Goal: Information Seeking & Learning: Learn about a topic

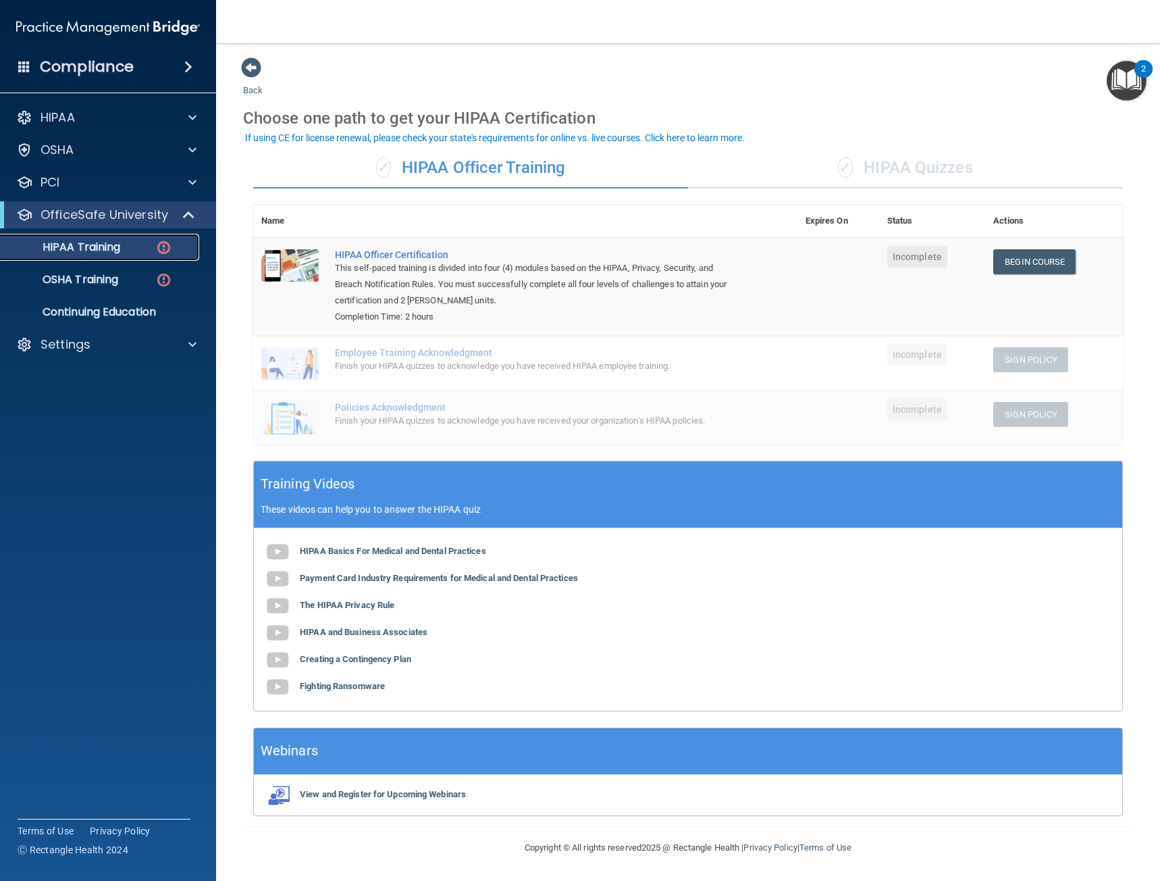
click at [119, 246] on p "HIPAA Training" at bounding box center [64, 247] width 111 height 14
click at [168, 253] on img at bounding box center [163, 247] width 17 height 17
click at [1029, 262] on link "Begin Course" at bounding box center [1035, 261] width 82 height 25
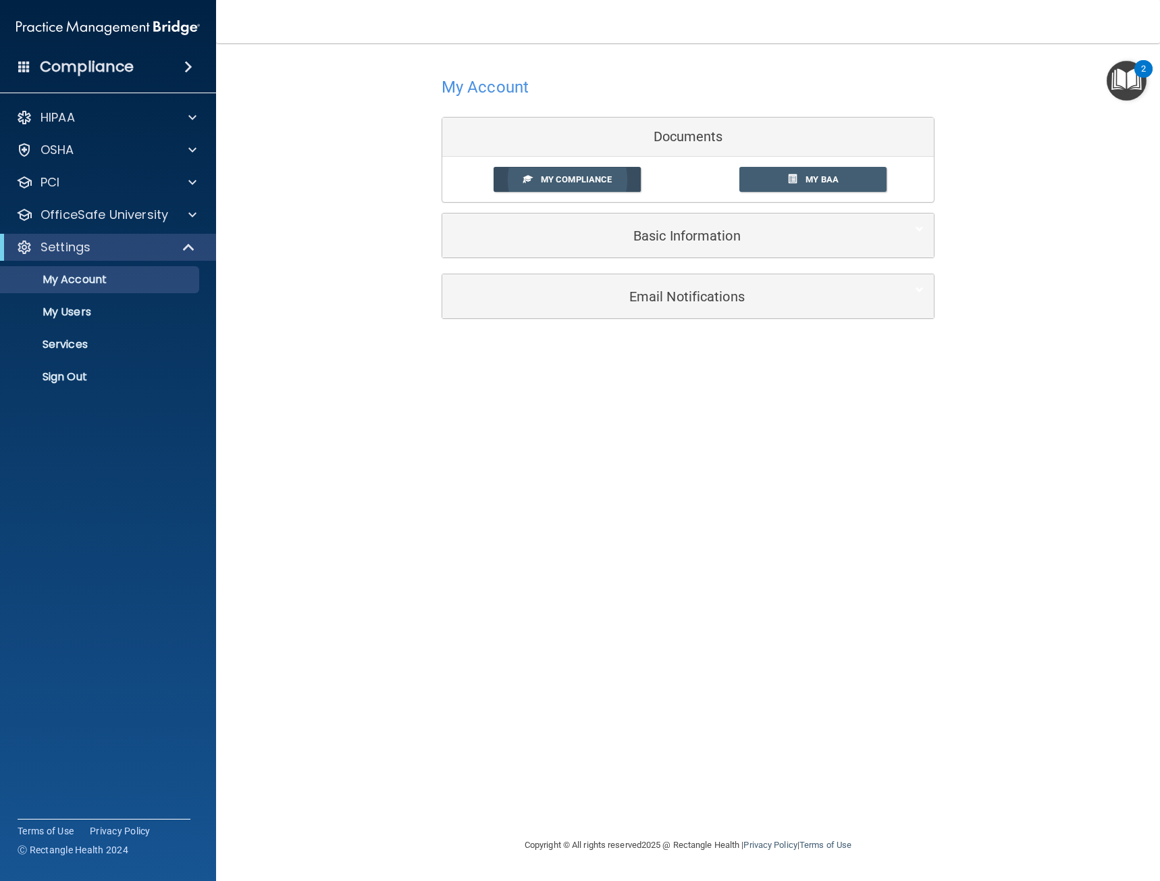
click at [555, 181] on span "My Compliance" at bounding box center [576, 179] width 71 height 10
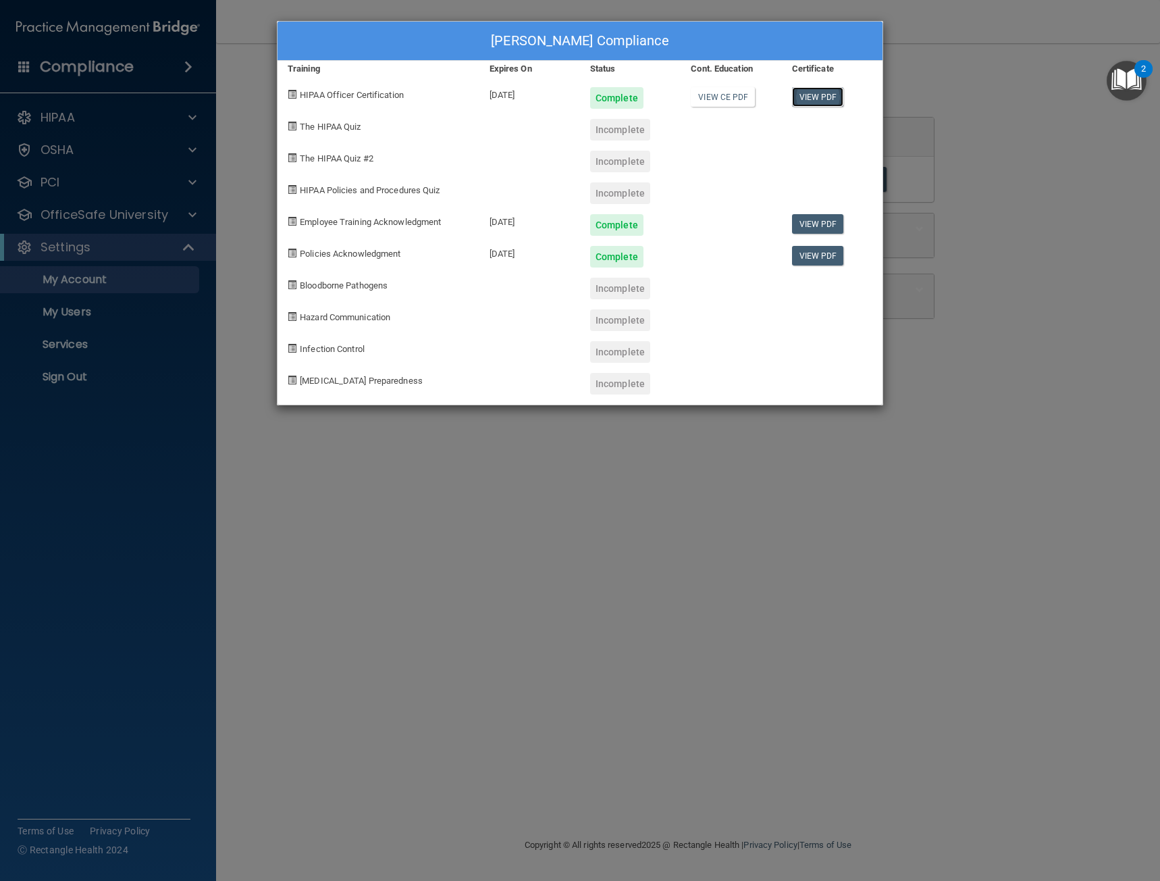
click at [835, 104] on link "View PDF" at bounding box center [818, 97] width 52 height 20
click at [334, 158] on span "The HIPAA Quiz #2" at bounding box center [337, 158] width 74 height 10
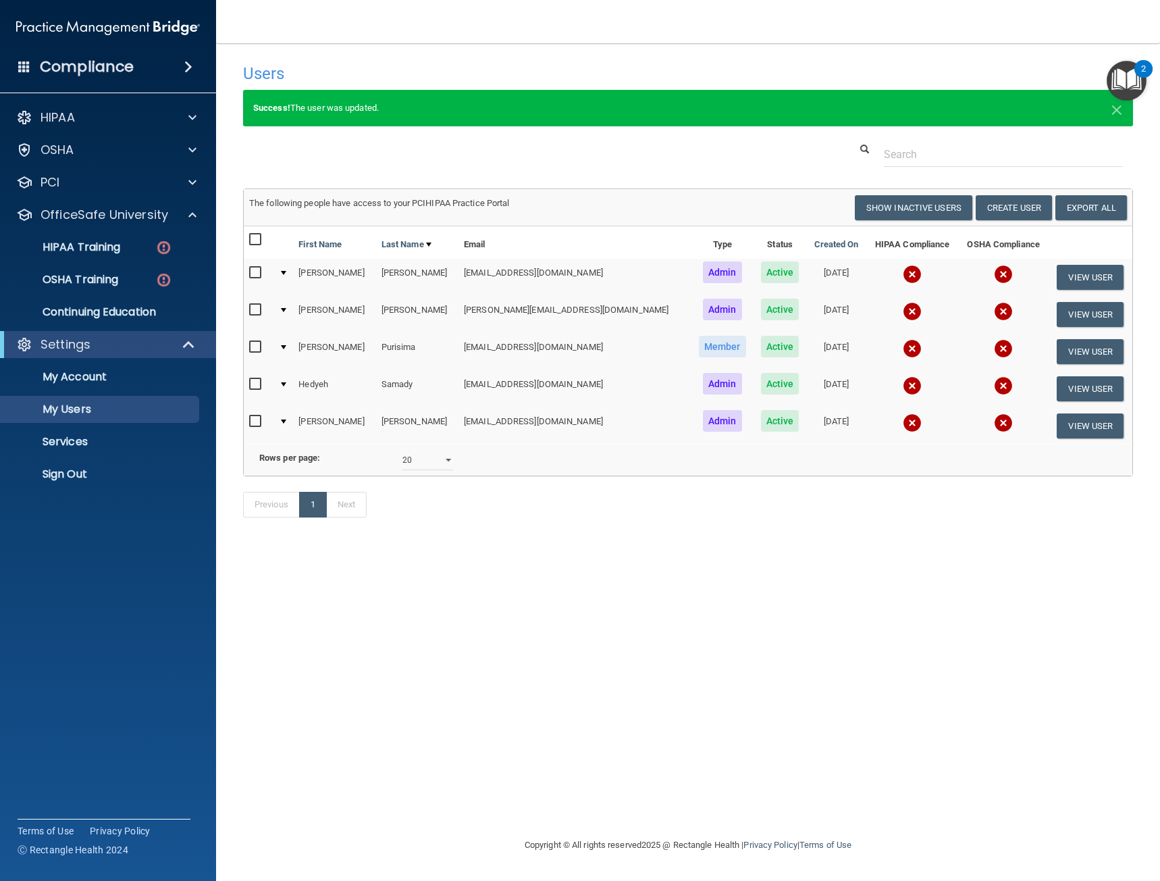
select select "20"
click at [102, 245] on p "HIPAA Training" at bounding box center [64, 247] width 111 height 14
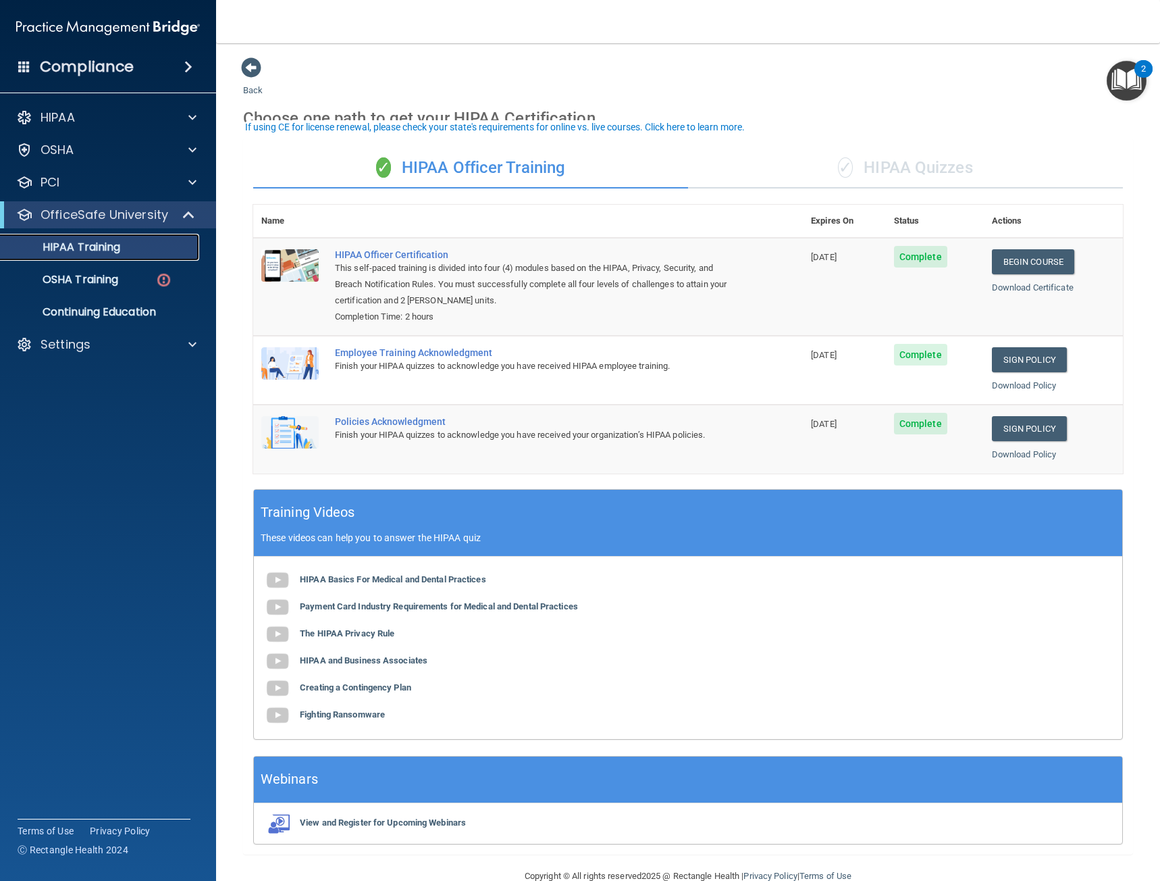
scroll to position [28, 0]
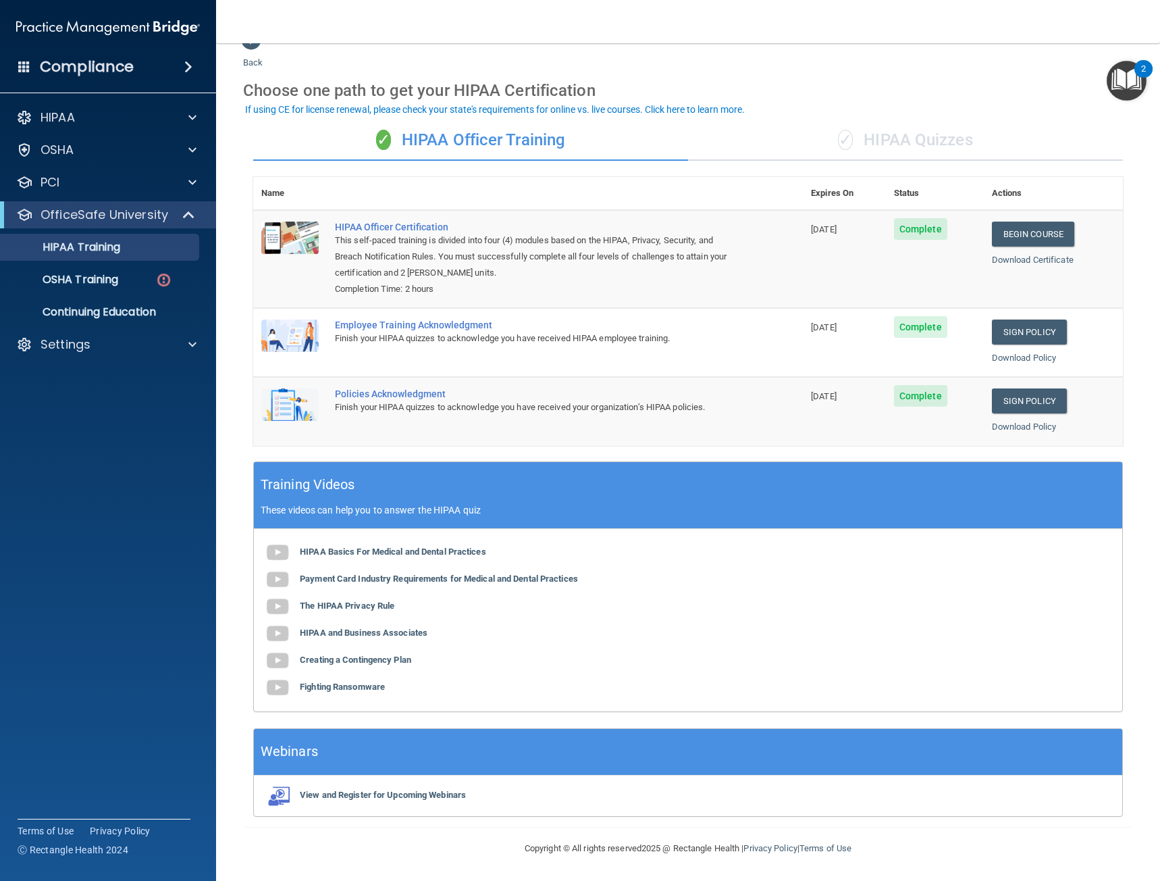
click at [904, 130] on div "✓ HIPAA Quizzes" at bounding box center [905, 140] width 435 height 41
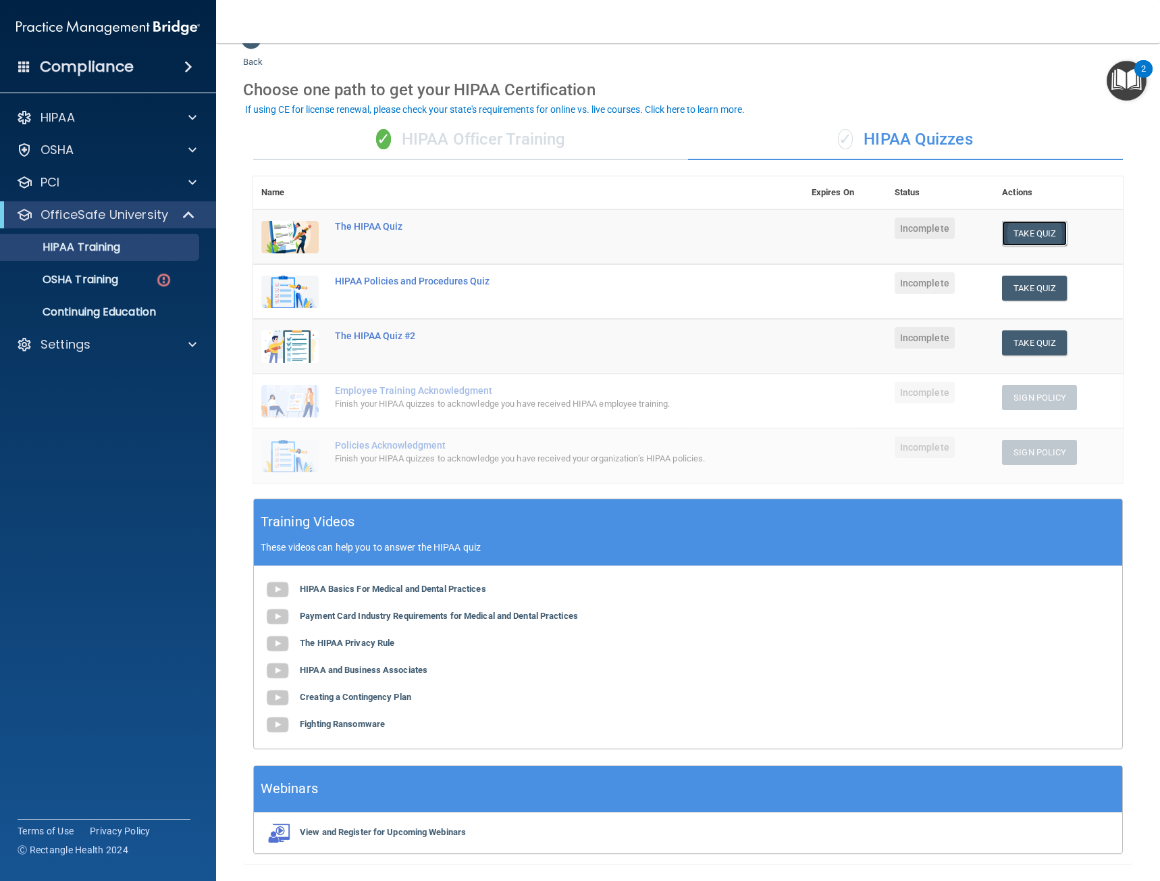
click at [1010, 224] on button "Take Quiz" at bounding box center [1034, 233] width 65 height 25
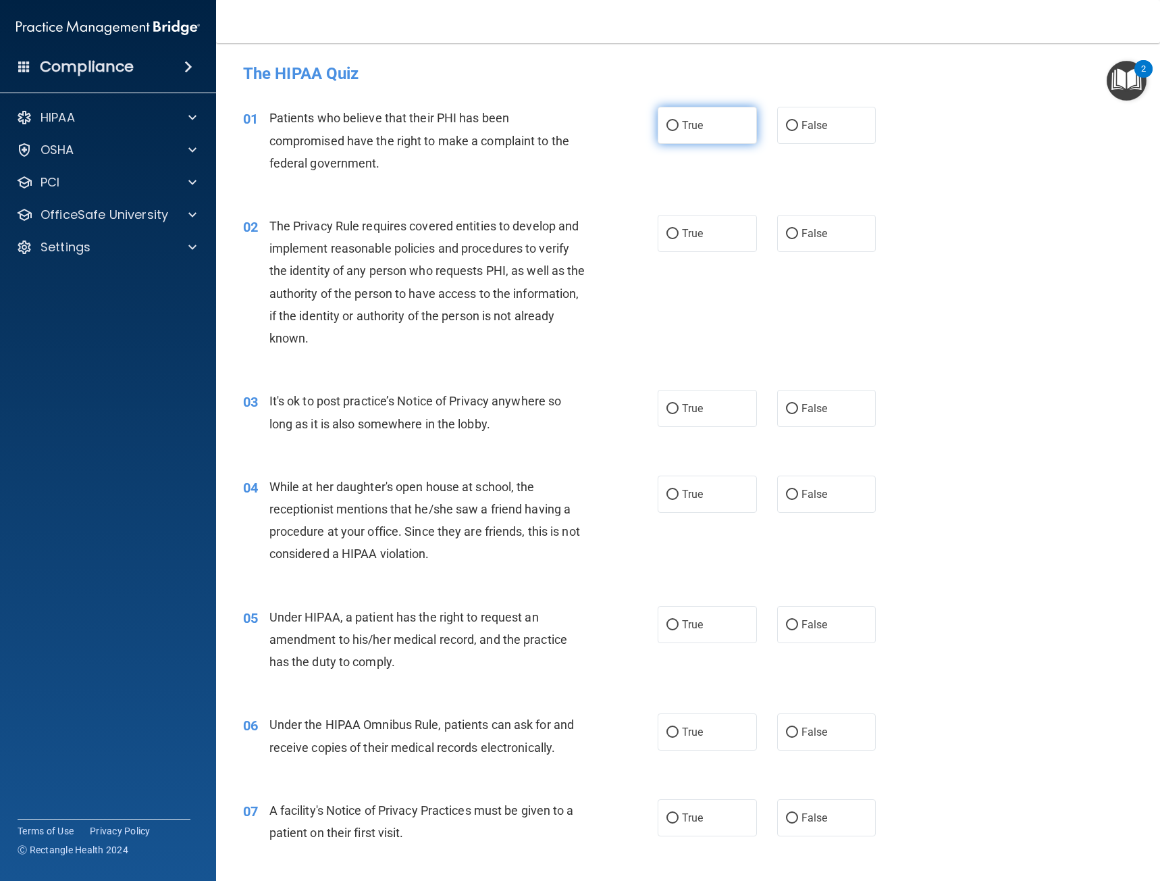
click at [670, 124] on input "True" at bounding box center [673, 126] width 12 height 10
radio input "true"
click at [718, 243] on label "True" at bounding box center [707, 233] width 99 height 37
click at [679, 239] on input "True" at bounding box center [673, 234] width 12 height 10
radio input "true"
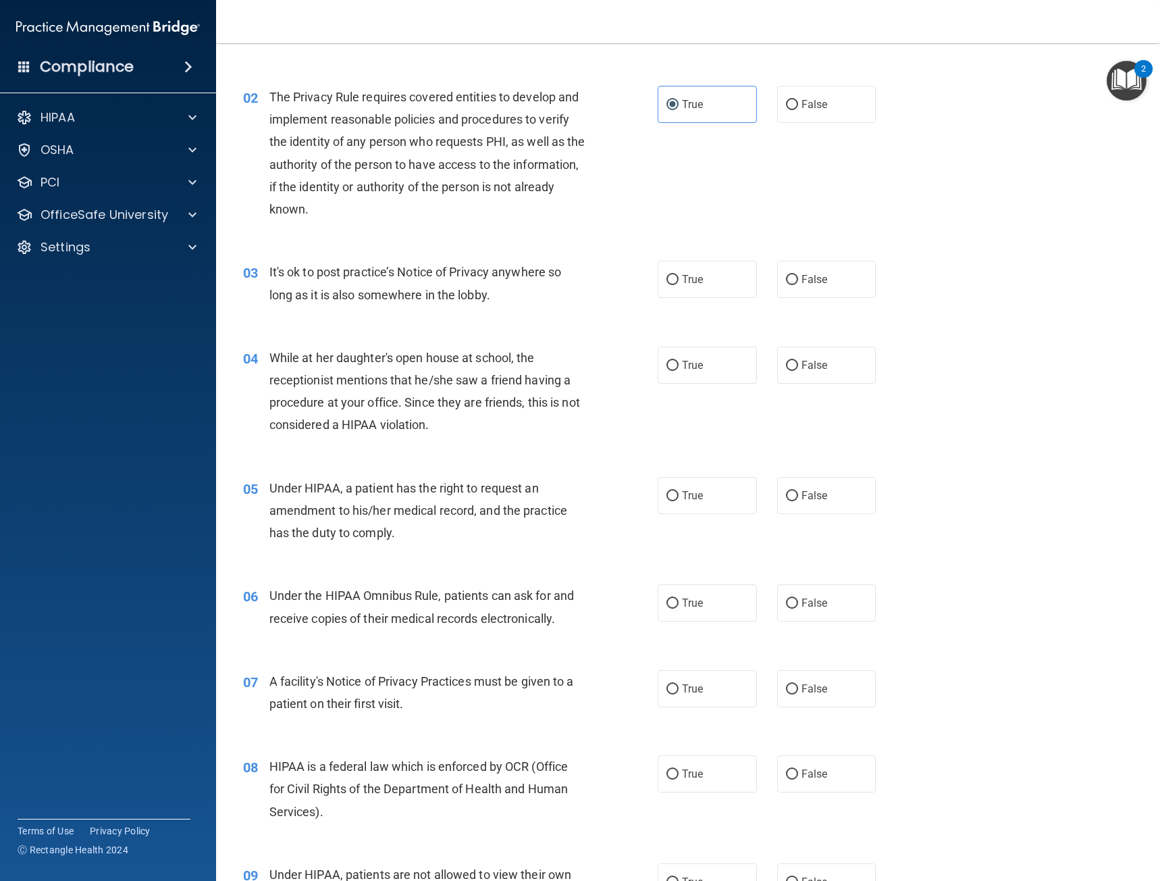
scroll to position [135, 0]
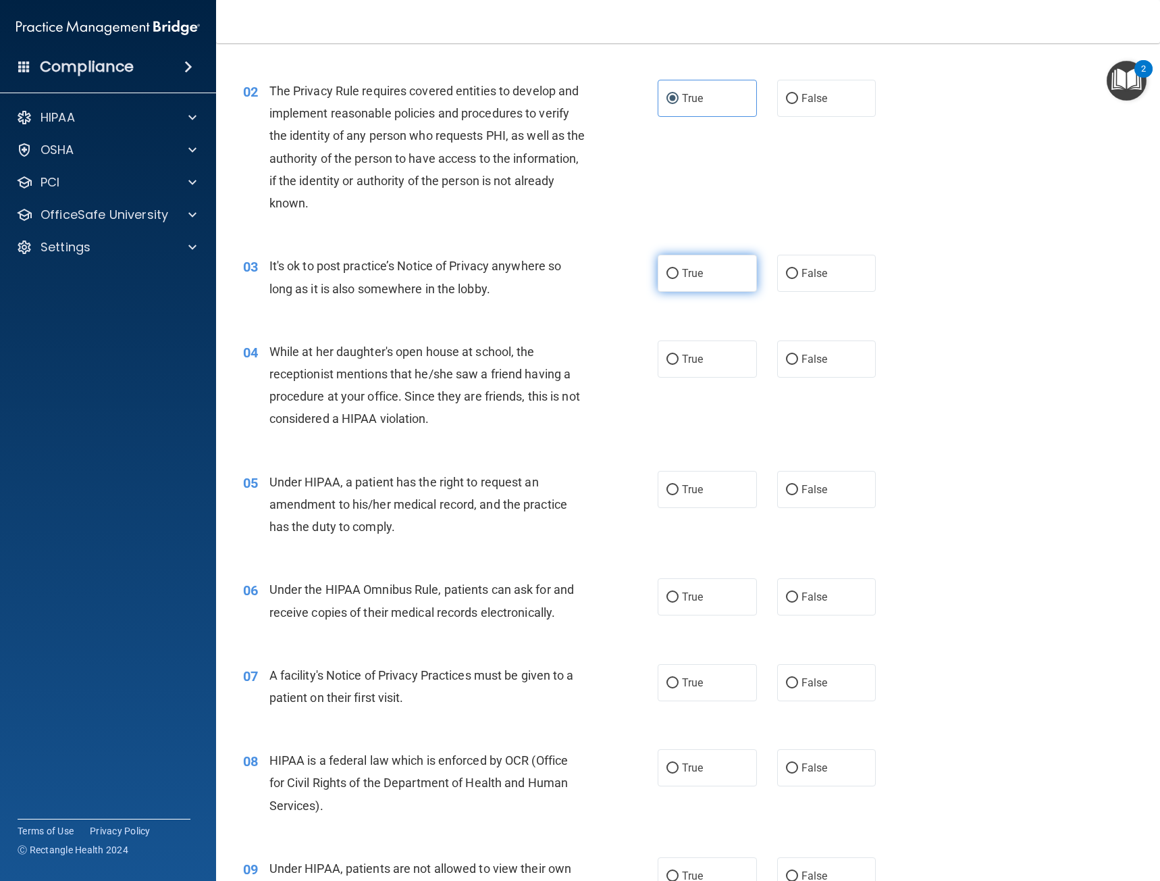
click at [693, 280] on label "True" at bounding box center [707, 273] width 99 height 37
click at [679, 279] on input "True" at bounding box center [673, 274] width 12 height 10
radio input "true"
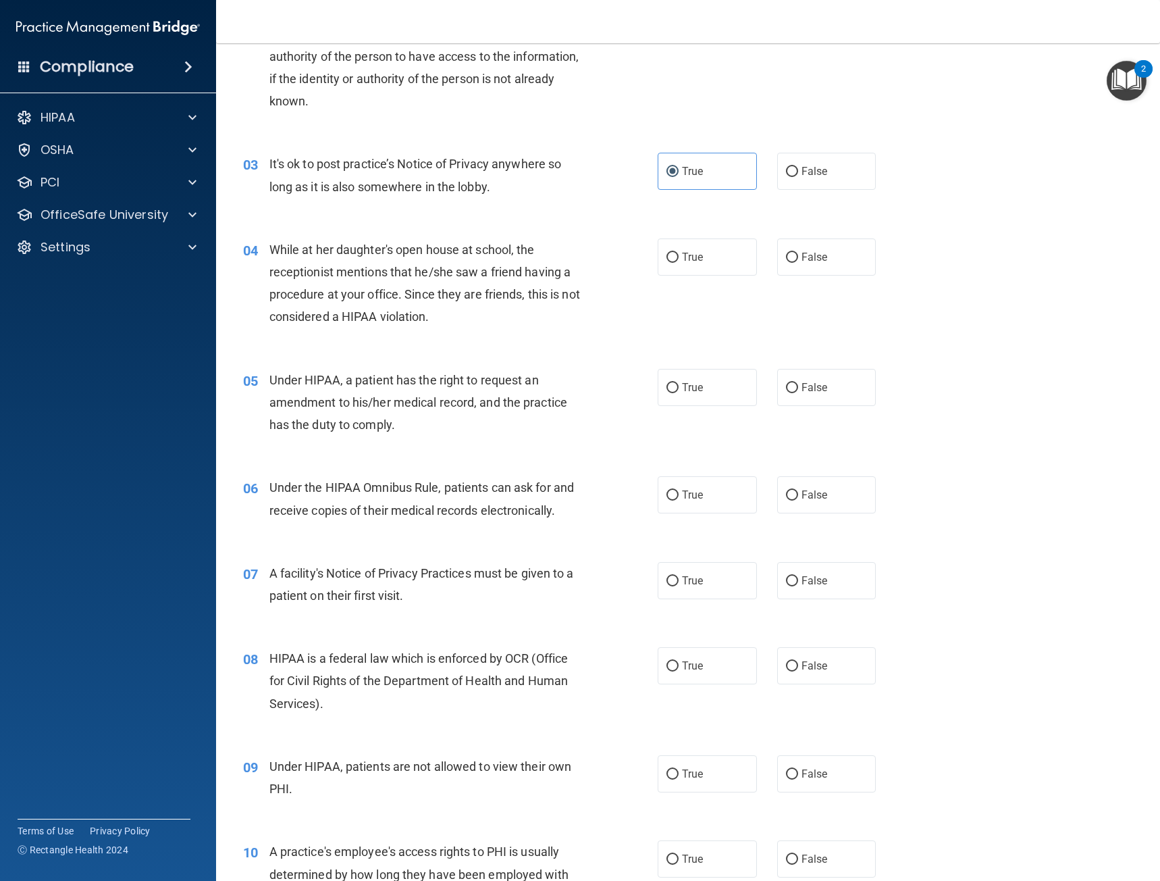
scroll to position [270, 0]
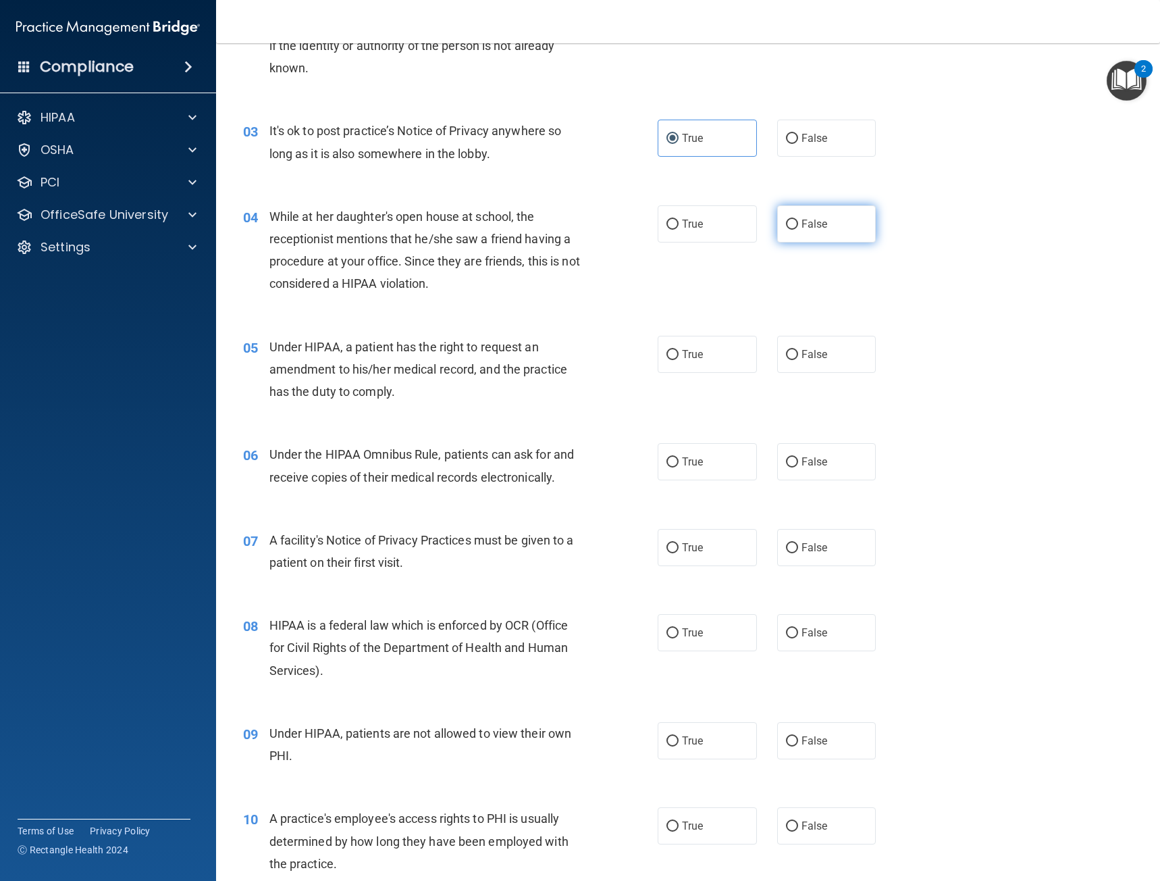
click at [804, 218] on span "False" at bounding box center [815, 223] width 26 height 13
click at [798, 220] on input "False" at bounding box center [792, 225] width 12 height 10
radio input "true"
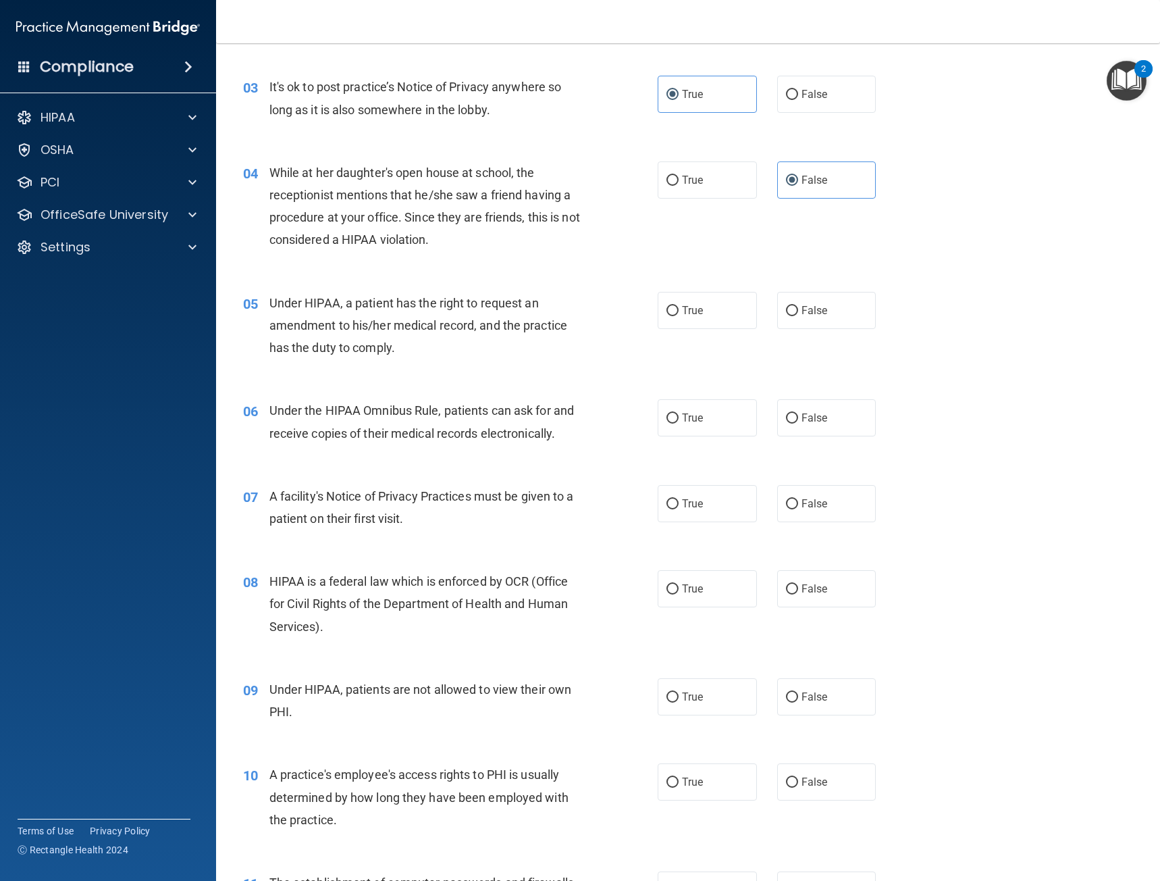
scroll to position [338, 0]
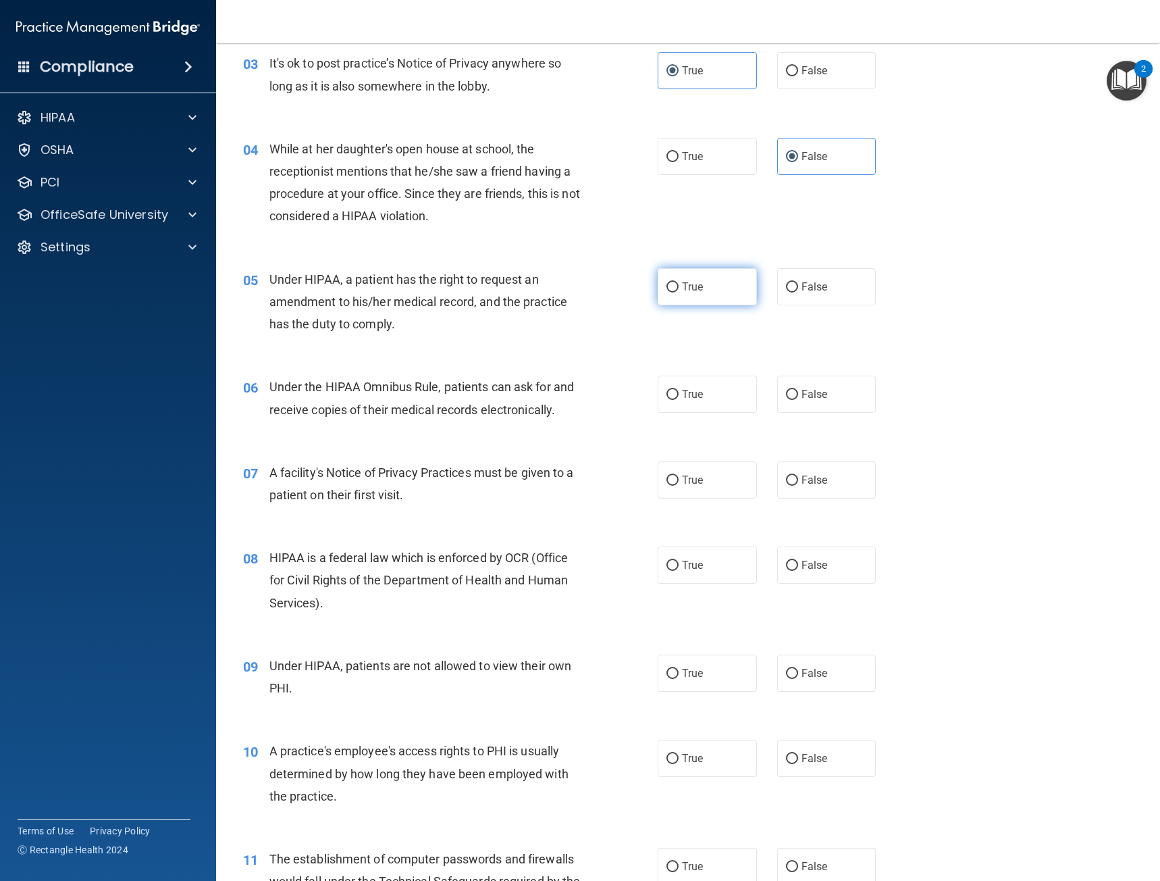
click at [694, 288] on span "True" at bounding box center [692, 286] width 21 height 13
click at [679, 288] on input "True" at bounding box center [673, 287] width 12 height 10
radio input "true"
click at [677, 386] on label "True" at bounding box center [707, 394] width 99 height 37
click at [677, 390] on input "True" at bounding box center [673, 395] width 12 height 10
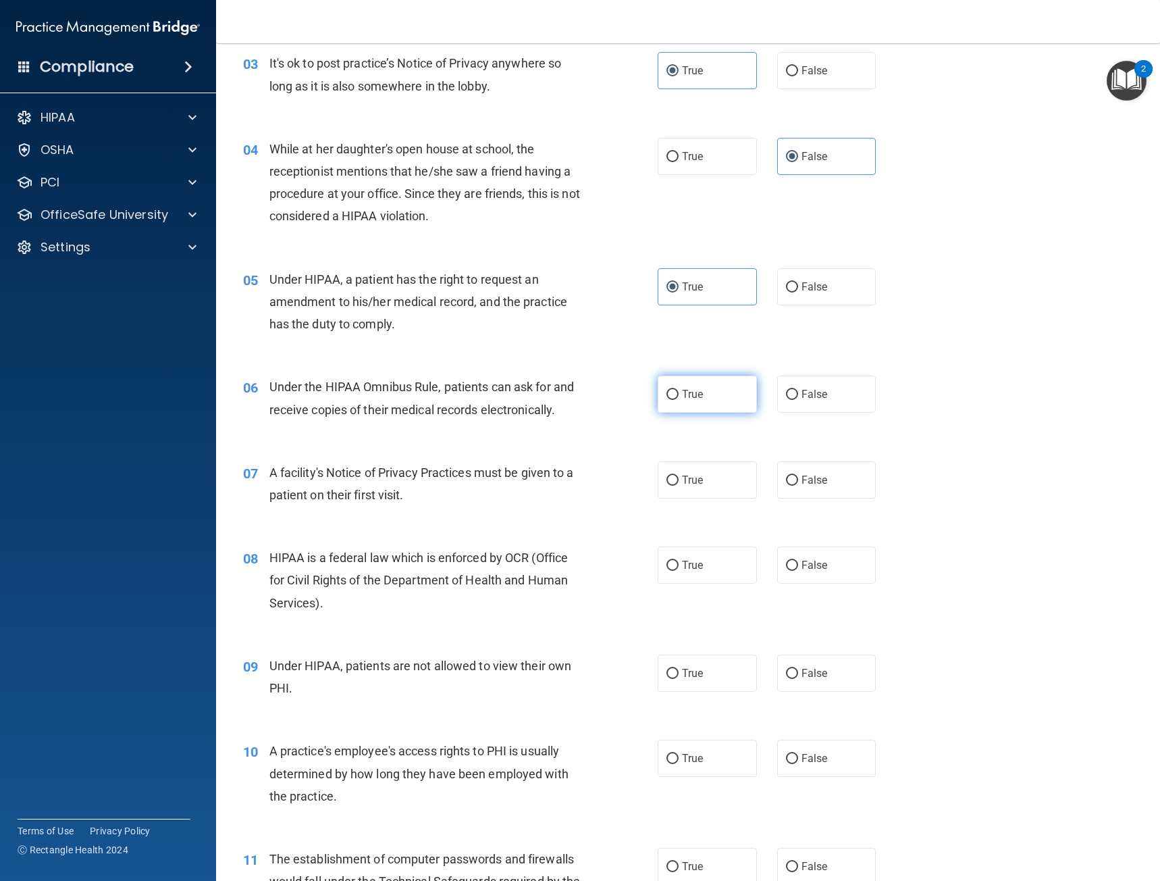
radio input "true"
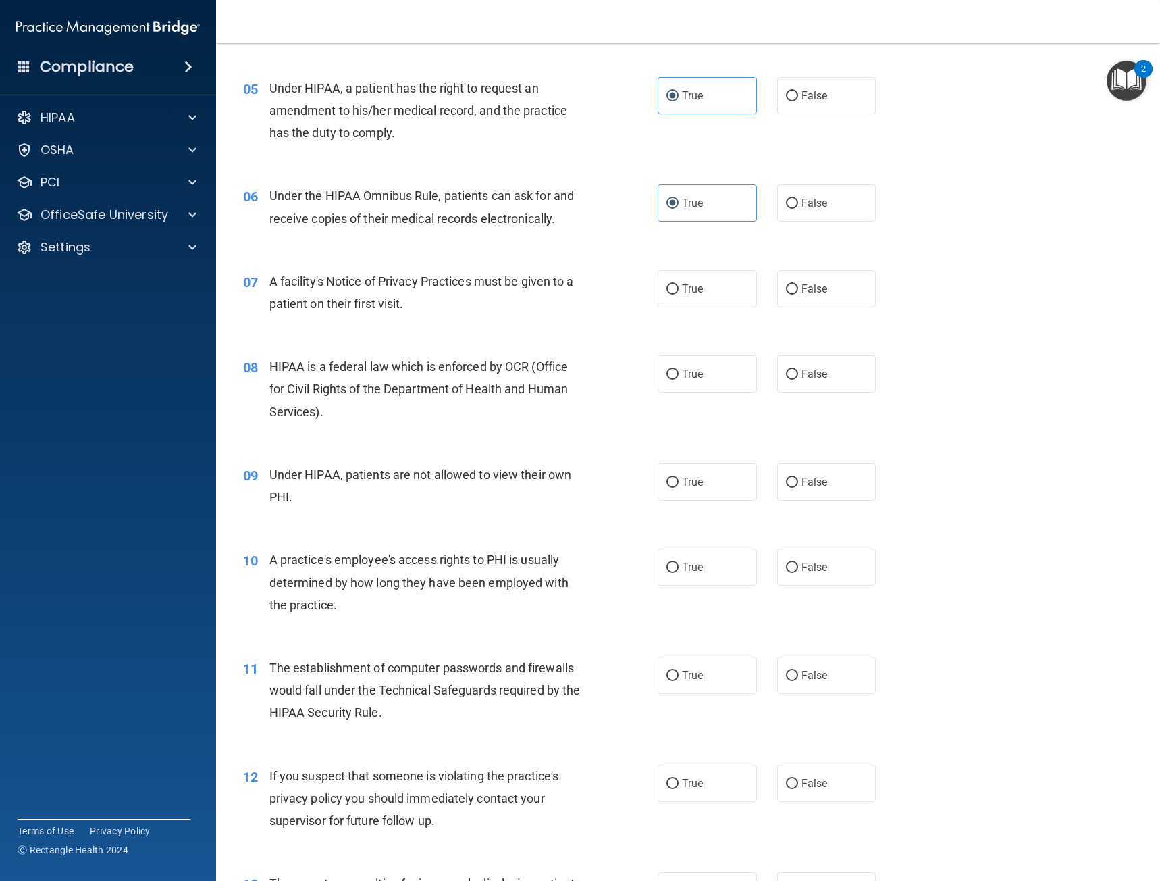
scroll to position [540, 0]
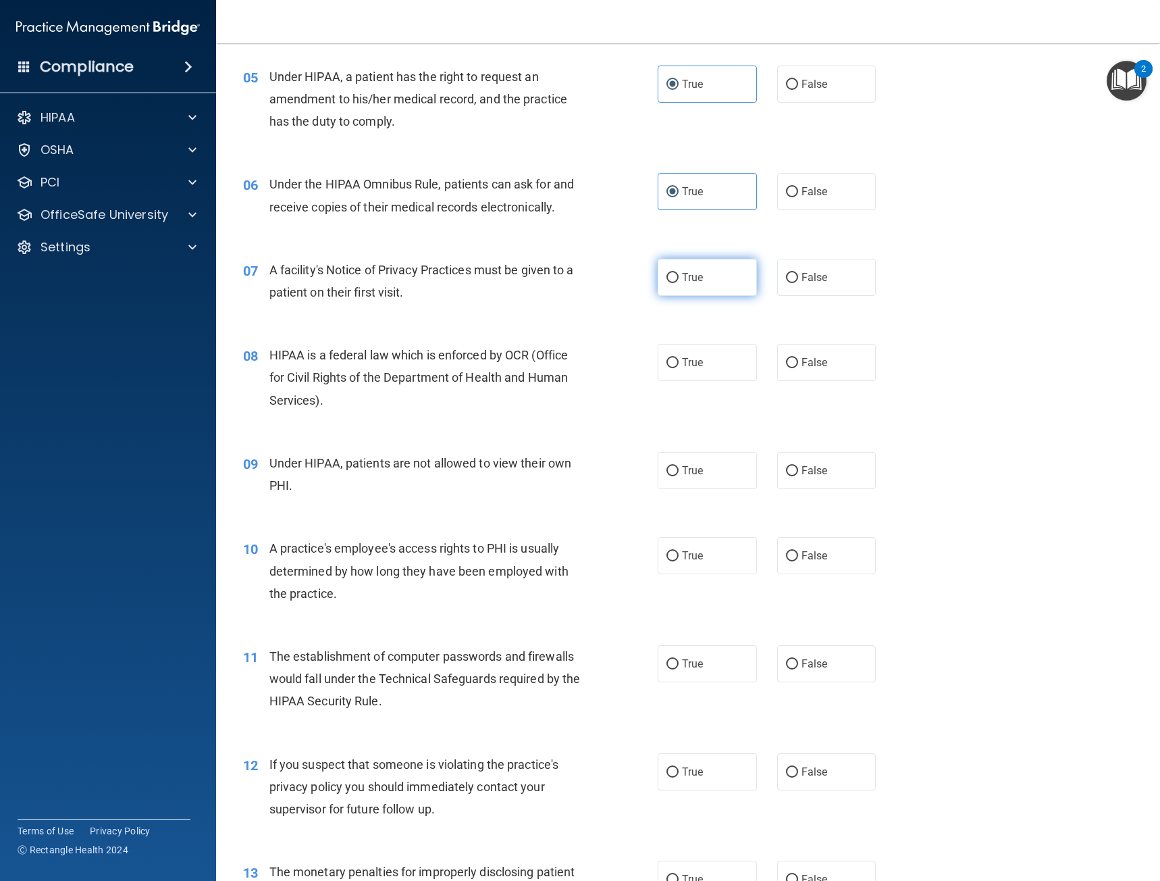
click at [669, 282] on input "True" at bounding box center [673, 278] width 12 height 10
radio input "true"
click at [701, 359] on label "True" at bounding box center [707, 362] width 99 height 37
click at [679, 359] on input "True" at bounding box center [673, 363] width 12 height 10
radio input "true"
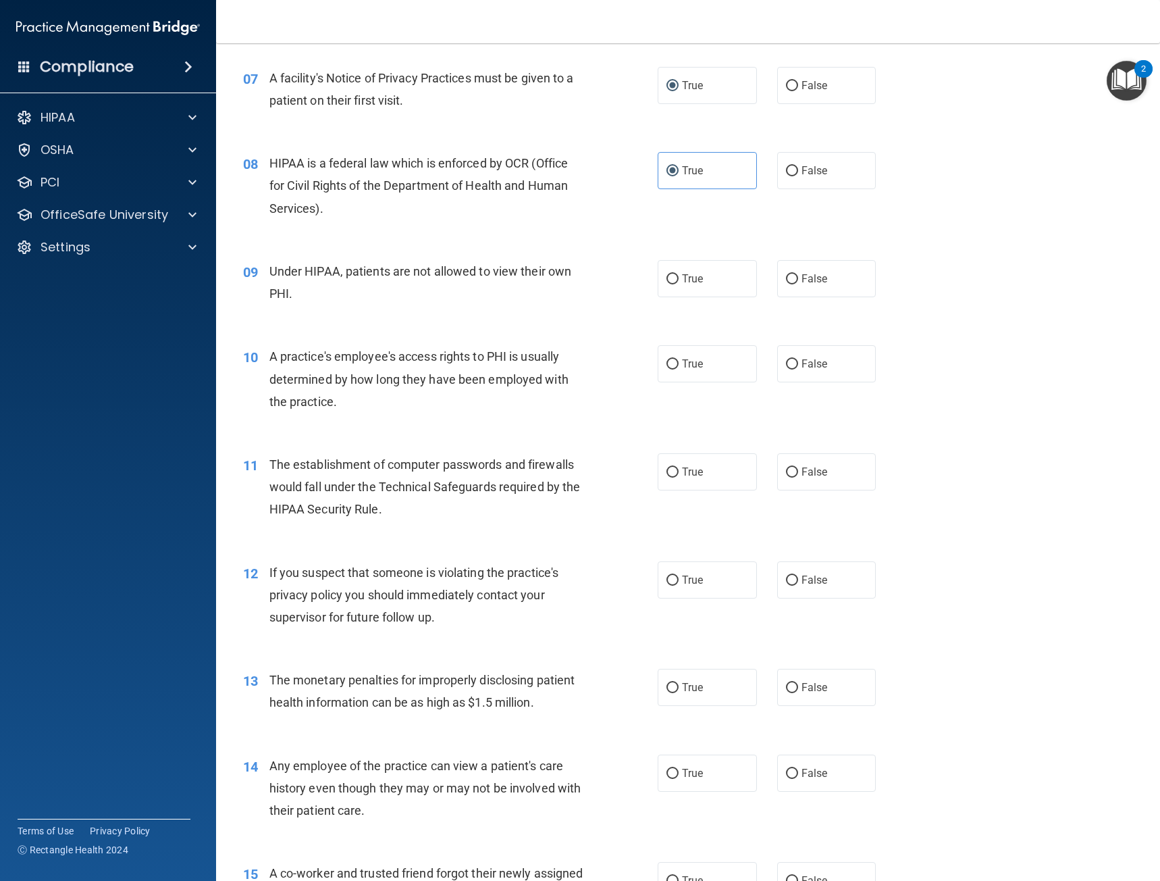
scroll to position [743, 0]
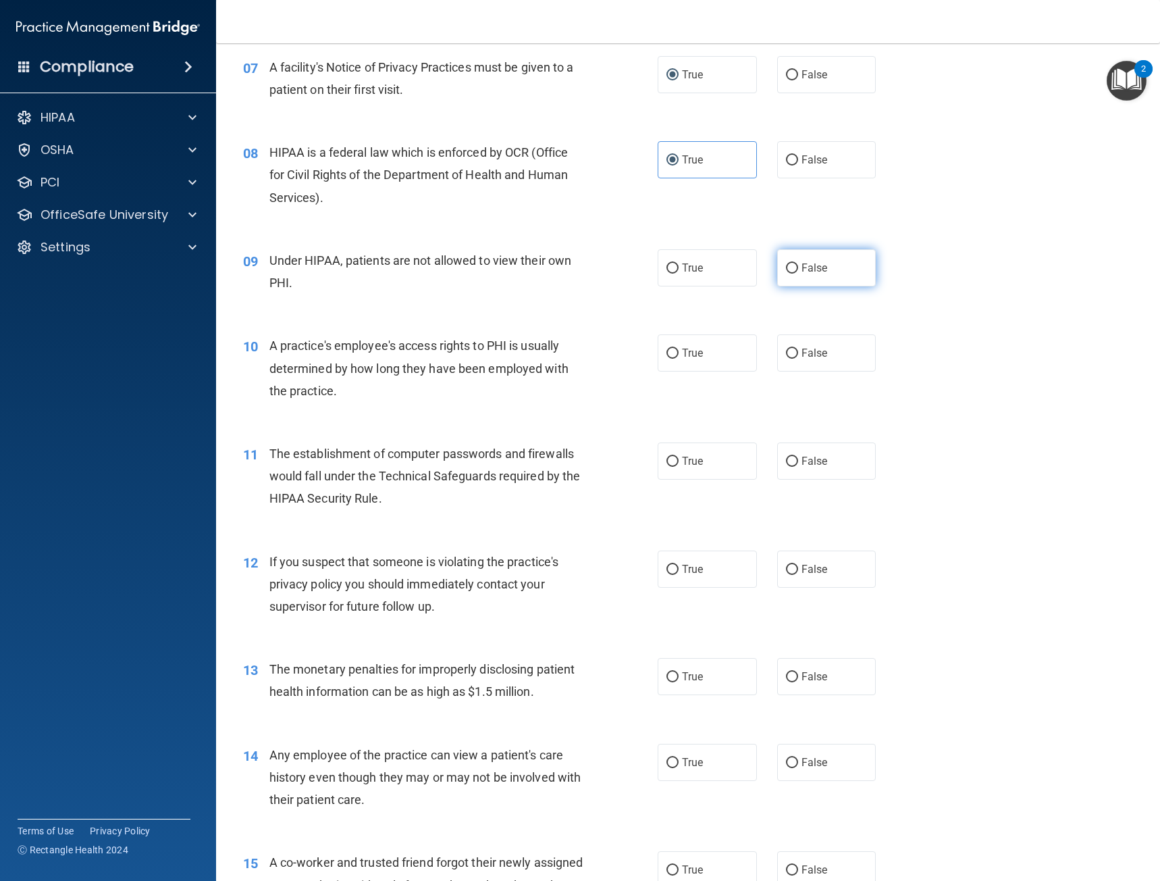
click at [810, 270] on span "False" at bounding box center [815, 267] width 26 height 13
click at [798, 270] on input "False" at bounding box center [792, 268] width 12 height 10
radio input "true"
click at [830, 345] on label "False" at bounding box center [826, 352] width 99 height 37
click at [798, 349] on input "False" at bounding box center [792, 354] width 12 height 10
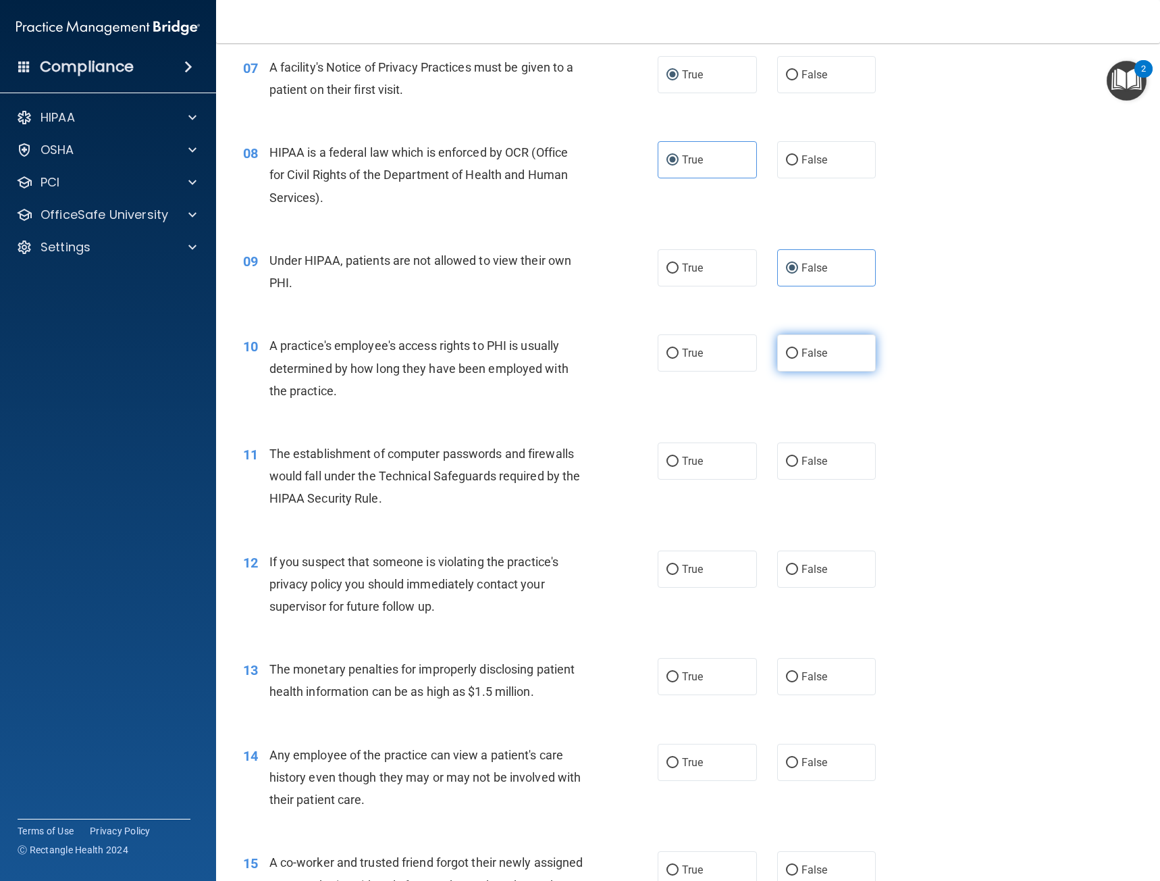
radio input "true"
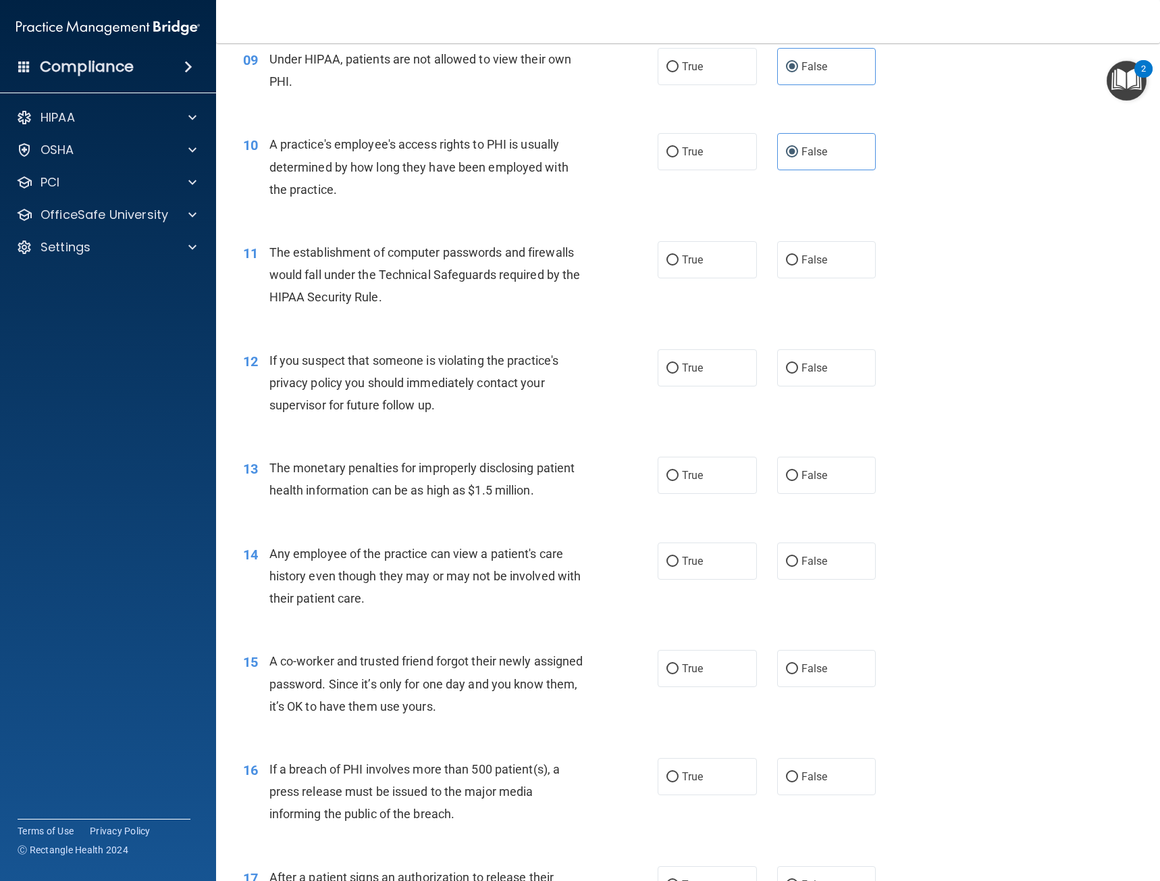
scroll to position [946, 0]
click at [702, 259] on label "True" at bounding box center [707, 258] width 99 height 37
click at [679, 259] on input "True" at bounding box center [673, 259] width 12 height 10
radio input "true"
click at [684, 368] on span "True" at bounding box center [692, 366] width 21 height 13
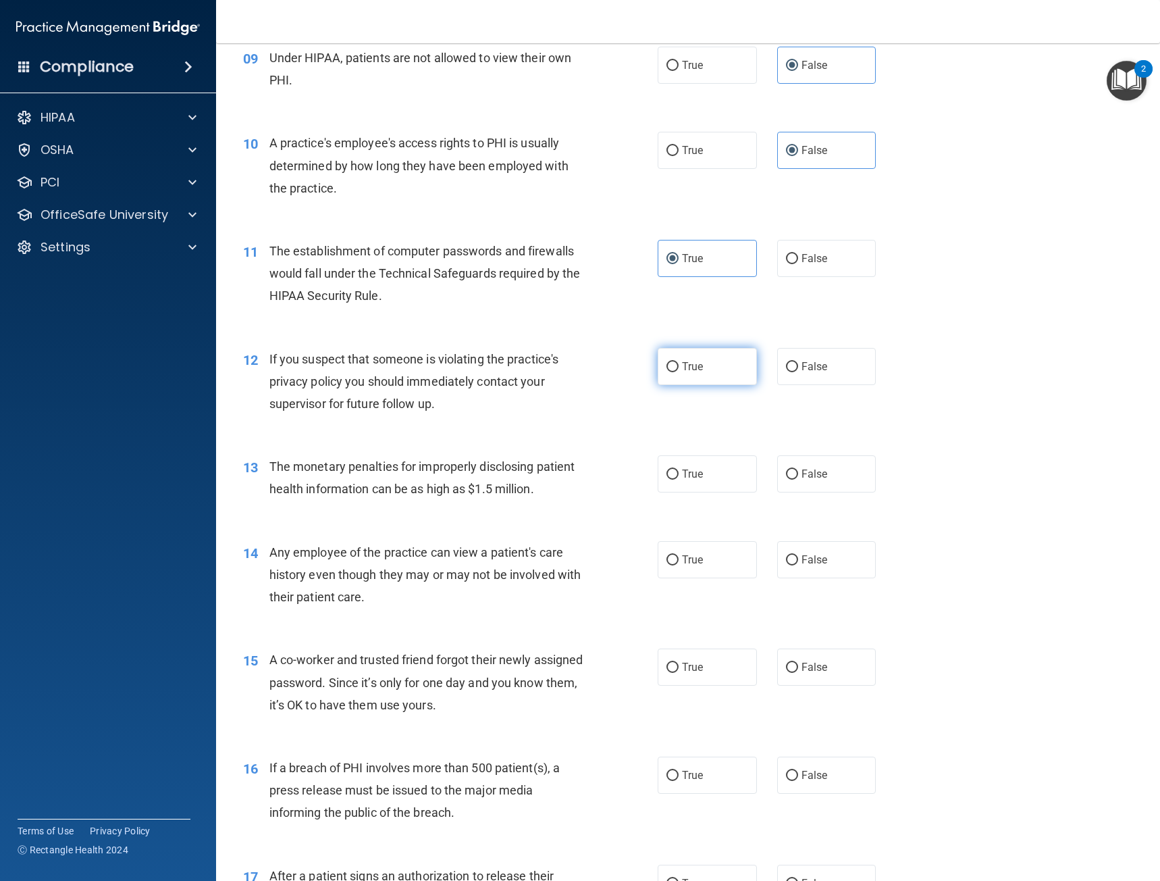
click at [679, 368] on input "True" at bounding box center [673, 367] width 12 height 10
radio input "true"
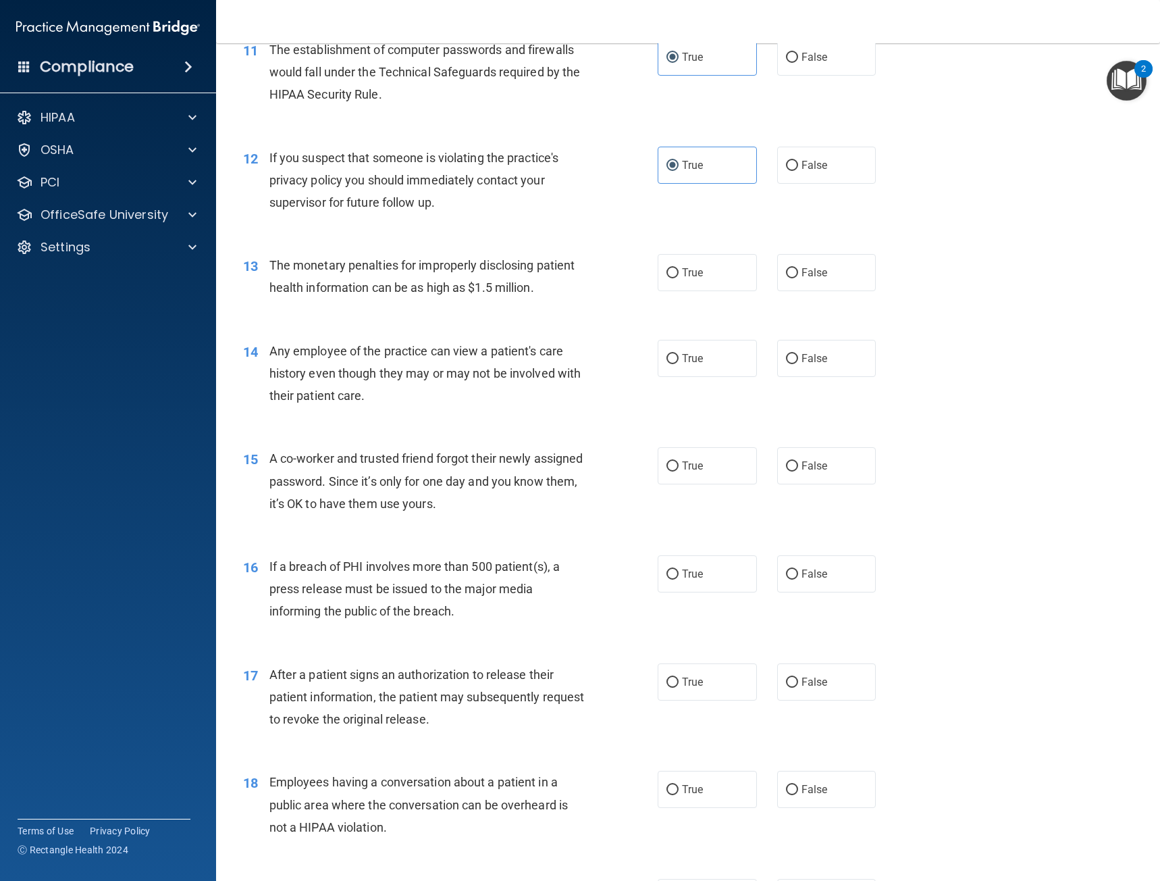
scroll to position [1148, 0]
click at [674, 265] on label "True" at bounding box center [707, 271] width 99 height 37
click at [674, 267] on input "True" at bounding box center [673, 272] width 12 height 10
radio input "true"
click at [802, 361] on span "False" at bounding box center [815, 357] width 26 height 13
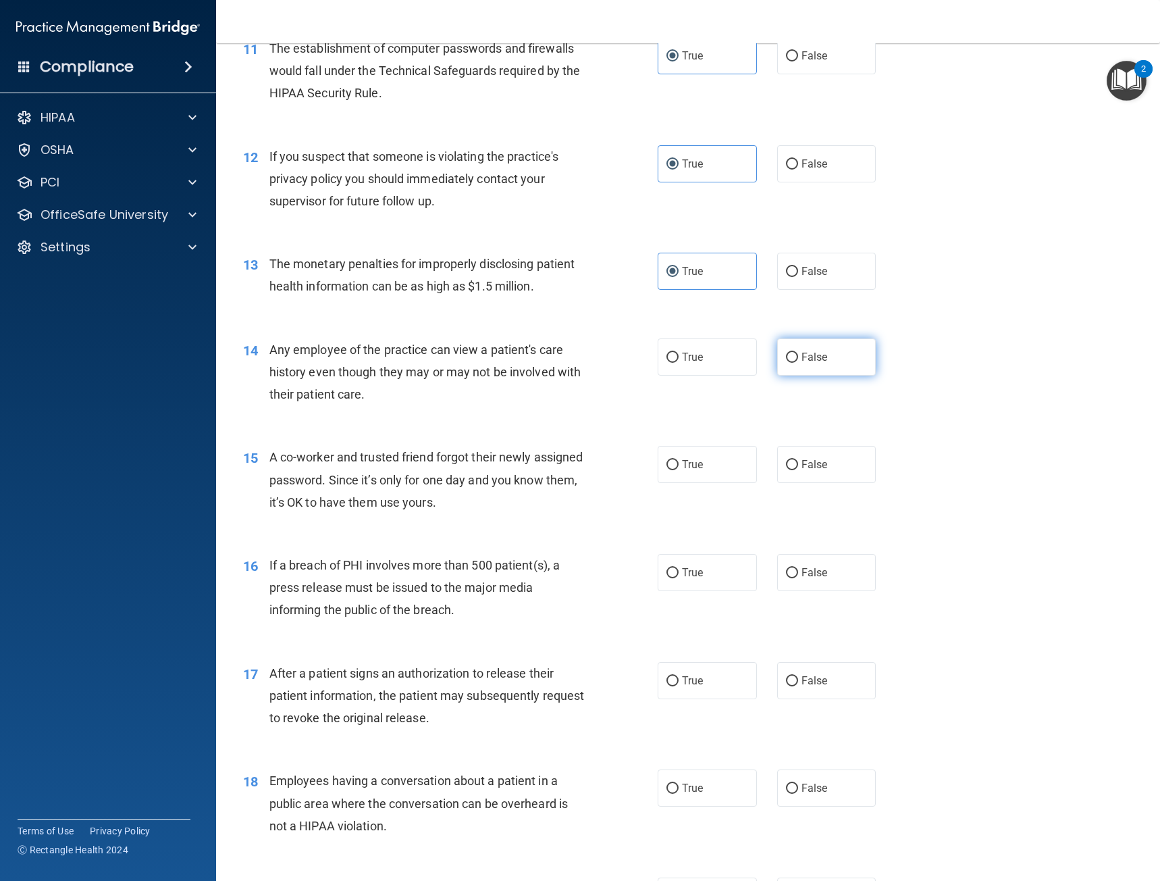
click at [798, 361] on input "False" at bounding box center [792, 358] width 12 height 10
radio input "true"
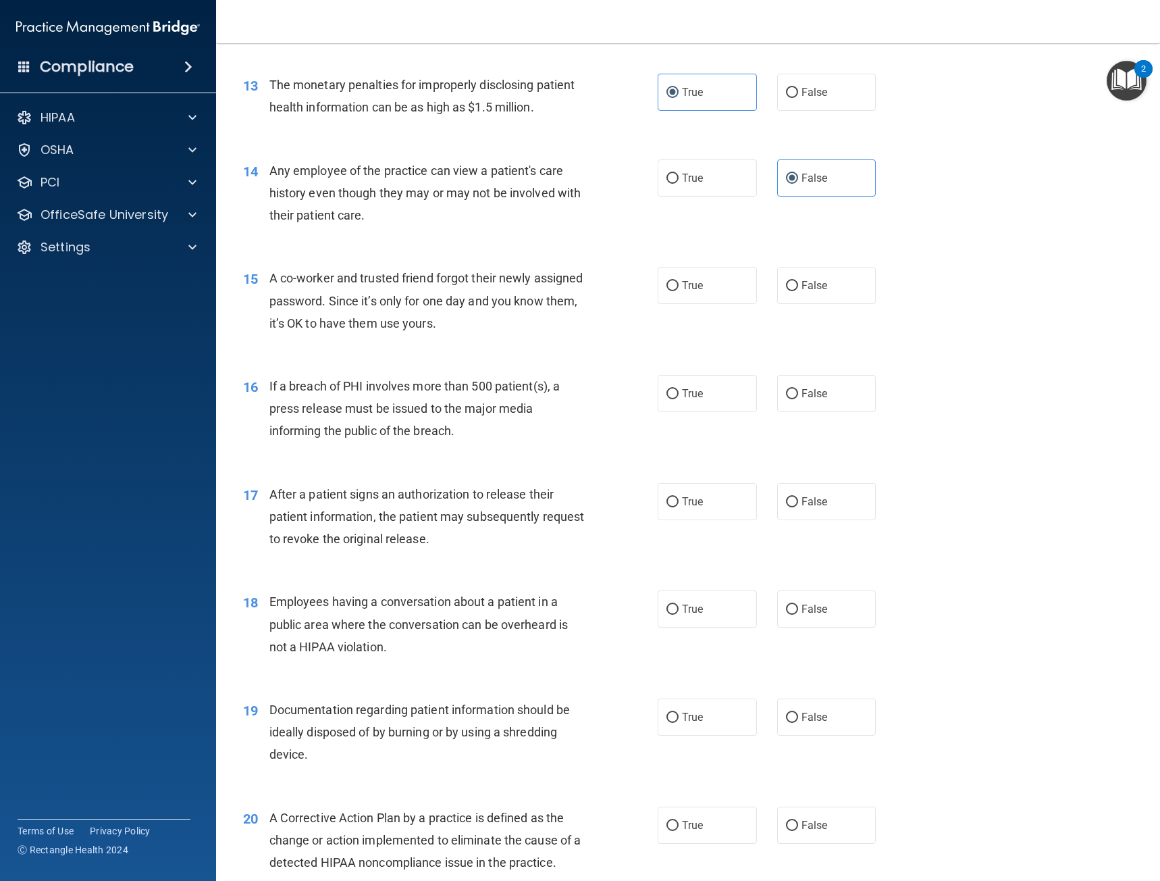
scroll to position [1351, 0]
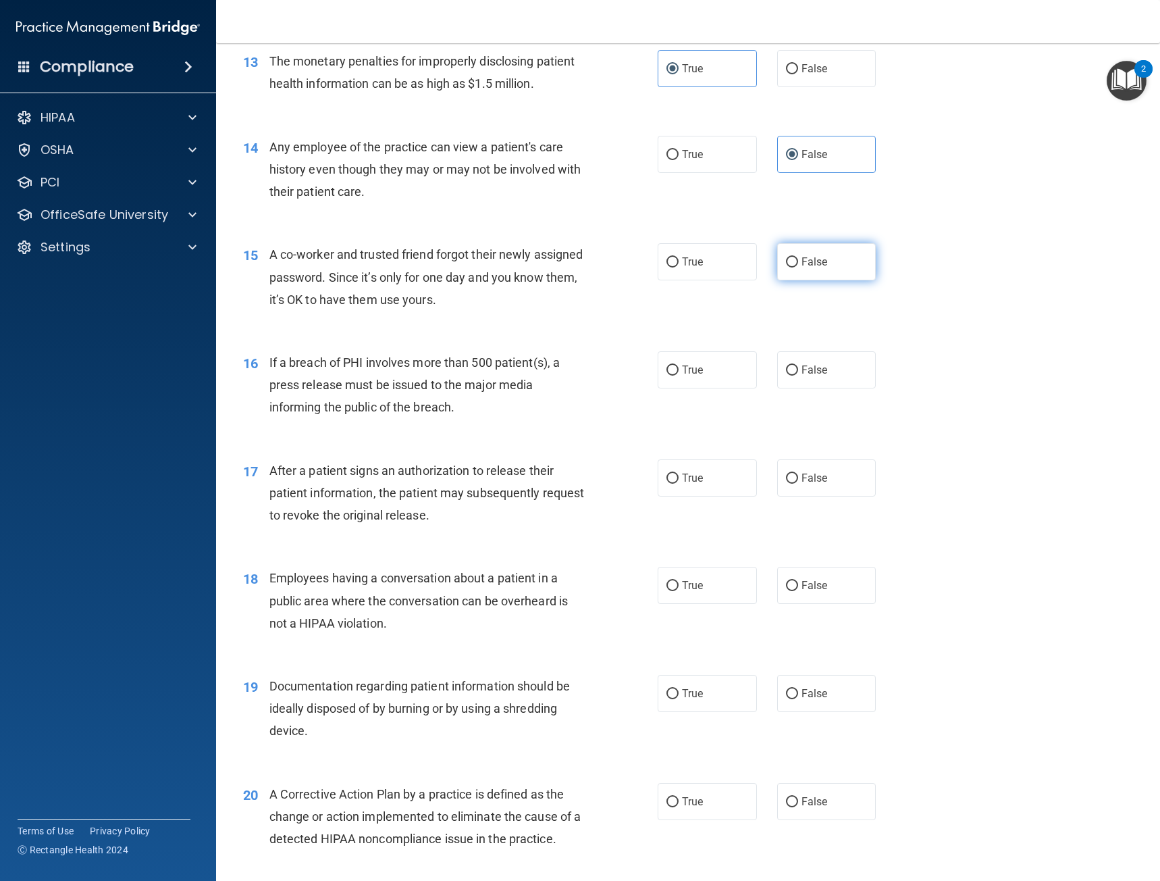
click at [825, 261] on label "False" at bounding box center [826, 261] width 99 height 37
click at [798, 261] on input "False" at bounding box center [792, 262] width 12 height 10
radio input "true"
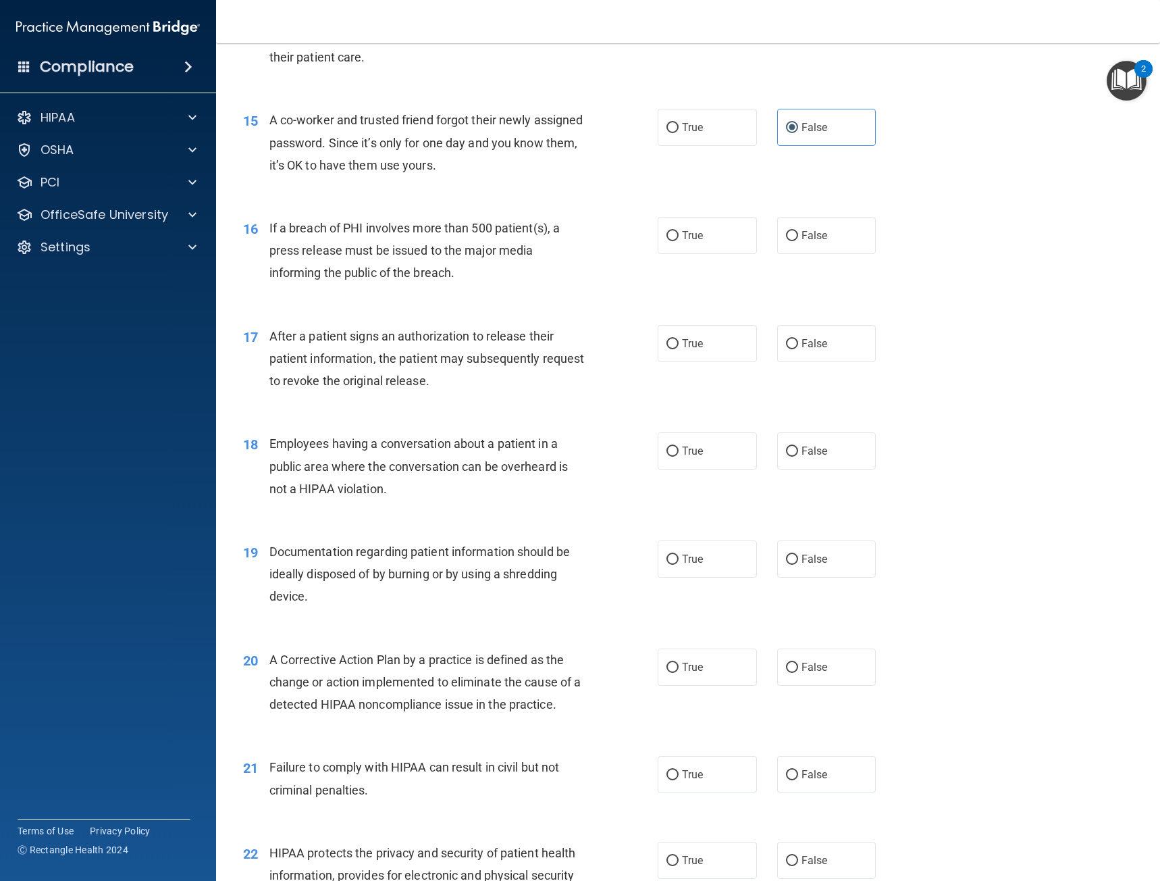
scroll to position [1486, 0]
click at [680, 245] on label "True" at bounding box center [707, 234] width 99 height 37
click at [679, 240] on input "True" at bounding box center [673, 235] width 12 height 10
radio input "true"
click at [682, 342] on span "True" at bounding box center [692, 342] width 21 height 13
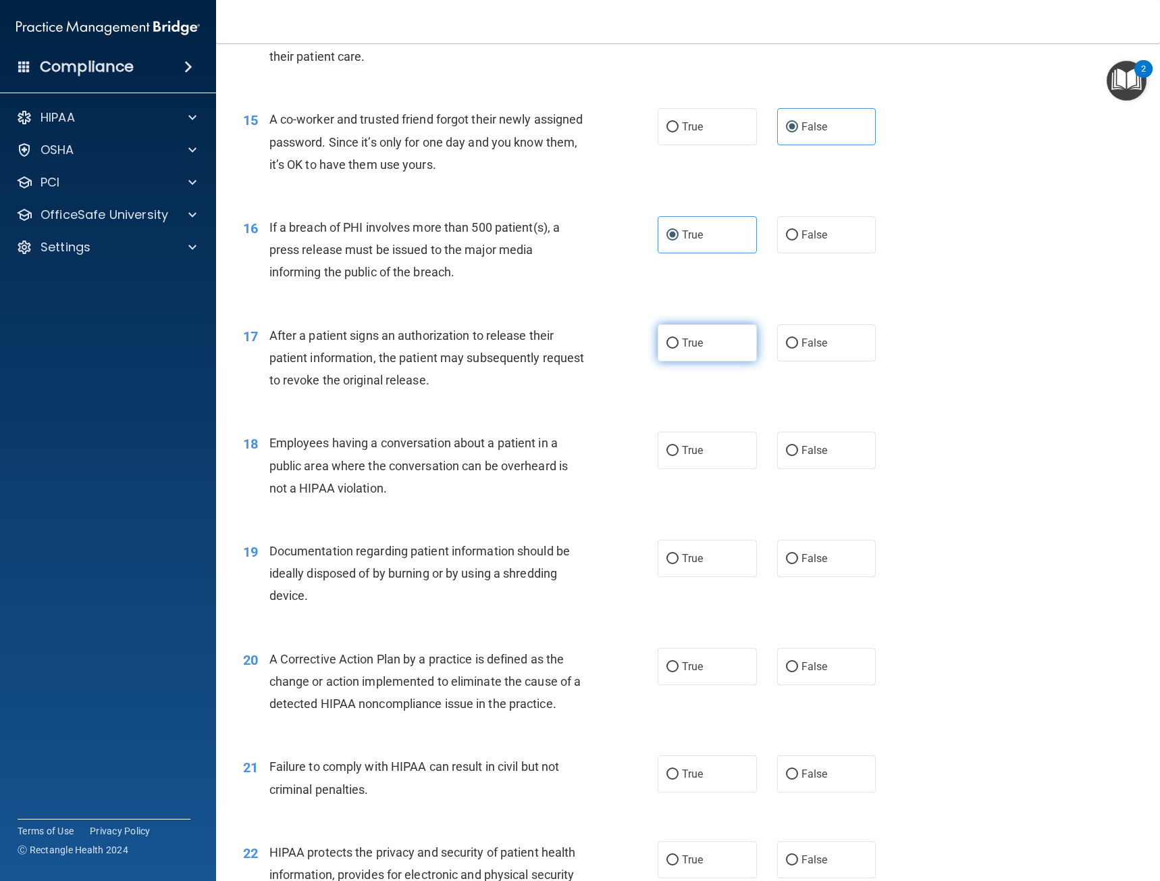
click at [678, 342] on input "True" at bounding box center [673, 343] width 12 height 10
radio input "true"
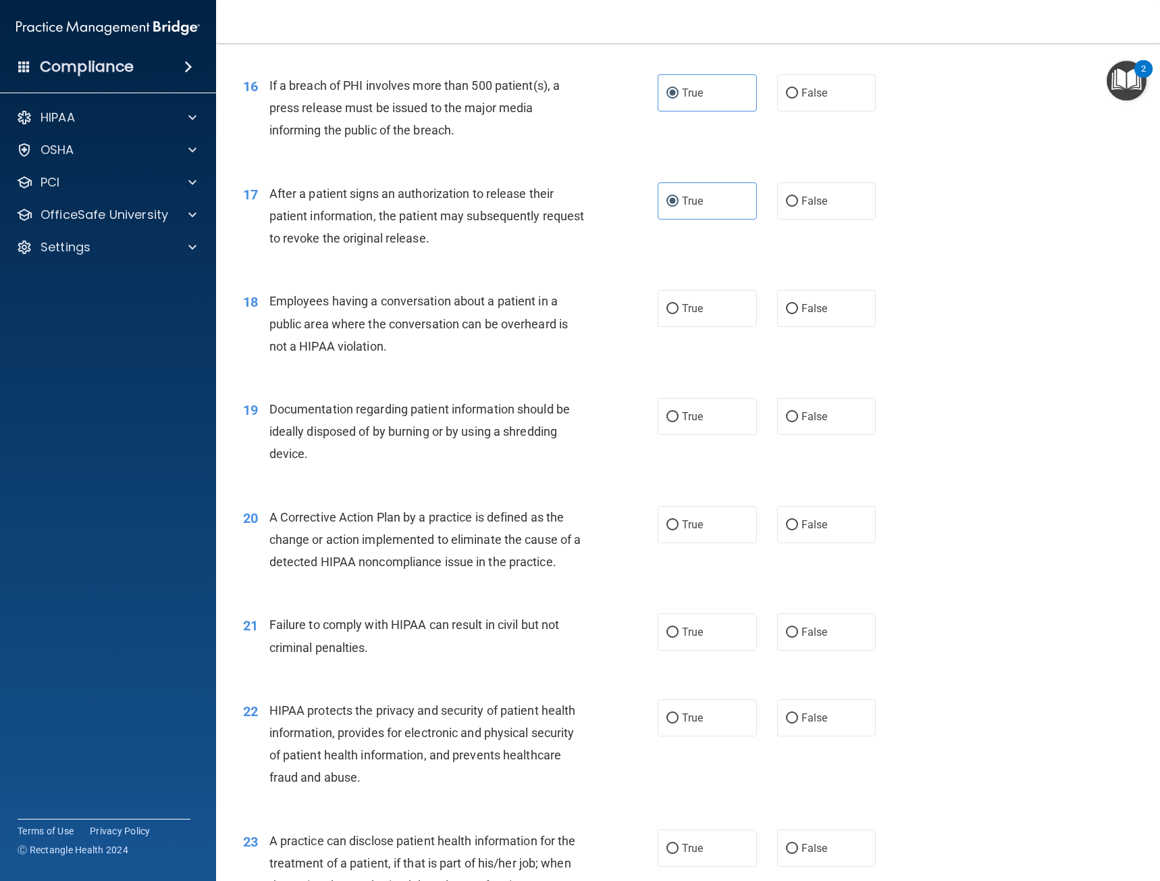
scroll to position [1689, 0]
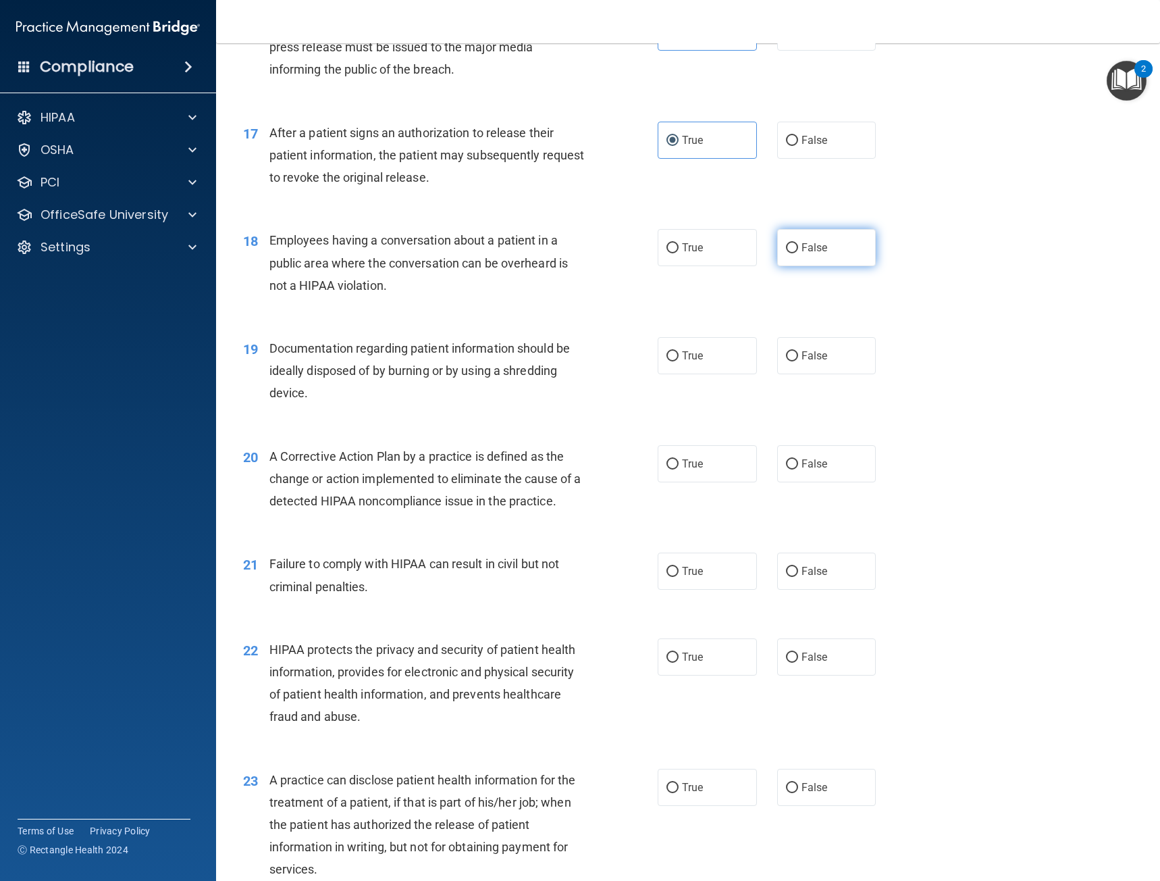
click at [817, 249] on span "False" at bounding box center [815, 247] width 26 height 13
click at [798, 249] on input "False" at bounding box center [792, 248] width 12 height 10
radio input "true"
click at [704, 359] on label "True" at bounding box center [707, 355] width 99 height 37
click at [679, 359] on input "True" at bounding box center [673, 356] width 12 height 10
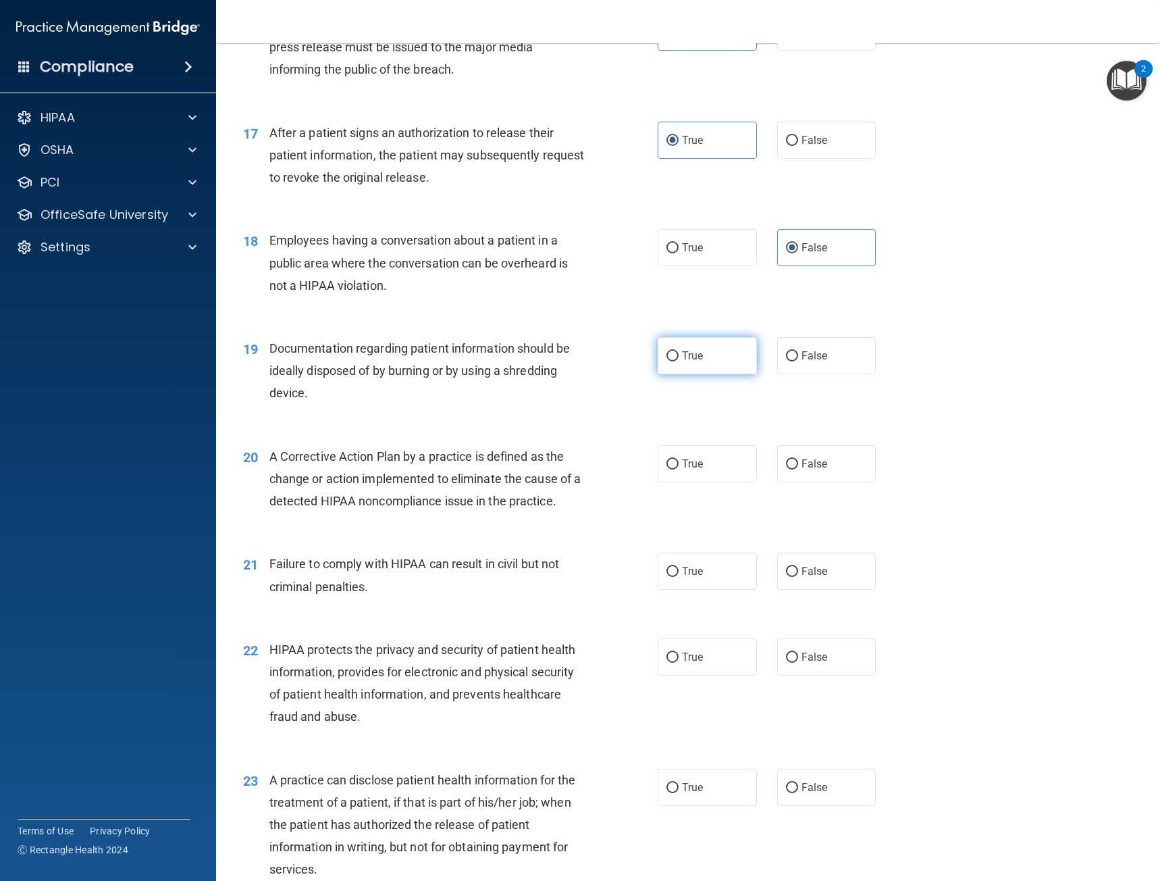
radio input "true"
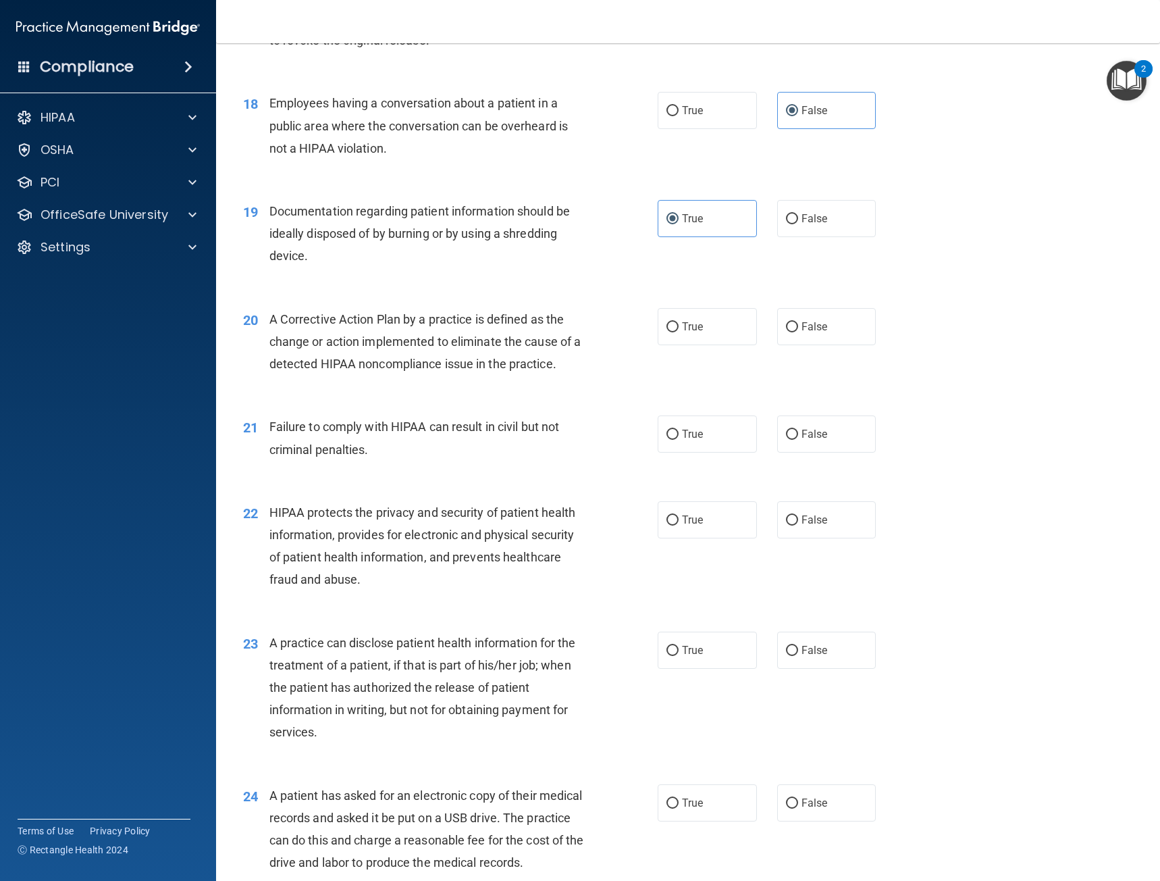
scroll to position [1891, 0]
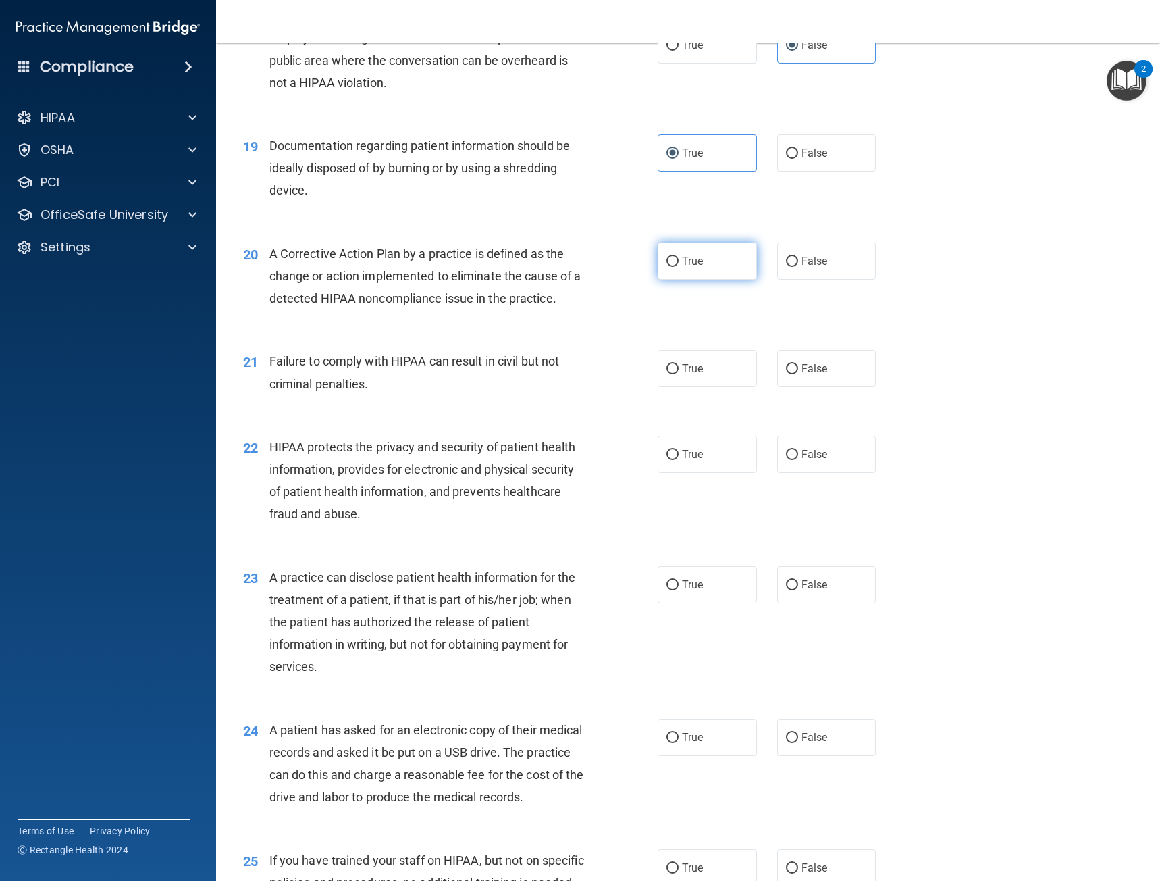
click at [713, 259] on label "True" at bounding box center [707, 260] width 99 height 37
click at [679, 259] on input "True" at bounding box center [673, 262] width 12 height 10
radio input "true"
drag, startPoint x: 672, startPoint y: 364, endPoint x: 803, endPoint y: 367, distance: 131.1
click at [803, 367] on div "True False" at bounding box center [777, 368] width 238 height 37
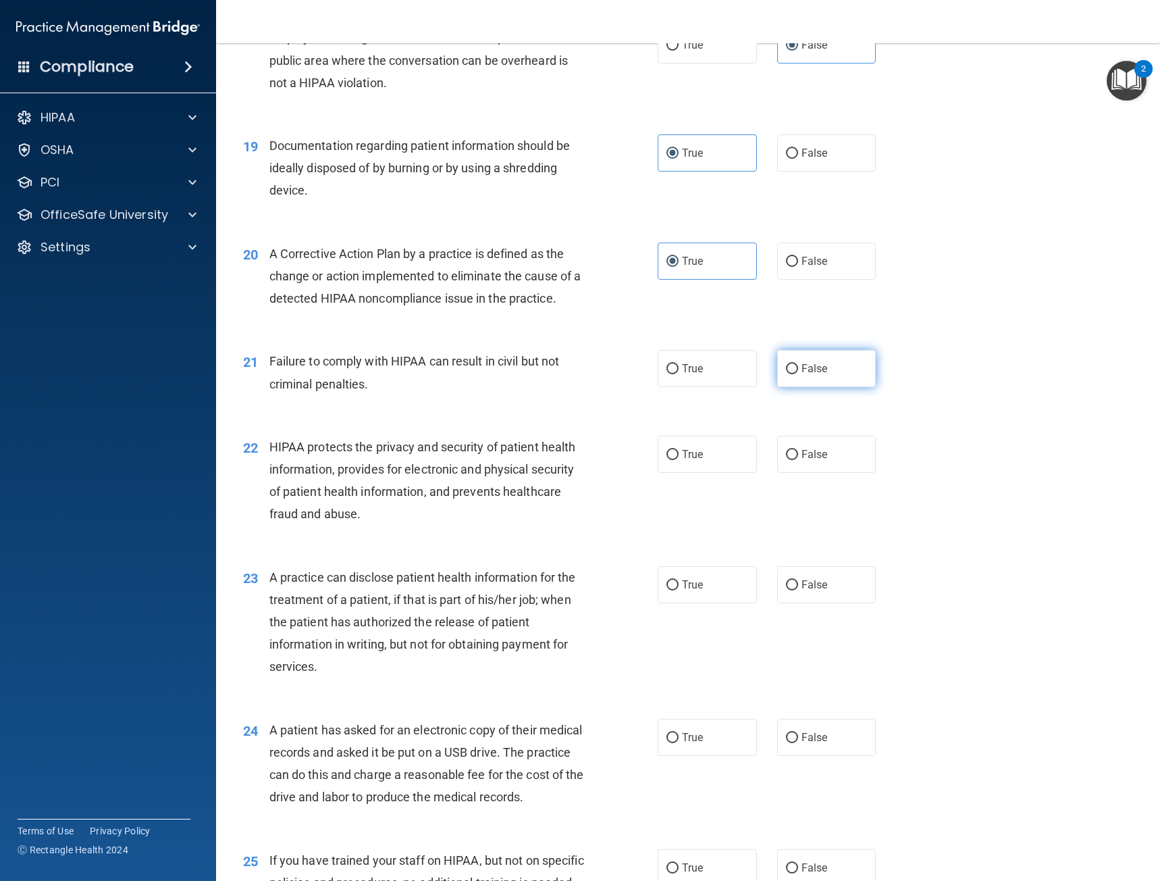
click at [803, 367] on span "False" at bounding box center [815, 368] width 26 height 13
click at [798, 367] on input "False" at bounding box center [792, 369] width 12 height 10
radio input "true"
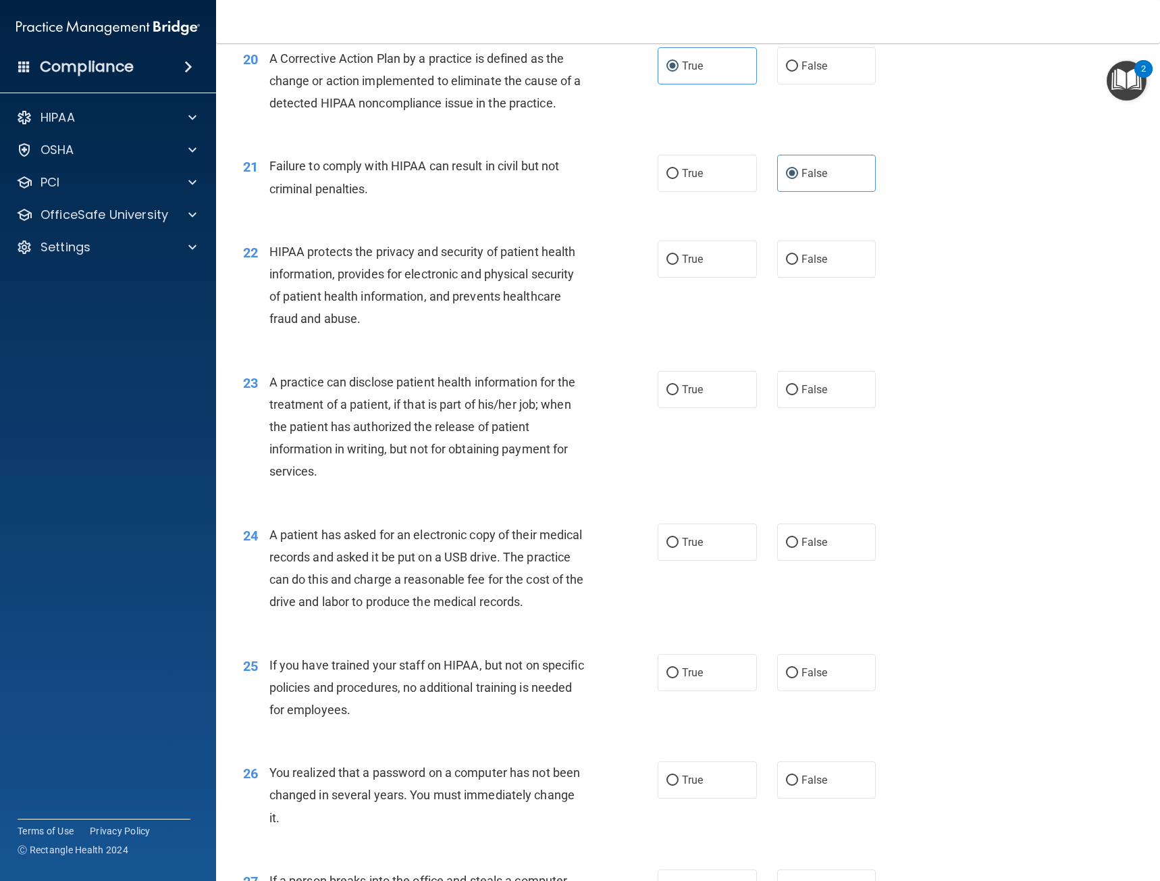
scroll to position [2094, 0]
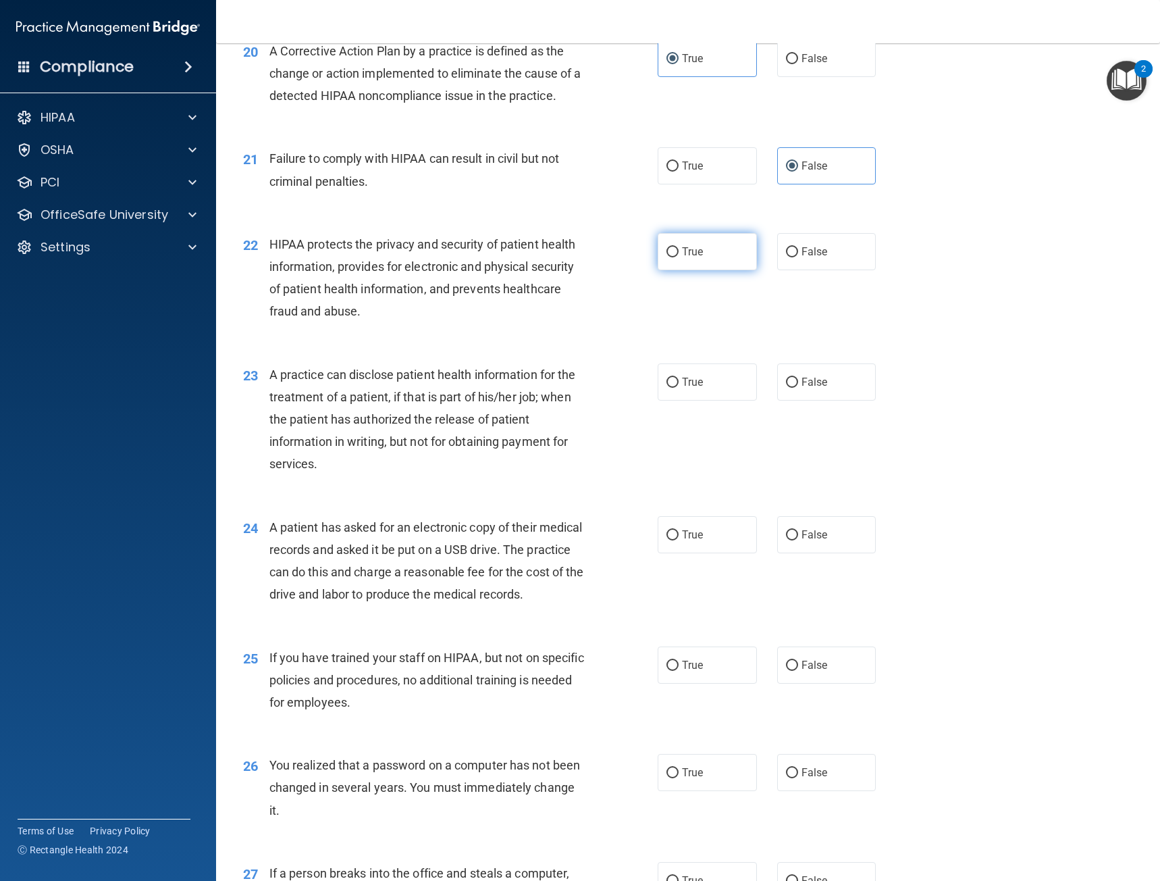
click at [683, 257] on span "True" at bounding box center [692, 251] width 21 height 13
click at [679, 257] on input "True" at bounding box center [673, 252] width 12 height 10
radio input "true"
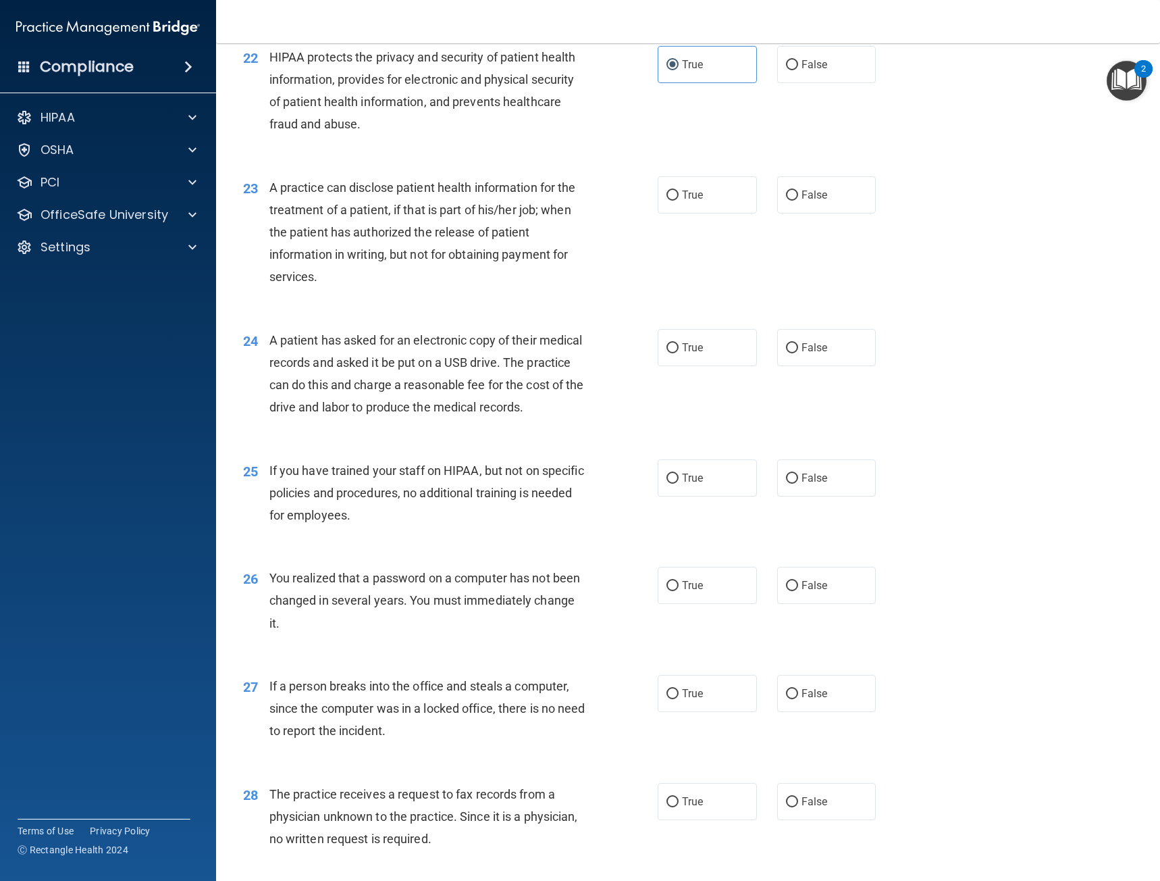
scroll to position [2297, 0]
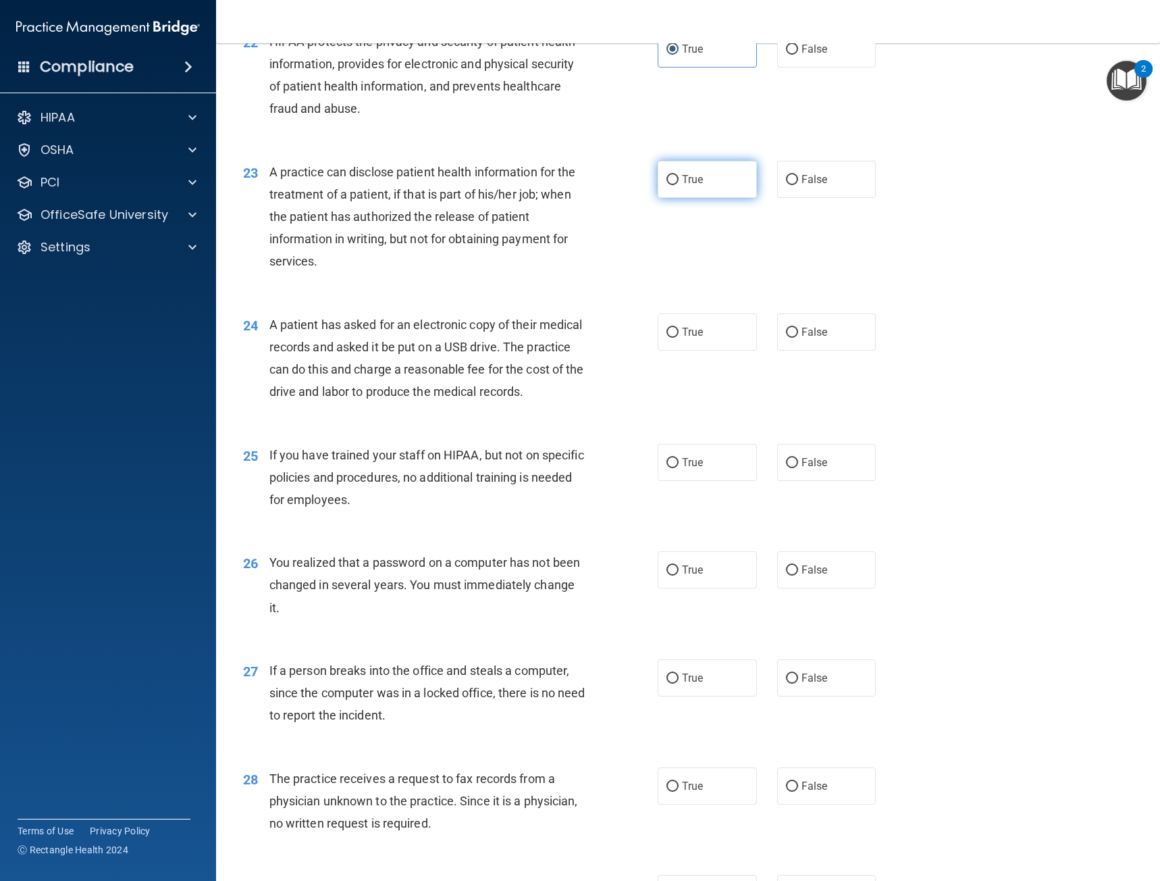
click at [675, 186] on label "True" at bounding box center [707, 179] width 99 height 37
click at [675, 185] on input "True" at bounding box center [673, 180] width 12 height 10
radio input "true"
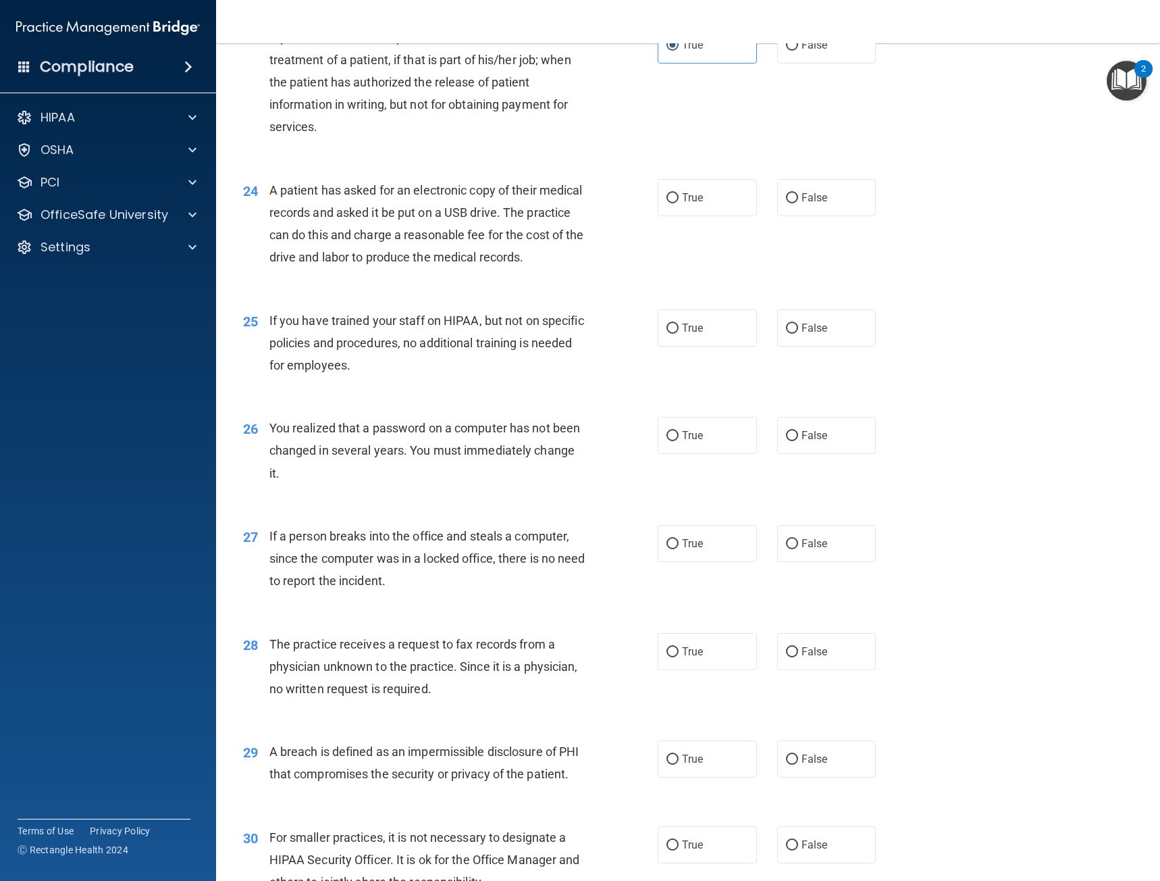
scroll to position [2432, 0]
click at [777, 203] on label "False" at bounding box center [826, 196] width 99 height 37
click at [786, 203] on input "False" at bounding box center [792, 198] width 12 height 10
radio input "true"
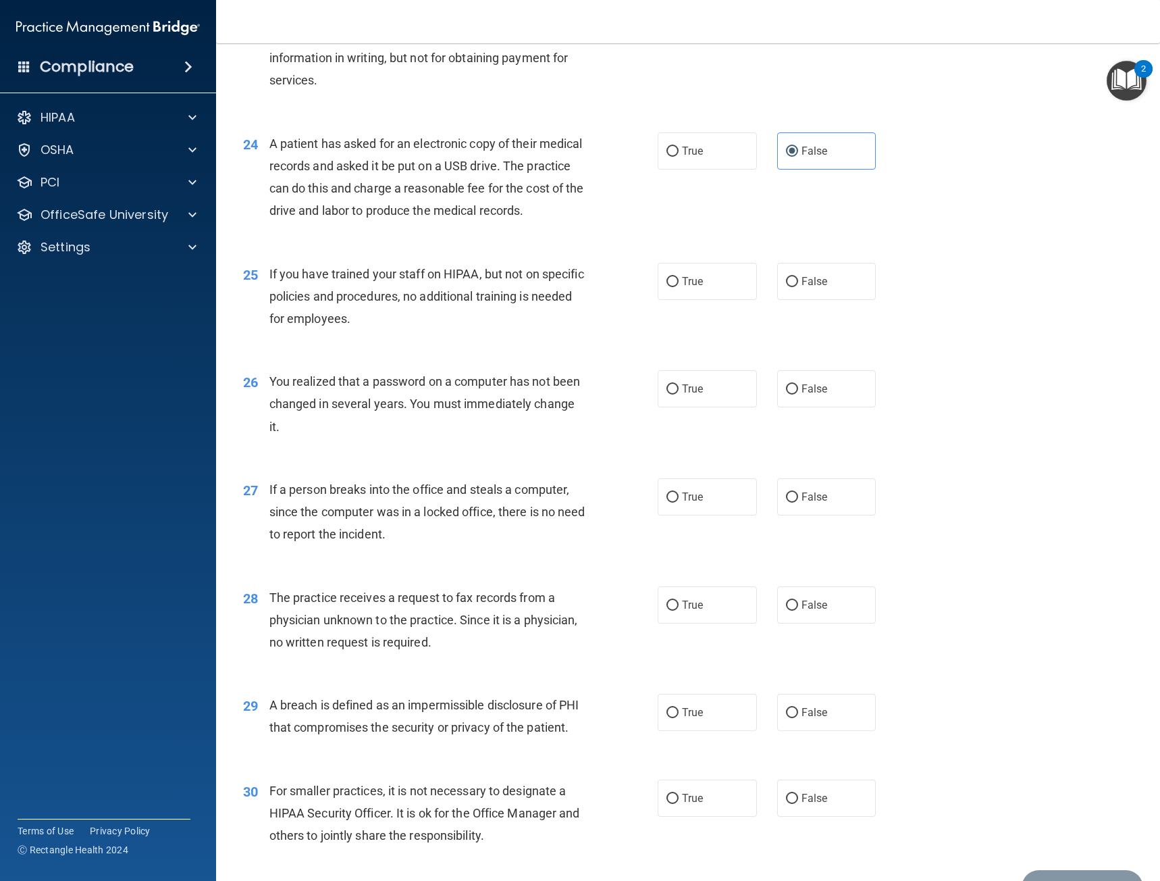
scroll to position [2567, 0]
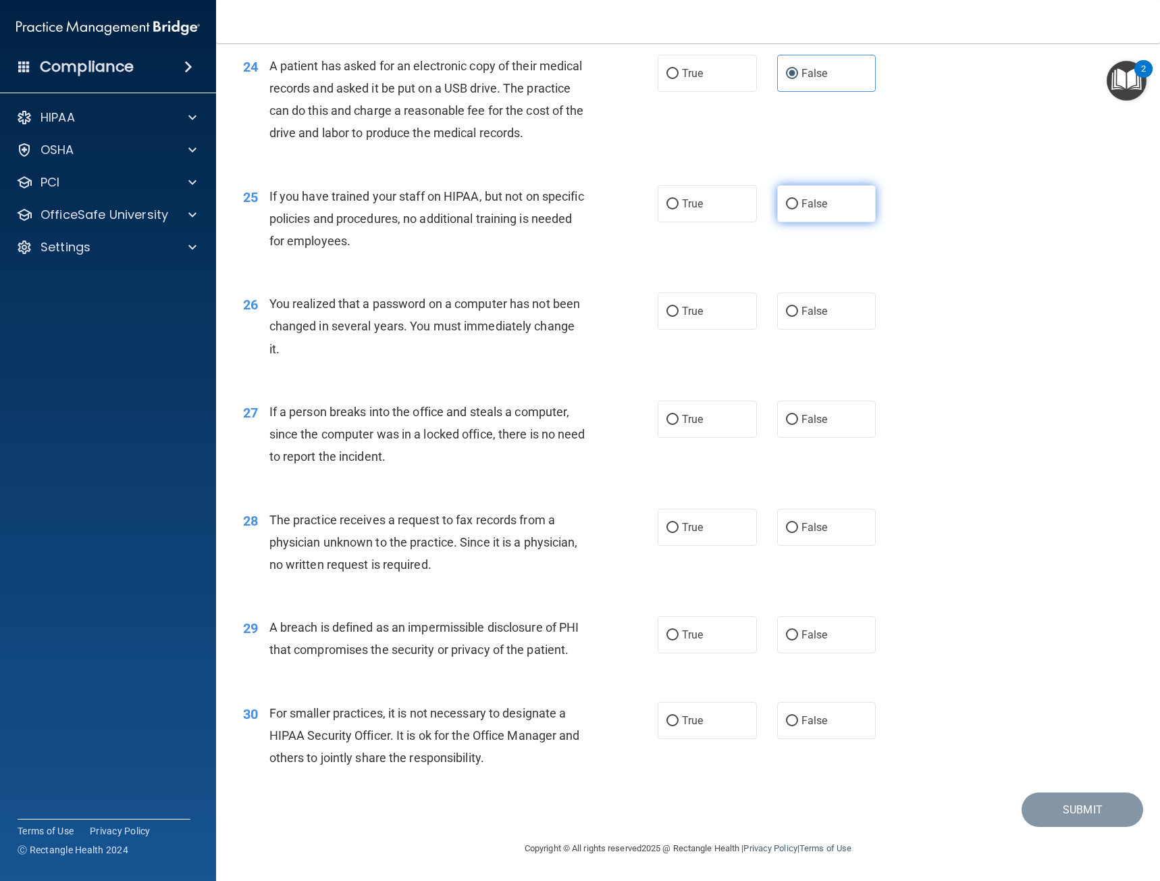
click at [831, 199] on label "False" at bounding box center [826, 203] width 99 height 37
click at [798, 199] on input "False" at bounding box center [792, 204] width 12 height 10
radio input "true"
click at [691, 305] on span "True" at bounding box center [692, 311] width 21 height 13
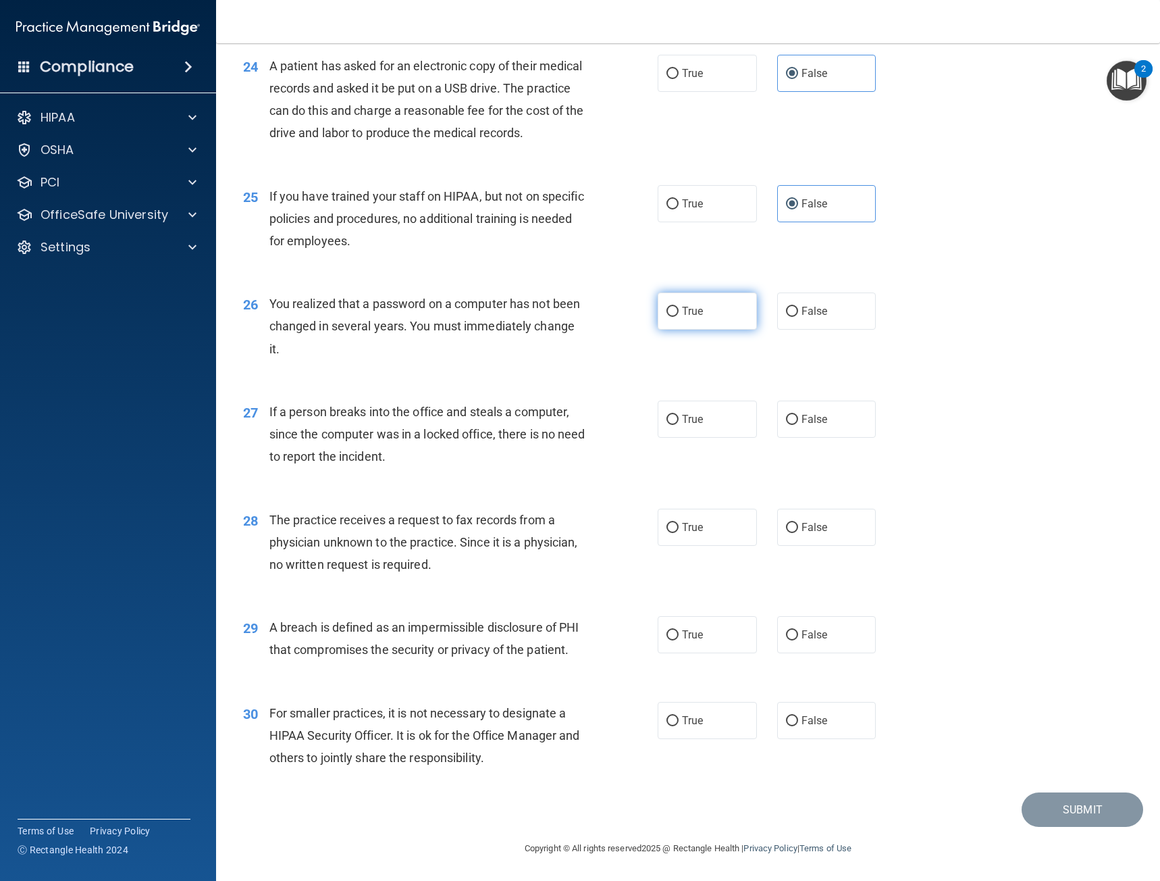
click at [679, 307] on input "True" at bounding box center [673, 312] width 12 height 10
radio input "true"
click at [804, 413] on span "False" at bounding box center [815, 419] width 26 height 13
click at [798, 415] on input "False" at bounding box center [792, 420] width 12 height 10
radio input "true"
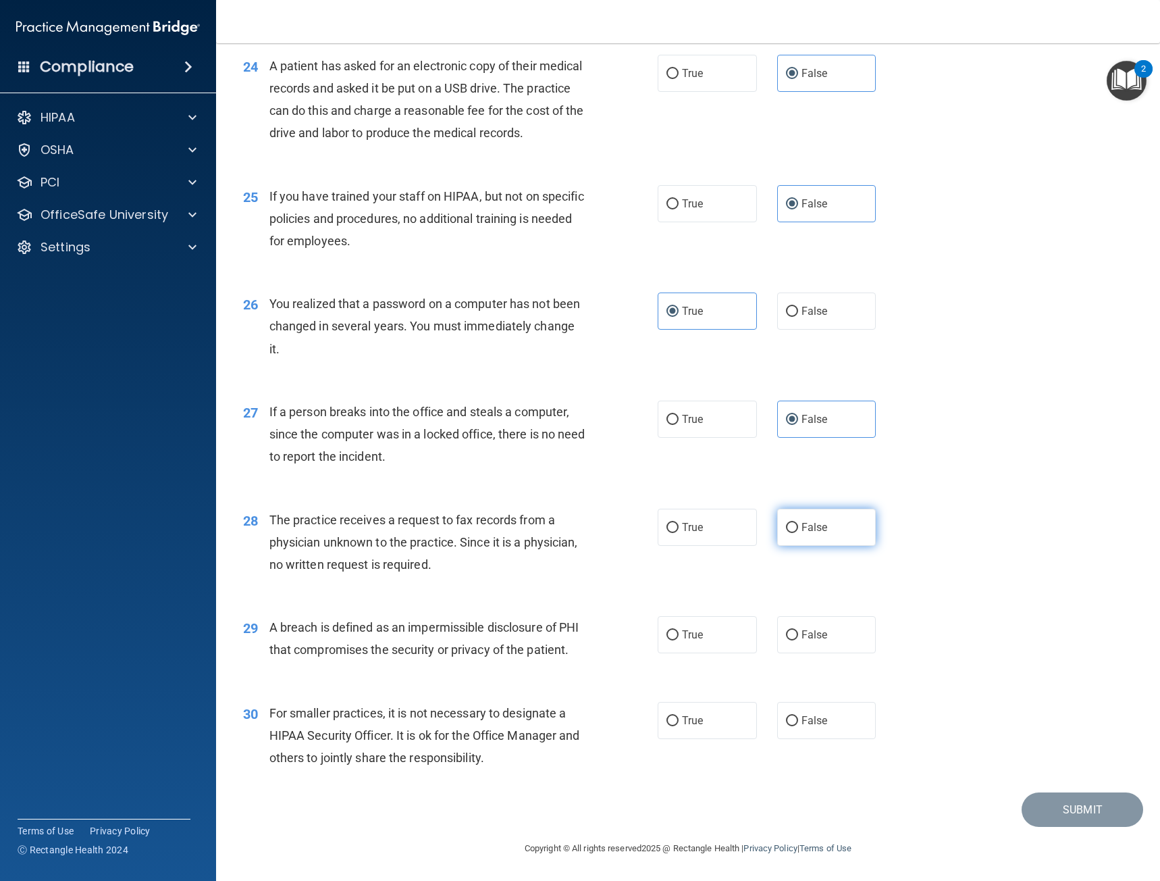
click at [824, 509] on label "False" at bounding box center [826, 527] width 99 height 37
click at [798, 523] on input "False" at bounding box center [792, 528] width 12 height 10
radio input "true"
click at [706, 618] on label "True" at bounding box center [707, 634] width 99 height 37
click at [679, 630] on input "True" at bounding box center [673, 635] width 12 height 10
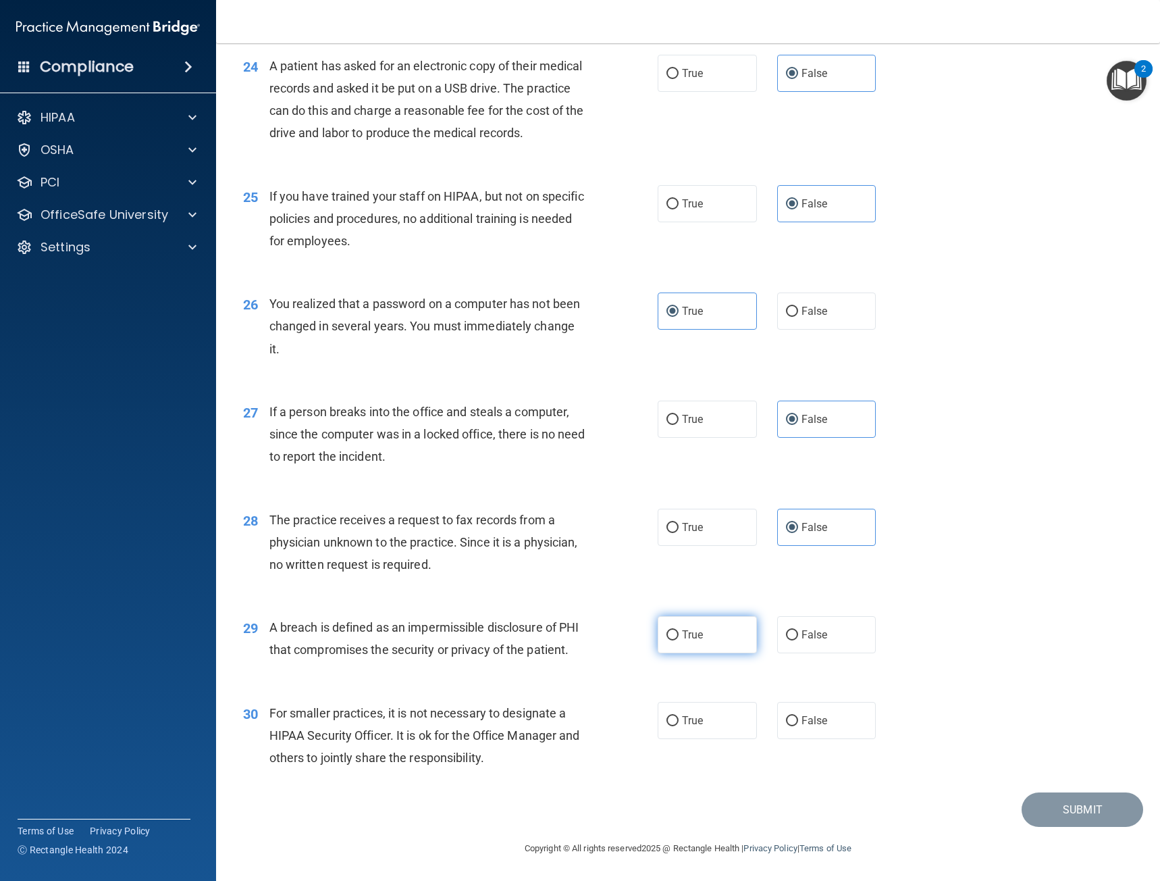
radio input "true"
click at [821, 725] on span "False" at bounding box center [815, 720] width 26 height 13
click at [798, 725] on input "False" at bounding box center [792, 721] width 12 height 10
radio input "true"
click at [1048, 797] on button "Submit" at bounding box center [1083, 809] width 122 height 34
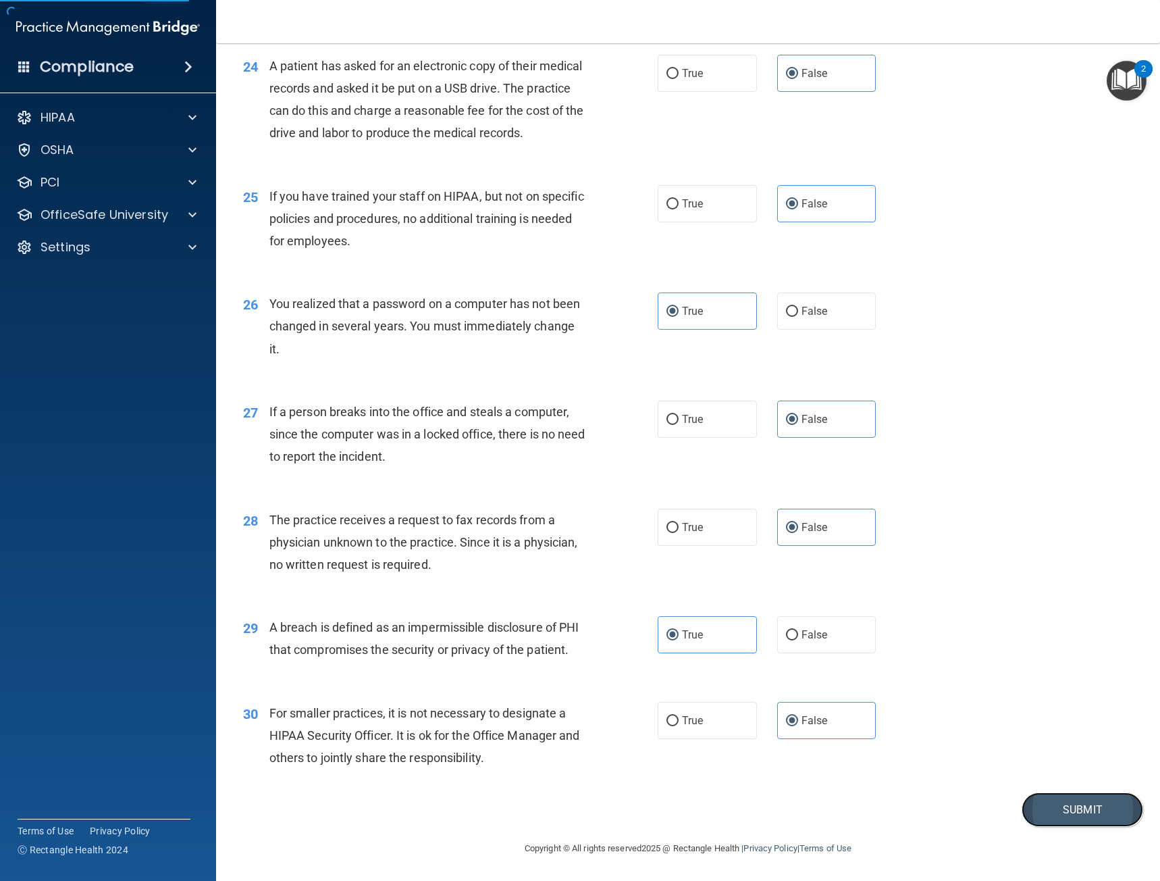
click at [1049, 809] on button "Submit" at bounding box center [1083, 809] width 122 height 34
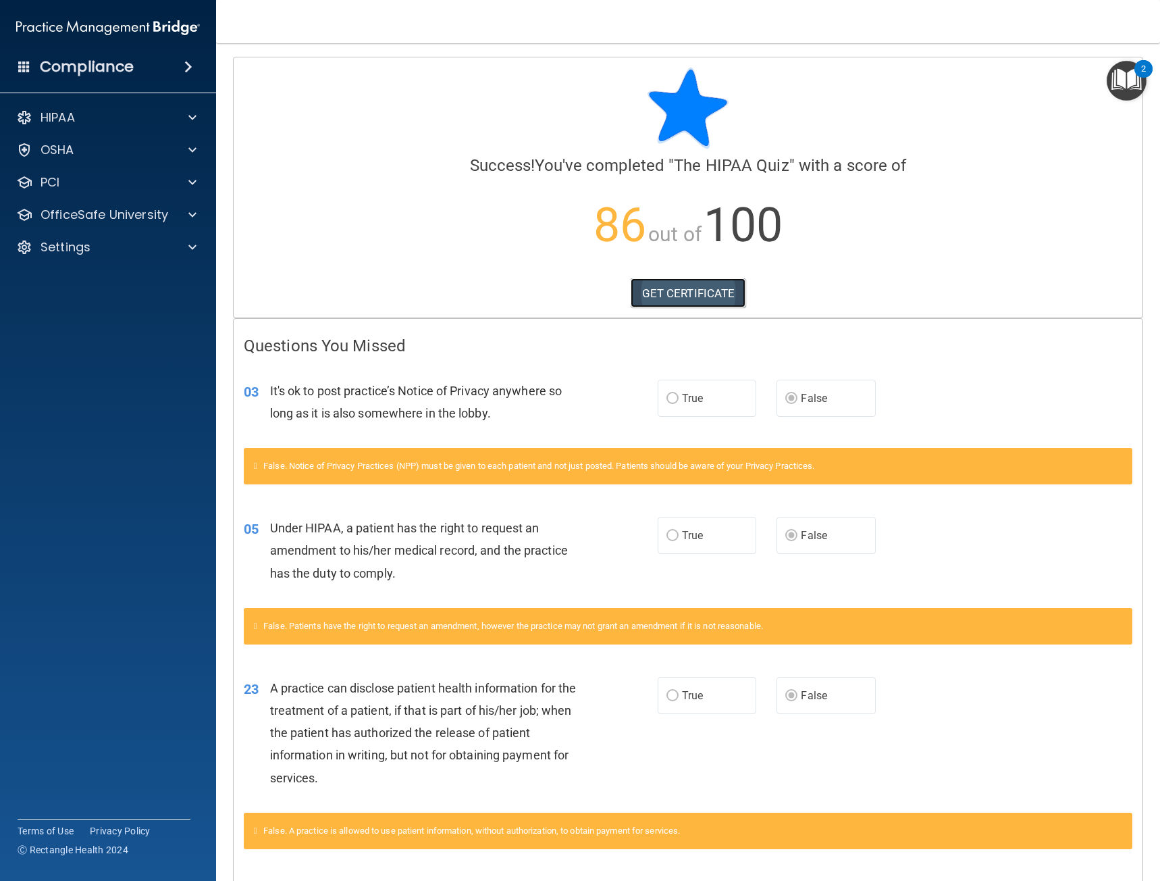
click at [712, 297] on link "GET CERTIFICATE" at bounding box center [689, 293] width 116 height 30
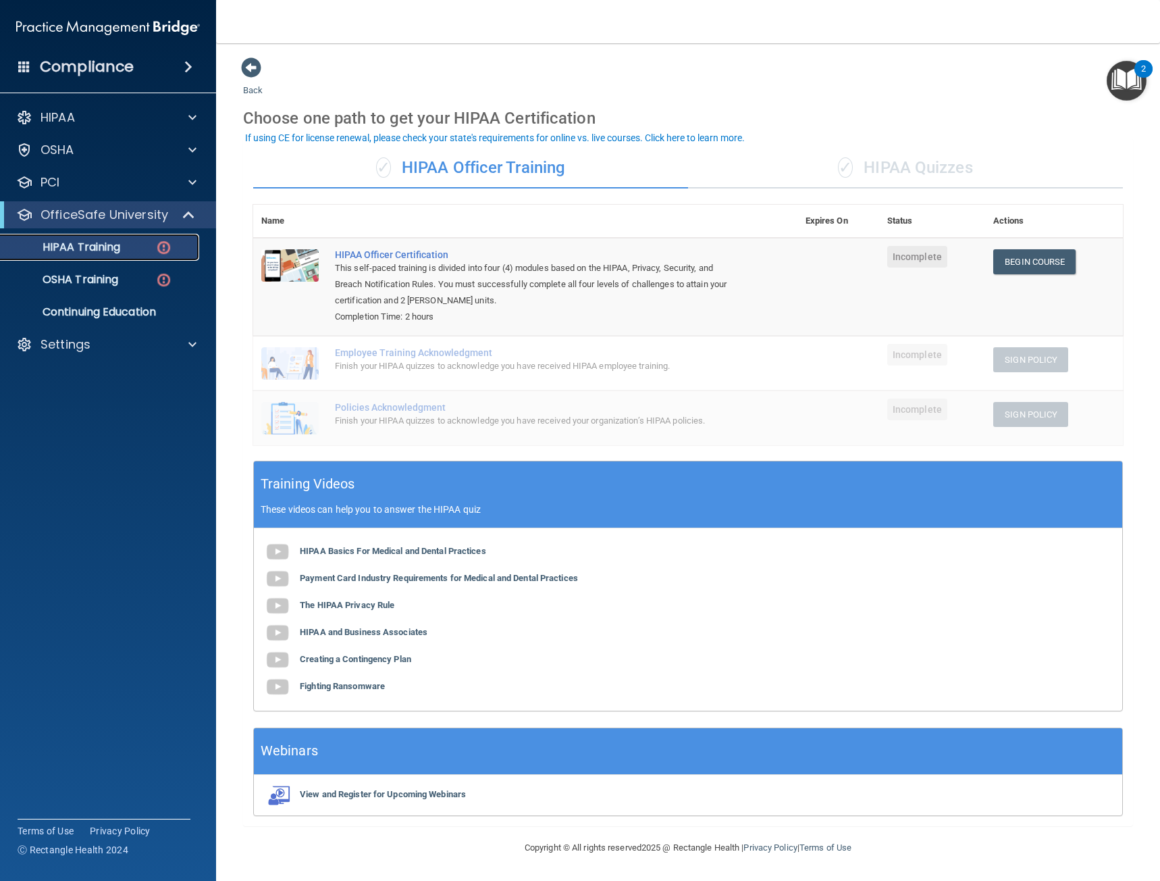
click at [90, 250] on p "HIPAA Training" at bounding box center [64, 247] width 111 height 14
click at [95, 246] on p "HIPAA Training" at bounding box center [64, 247] width 111 height 14
click at [530, 155] on div "✓ HIPAA Officer Training" at bounding box center [470, 168] width 435 height 41
click at [914, 164] on div "✓ HIPAA Quizzes" at bounding box center [905, 168] width 435 height 41
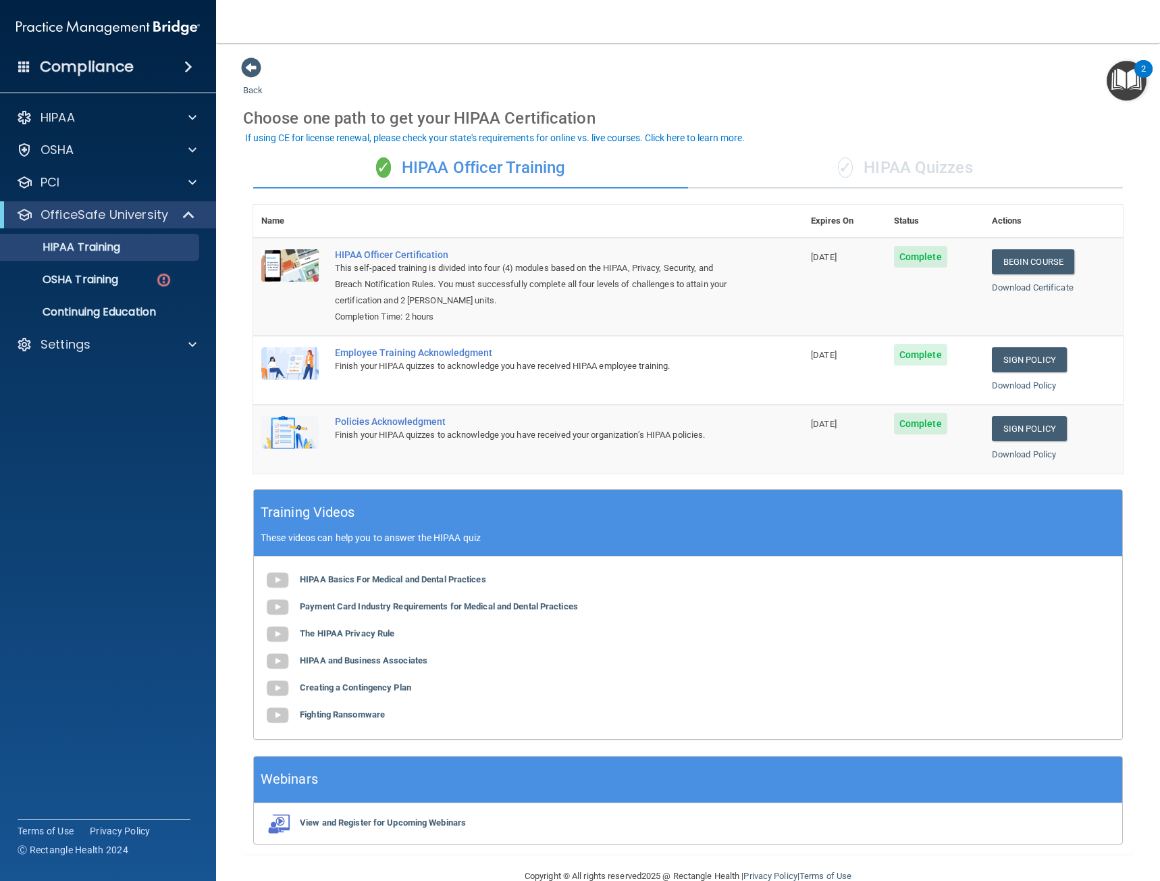
click at [888, 165] on div "✓ HIPAA Quizzes" at bounding box center [905, 168] width 435 height 41
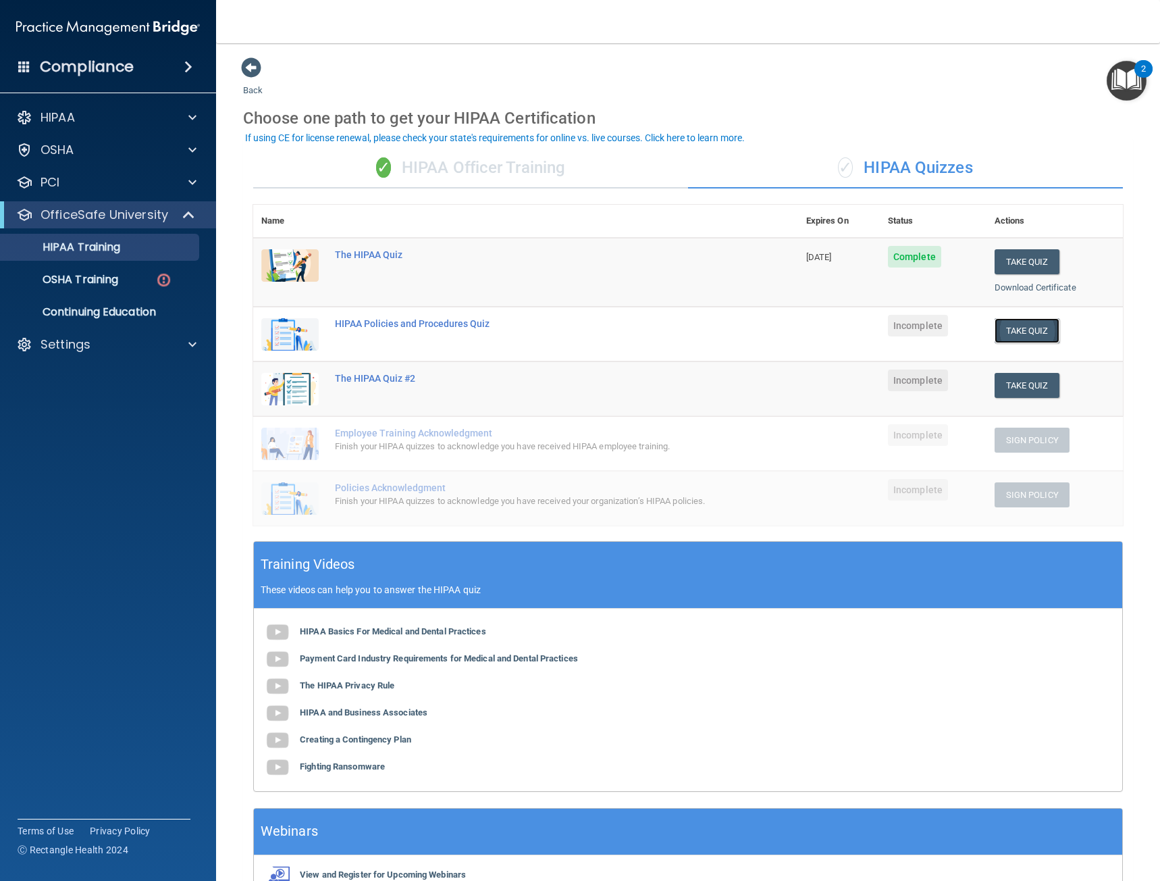
click at [1015, 332] on button "Take Quiz" at bounding box center [1027, 330] width 65 height 25
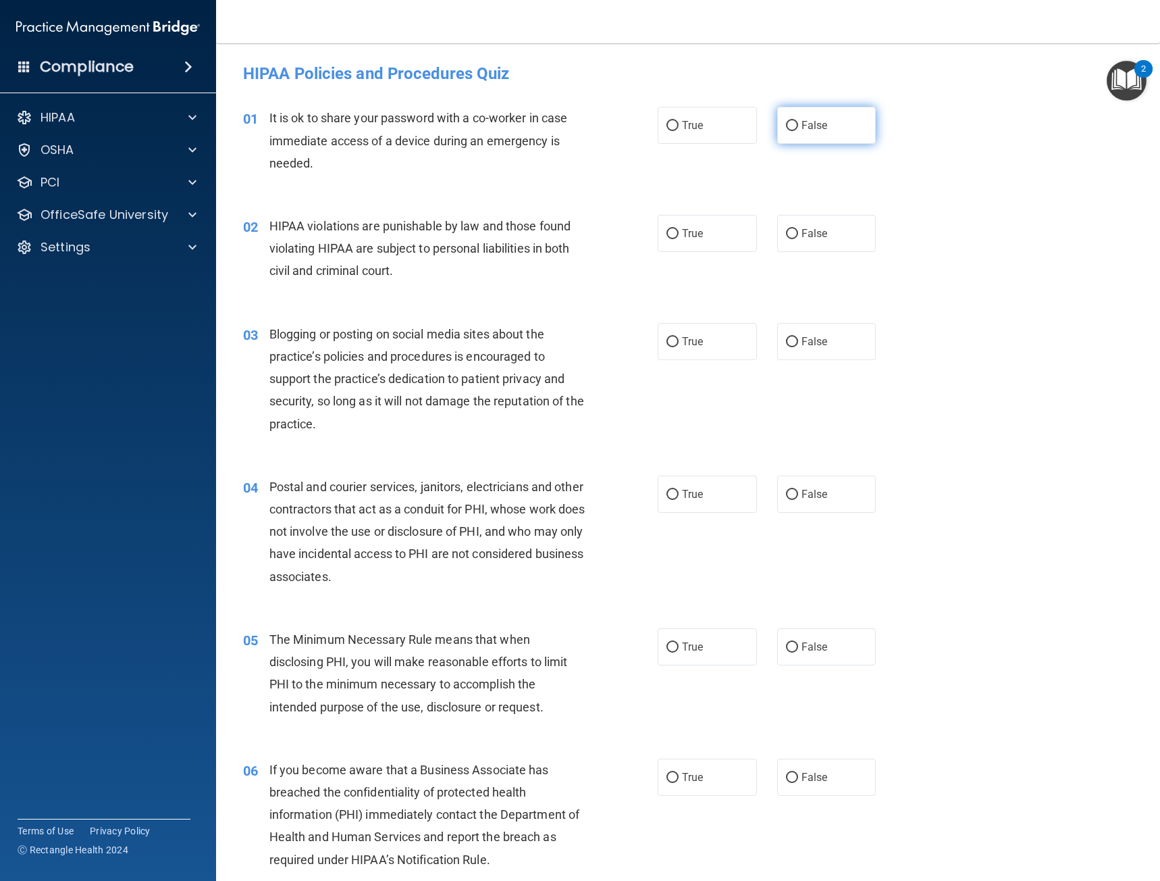
click at [802, 126] on span "False" at bounding box center [815, 125] width 26 height 13
click at [798, 126] on input "False" at bounding box center [792, 126] width 12 height 10
radio input "true"
click at [684, 231] on span "True" at bounding box center [692, 233] width 21 height 13
click at [679, 231] on input "True" at bounding box center [673, 234] width 12 height 10
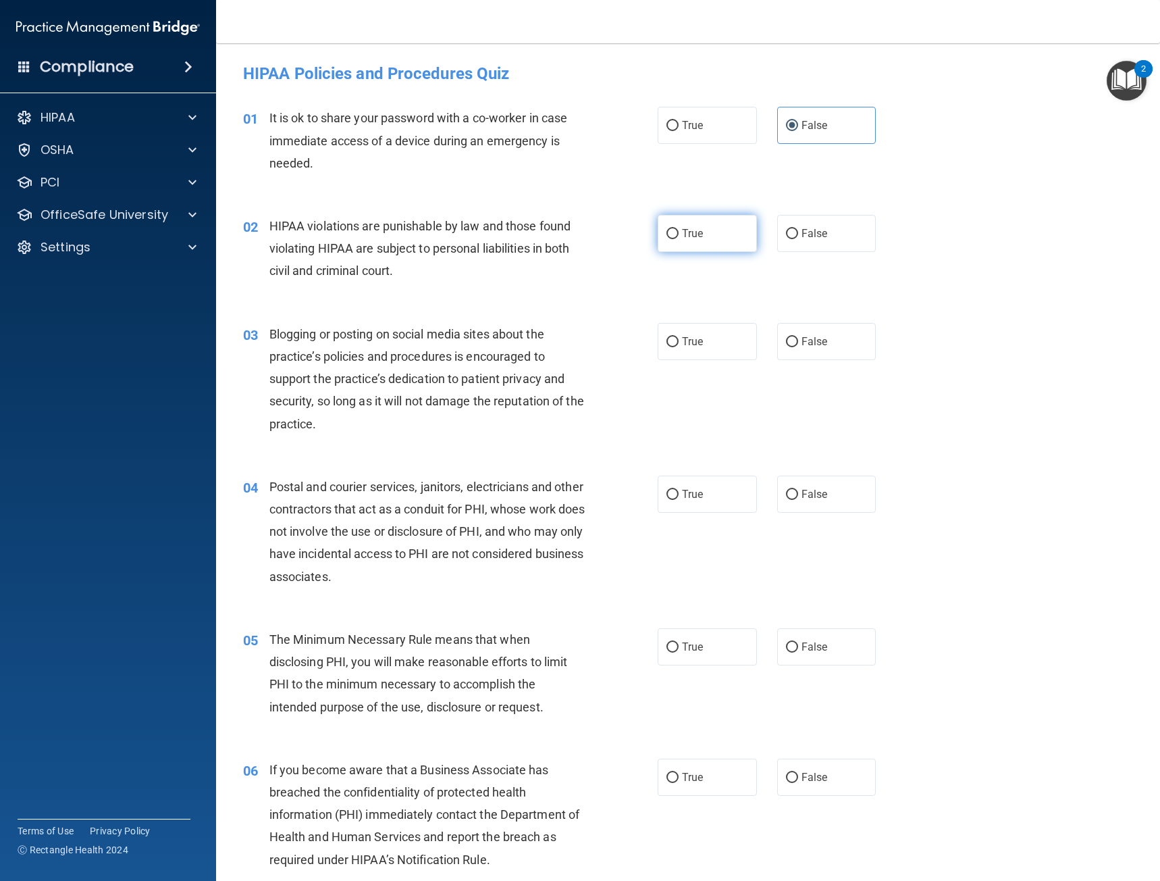
radio input "true"
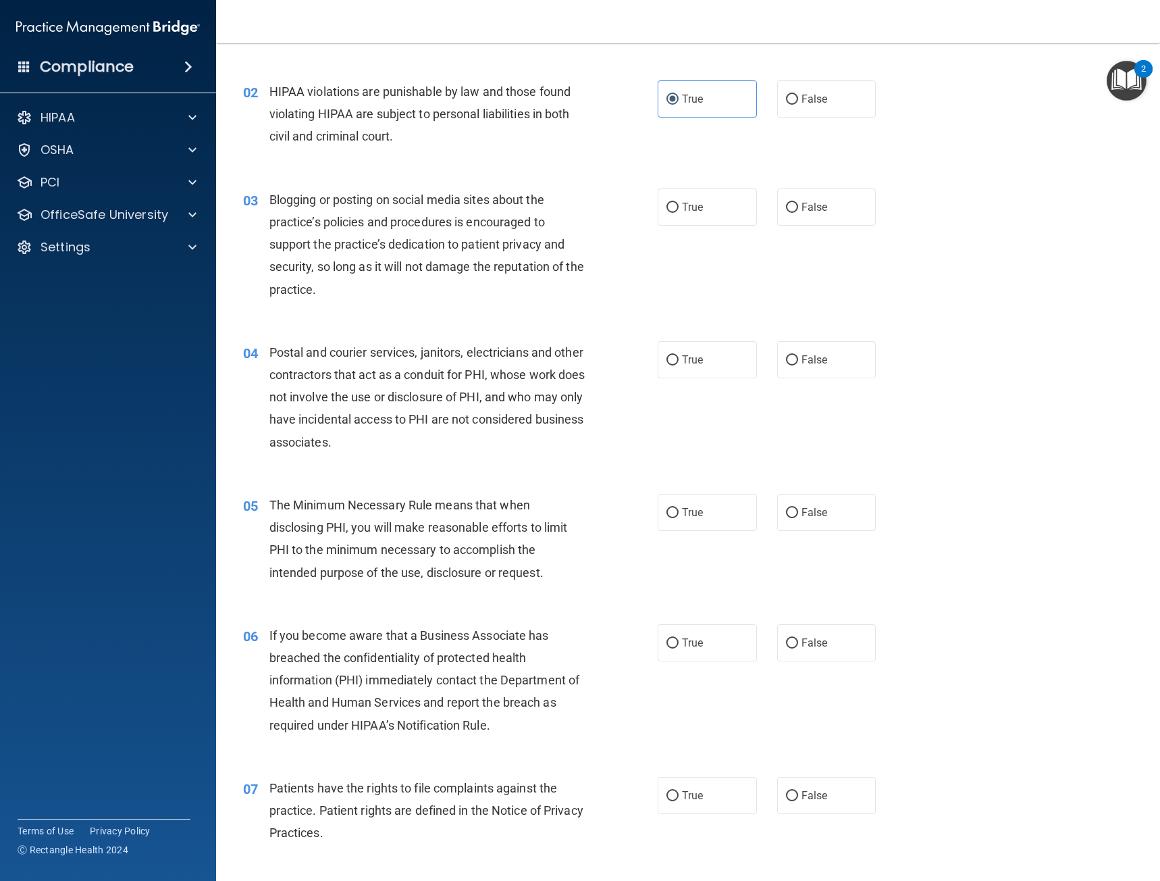
scroll to position [135, 0]
click at [801, 214] on label "False" at bounding box center [826, 206] width 99 height 37
click at [798, 212] on input "False" at bounding box center [792, 207] width 12 height 10
radio input "true"
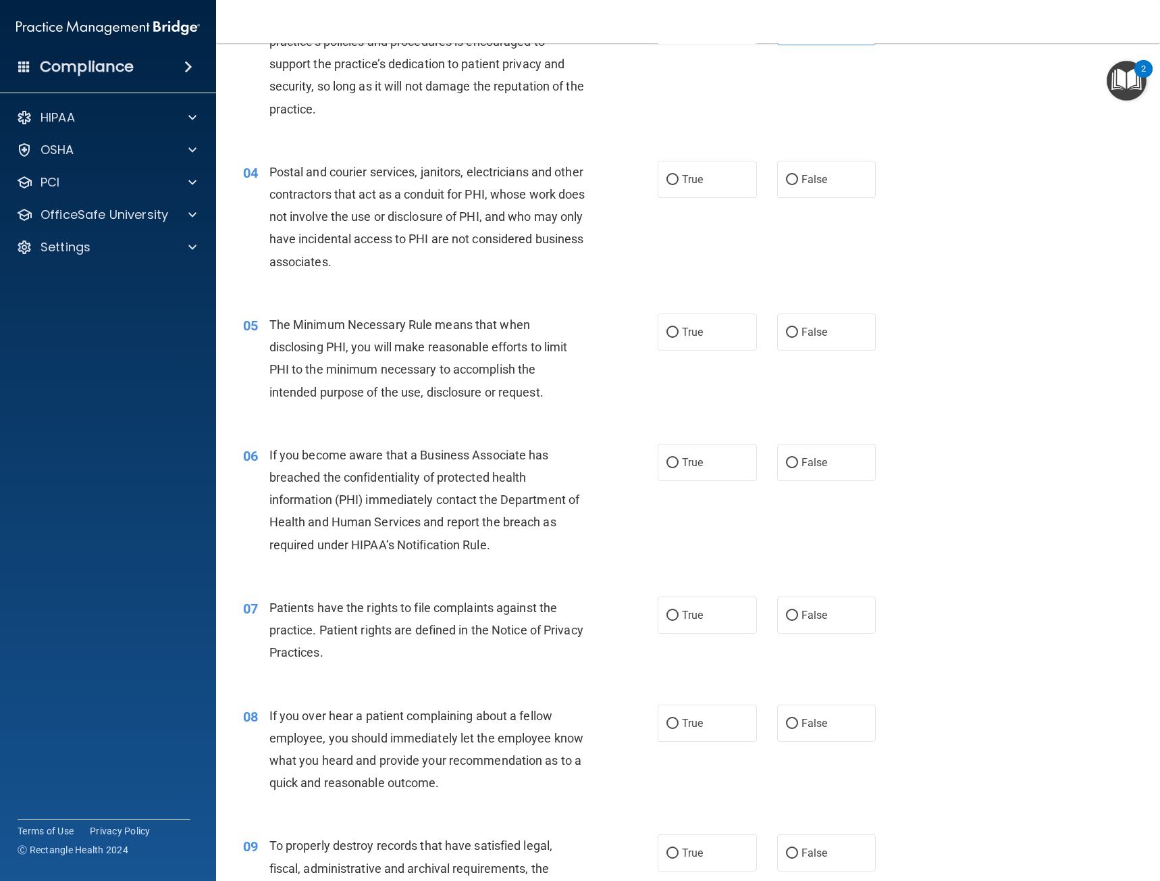
scroll to position [338, 0]
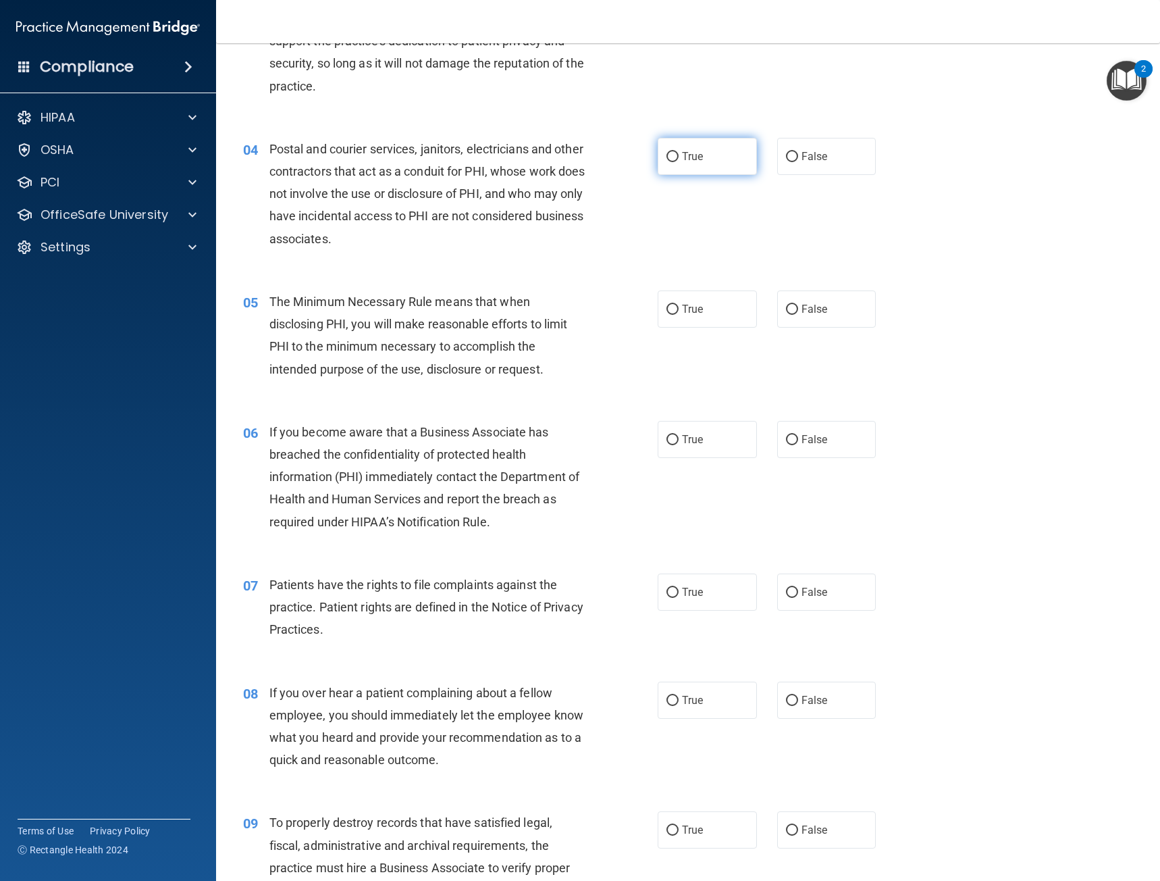
click at [707, 170] on label "True" at bounding box center [707, 156] width 99 height 37
click at [679, 162] on input "True" at bounding box center [673, 157] width 12 height 10
radio input "true"
click at [675, 311] on label "True" at bounding box center [707, 308] width 99 height 37
click at [675, 311] on input "True" at bounding box center [673, 310] width 12 height 10
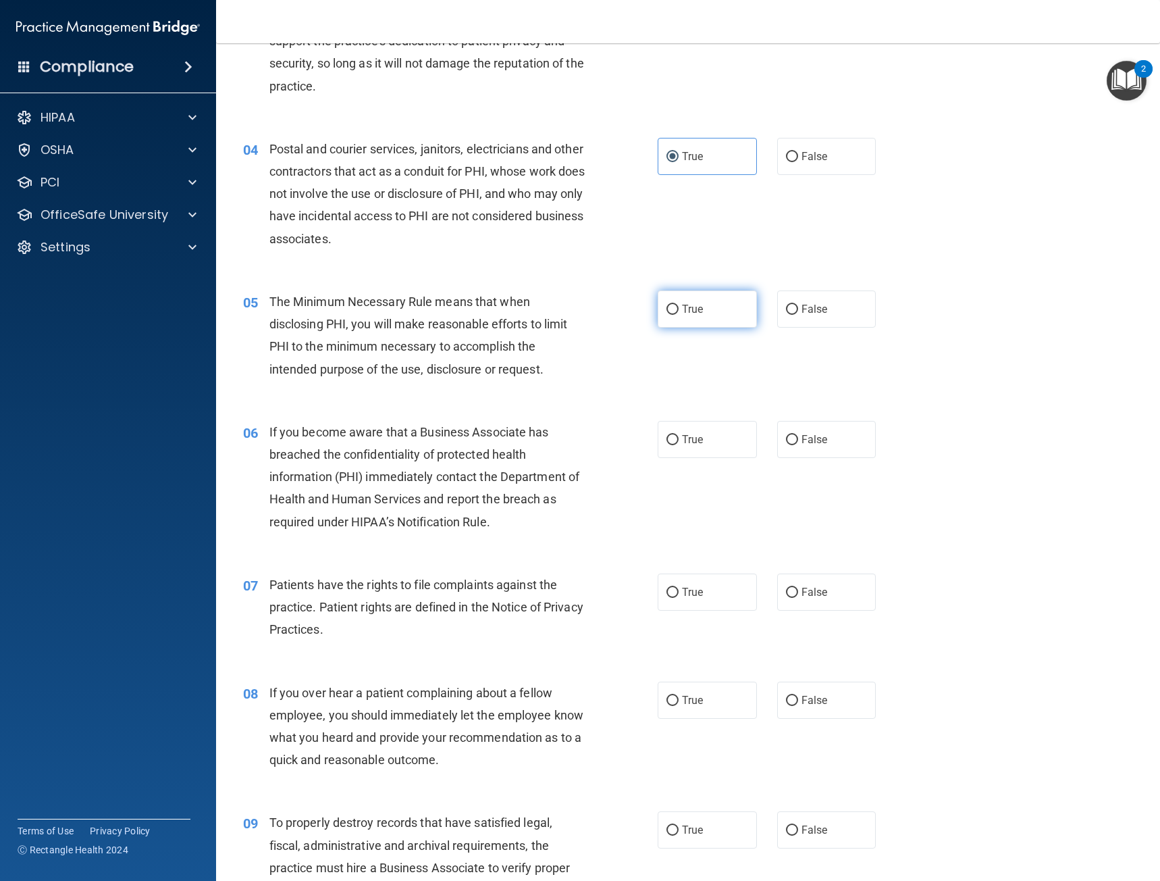
radio input "true"
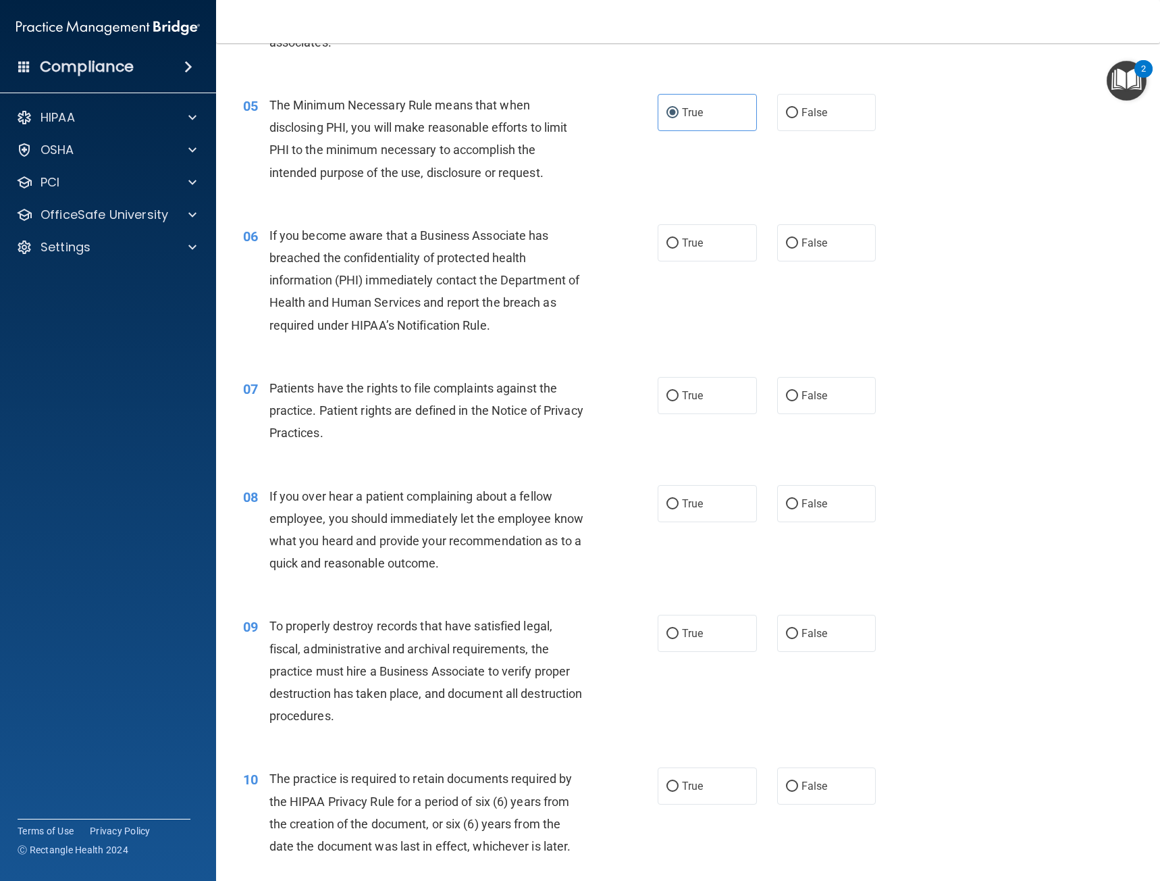
scroll to position [540, 0]
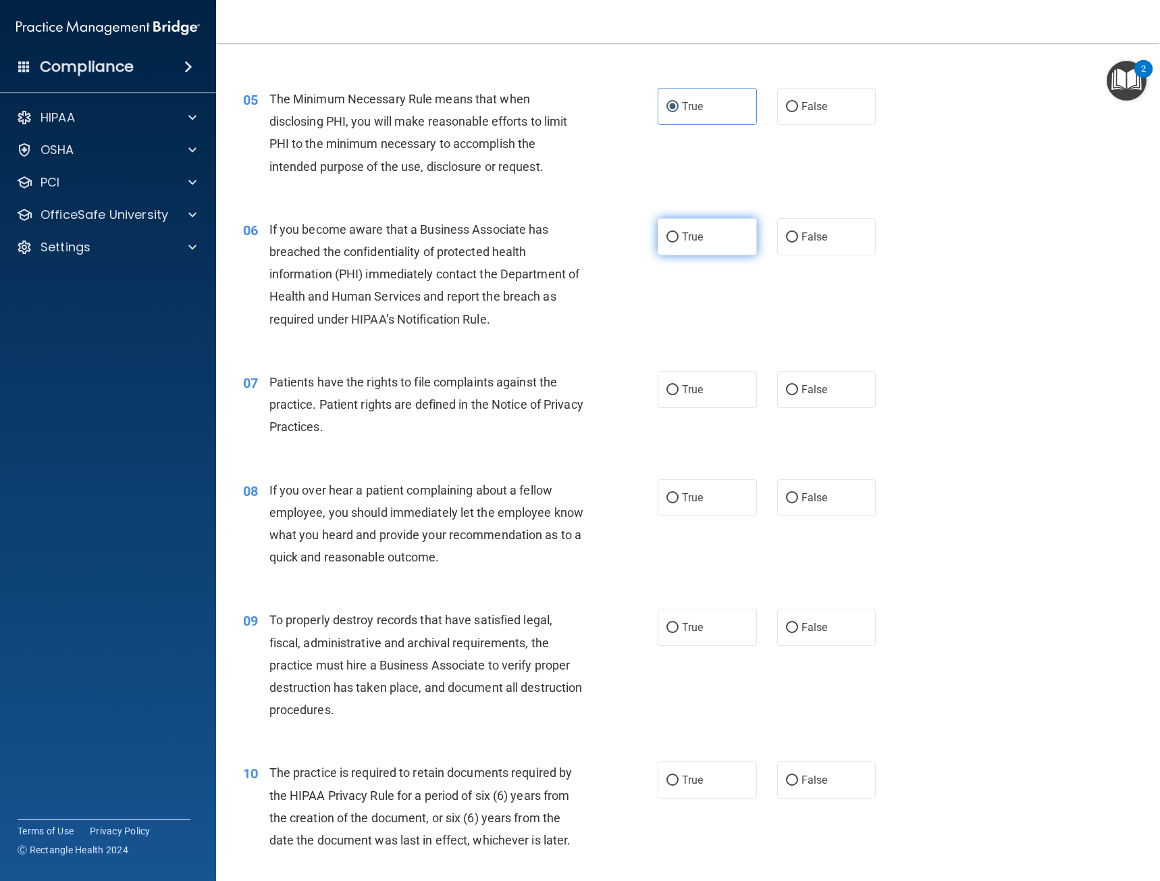
click at [685, 240] on span "True" at bounding box center [692, 236] width 21 height 13
click at [679, 240] on input "True" at bounding box center [673, 237] width 12 height 10
radio input "true"
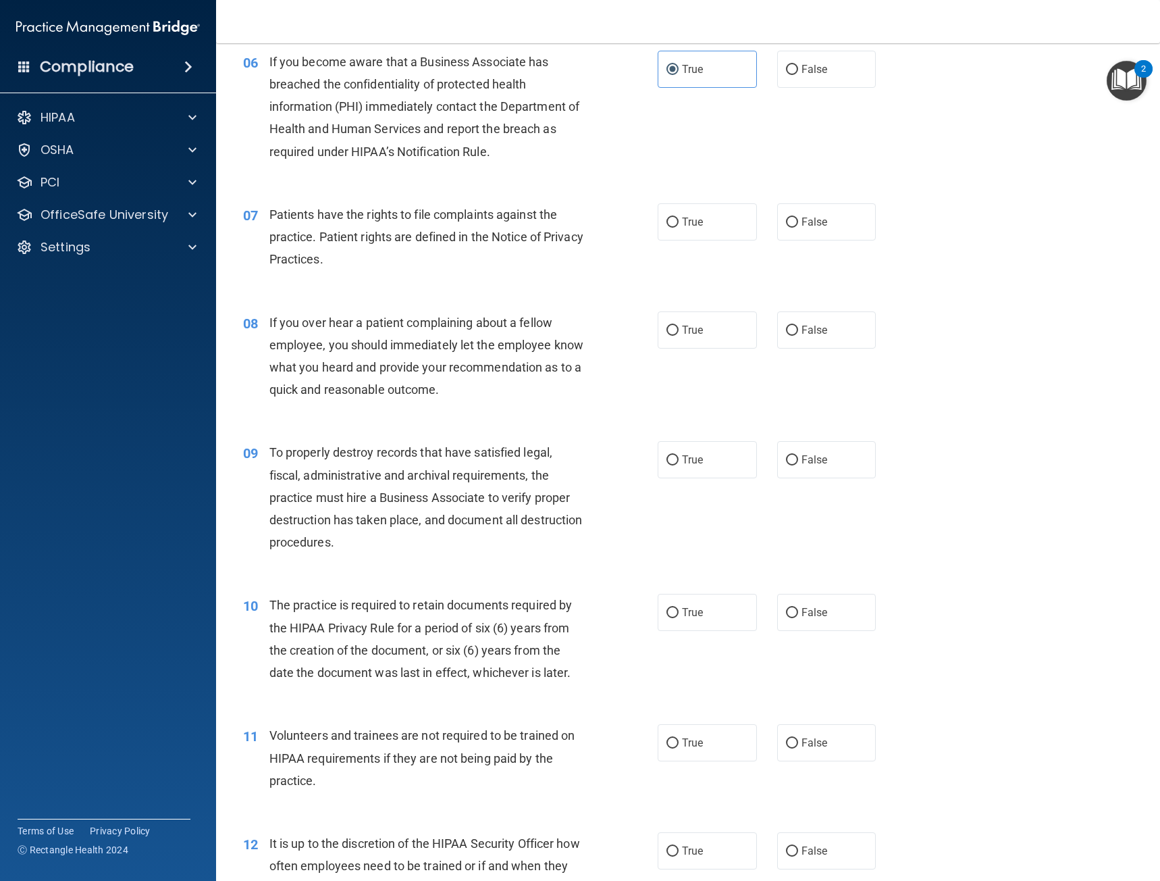
scroll to position [743, 0]
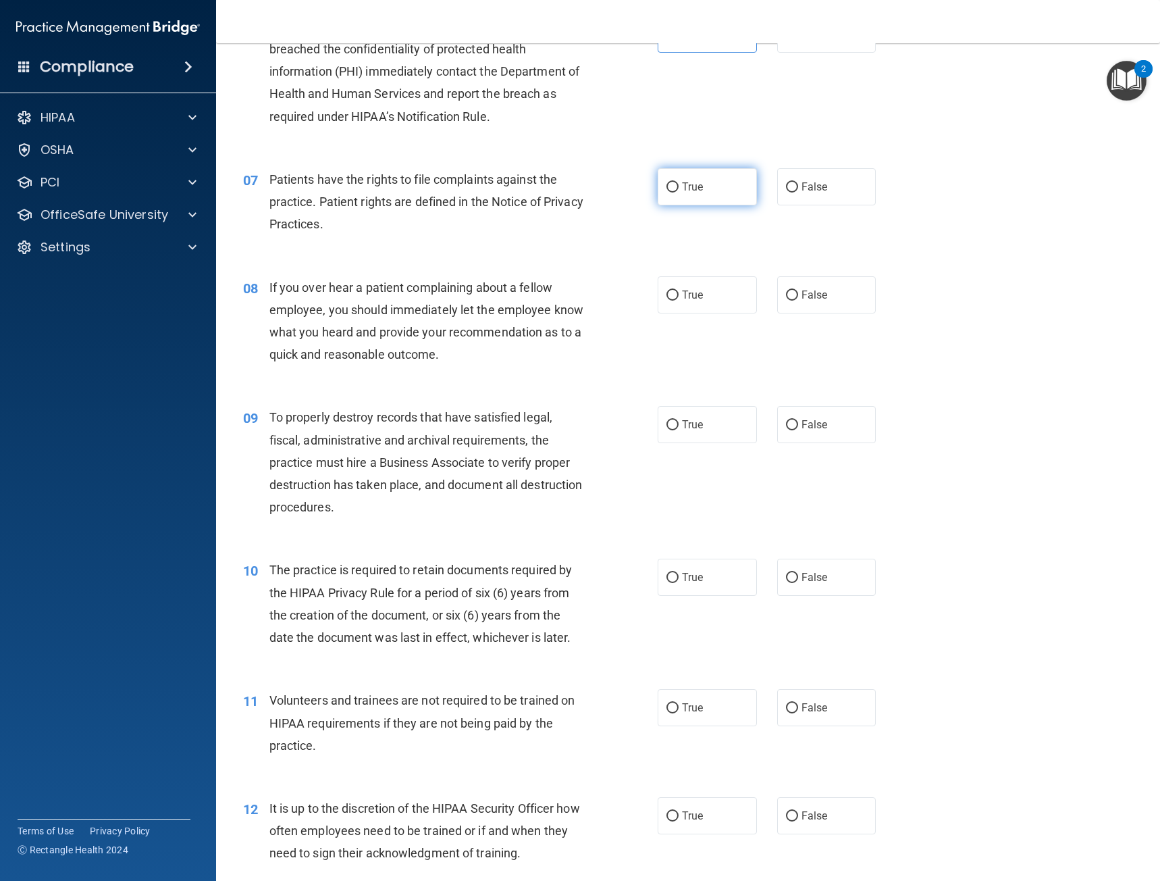
click at [702, 193] on label "True" at bounding box center [707, 186] width 99 height 37
click at [679, 193] on input "True" at bounding box center [673, 187] width 12 height 10
radio input "true"
click at [693, 294] on span "True" at bounding box center [692, 294] width 21 height 13
click at [679, 294] on input "True" at bounding box center [673, 295] width 12 height 10
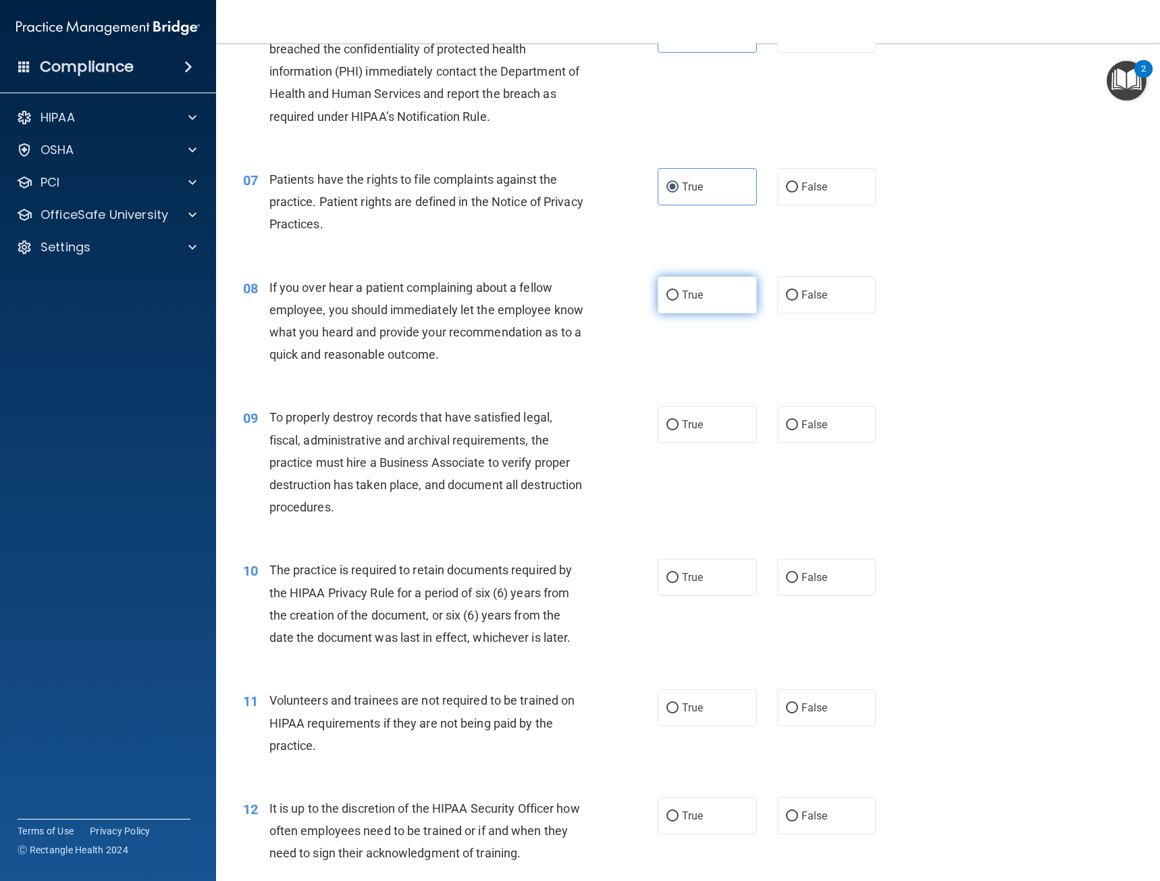
radio input "true"
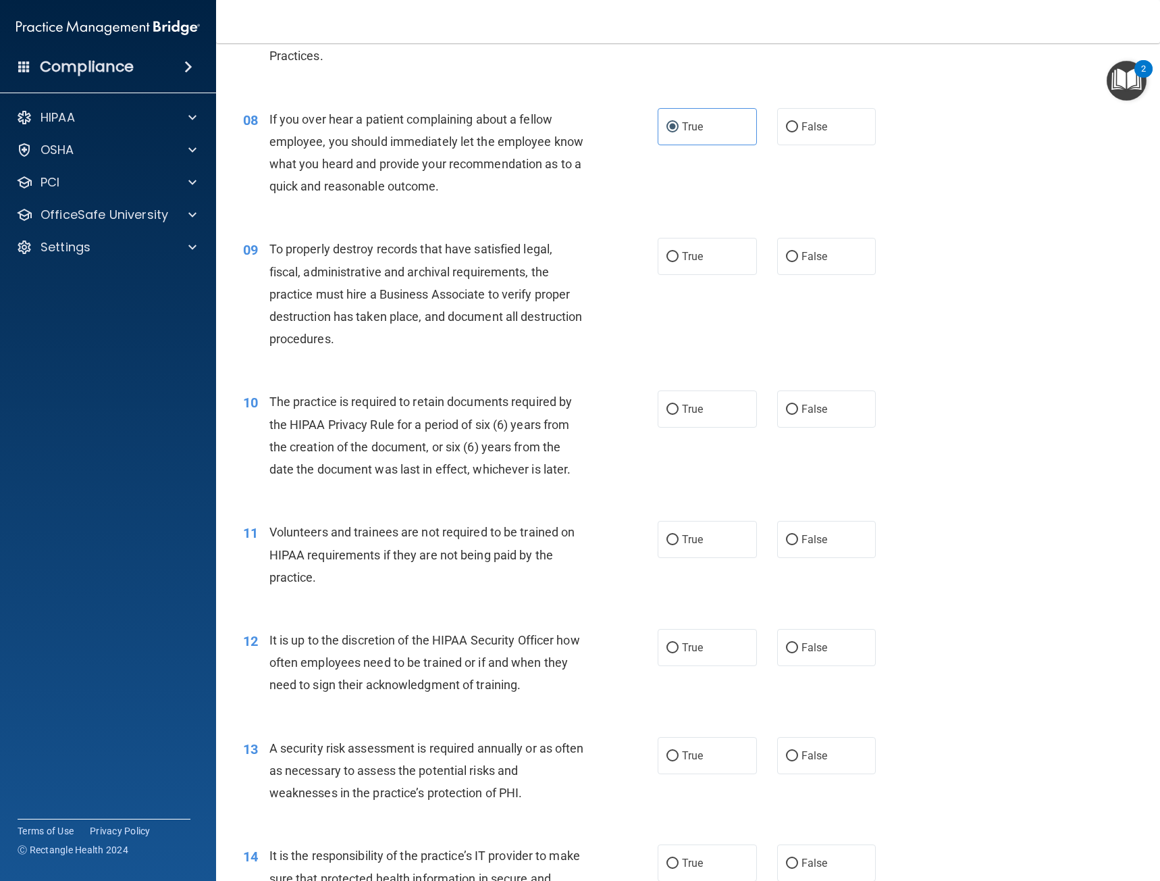
scroll to position [946, 0]
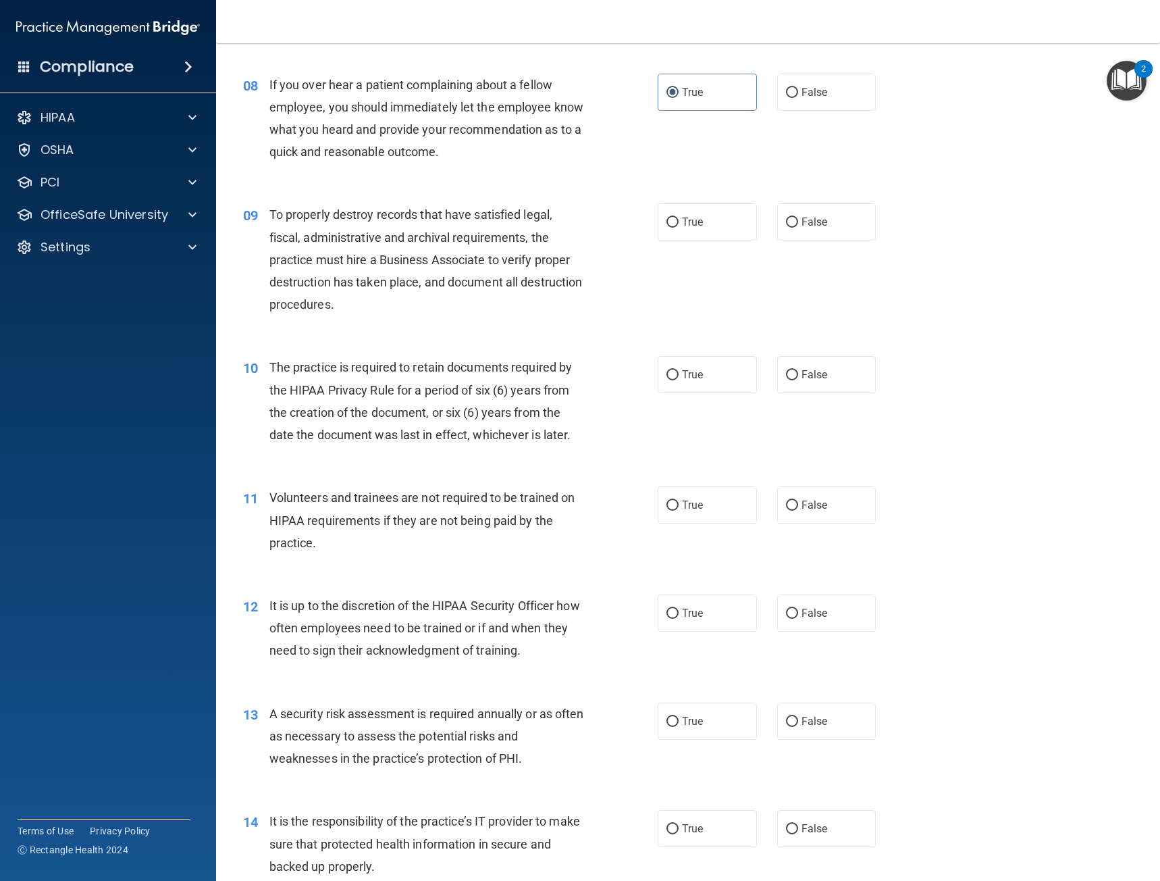
click at [767, 233] on div "True False" at bounding box center [777, 221] width 238 height 37
click at [806, 232] on label "False" at bounding box center [826, 221] width 99 height 37
click at [798, 228] on input "False" at bounding box center [792, 222] width 12 height 10
radio input "true"
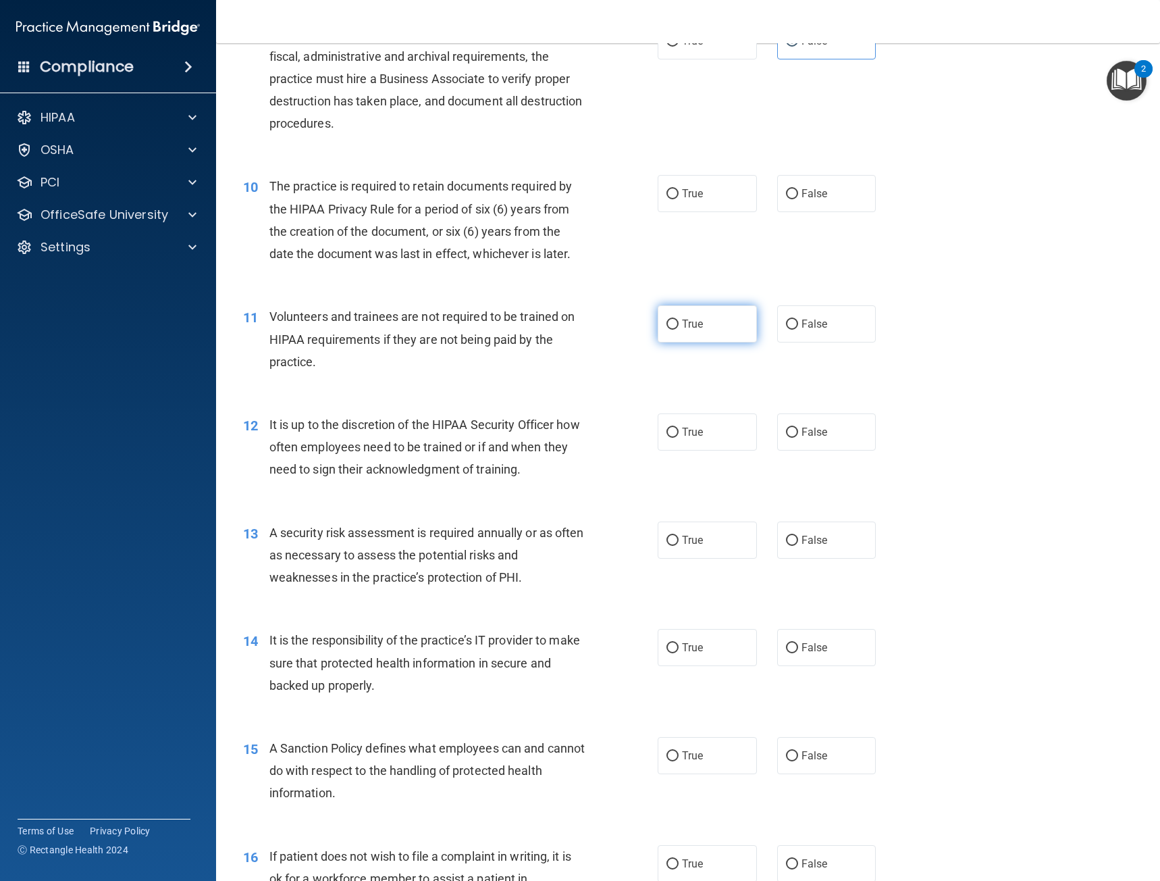
scroll to position [1148, 0]
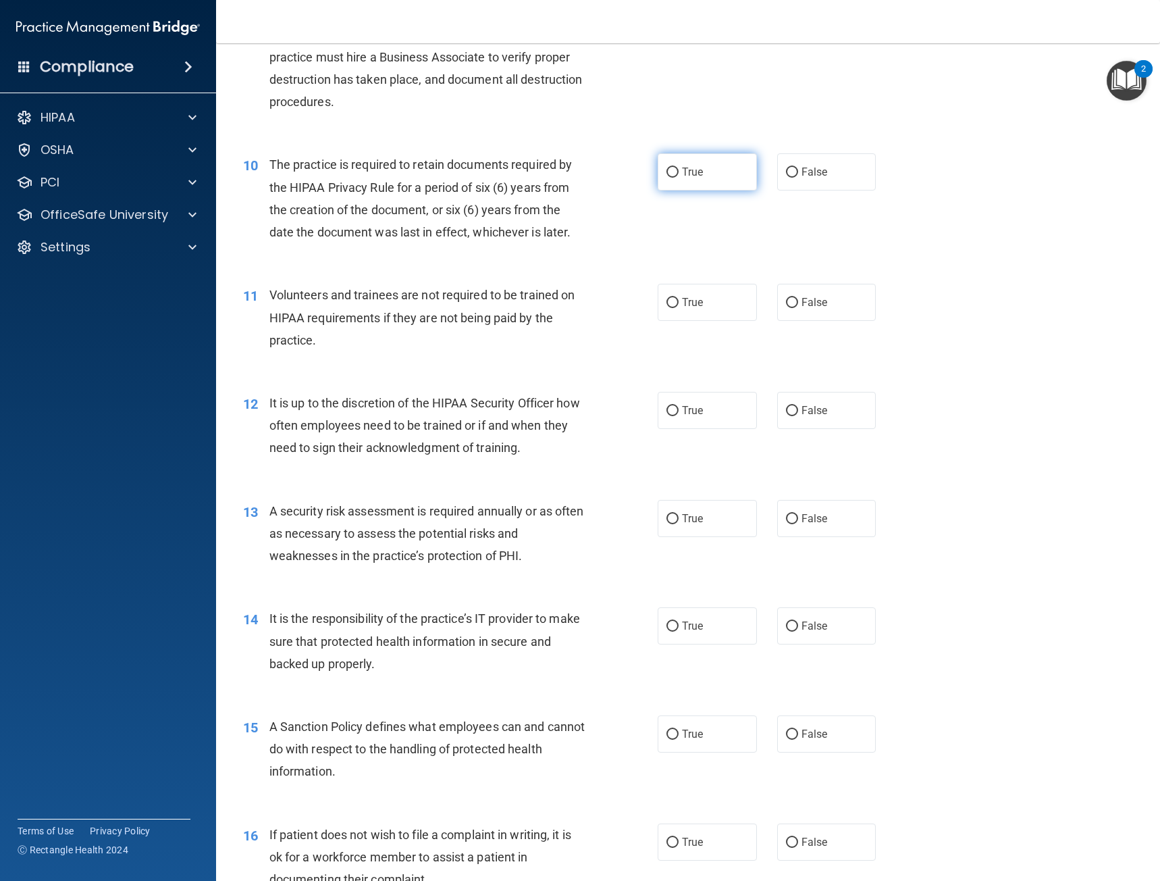
click at [694, 183] on label "True" at bounding box center [707, 171] width 99 height 37
click at [679, 178] on input "True" at bounding box center [673, 173] width 12 height 10
radio input "true"
click at [777, 295] on label "False" at bounding box center [826, 302] width 99 height 37
click at [786, 298] on input "False" at bounding box center [792, 303] width 12 height 10
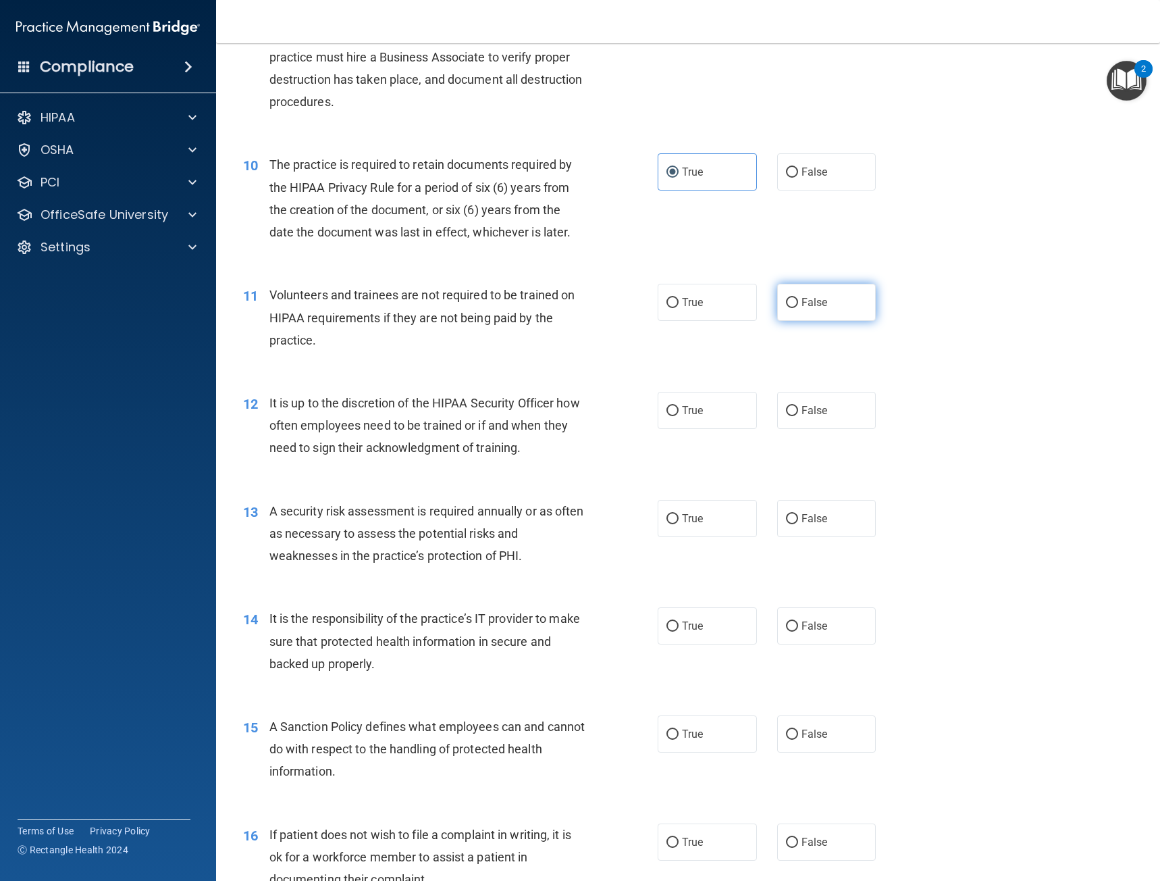
radio input "true"
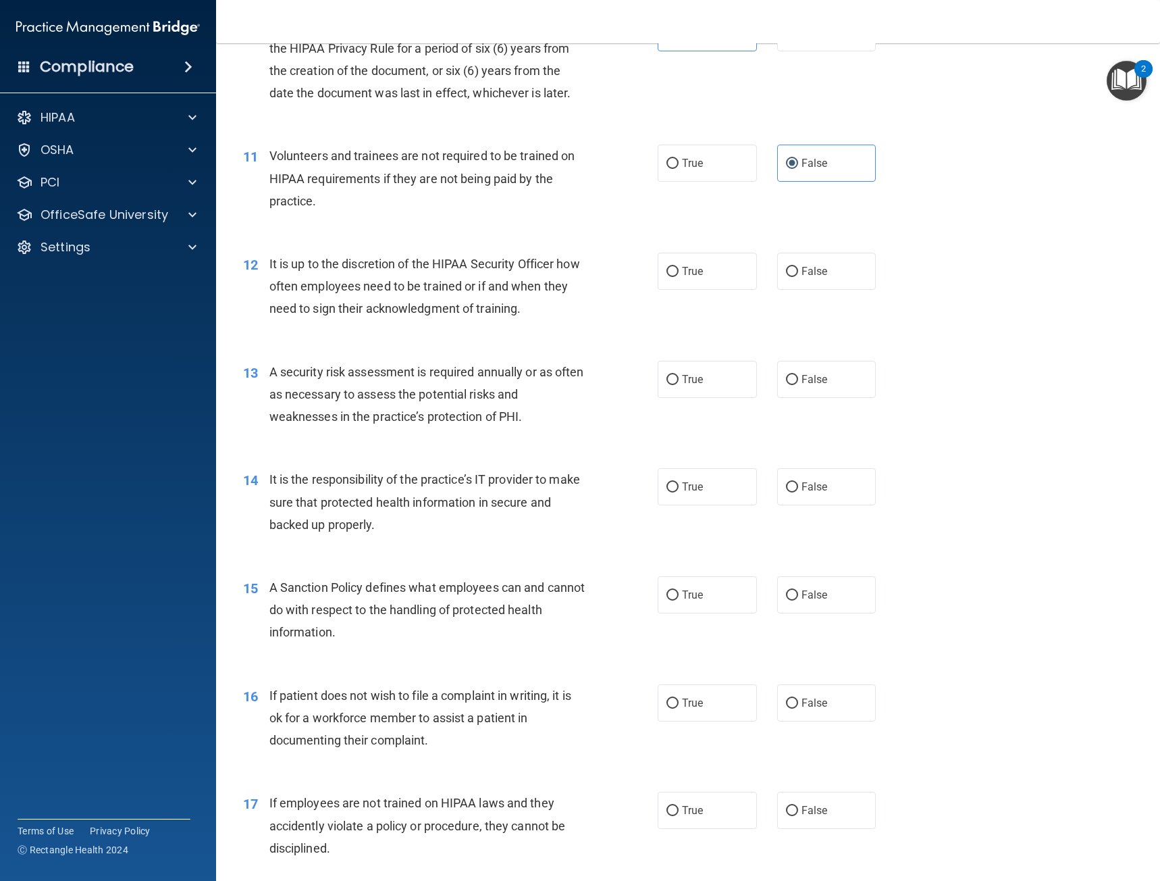
scroll to position [1351, 0]
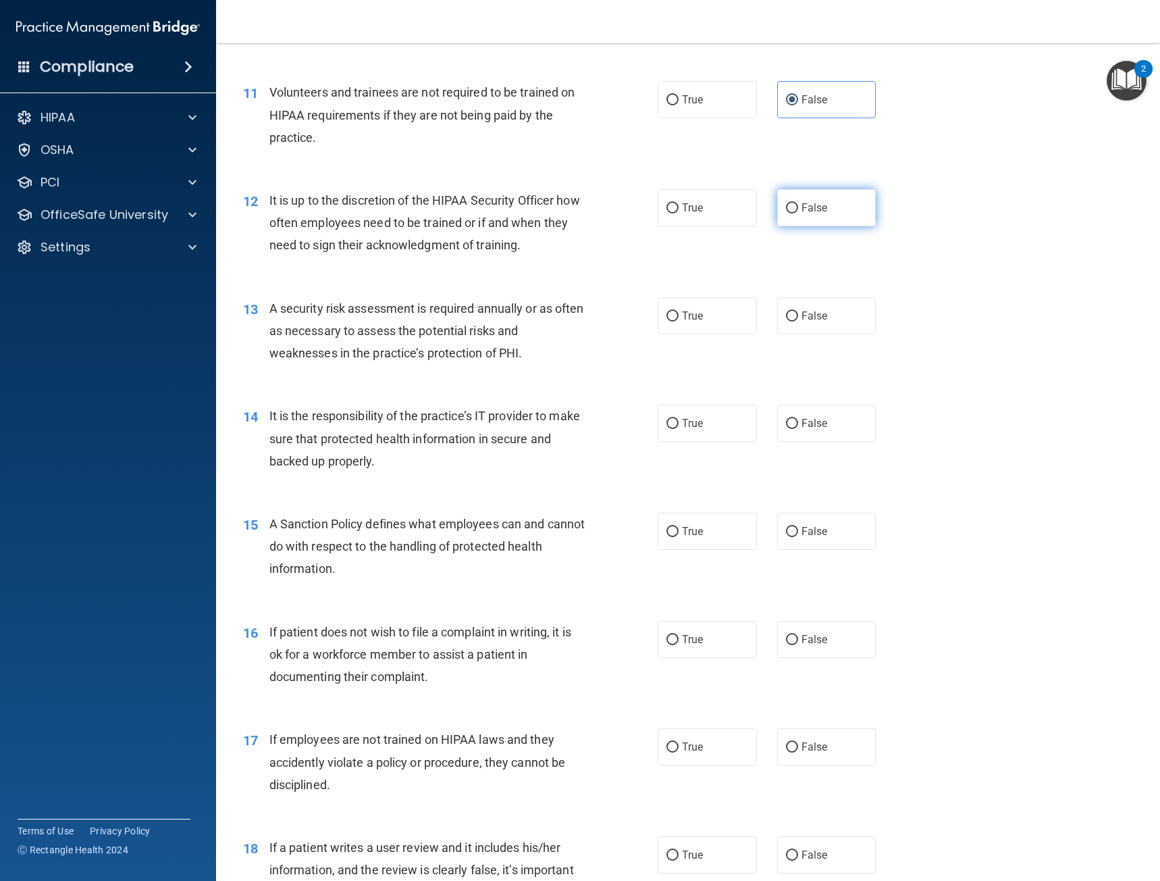
click at [810, 213] on span "False" at bounding box center [815, 207] width 26 height 13
click at [798, 213] on input "False" at bounding box center [792, 208] width 12 height 10
radio input "true"
click at [702, 323] on label "True" at bounding box center [707, 315] width 99 height 37
click at [679, 322] on input "True" at bounding box center [673, 316] width 12 height 10
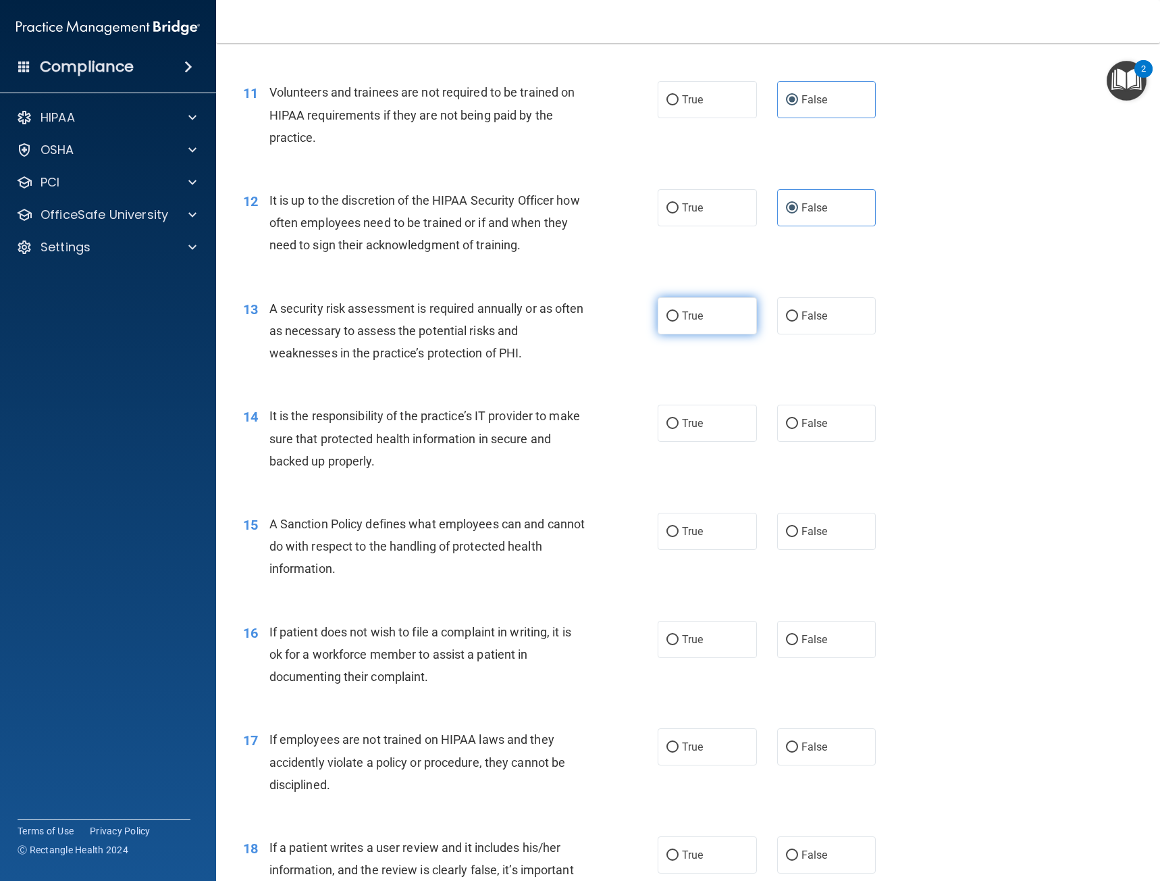
radio input "true"
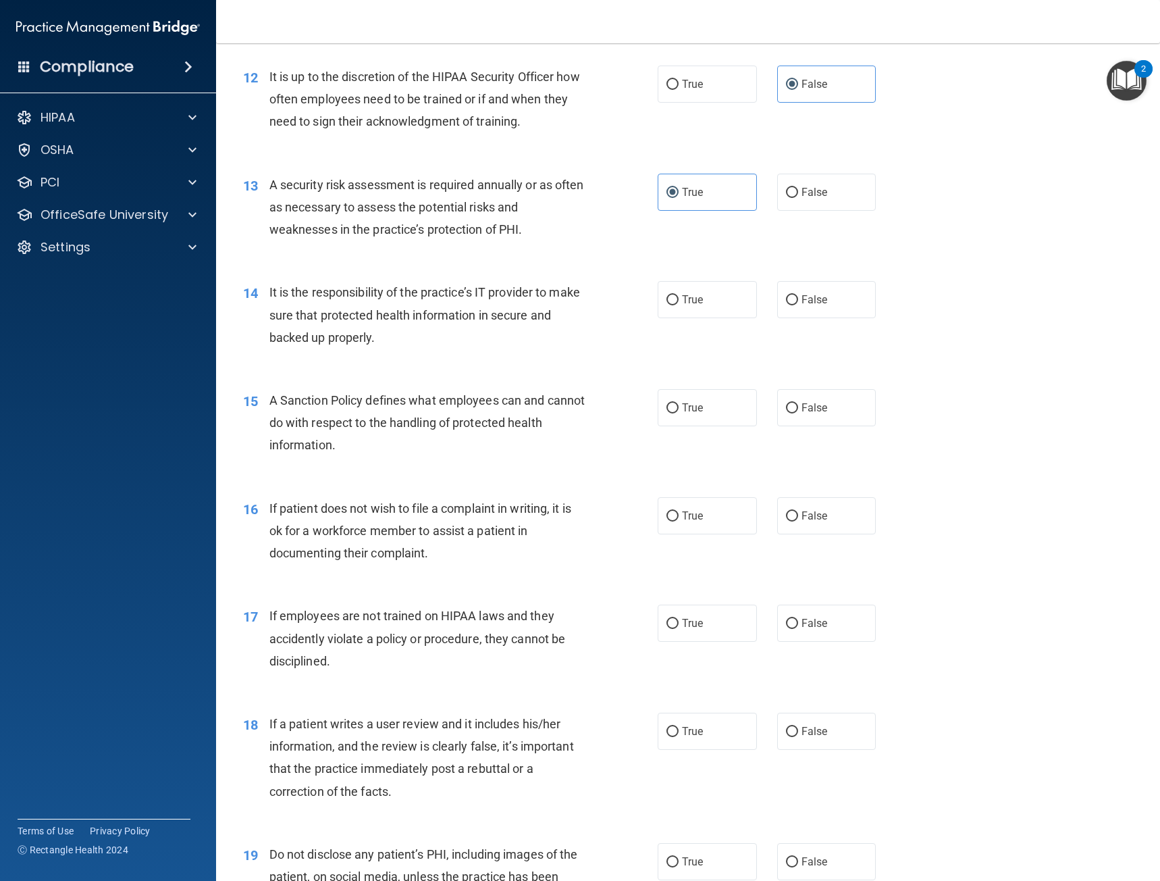
scroll to position [1486, 0]
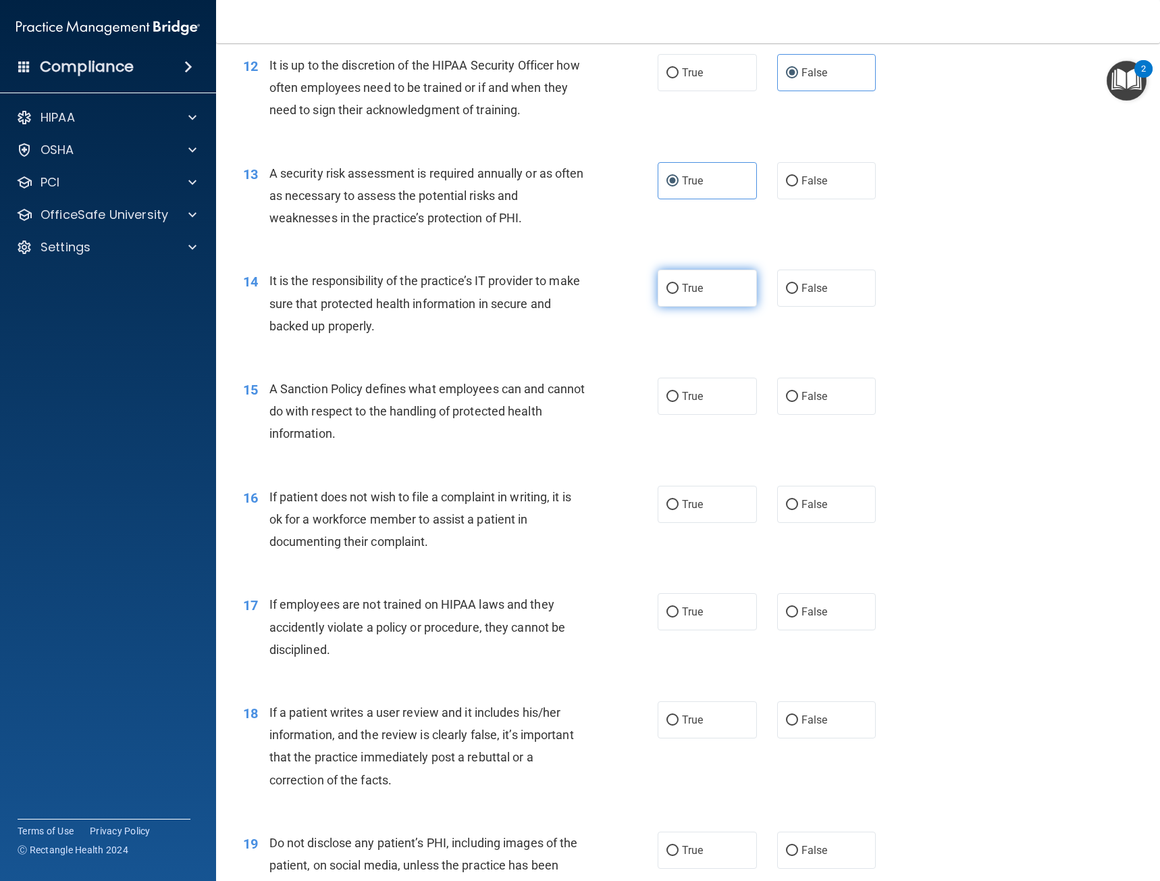
click at [709, 297] on label "True" at bounding box center [707, 288] width 99 height 37
click at [679, 294] on input "True" at bounding box center [673, 289] width 12 height 10
radio input "true"
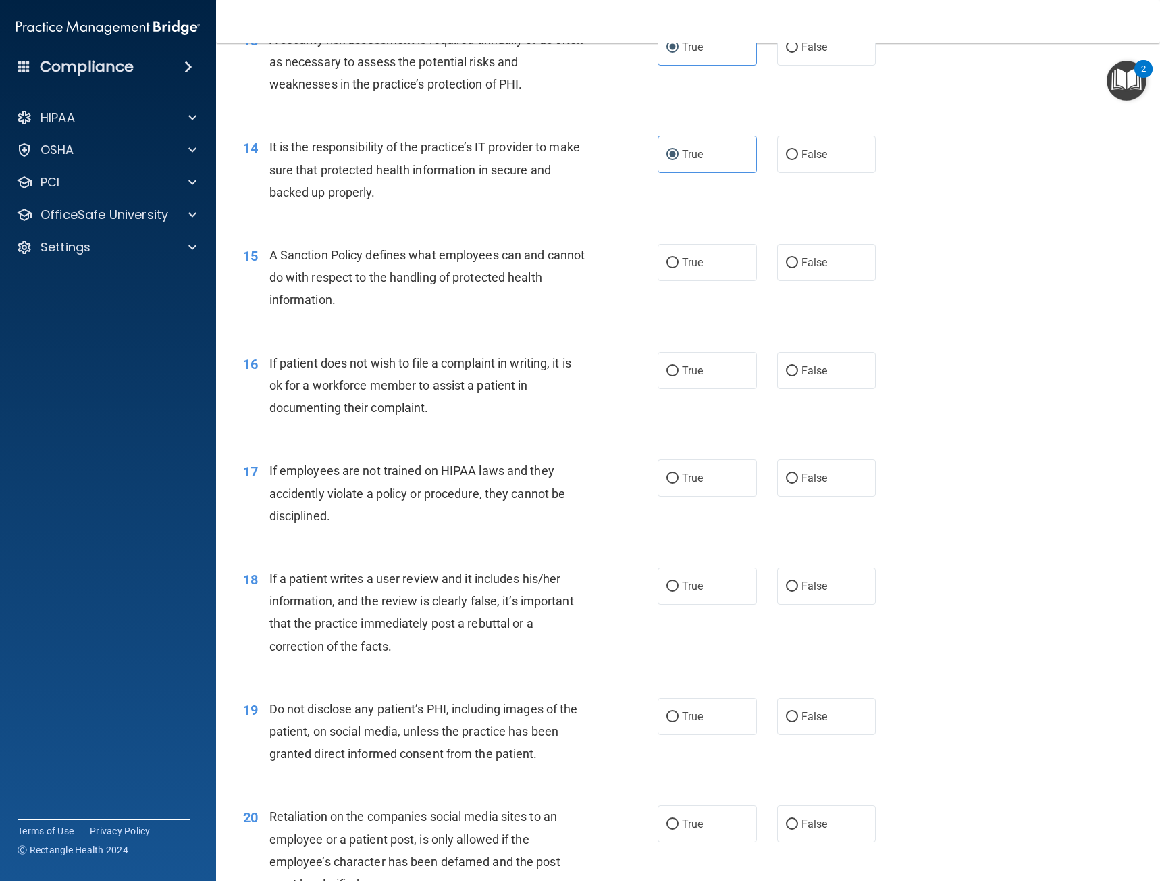
scroll to position [1621, 0]
click at [673, 261] on input "True" at bounding box center [673, 262] width 12 height 10
radio input "true"
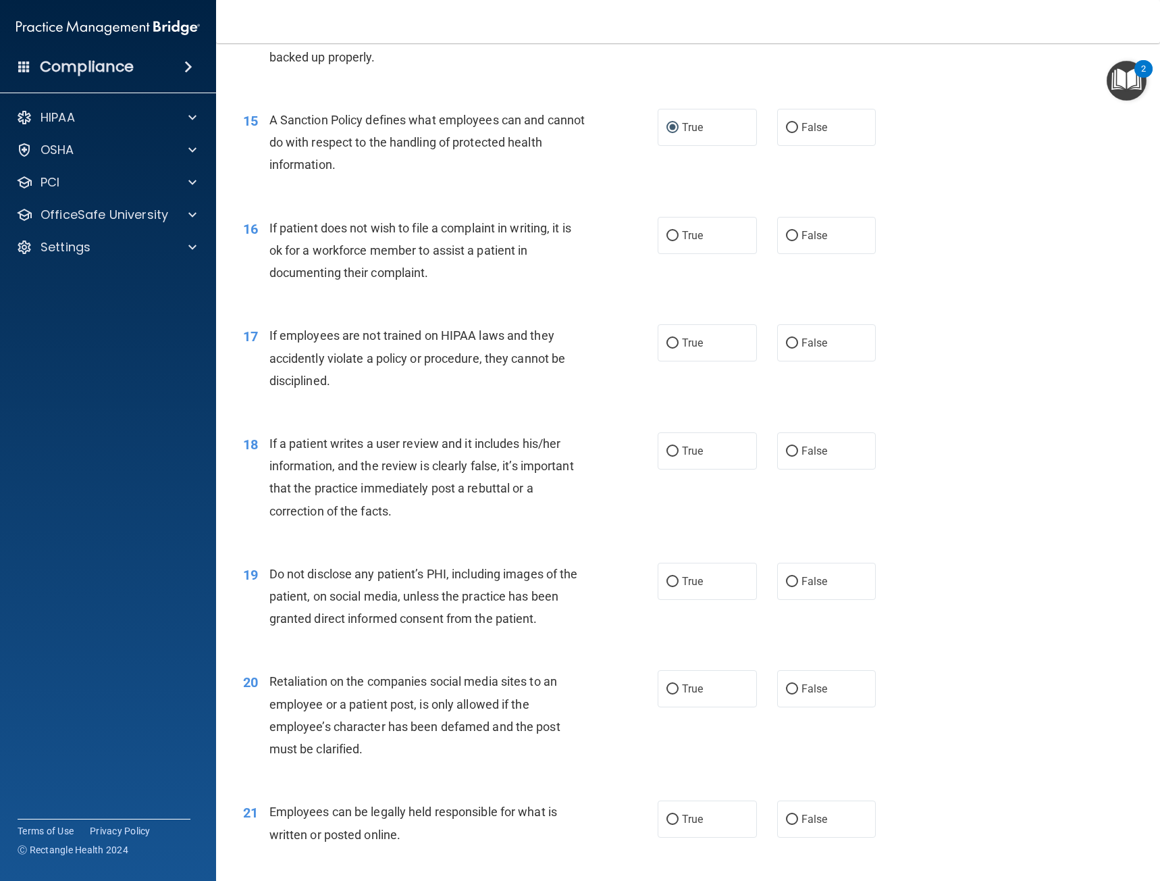
scroll to position [1756, 0]
click at [700, 240] on label "True" at bounding box center [707, 233] width 99 height 37
click at [679, 240] on input "True" at bounding box center [673, 235] width 12 height 10
radio input "true"
click at [823, 328] on label "False" at bounding box center [826, 341] width 99 height 37
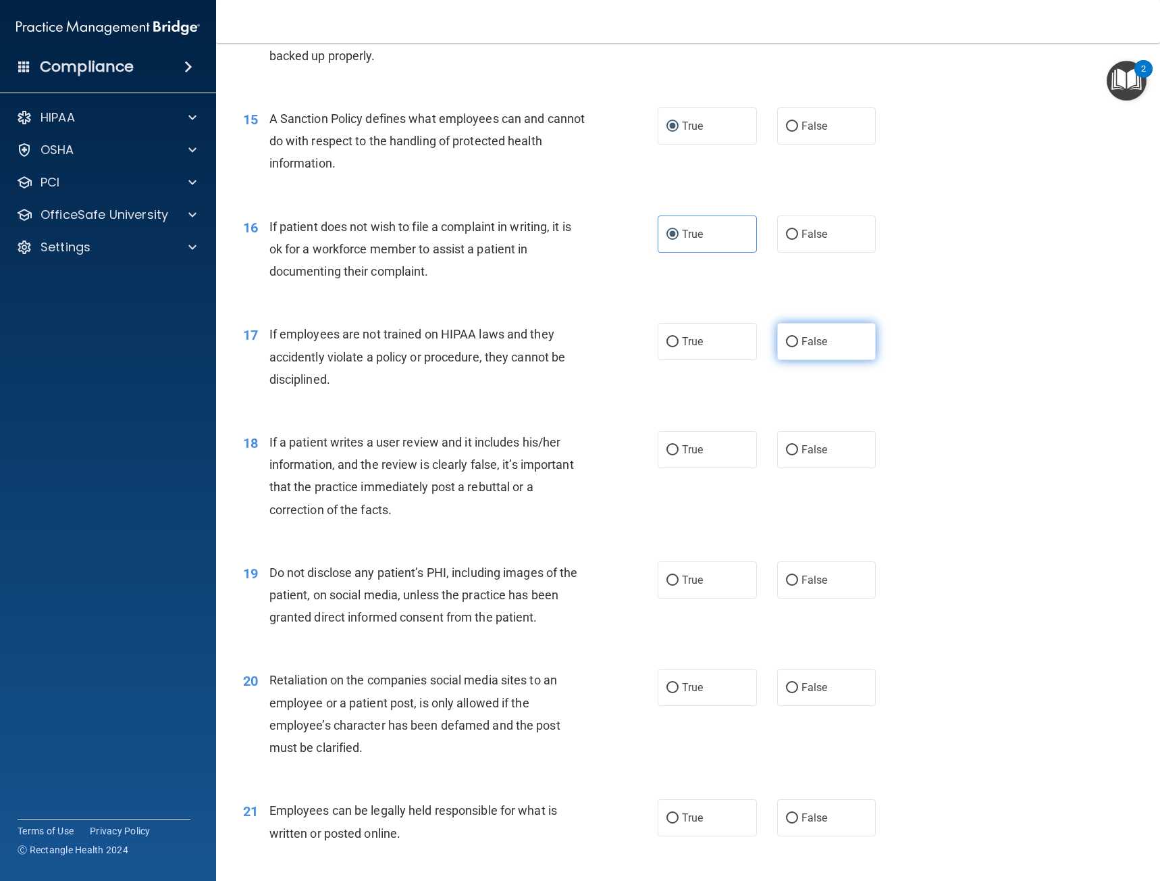
click at [798, 337] on input "False" at bounding box center [792, 342] width 12 height 10
radio input "true"
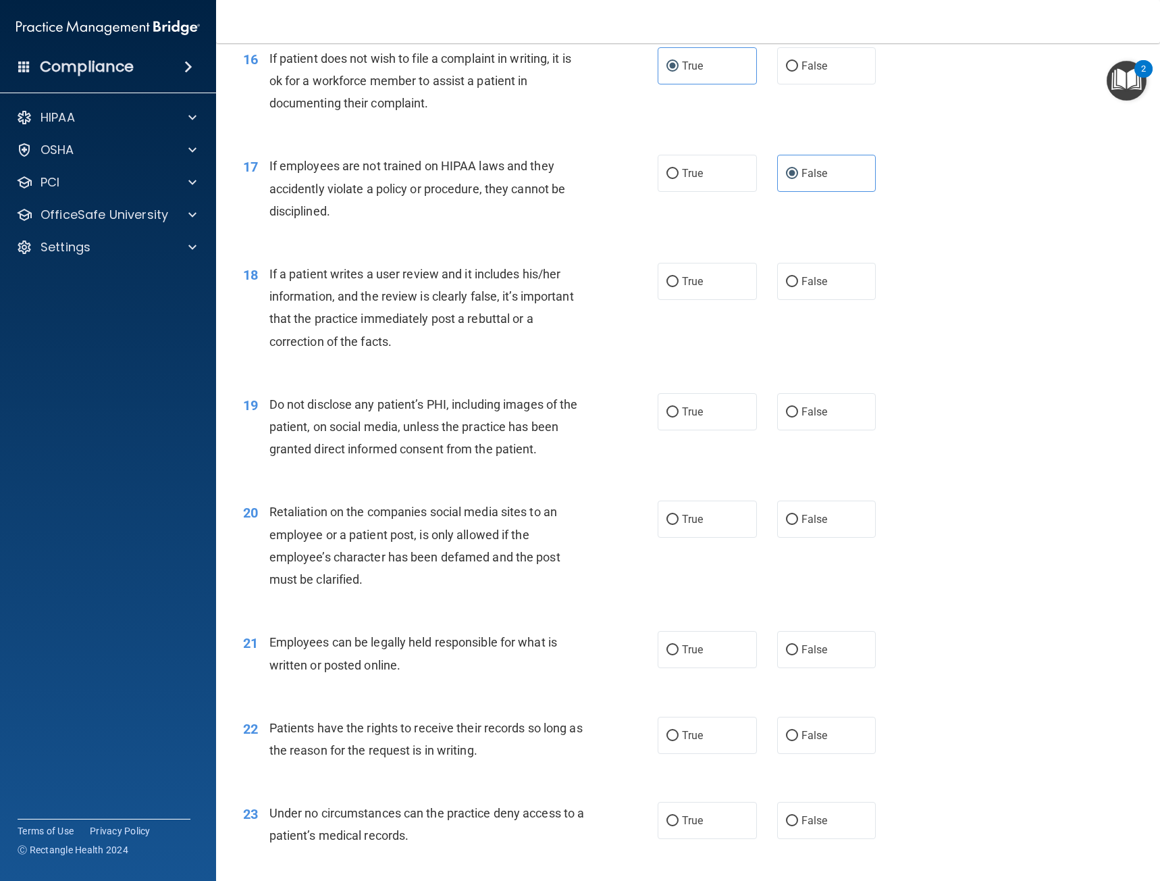
scroll to position [1959, 0]
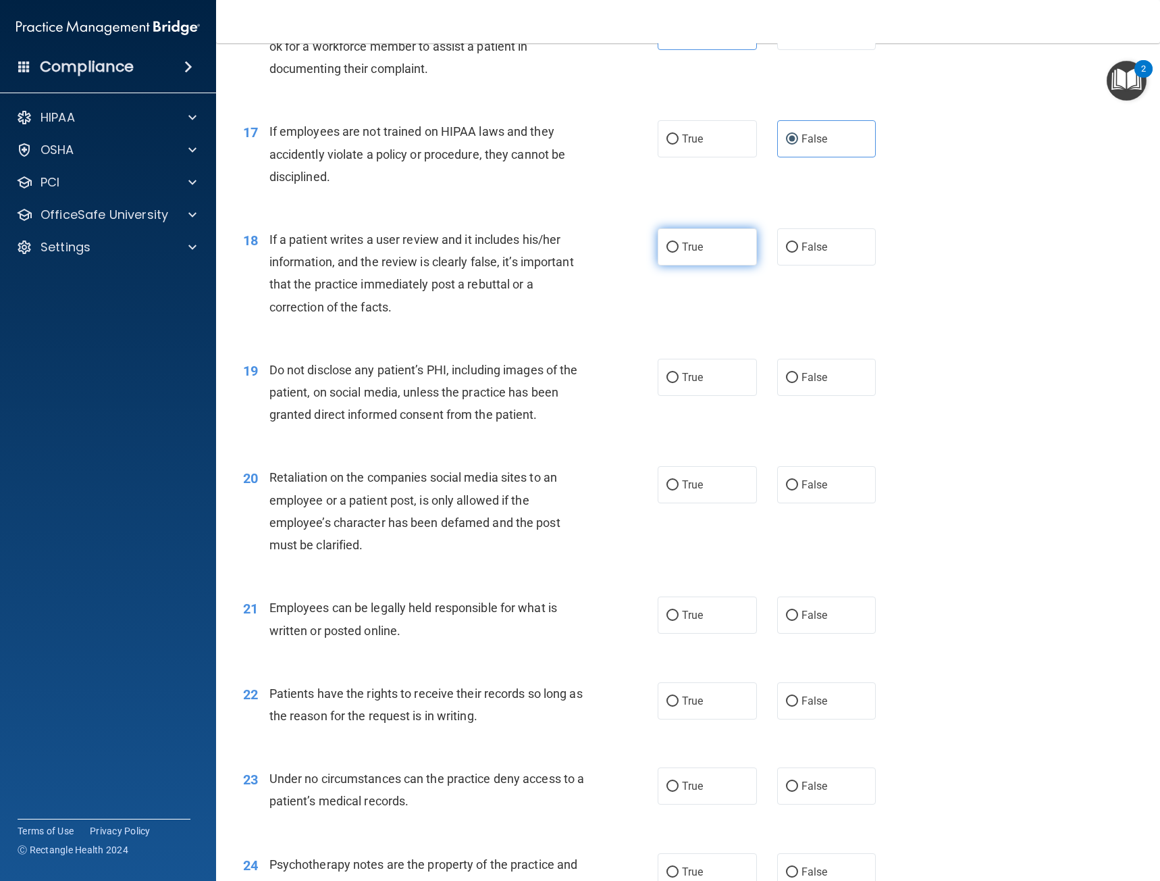
click at [685, 251] on span "True" at bounding box center [692, 246] width 21 height 13
click at [679, 251] on input "True" at bounding box center [673, 247] width 12 height 10
radio input "true"
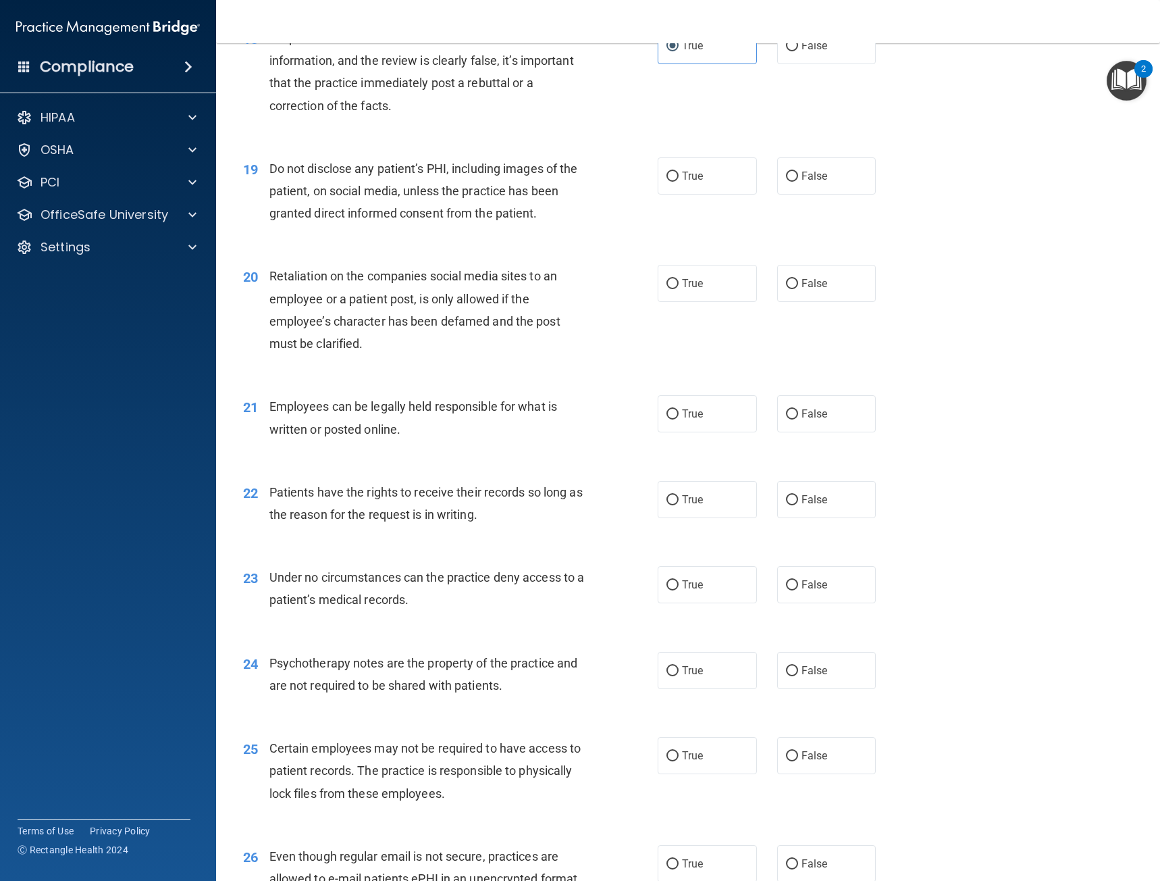
scroll to position [2161, 0]
click at [692, 186] on label "True" at bounding box center [707, 174] width 99 height 37
click at [679, 180] on input "True" at bounding box center [673, 175] width 12 height 10
radio input "true"
click at [821, 282] on span "False" at bounding box center [815, 282] width 26 height 13
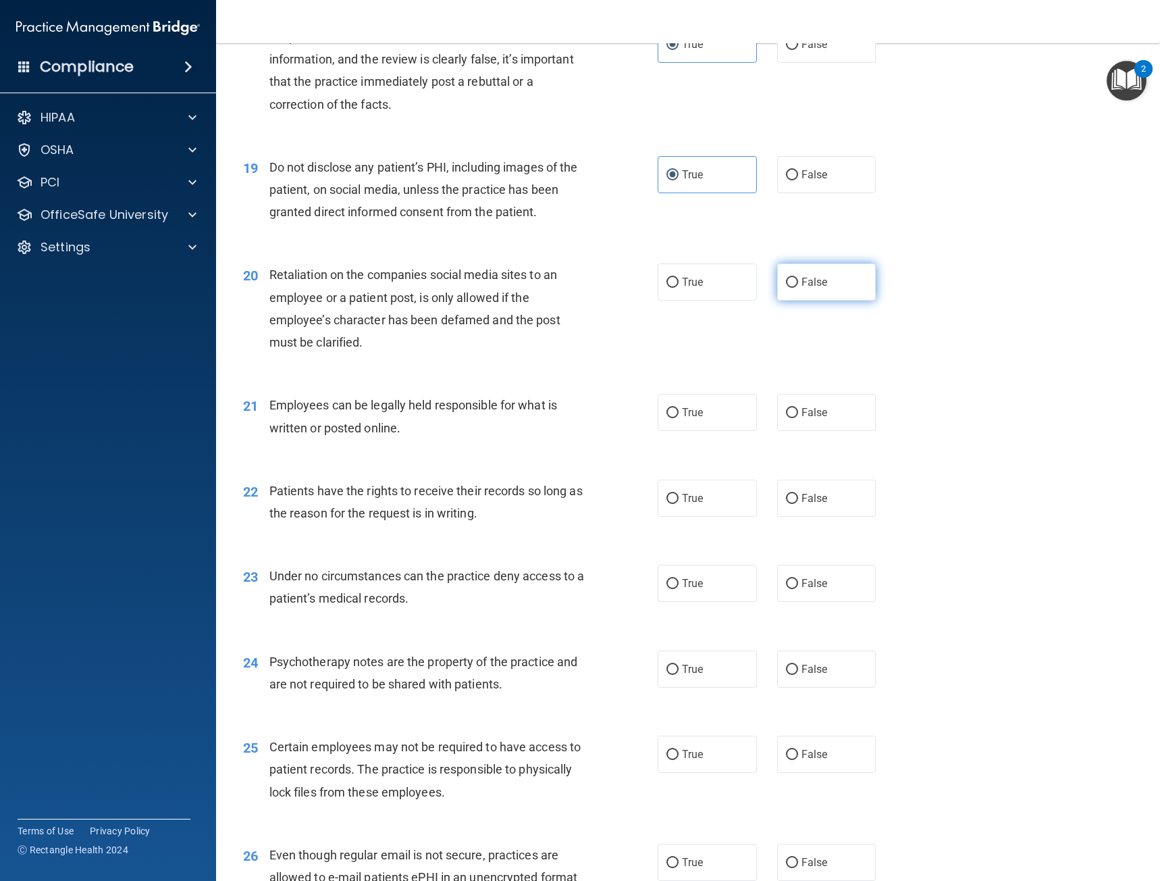
click at [798, 282] on input "False" at bounding box center [792, 283] width 12 height 10
radio input "true"
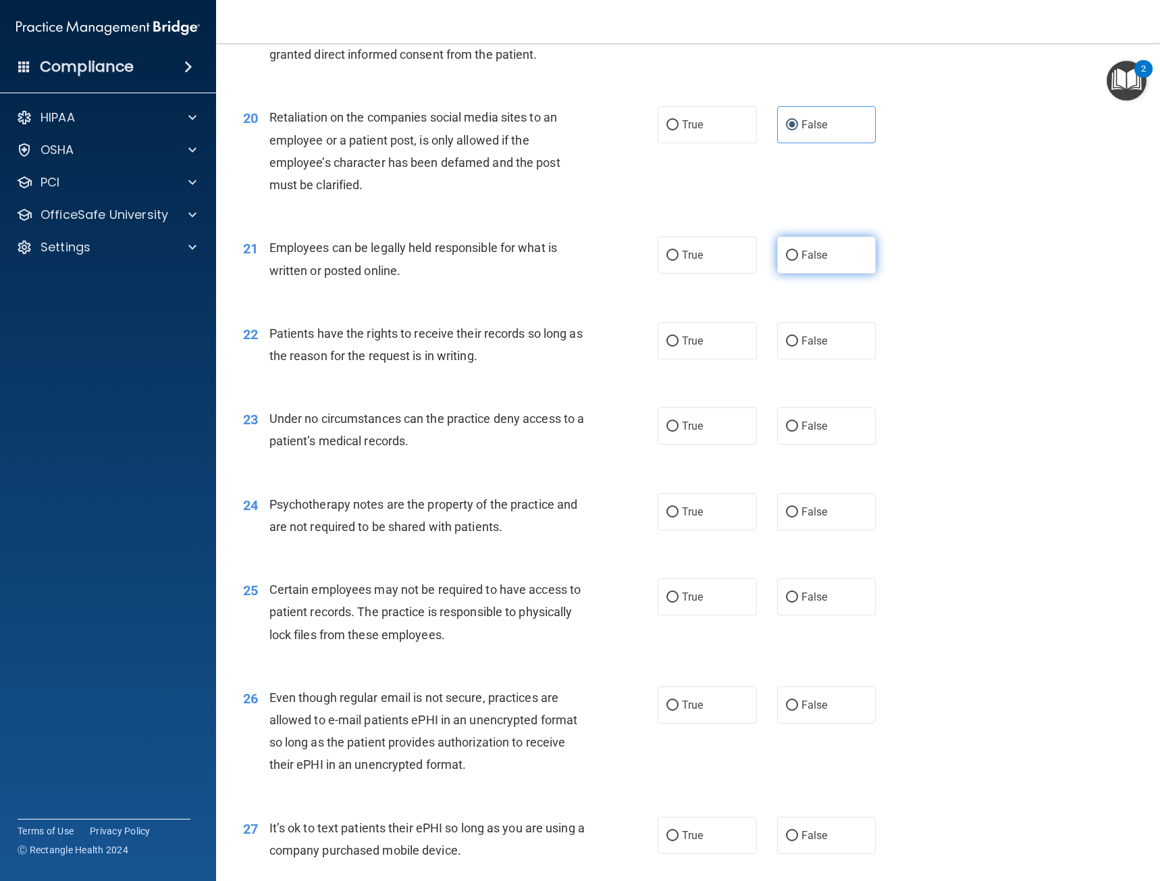
scroll to position [2364, 0]
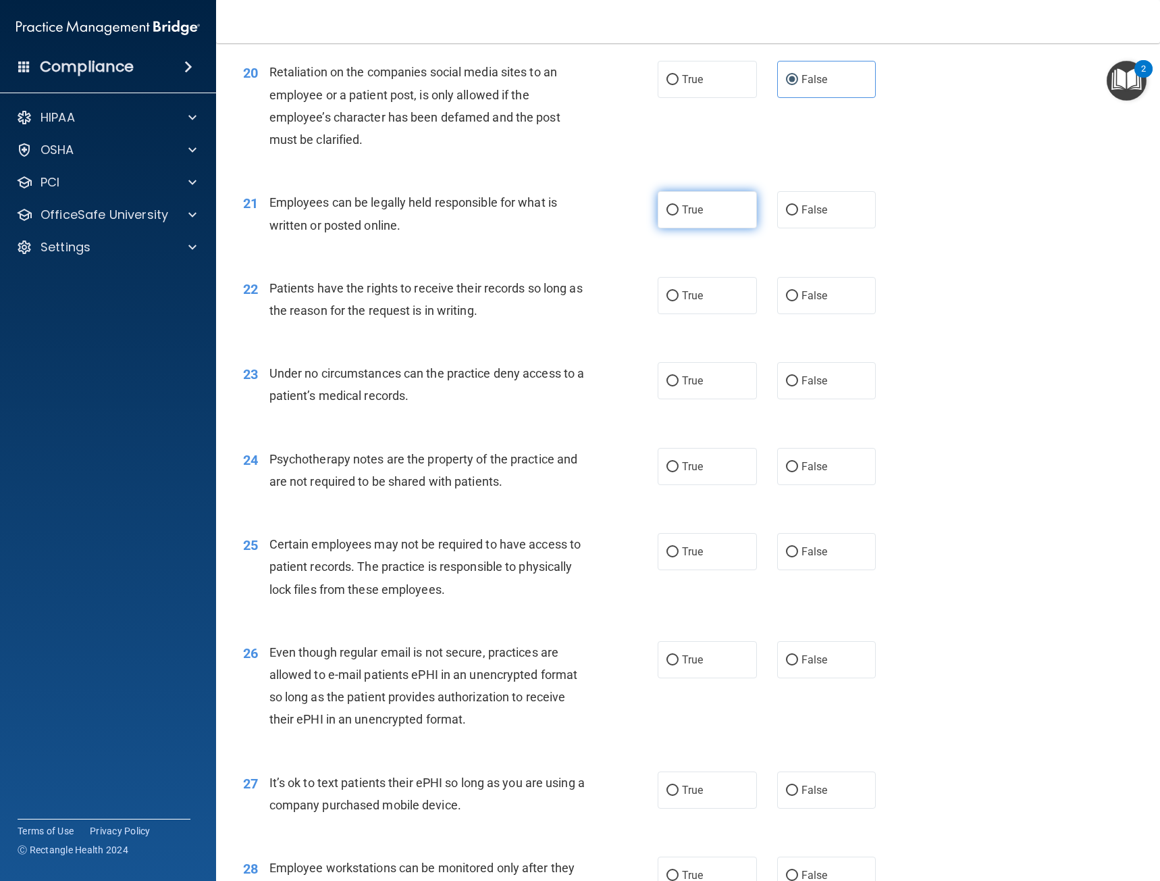
click at [697, 220] on label "True" at bounding box center [707, 209] width 99 height 37
click at [679, 215] on input "True" at bounding box center [673, 210] width 12 height 10
radio input "true"
click at [825, 292] on label "False" at bounding box center [826, 295] width 99 height 37
click at [798, 292] on input "False" at bounding box center [792, 296] width 12 height 10
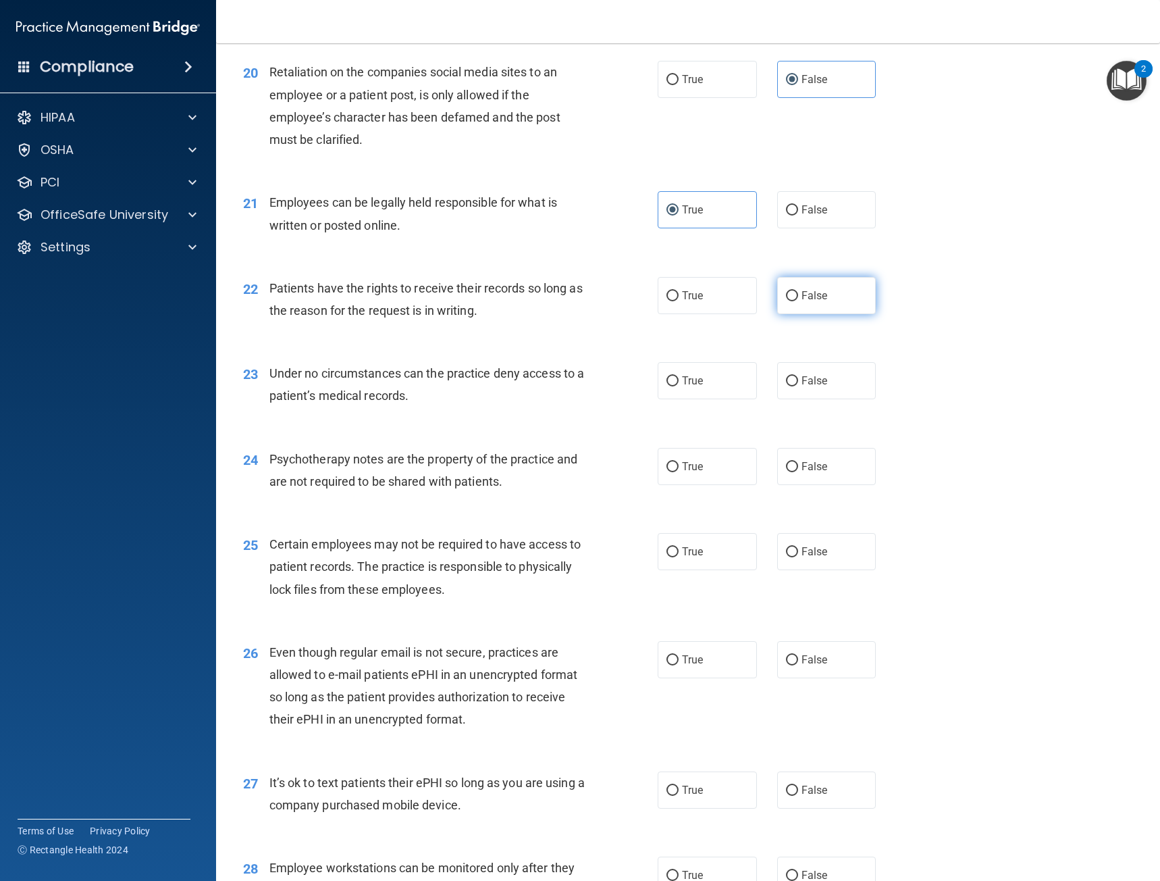
radio input "true"
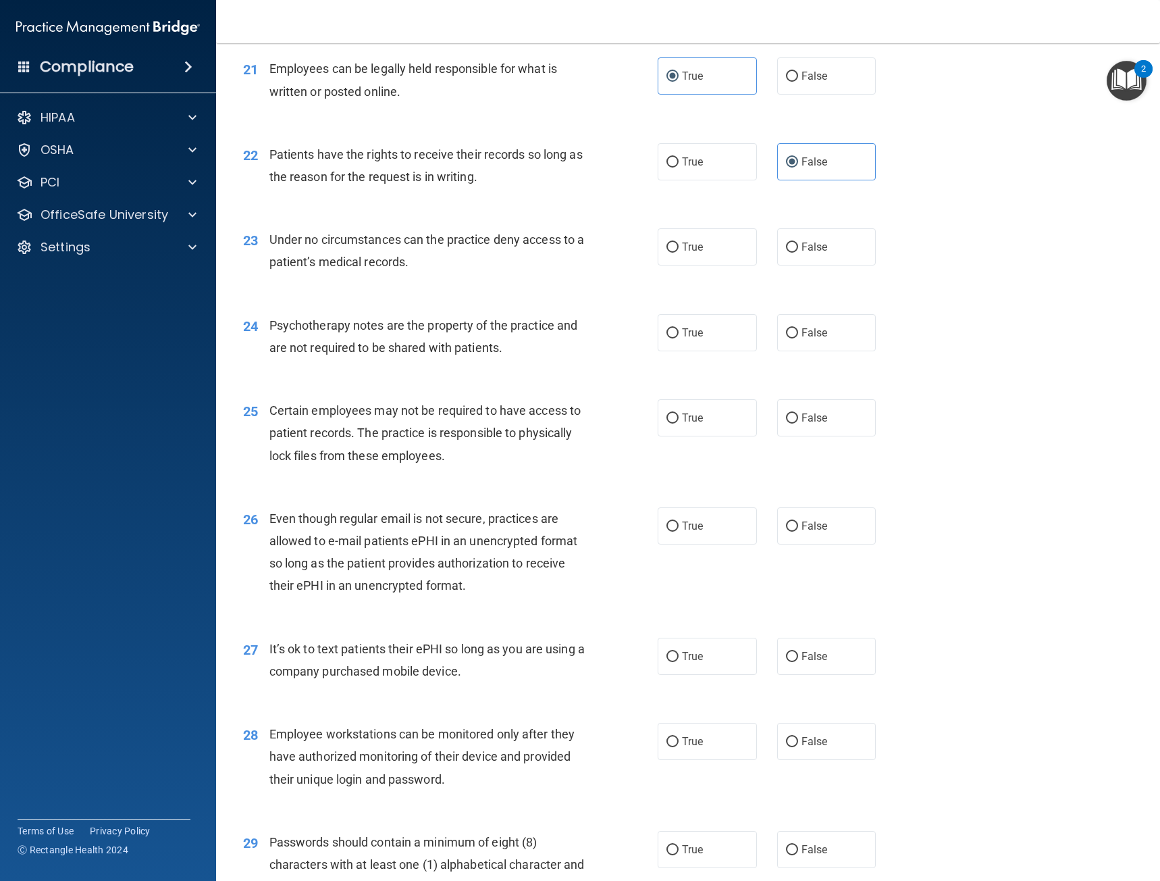
scroll to position [2499, 0]
click at [687, 256] on label "True" at bounding box center [707, 245] width 99 height 37
click at [679, 251] on input "True" at bounding box center [673, 246] width 12 height 10
radio input "true"
click at [824, 323] on label "False" at bounding box center [826, 331] width 99 height 37
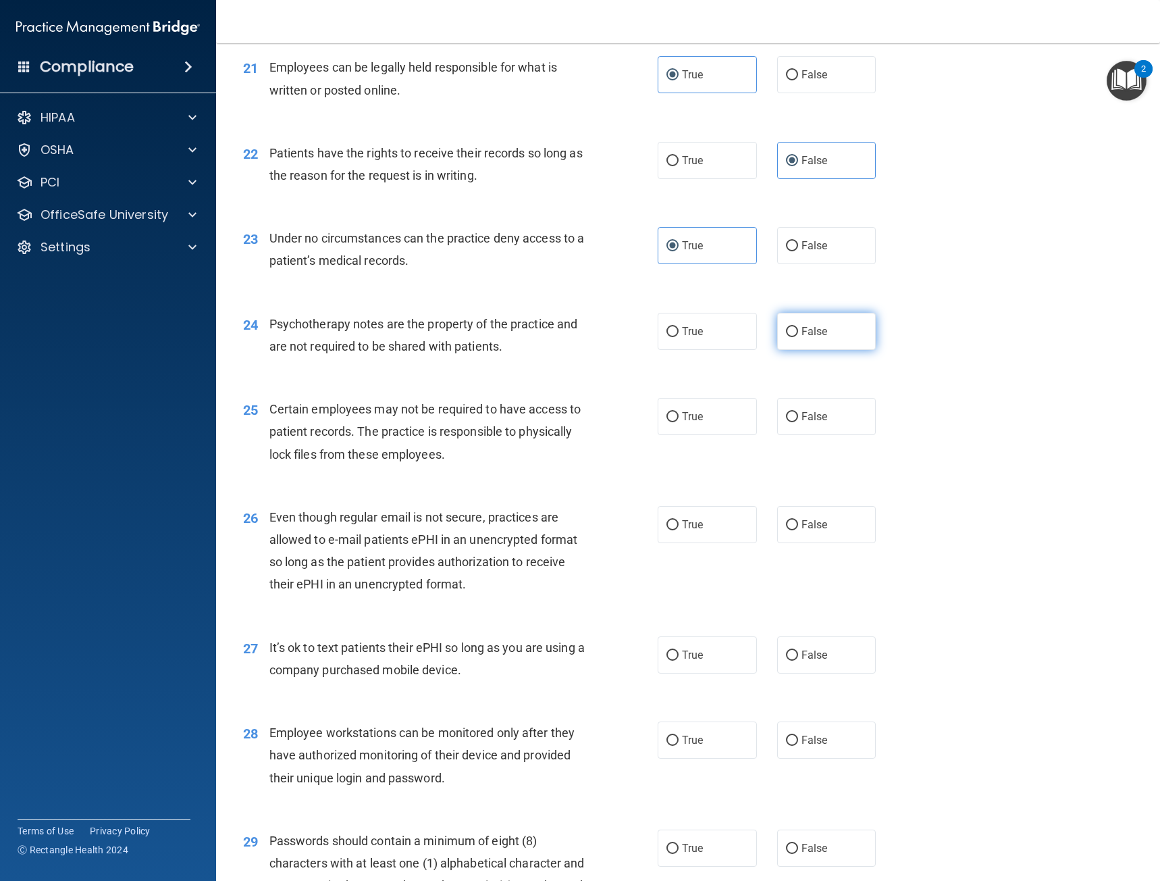
click at [798, 327] on input "False" at bounding box center [792, 332] width 12 height 10
radio input "true"
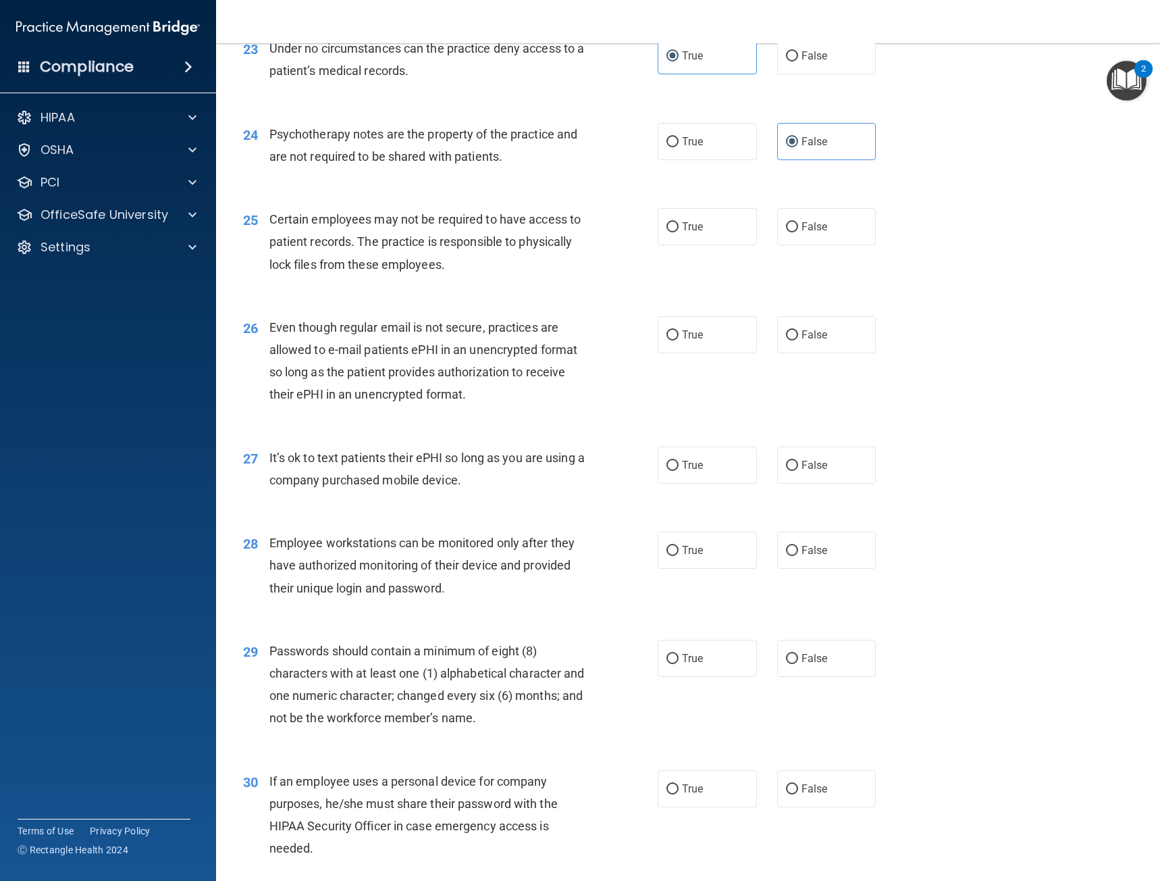
scroll to position [2702, 0]
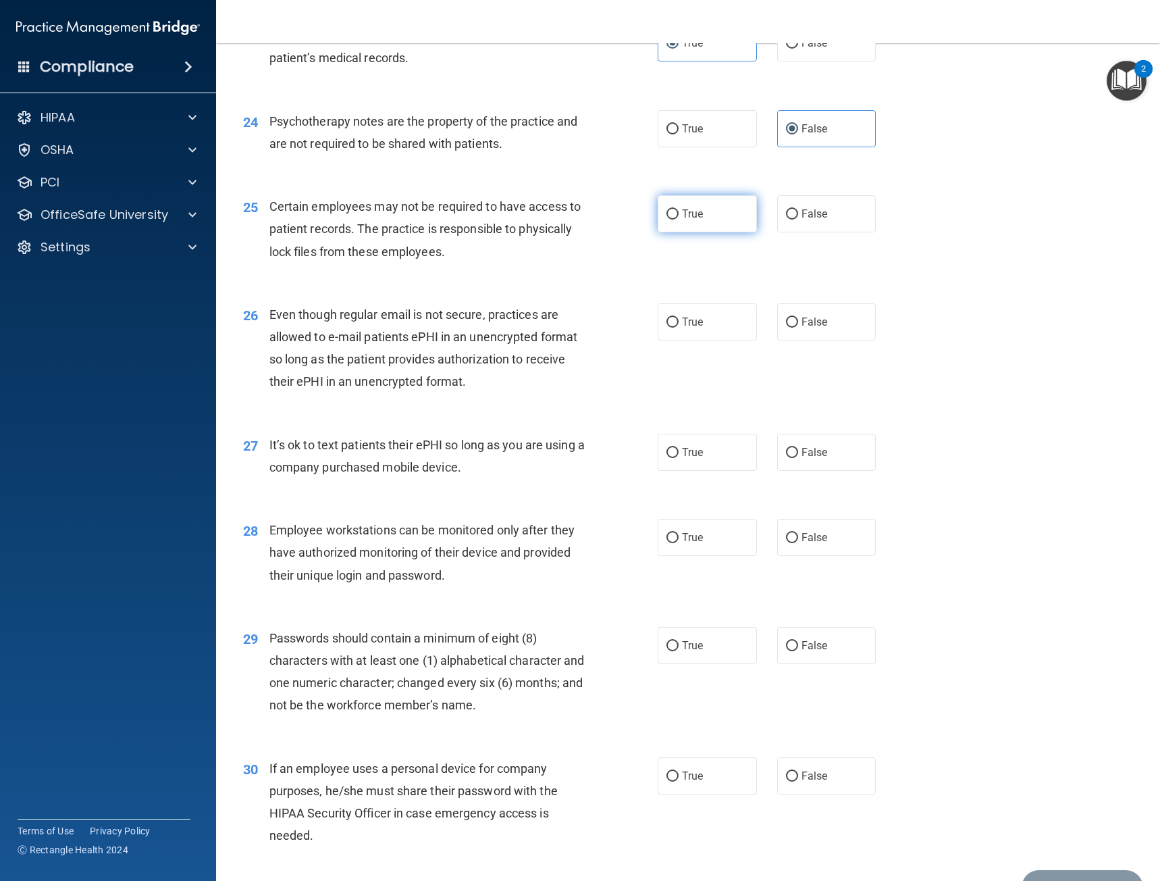
click at [688, 229] on label "True" at bounding box center [707, 213] width 99 height 37
click at [679, 220] on input "True" at bounding box center [673, 214] width 12 height 10
radio input "true"
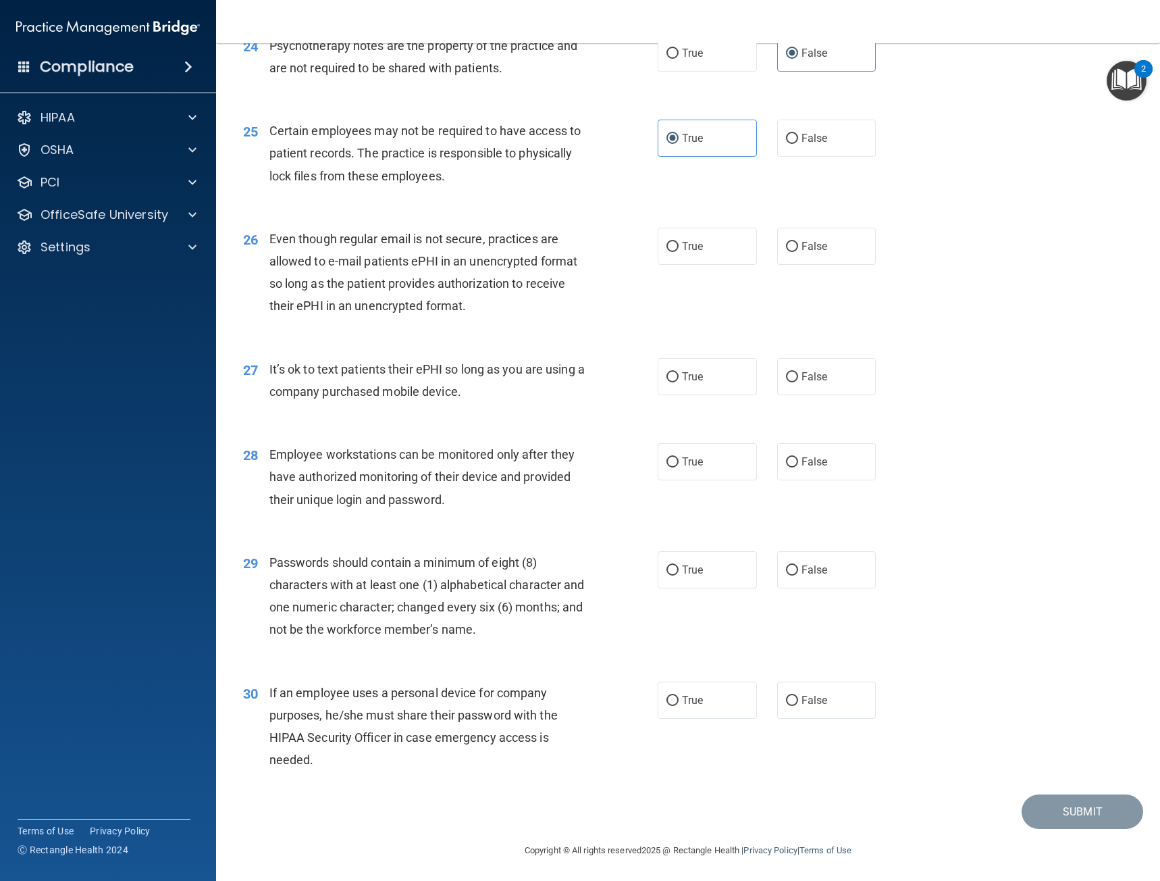
scroll to position [2779, 0]
click at [786, 242] on input "False" at bounding box center [792, 245] width 12 height 10
radio input "true"
click at [802, 374] on span "False" at bounding box center [815, 374] width 26 height 13
click at [798, 374] on input "False" at bounding box center [792, 375] width 12 height 10
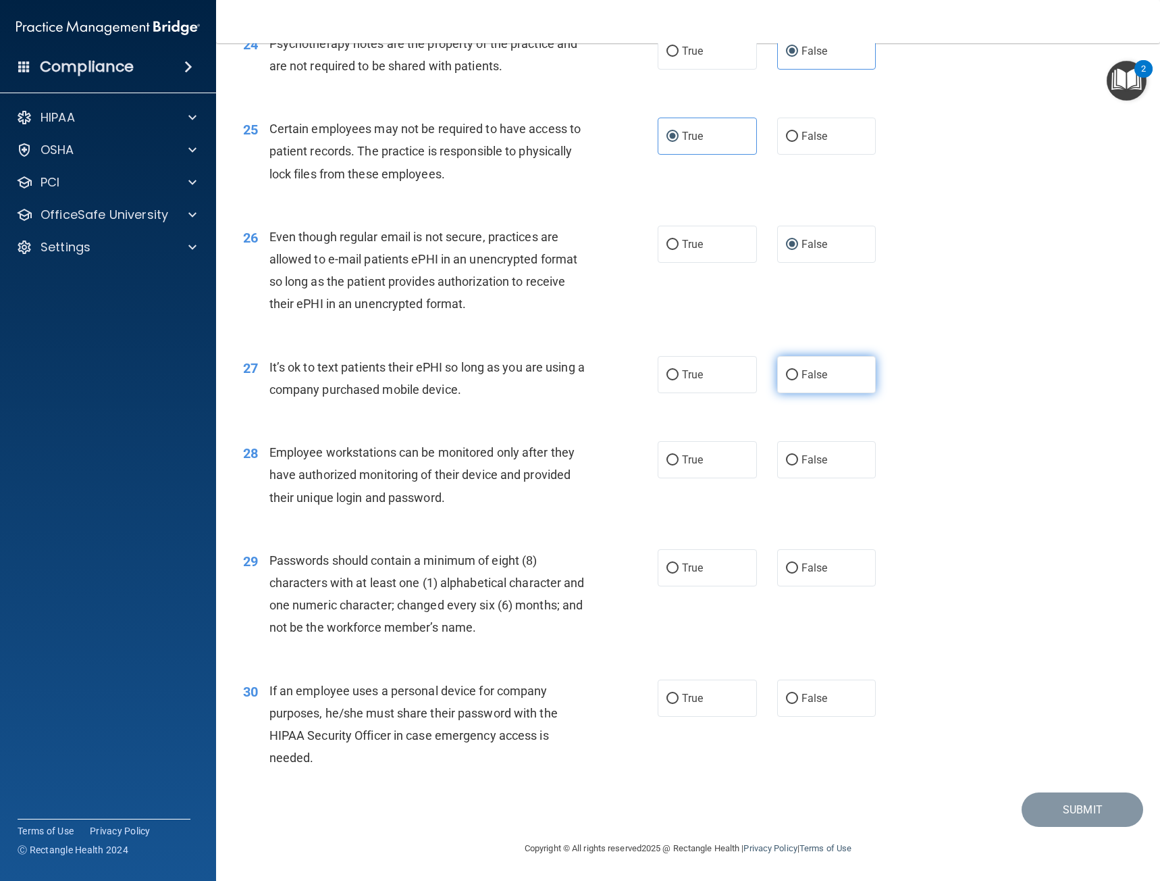
radio input "true"
click at [675, 469] on label "True" at bounding box center [707, 459] width 99 height 37
click at [675, 465] on input "True" at bounding box center [673, 460] width 12 height 10
radio input "true"
click at [682, 571] on span "True" at bounding box center [692, 567] width 21 height 13
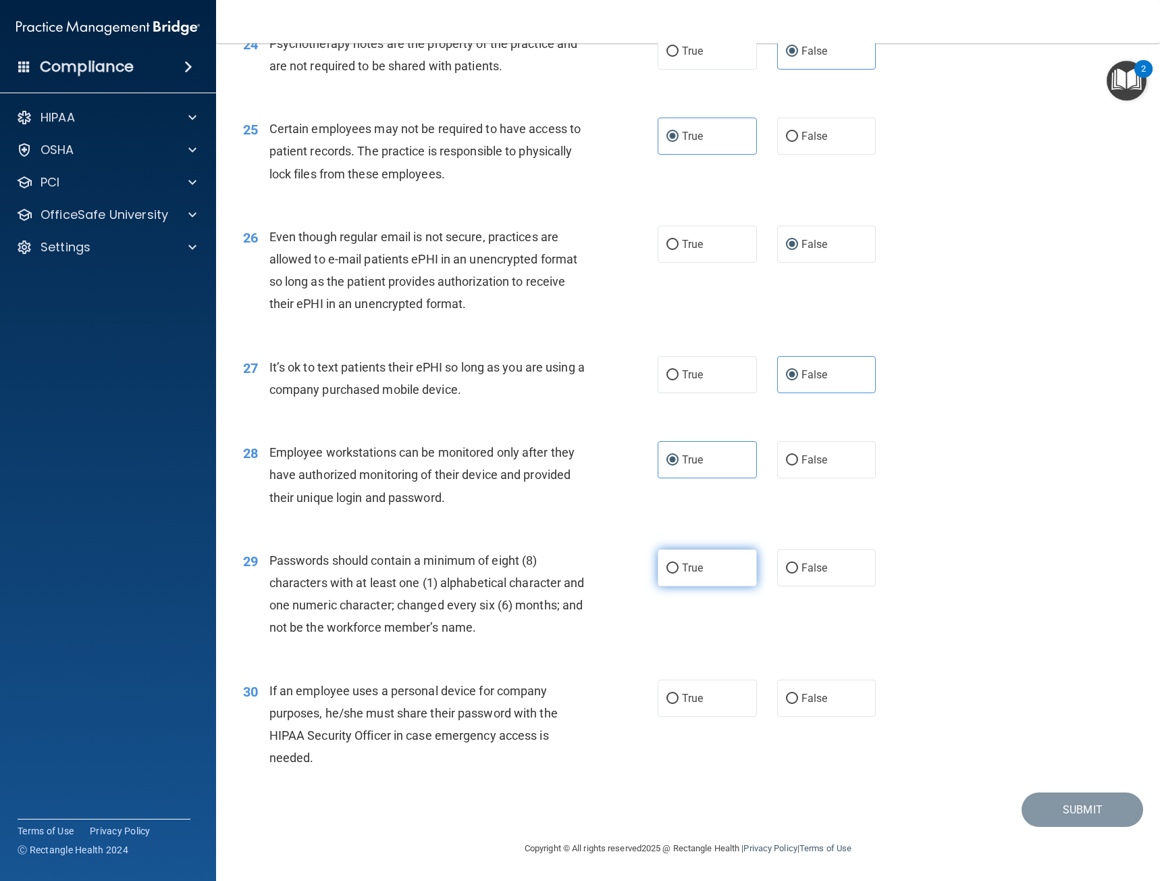
click at [679, 571] on input "True" at bounding box center [673, 568] width 12 height 10
radio input "true"
click at [701, 701] on label "True" at bounding box center [707, 698] width 99 height 37
click at [679, 701] on input "True" at bounding box center [673, 699] width 12 height 10
radio input "true"
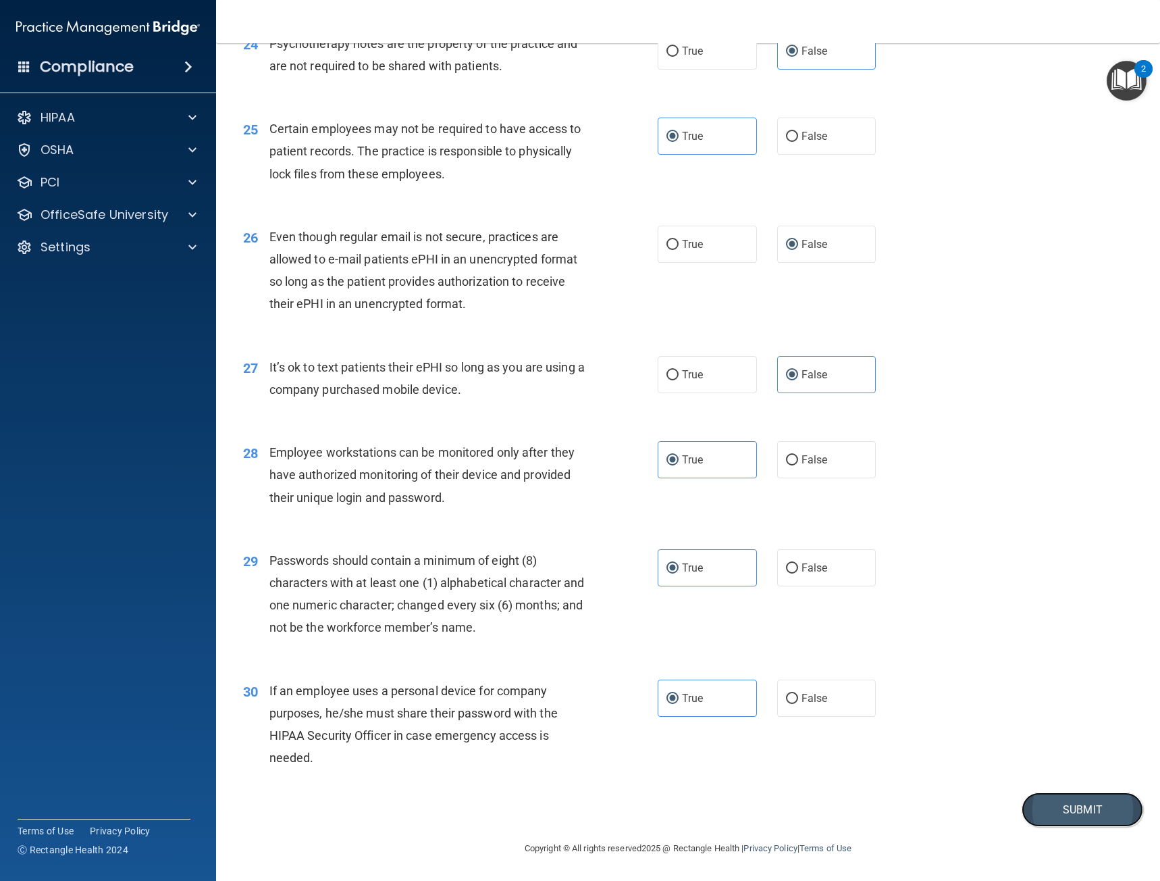
click at [1077, 813] on button "Submit" at bounding box center [1083, 809] width 122 height 34
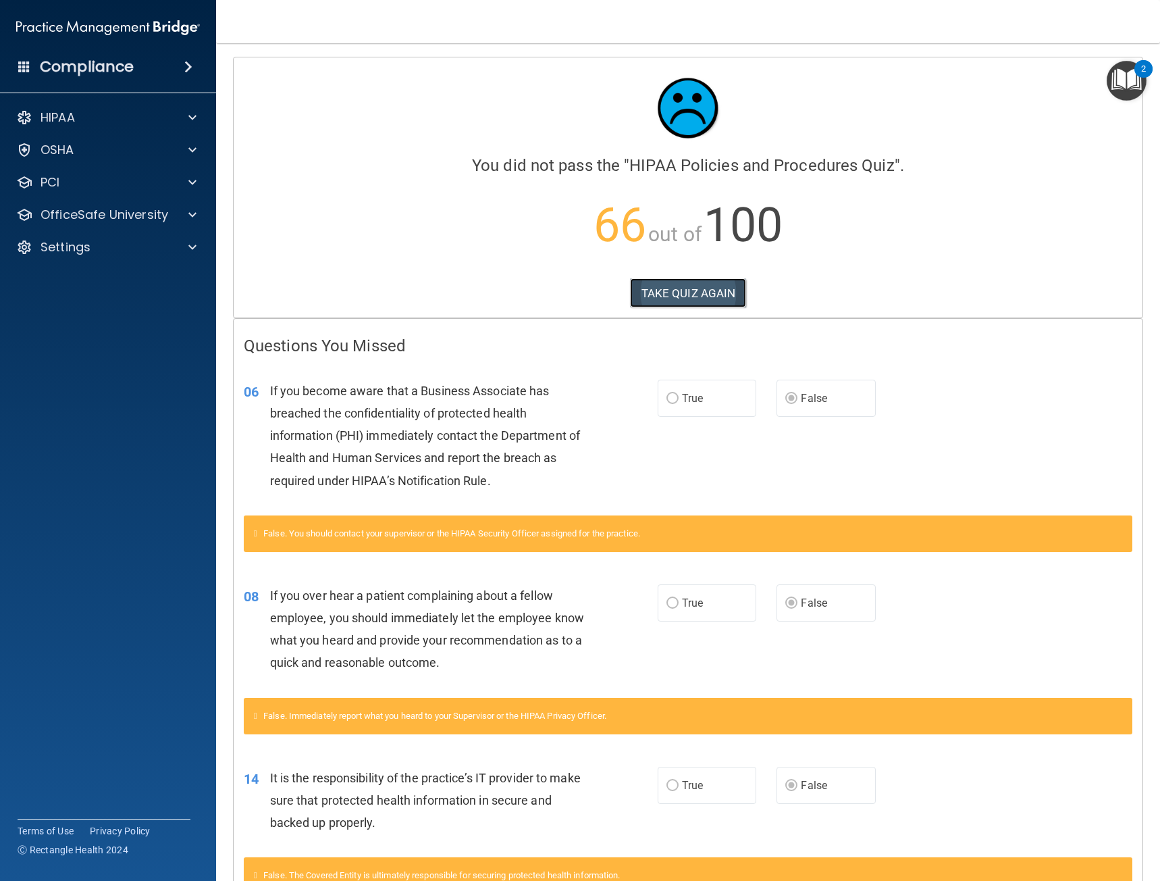
click at [671, 292] on button "TAKE QUIZ AGAIN" at bounding box center [688, 293] width 117 height 30
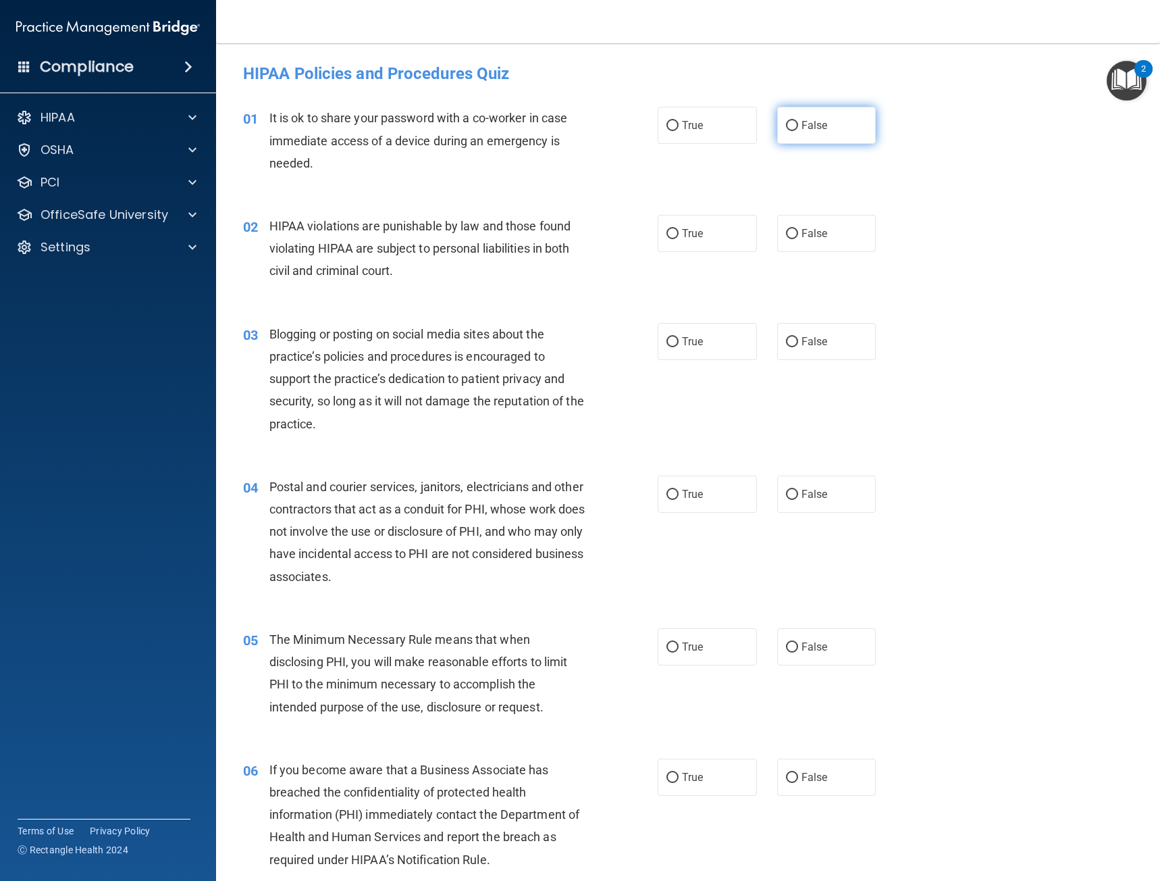
click at [784, 118] on label "False" at bounding box center [826, 125] width 99 height 37
click at [786, 121] on input "False" at bounding box center [792, 126] width 12 height 10
radio input "true"
click at [667, 237] on input "True" at bounding box center [673, 234] width 12 height 10
radio input "true"
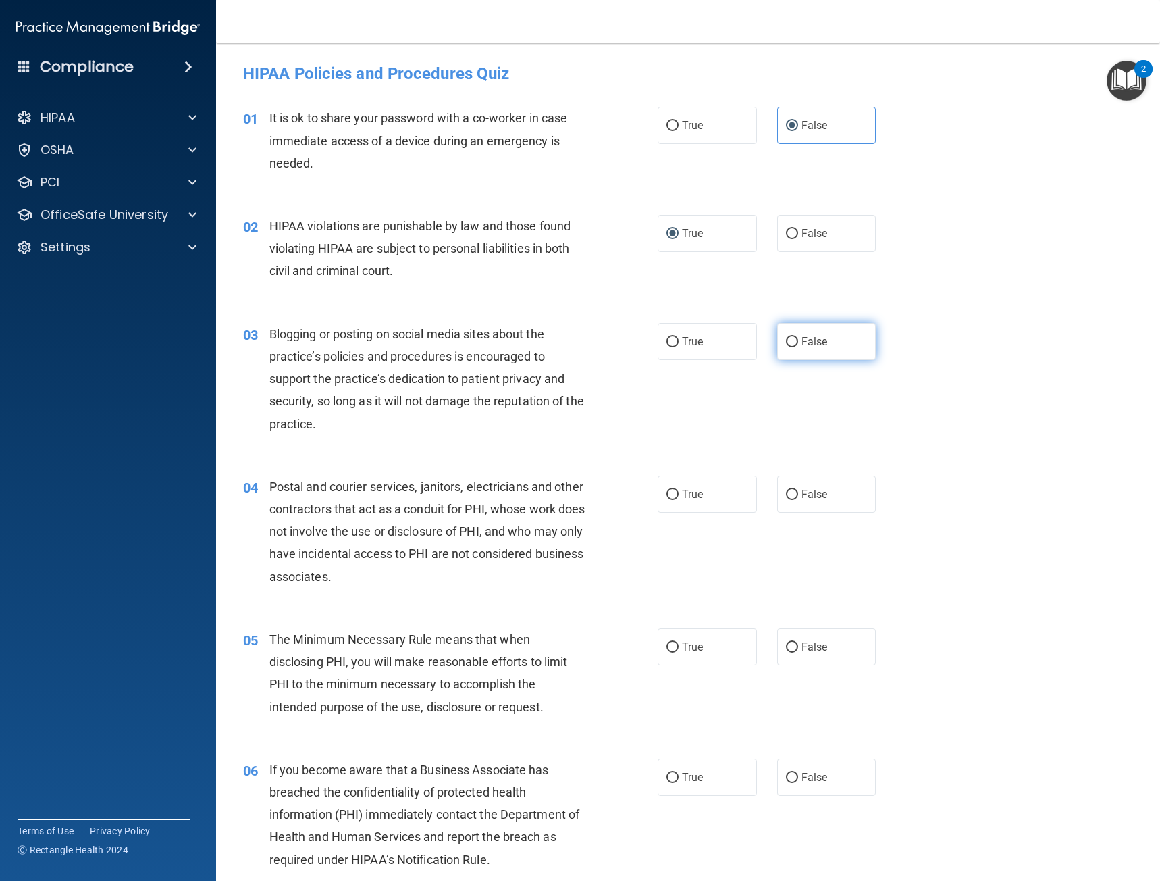
click at [777, 323] on label "False" at bounding box center [826, 341] width 99 height 37
click at [786, 337] on input "False" at bounding box center [792, 342] width 12 height 10
radio input "true"
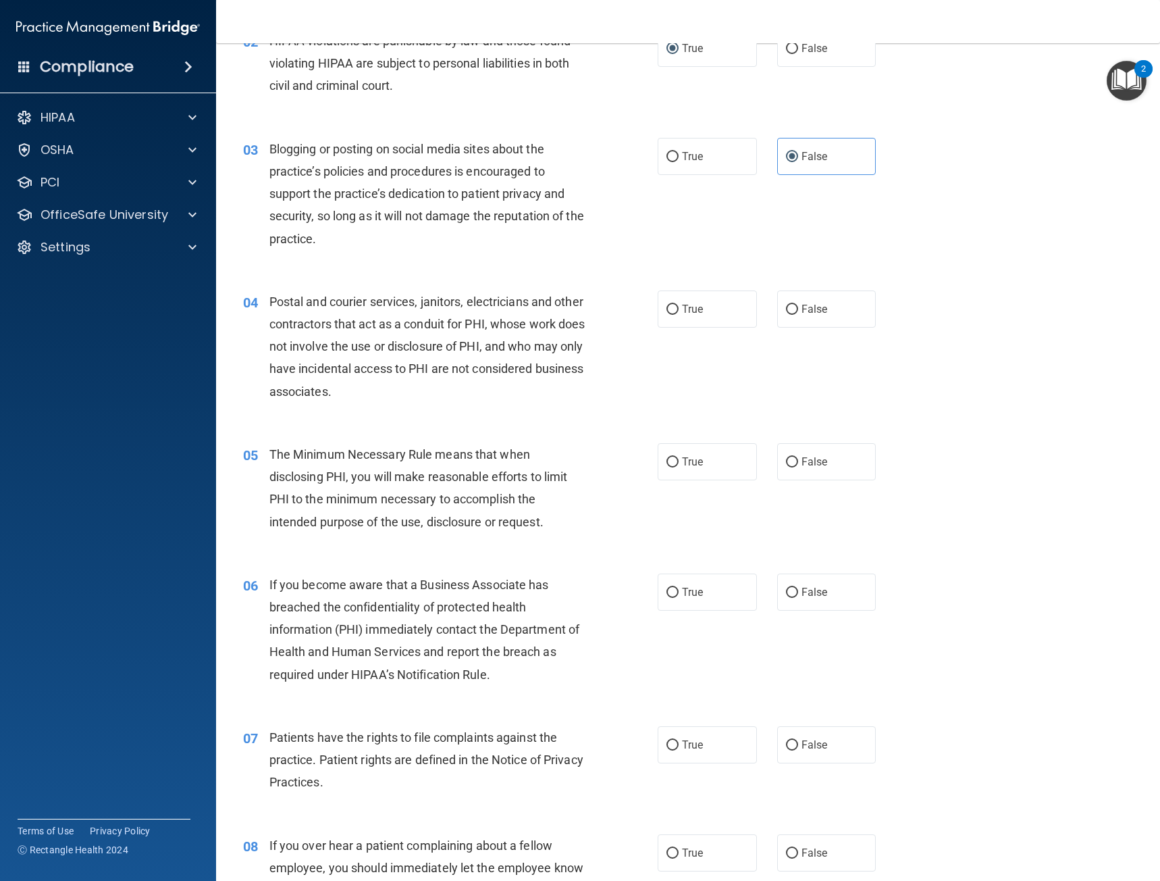
scroll to position [270, 0]
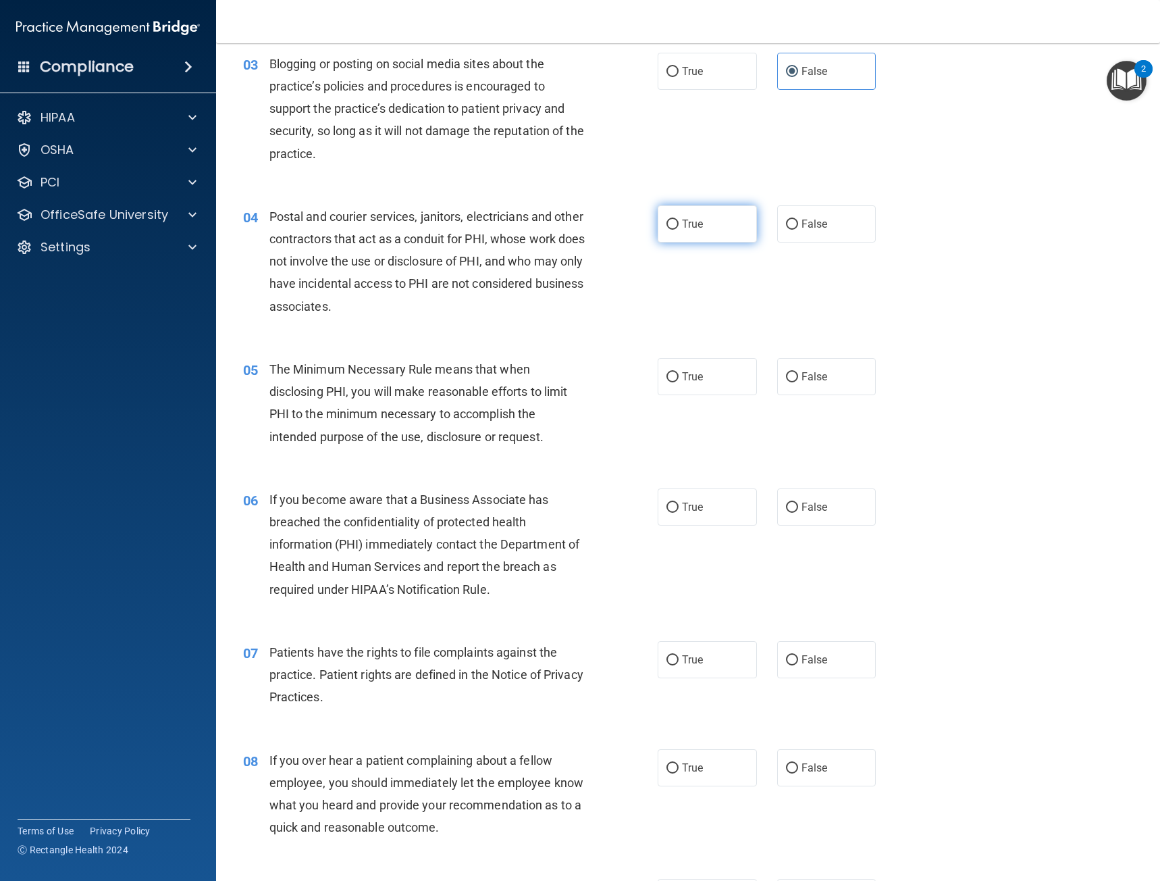
click at [696, 217] on span "True" at bounding box center [692, 223] width 21 height 13
click at [679, 220] on input "True" at bounding box center [673, 225] width 12 height 10
radio input "true"
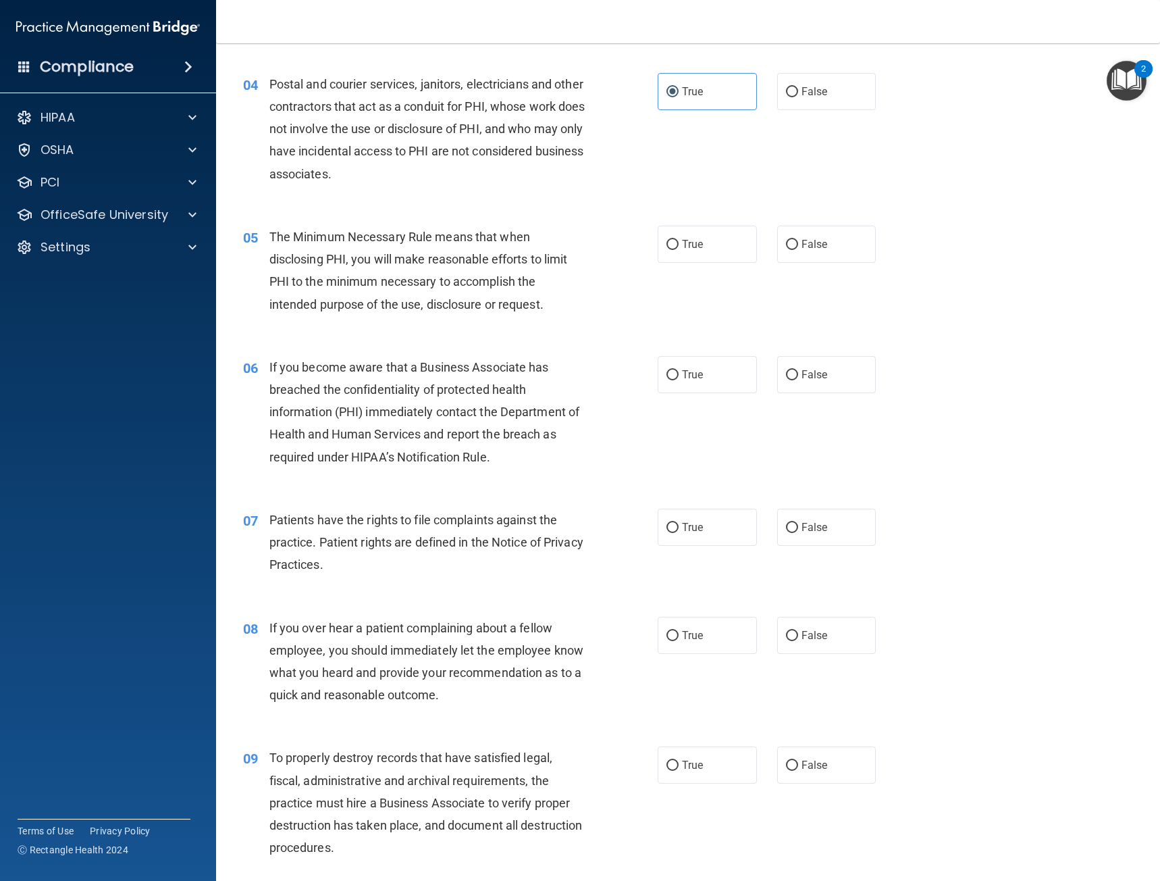
scroll to position [405, 0]
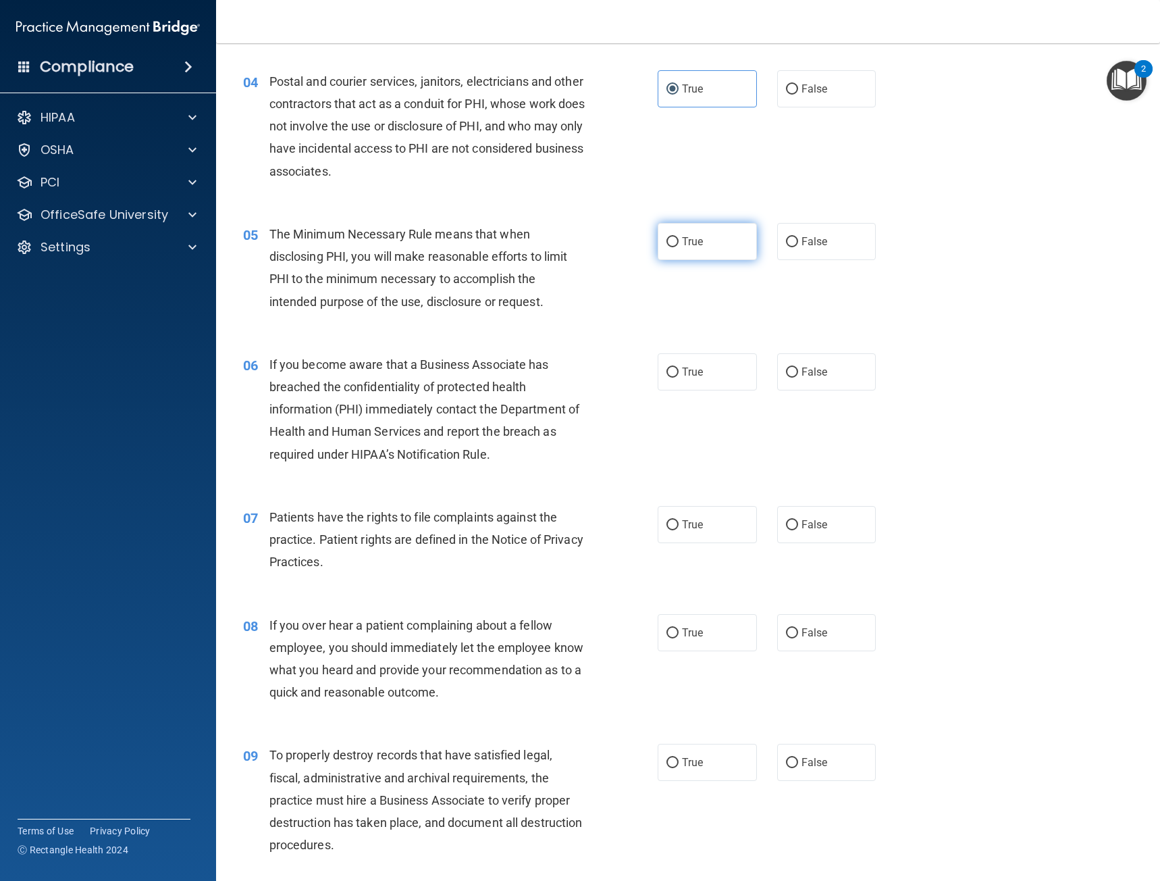
click at [667, 238] on input "True" at bounding box center [673, 242] width 12 height 10
radio input "true"
click at [796, 388] on label "False" at bounding box center [826, 371] width 99 height 37
click at [796, 378] on input "False" at bounding box center [792, 372] width 12 height 10
radio input "true"
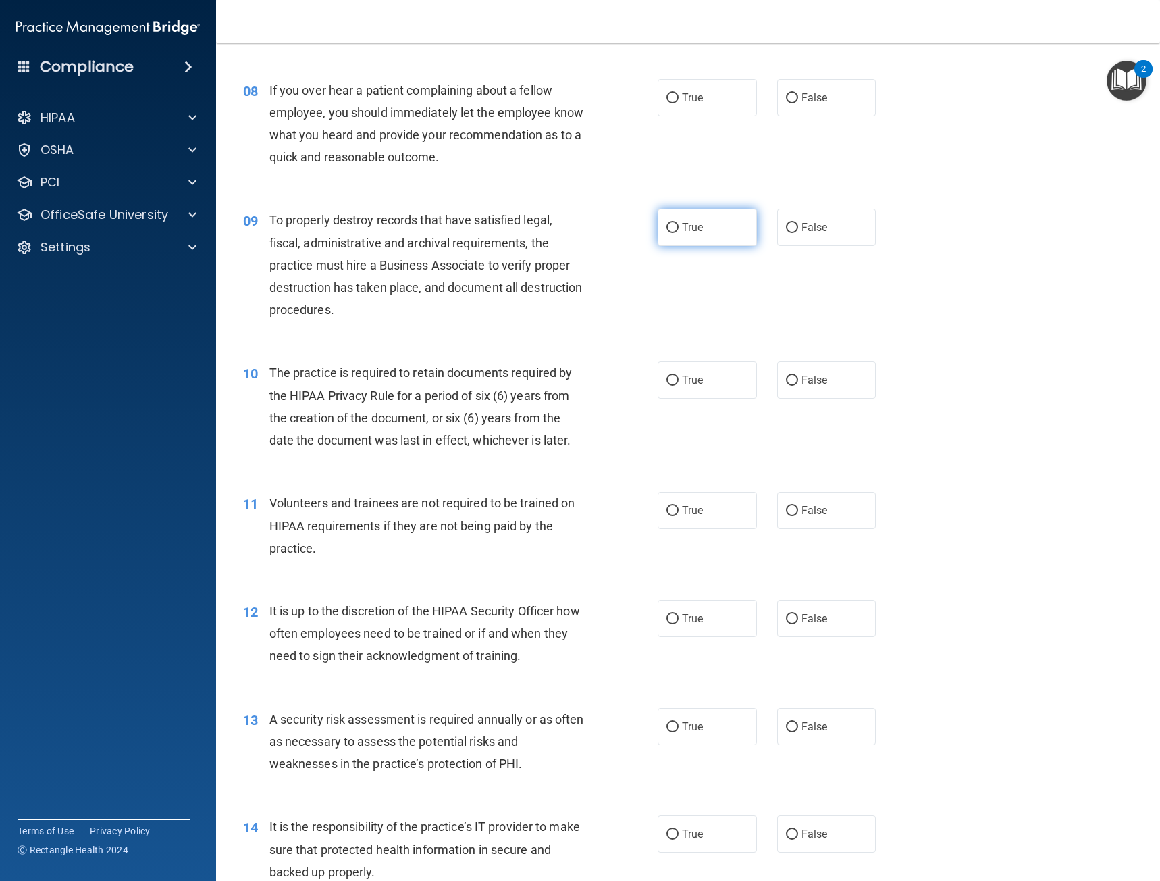
scroll to position [946, 0]
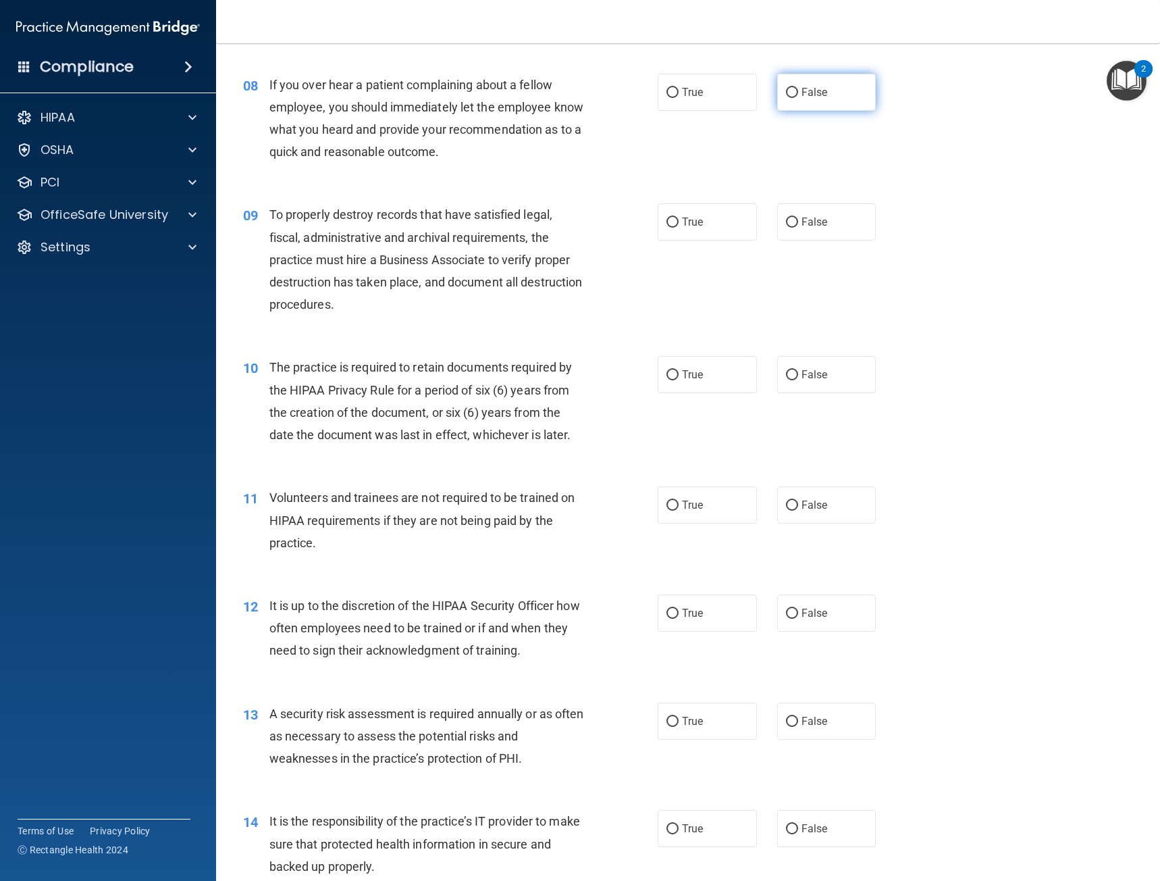
click at [788, 107] on label "False" at bounding box center [826, 92] width 99 height 37
click at [788, 98] on input "False" at bounding box center [792, 93] width 12 height 10
radio input "true"
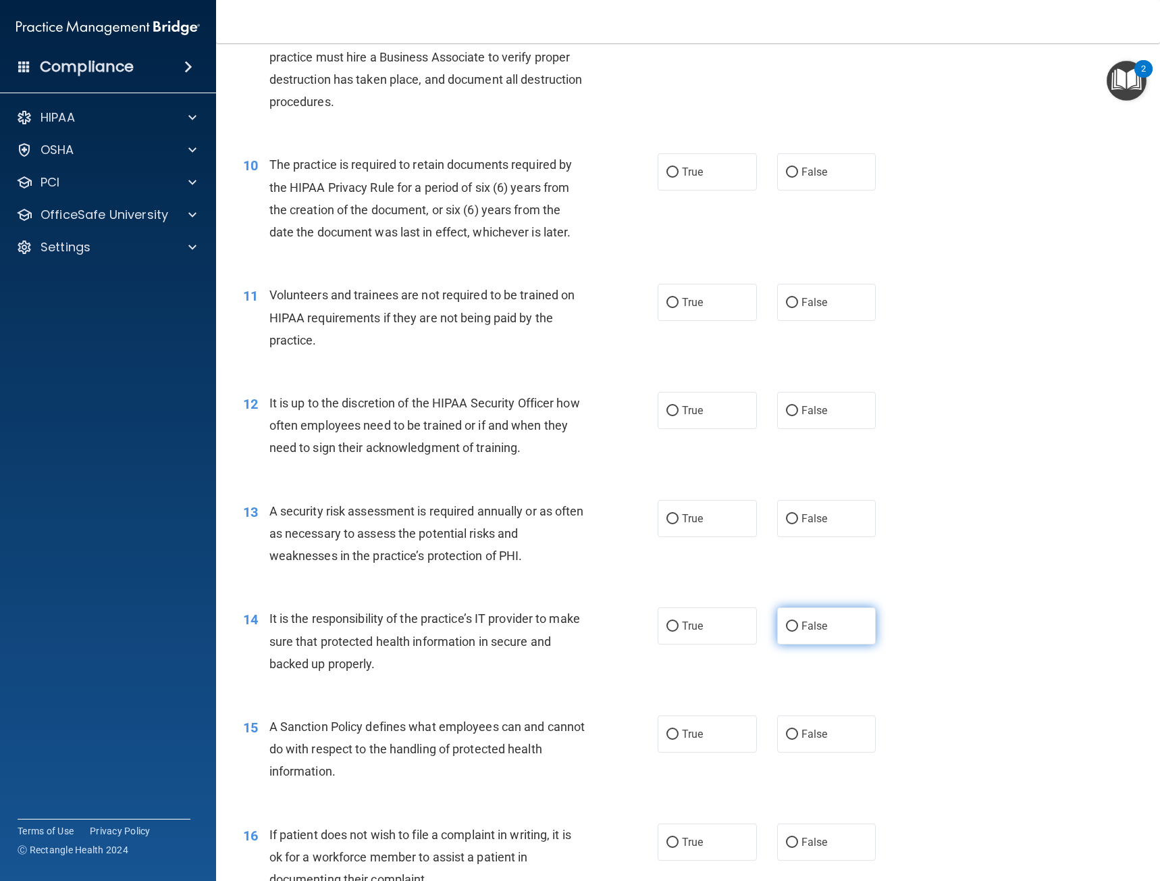
click at [819, 638] on label "False" at bounding box center [826, 625] width 99 height 37
click at [798, 632] on input "False" at bounding box center [792, 626] width 12 height 10
radio input "true"
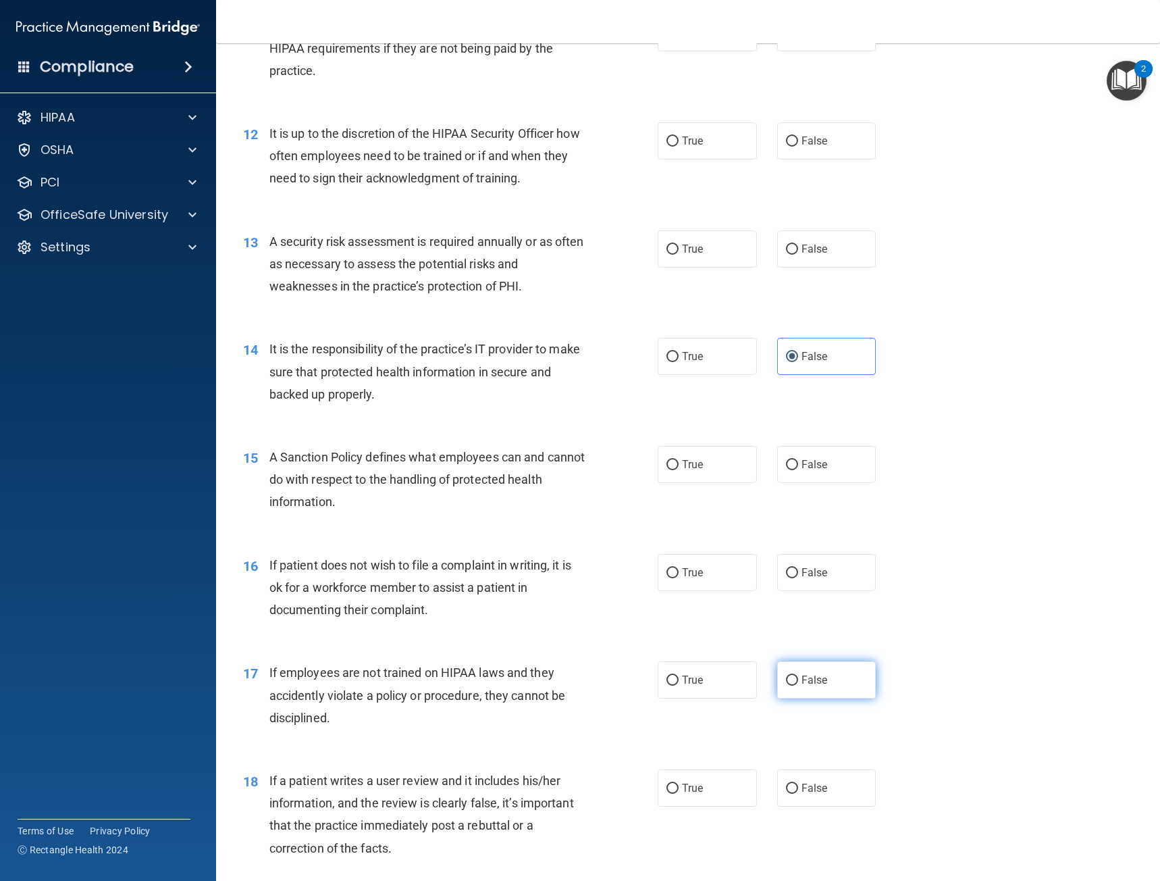
scroll to position [1418, 0]
click at [811, 474] on label "False" at bounding box center [826, 463] width 99 height 37
click at [798, 469] on input "False" at bounding box center [792, 464] width 12 height 10
radio input "true"
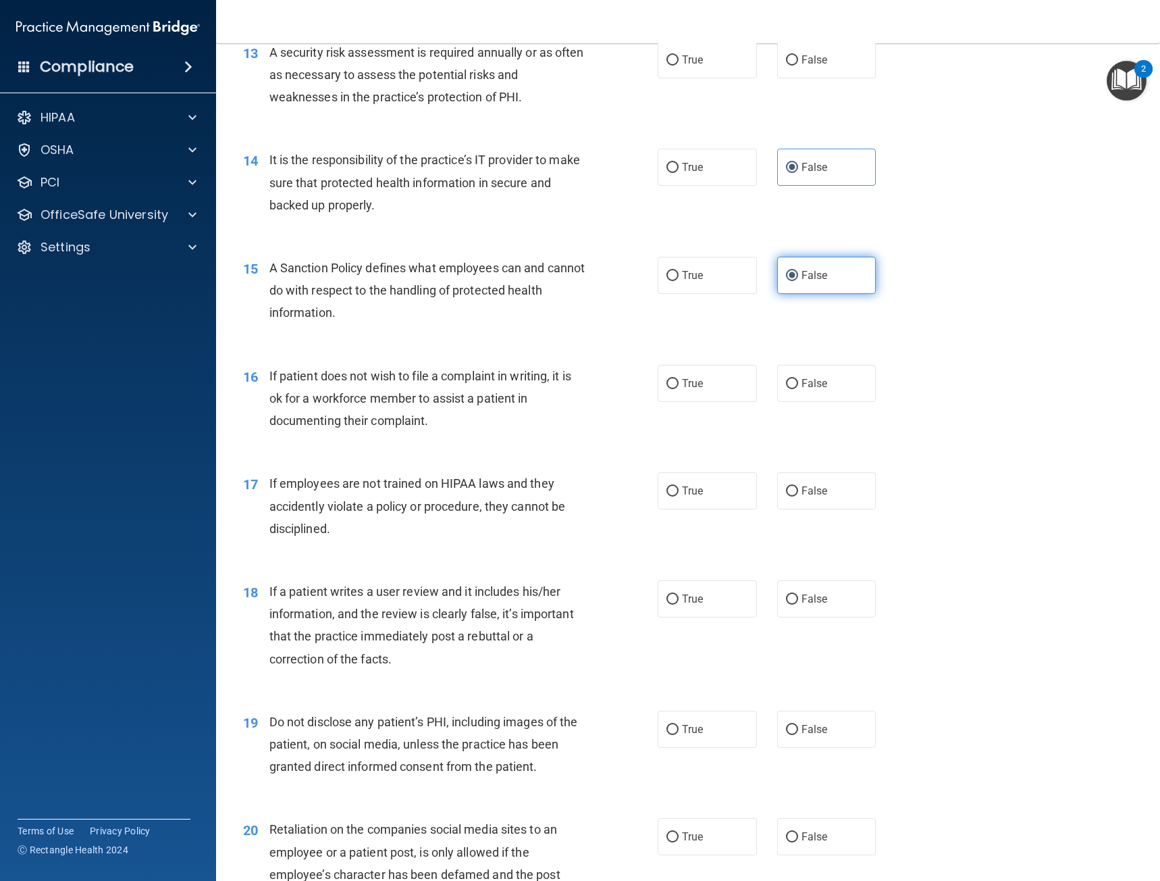
scroll to position [1621, 0]
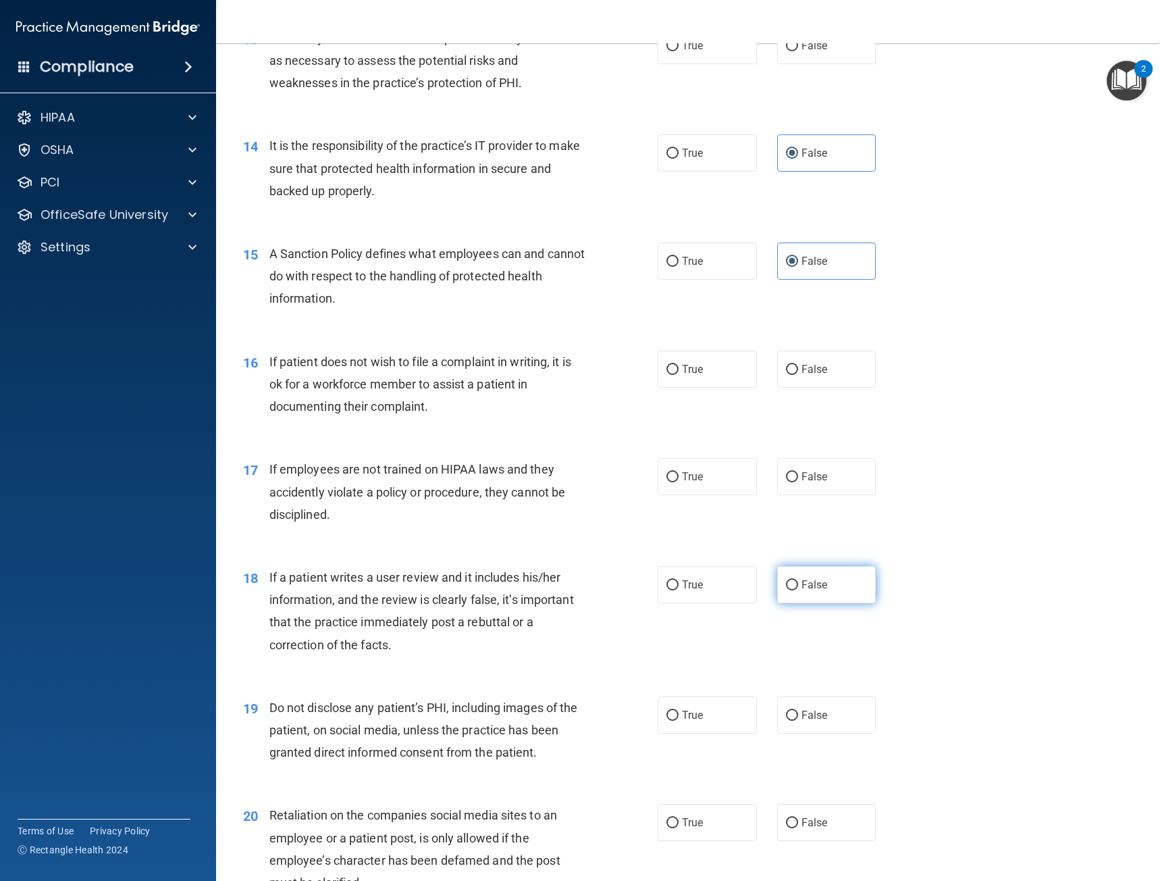
click at [804, 580] on span "False" at bounding box center [815, 584] width 26 height 13
click at [798, 580] on input "False" at bounding box center [792, 585] width 12 height 10
radio input "true"
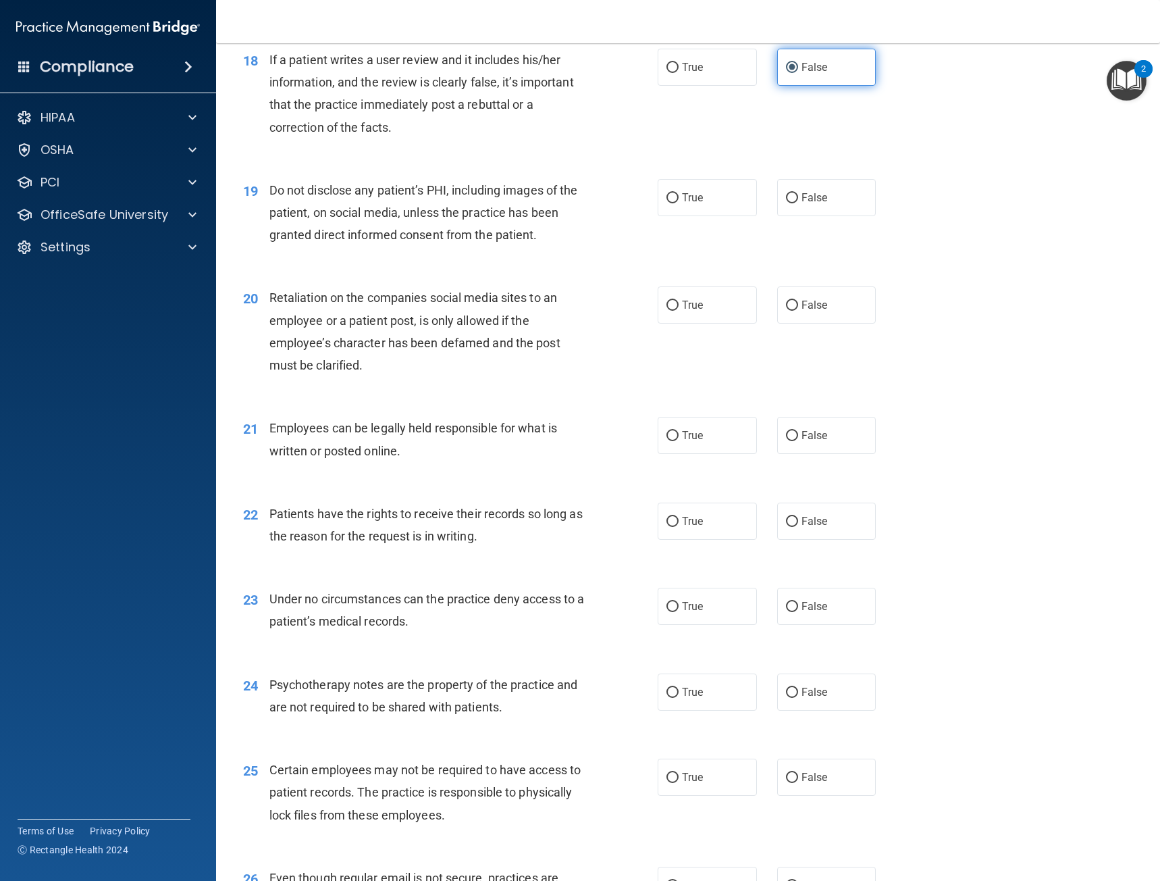
scroll to position [2161, 0]
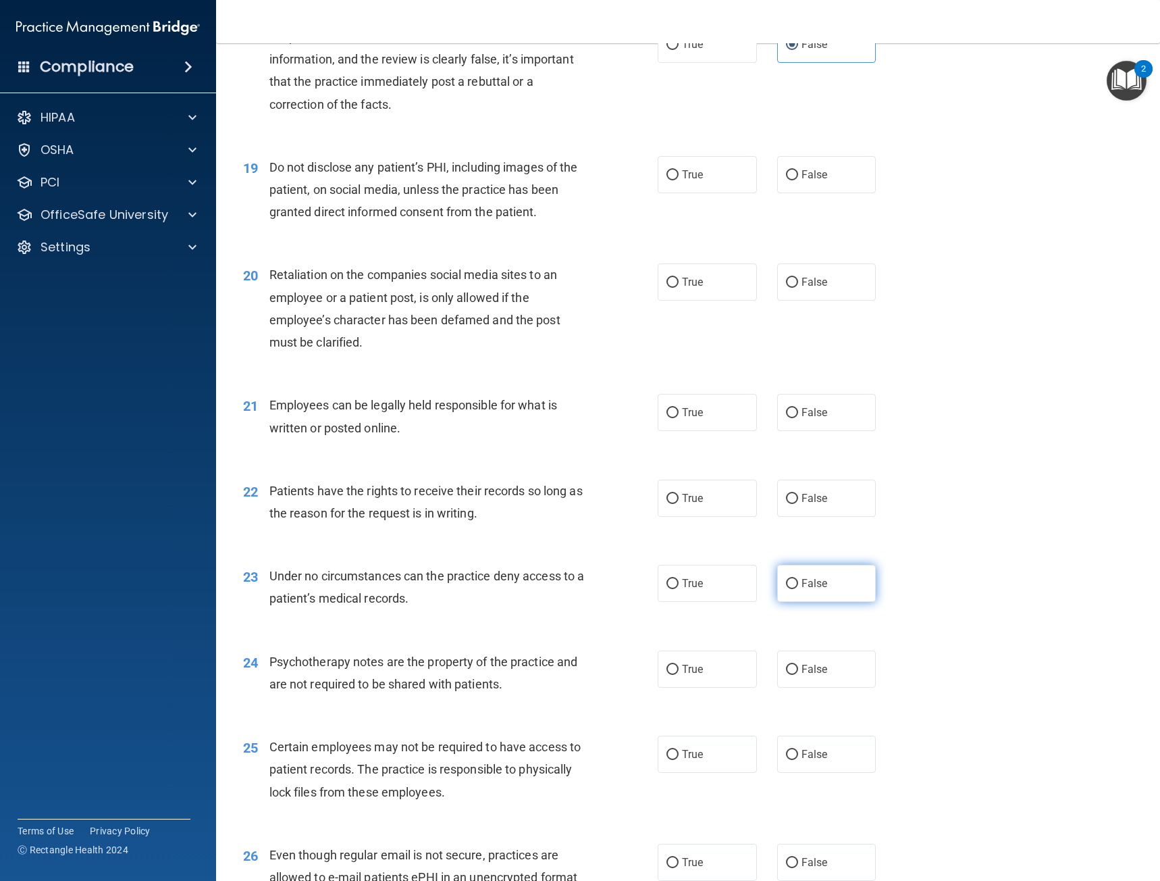
click at [812, 588] on span "False" at bounding box center [815, 583] width 26 height 13
click at [798, 588] on input "False" at bounding box center [792, 584] width 12 height 10
radio input "true"
click at [694, 681] on label "True" at bounding box center [707, 668] width 99 height 37
click at [679, 675] on input "True" at bounding box center [673, 670] width 12 height 10
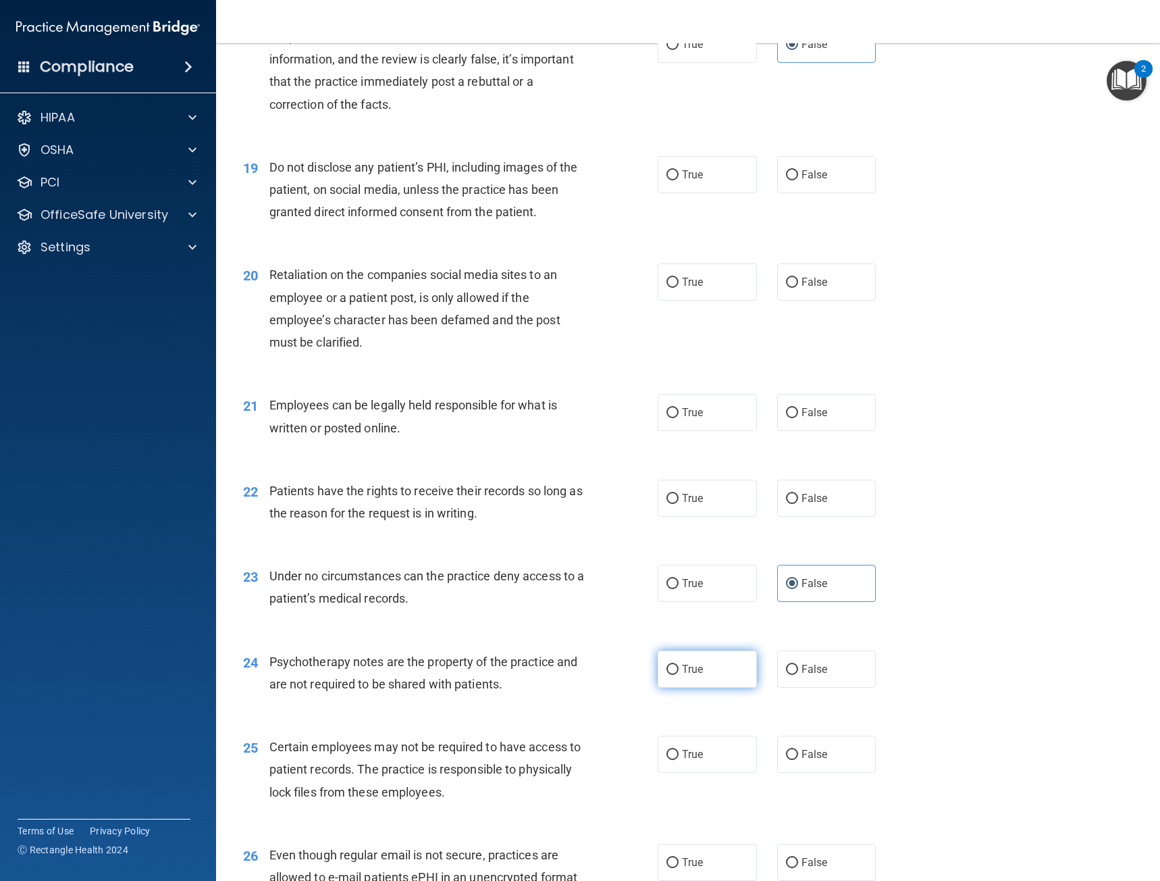
radio input "true"
click at [692, 853] on label "True" at bounding box center [707, 862] width 99 height 37
click at [679, 858] on input "True" at bounding box center [673, 863] width 12 height 10
radio input "true"
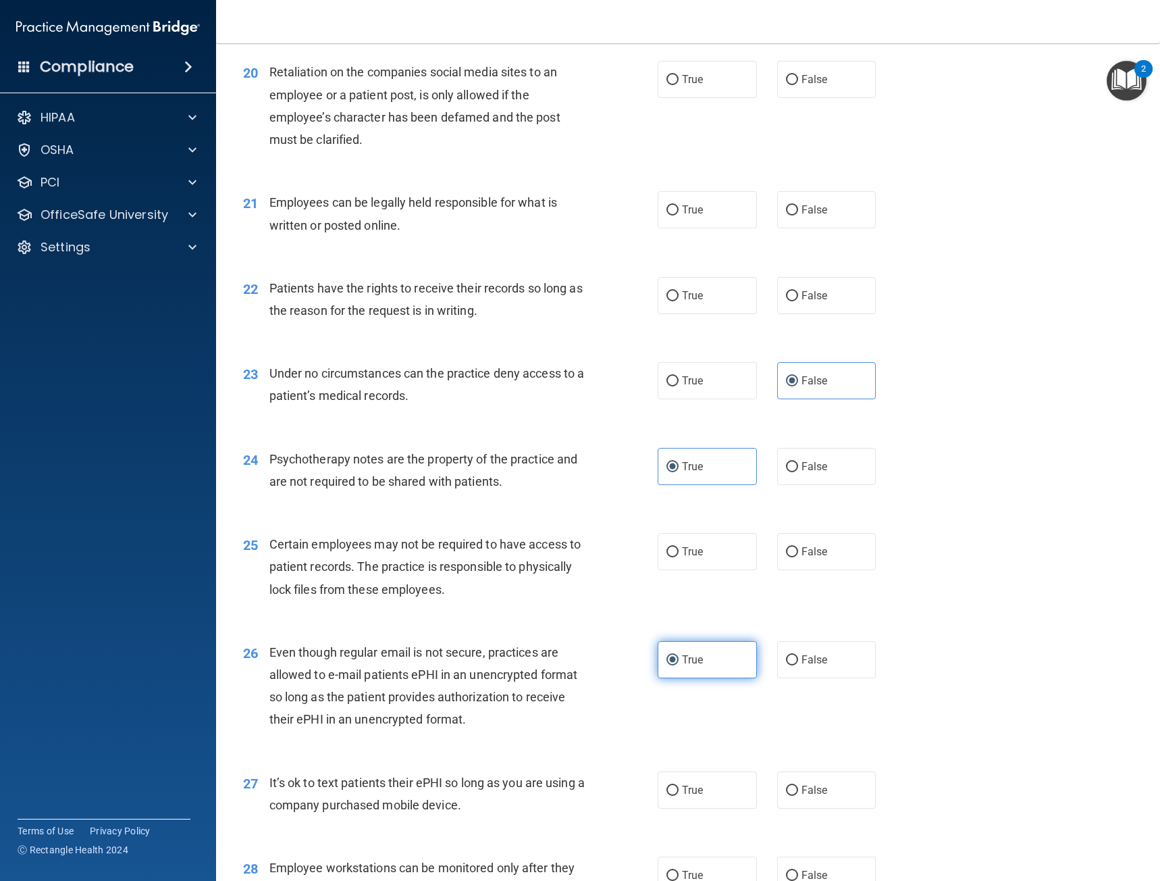
scroll to position [2567, 0]
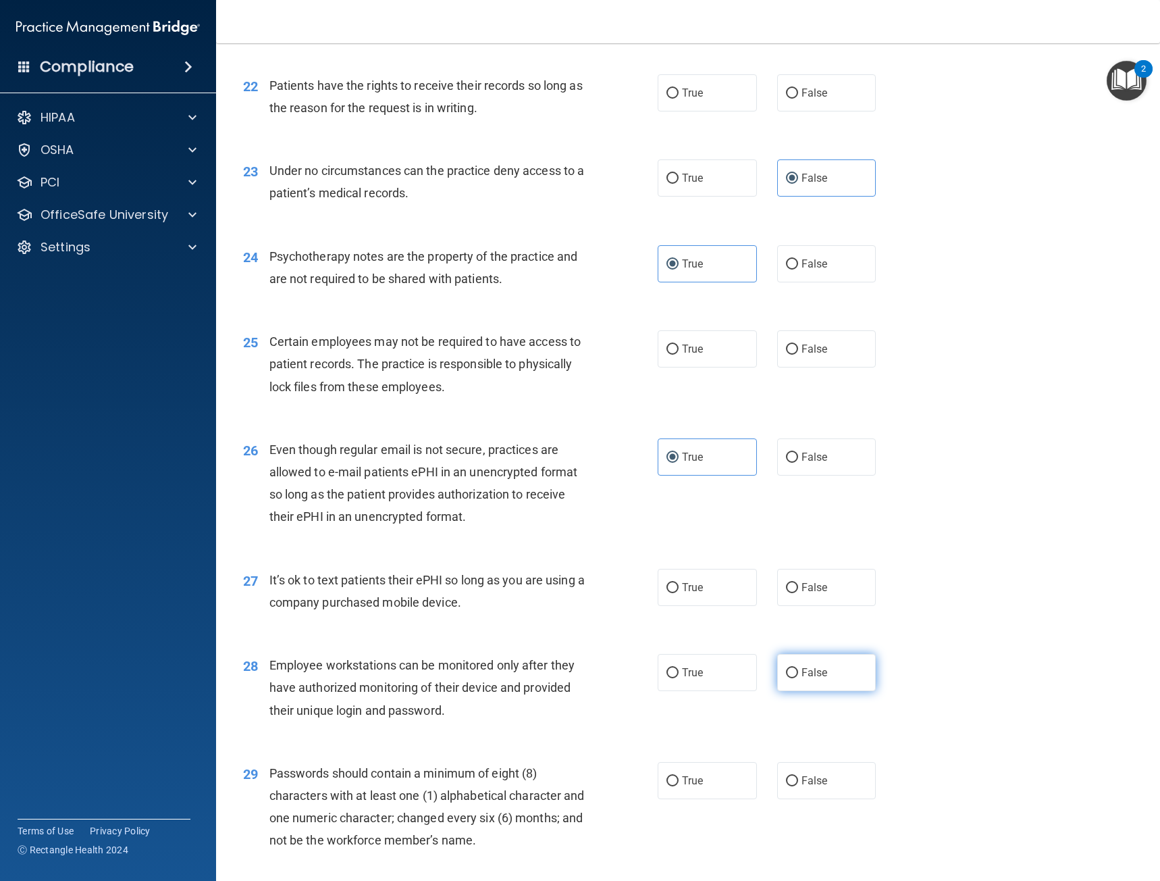
click at [811, 671] on span "False" at bounding box center [815, 672] width 26 height 13
click at [798, 671] on input "False" at bounding box center [792, 673] width 12 height 10
radio input "true"
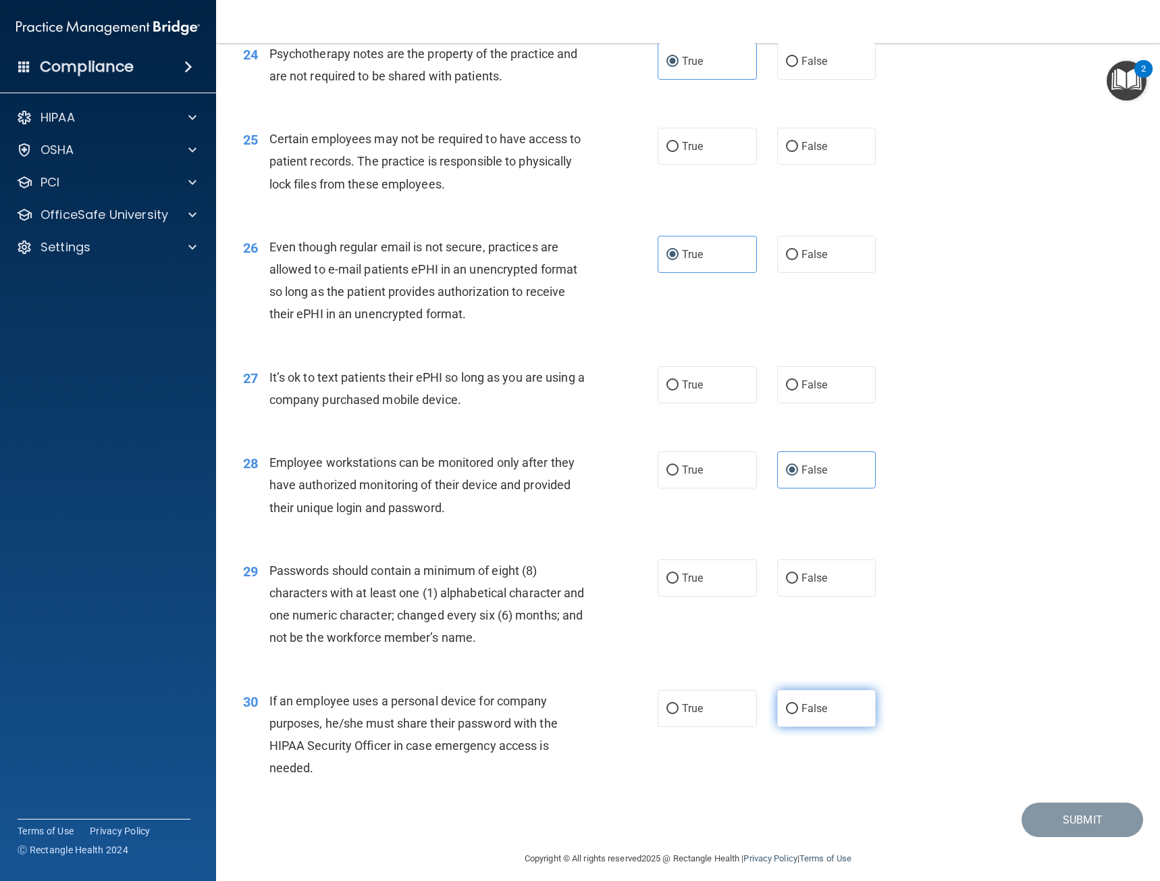
click at [802, 711] on span "False" at bounding box center [815, 708] width 26 height 13
click at [796, 711] on input "False" at bounding box center [792, 709] width 12 height 10
radio input "true"
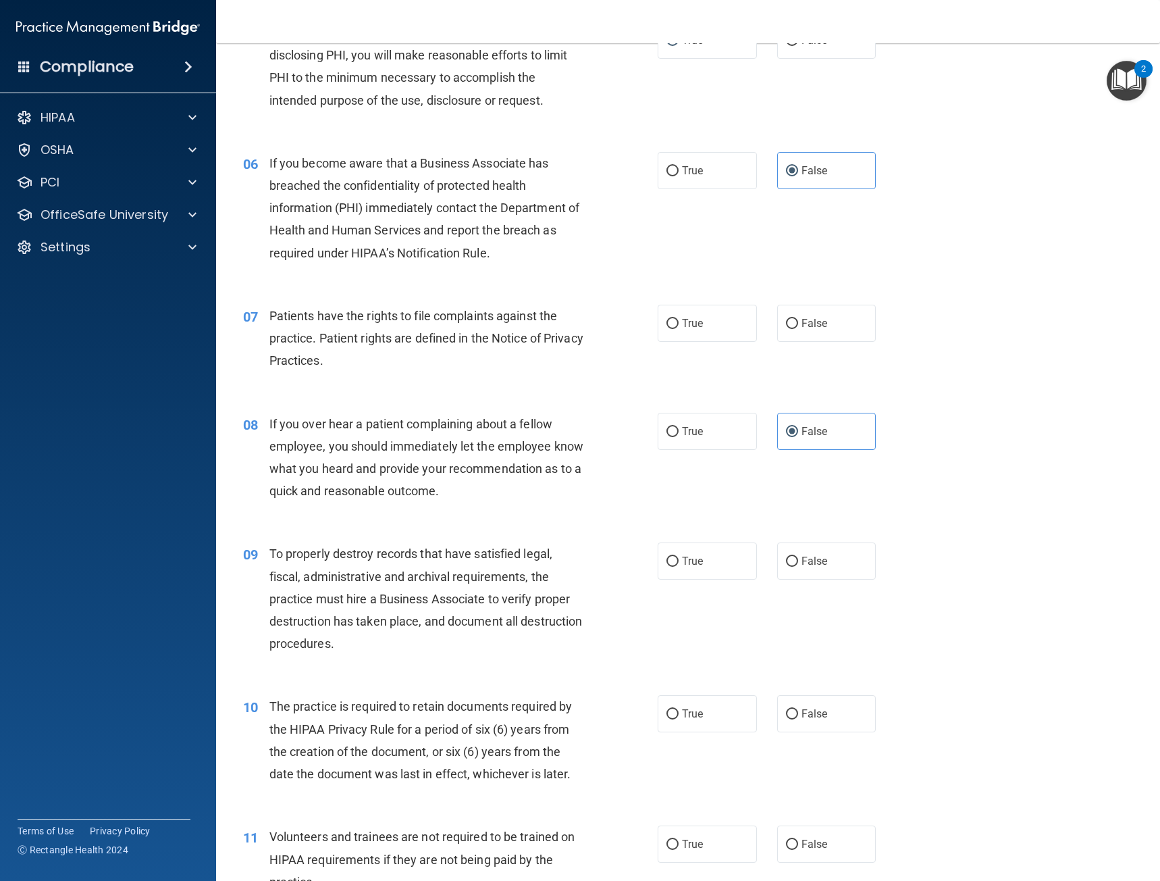
scroll to position [608, 0]
click at [694, 322] on span "True" at bounding box center [692, 321] width 21 height 13
click at [679, 322] on input "True" at bounding box center [673, 322] width 12 height 10
radio input "true"
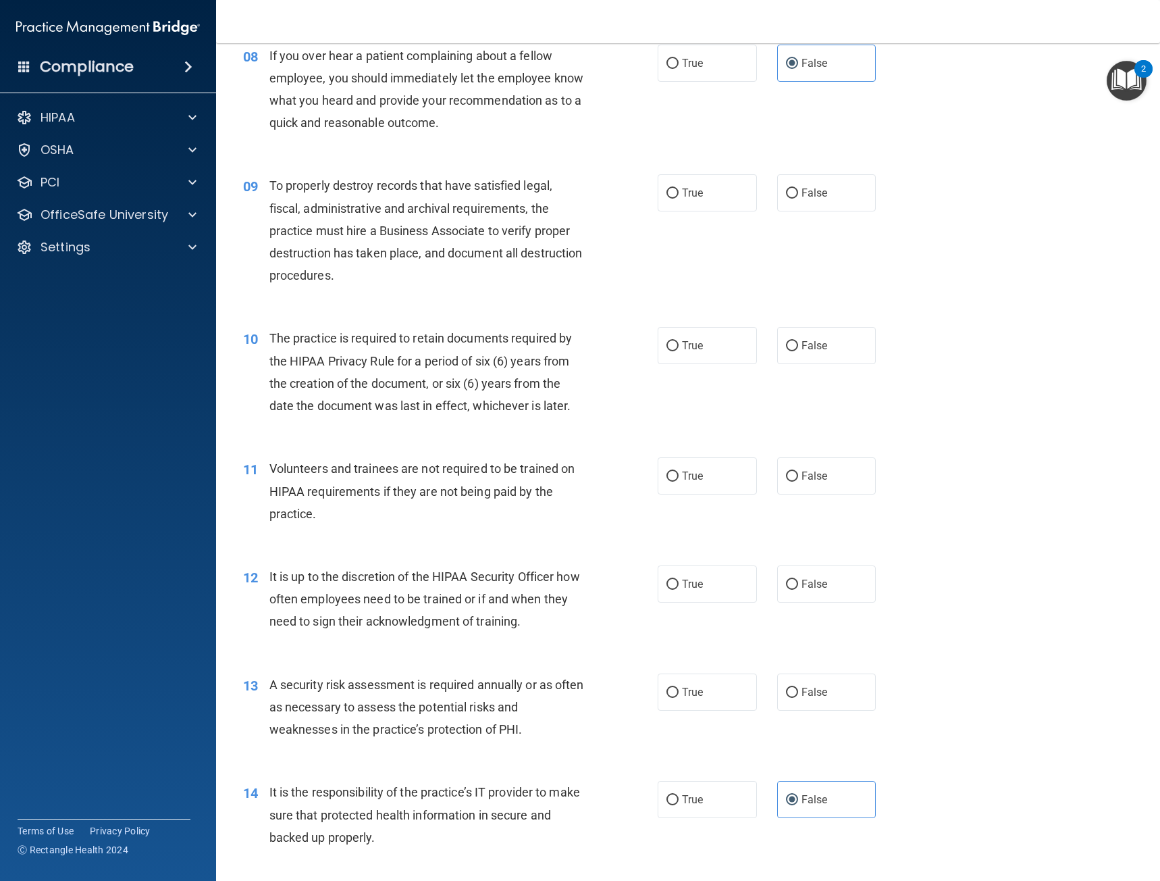
scroll to position [1013, 0]
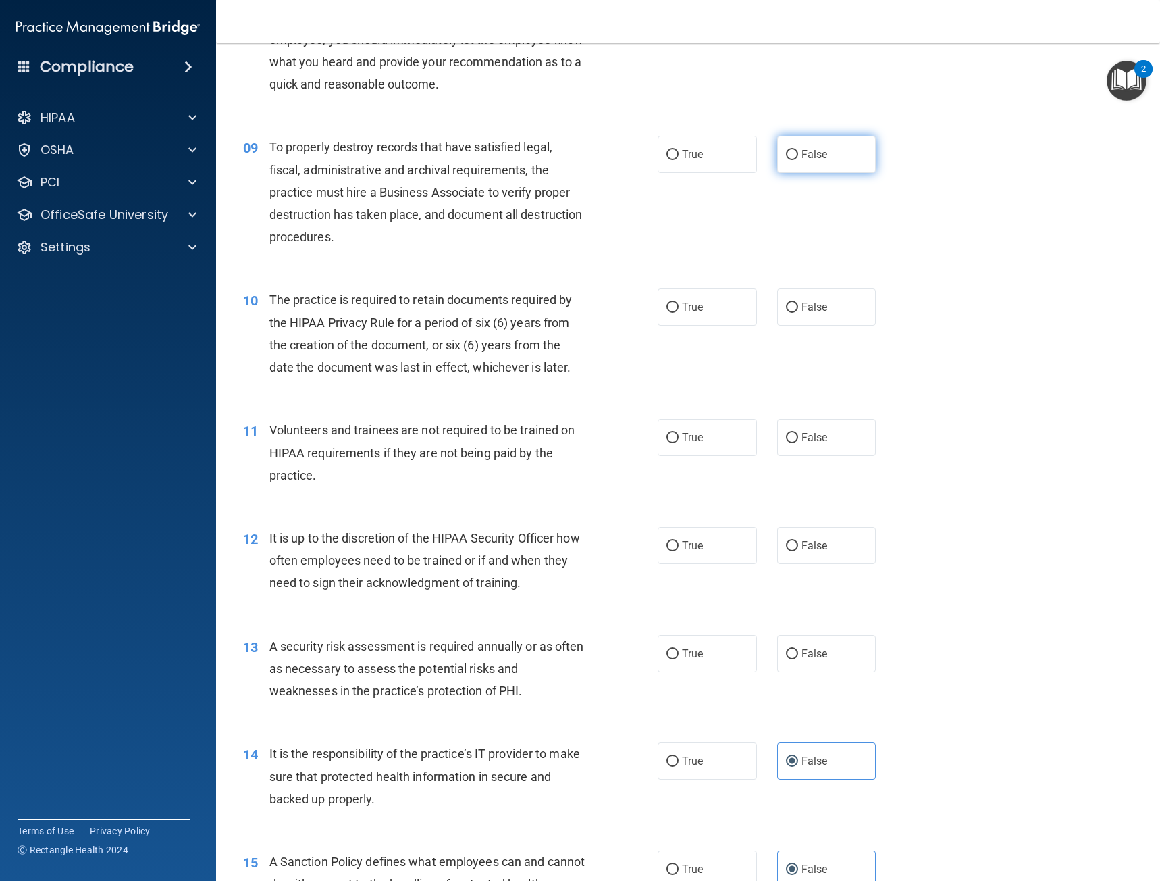
click at [823, 155] on label "False" at bounding box center [826, 154] width 99 height 37
click at [798, 155] on input "False" at bounding box center [792, 155] width 12 height 10
radio input "true"
click at [729, 317] on label "True" at bounding box center [707, 306] width 99 height 37
click at [679, 313] on input "True" at bounding box center [673, 308] width 12 height 10
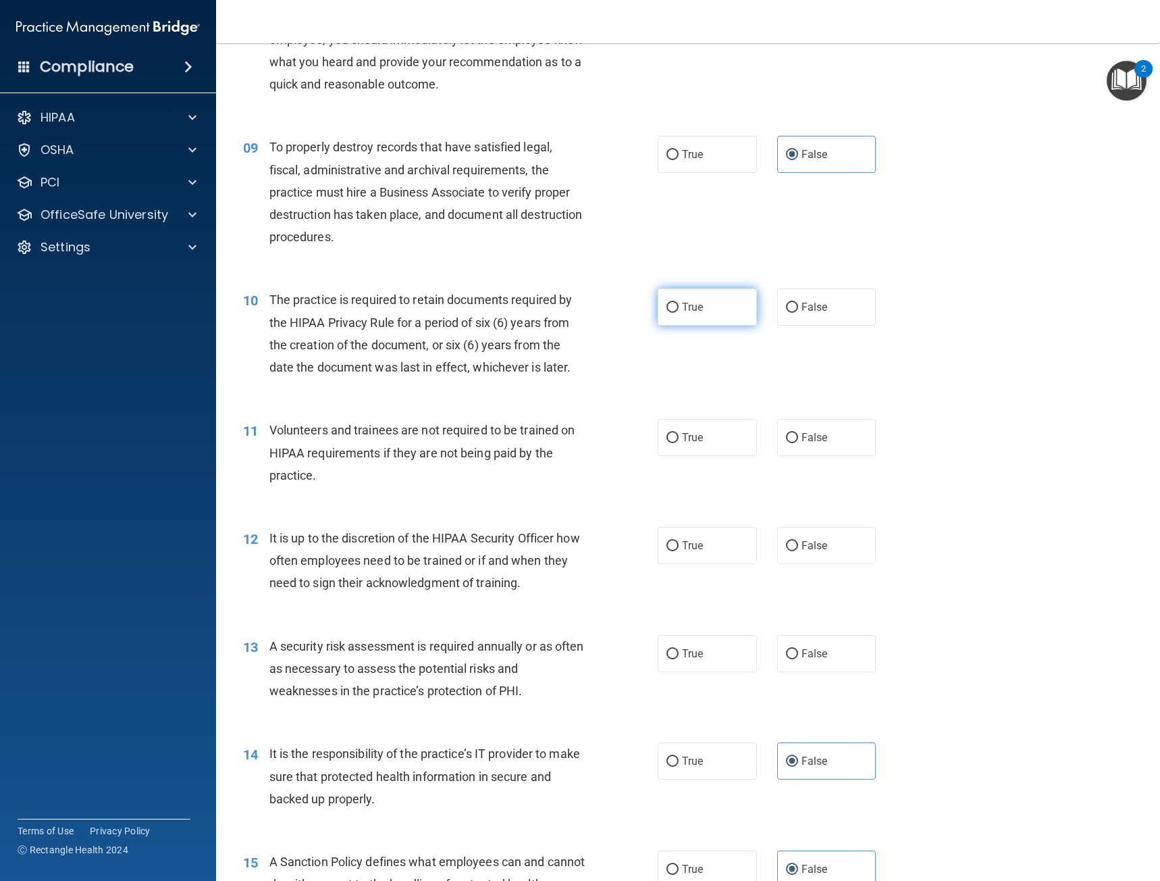
radio input "true"
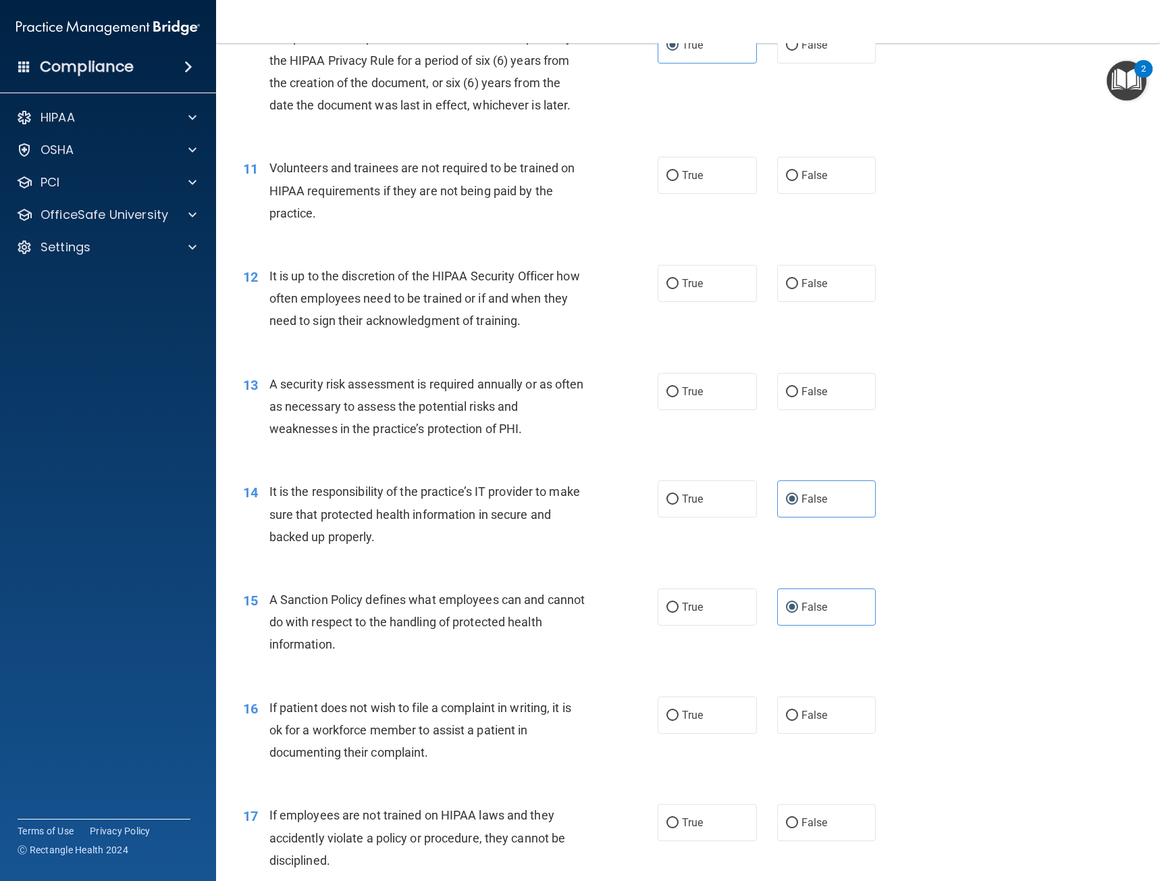
scroll to position [1283, 0]
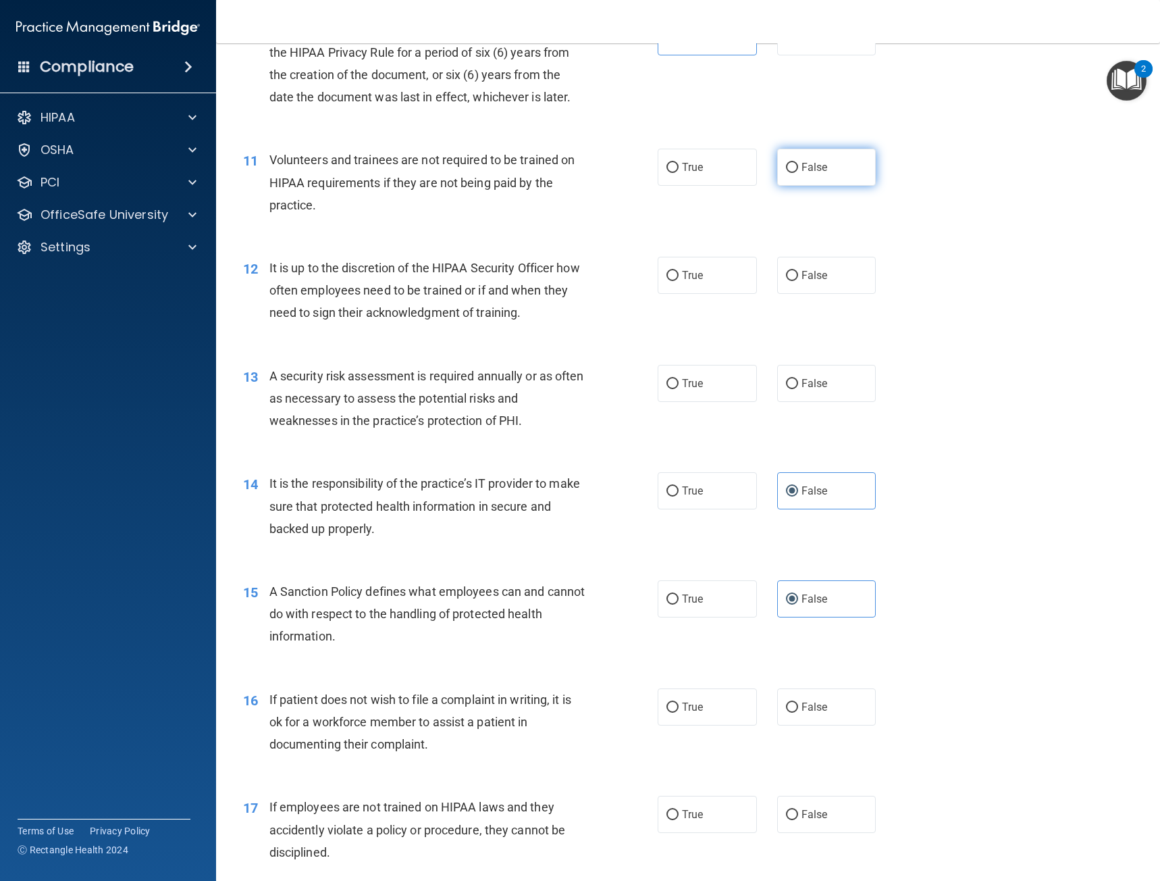
click at [793, 167] on label "False" at bounding box center [826, 167] width 99 height 37
click at [793, 167] on input "False" at bounding box center [792, 168] width 12 height 10
radio input "true"
click at [786, 274] on input "False" at bounding box center [792, 276] width 12 height 10
radio input "true"
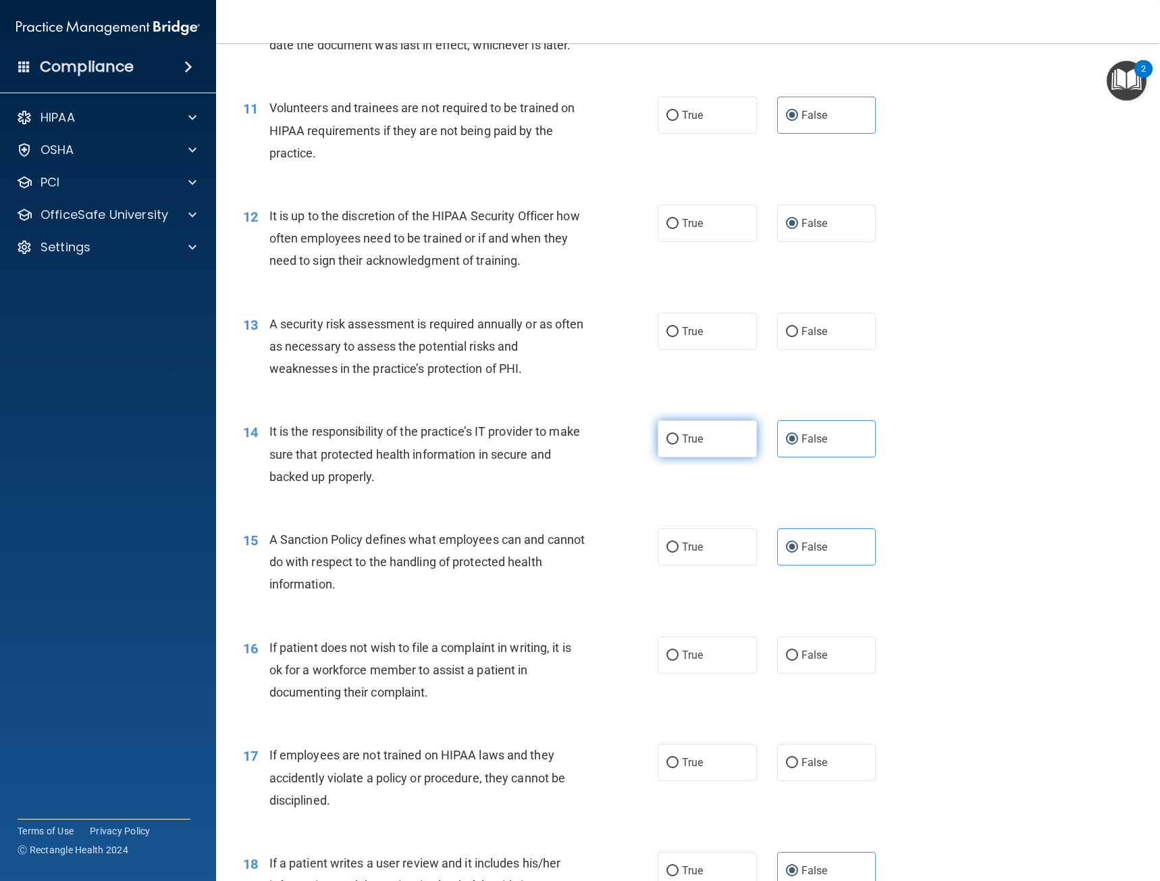
scroll to position [1486, 0]
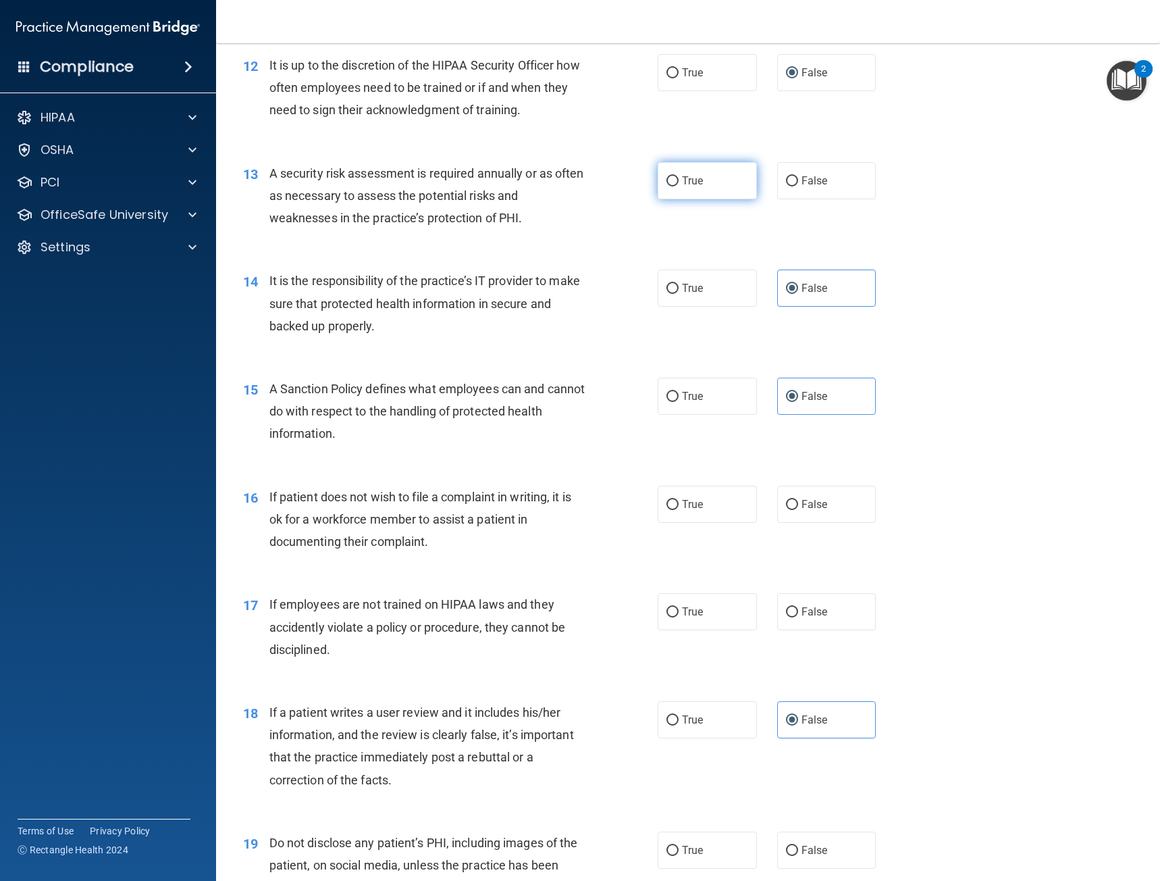
click at [698, 186] on span "True" at bounding box center [692, 180] width 21 height 13
click at [679, 186] on input "True" at bounding box center [673, 181] width 12 height 10
radio input "true"
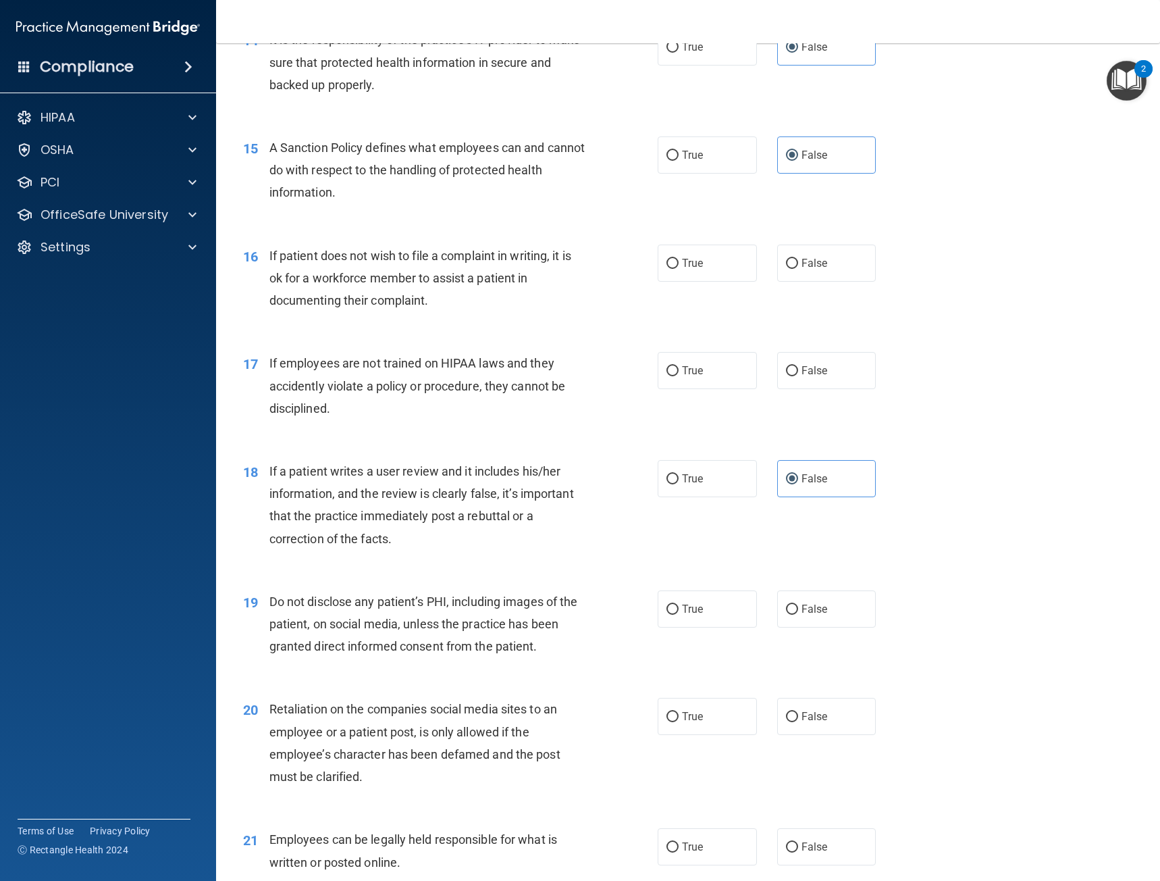
scroll to position [1756, 0]
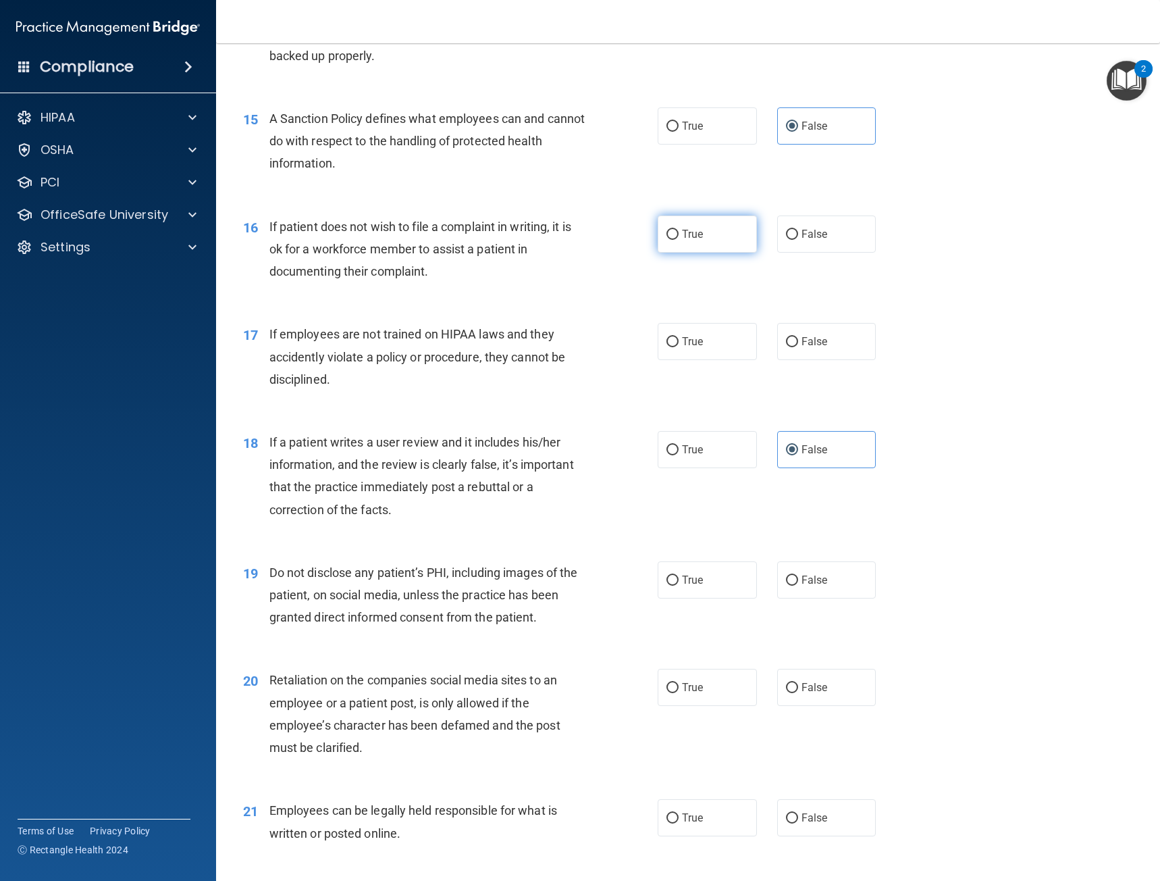
click at [673, 239] on input "True" at bounding box center [673, 235] width 12 height 10
radio input "true"
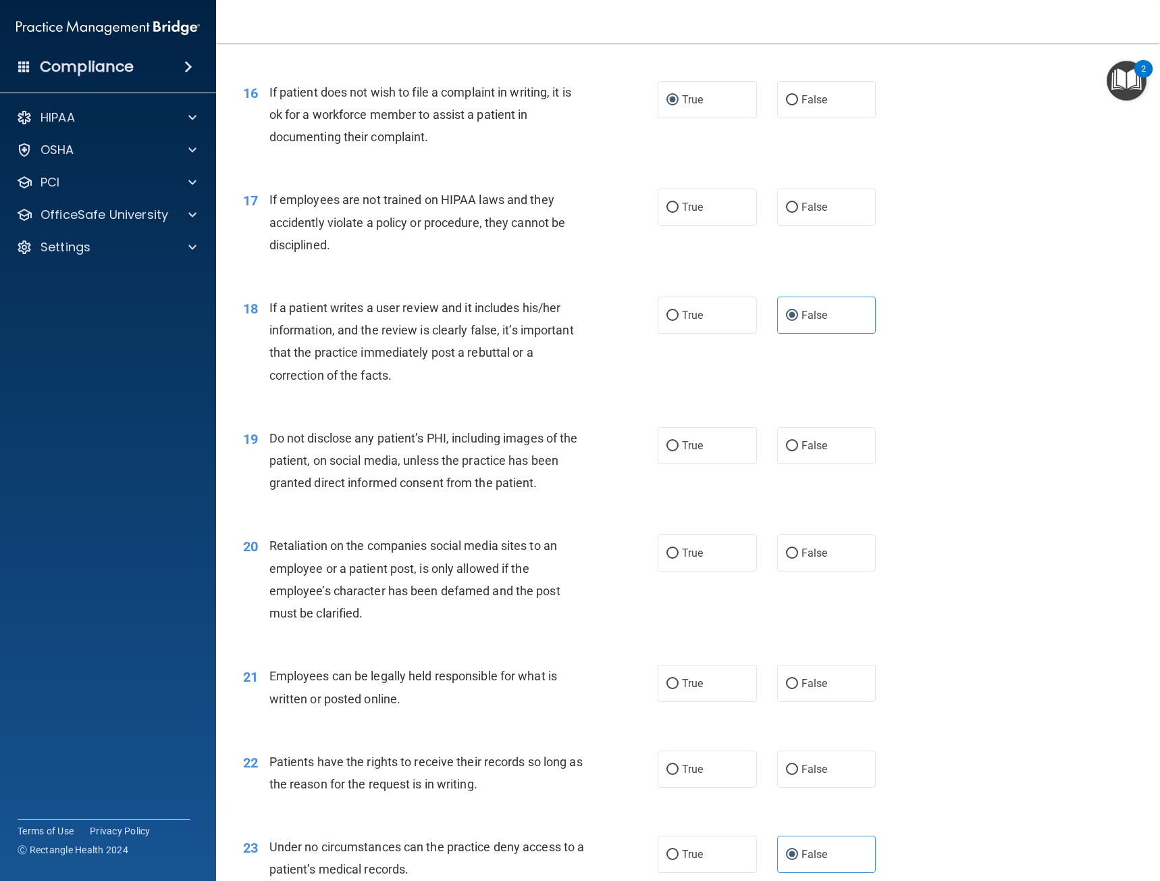
scroll to position [1891, 0]
click at [829, 216] on label "False" at bounding box center [826, 206] width 99 height 37
click at [798, 212] on input "False" at bounding box center [792, 207] width 12 height 10
radio input "true"
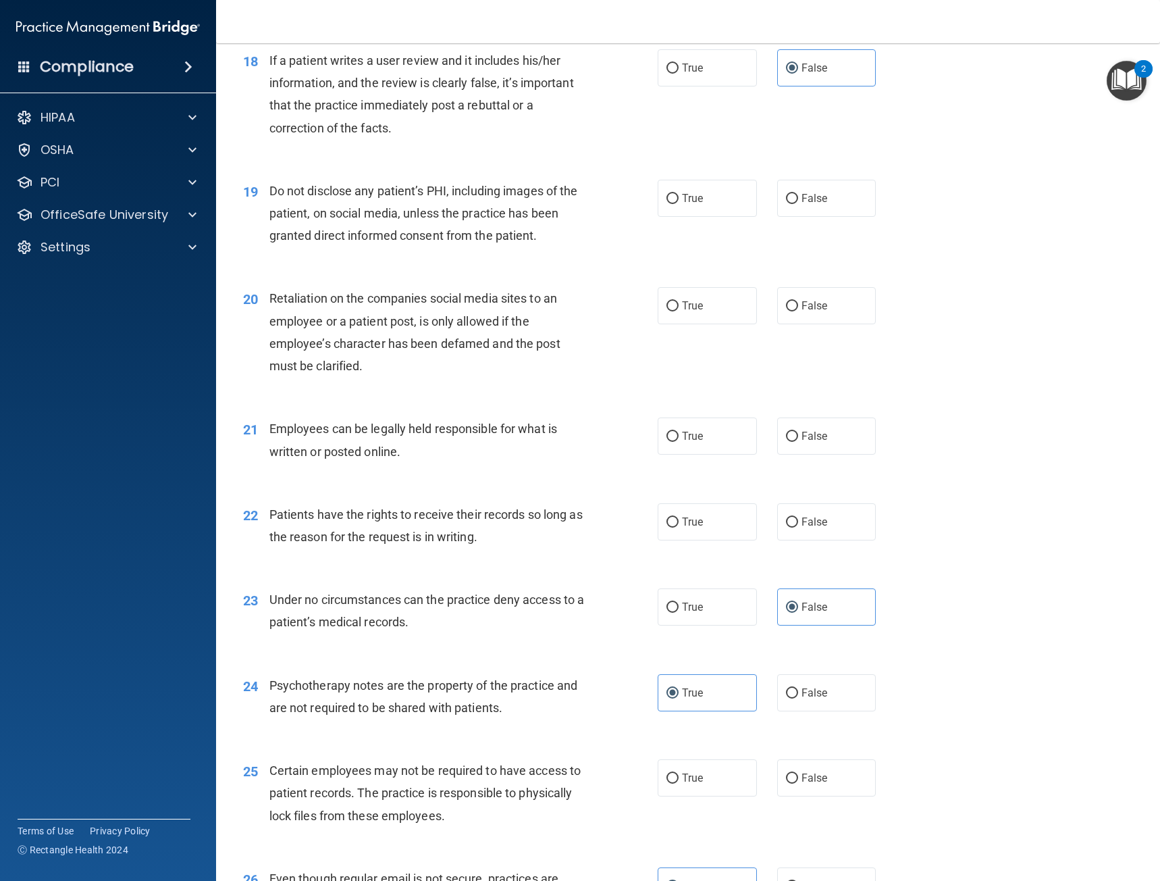
scroll to position [2161, 0]
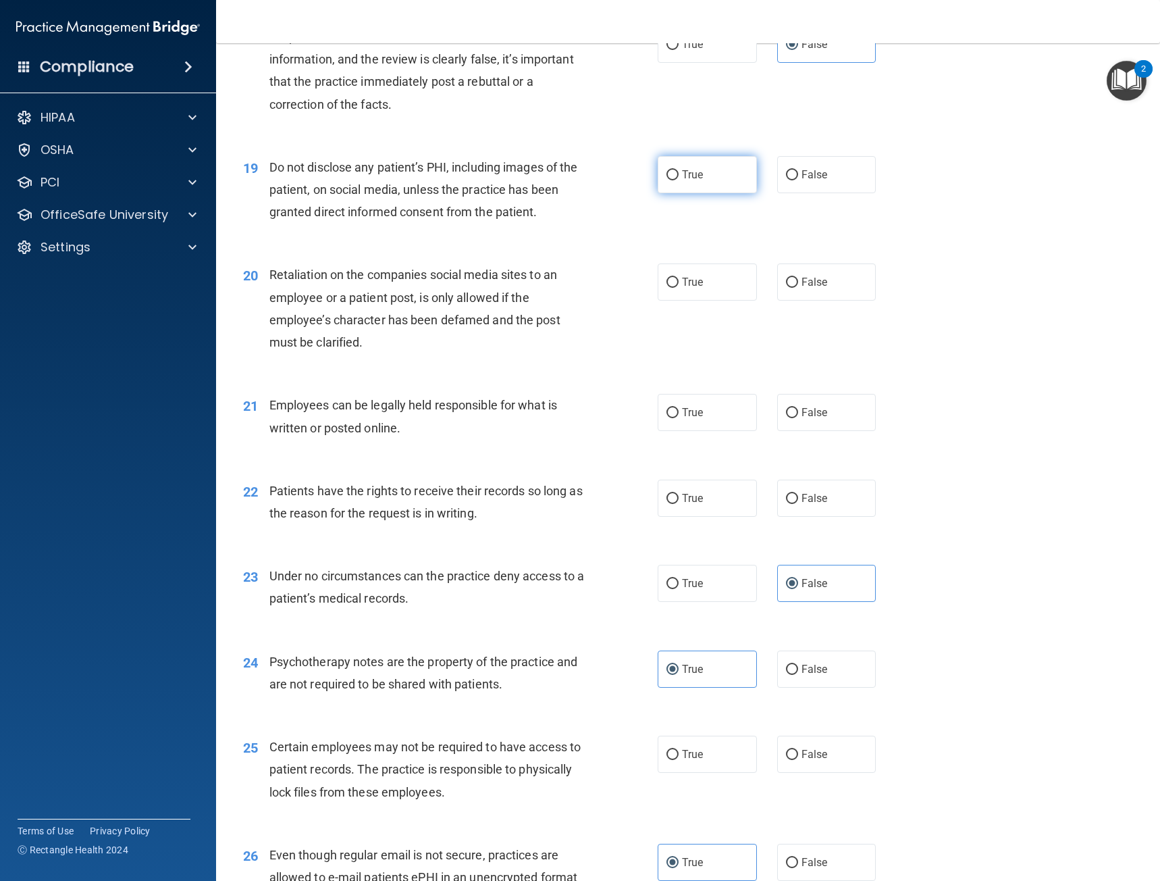
click at [689, 174] on span "True" at bounding box center [692, 174] width 21 height 13
click at [679, 174] on input "True" at bounding box center [673, 175] width 12 height 10
radio input "true"
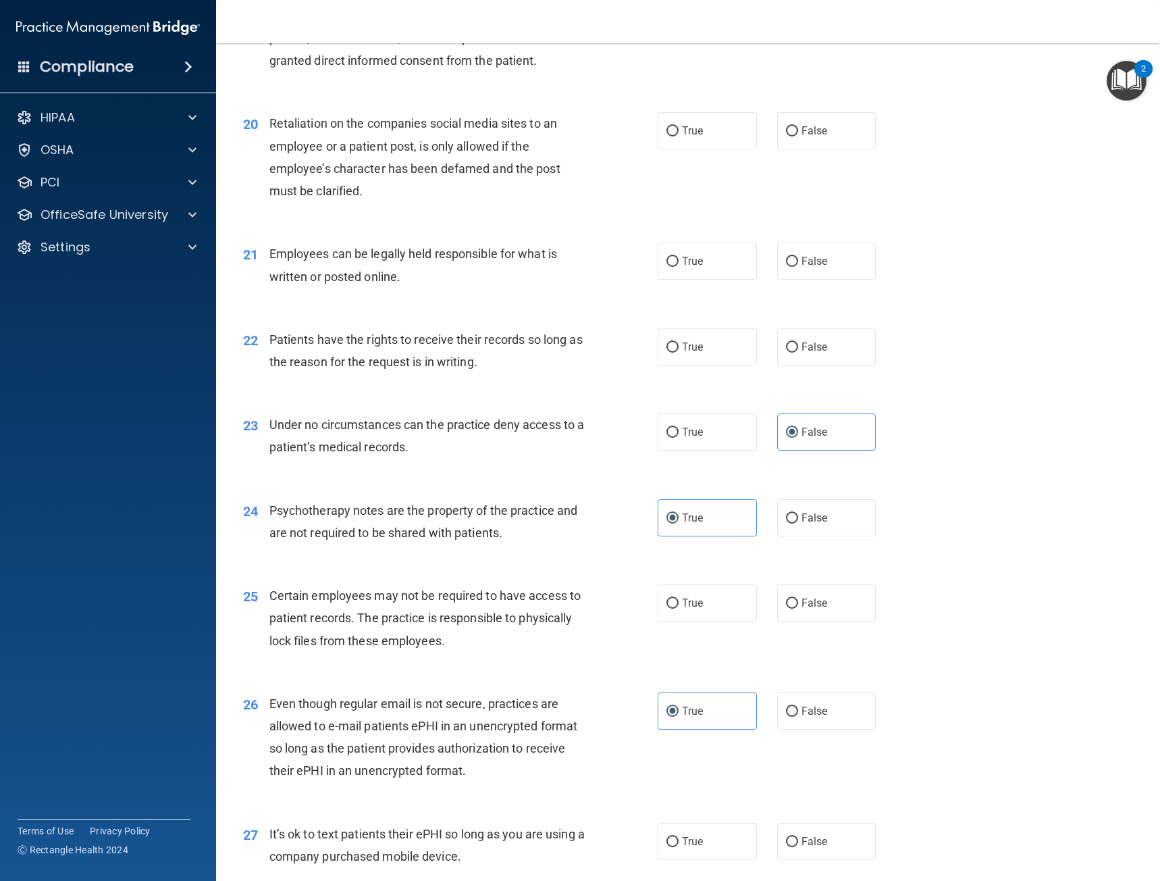
scroll to position [2364, 0]
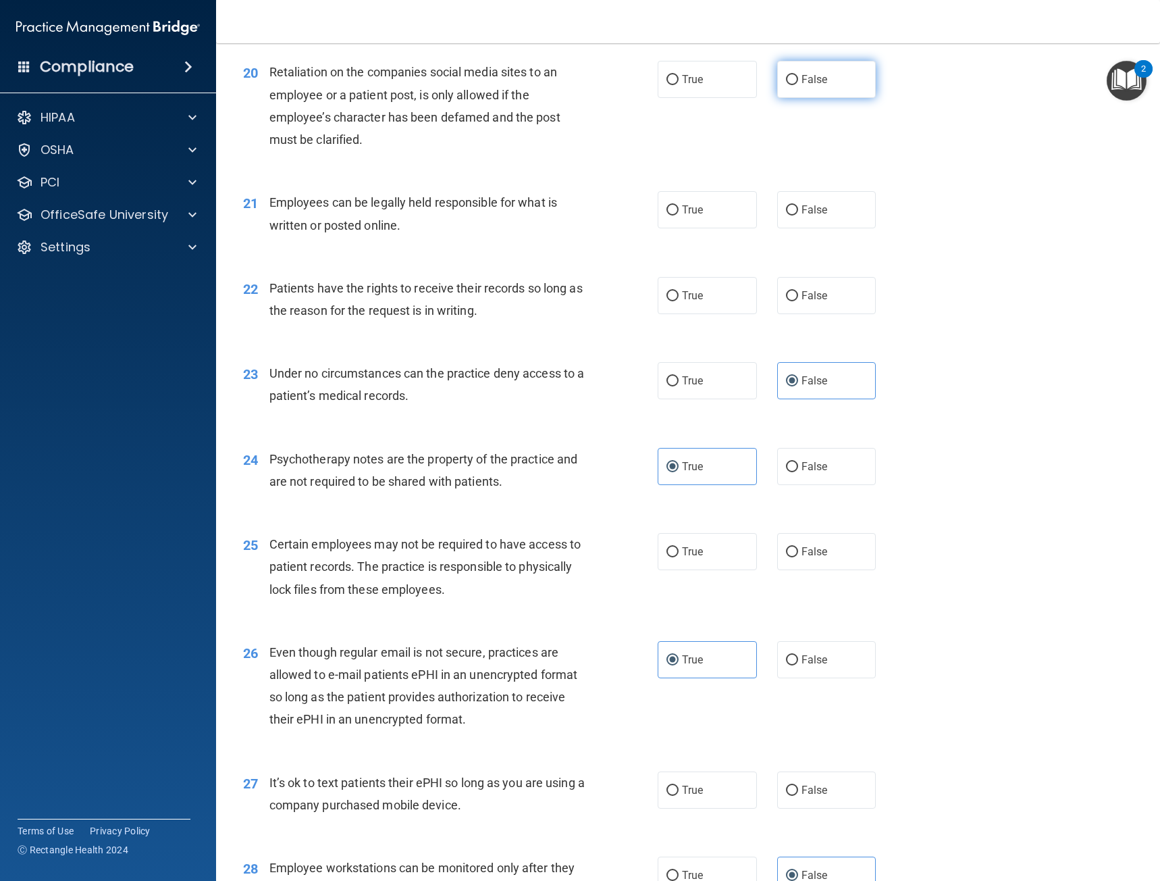
click at [845, 70] on label "False" at bounding box center [826, 79] width 99 height 37
click at [798, 75] on input "False" at bounding box center [792, 80] width 12 height 10
radio input "true"
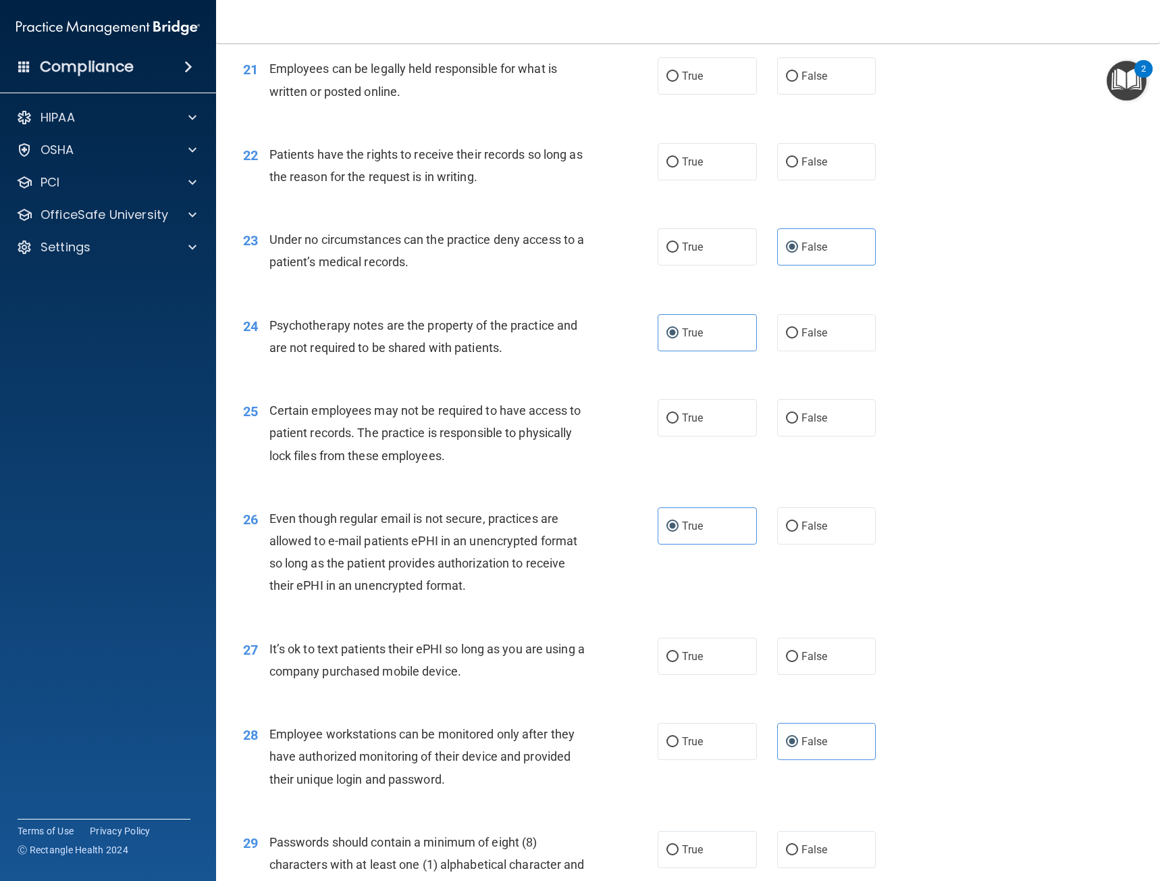
scroll to position [2499, 0]
click at [701, 86] on label "True" at bounding box center [707, 74] width 99 height 37
click at [679, 80] on input "True" at bounding box center [673, 75] width 12 height 10
radio input "true"
click at [777, 163] on label "False" at bounding box center [826, 160] width 99 height 37
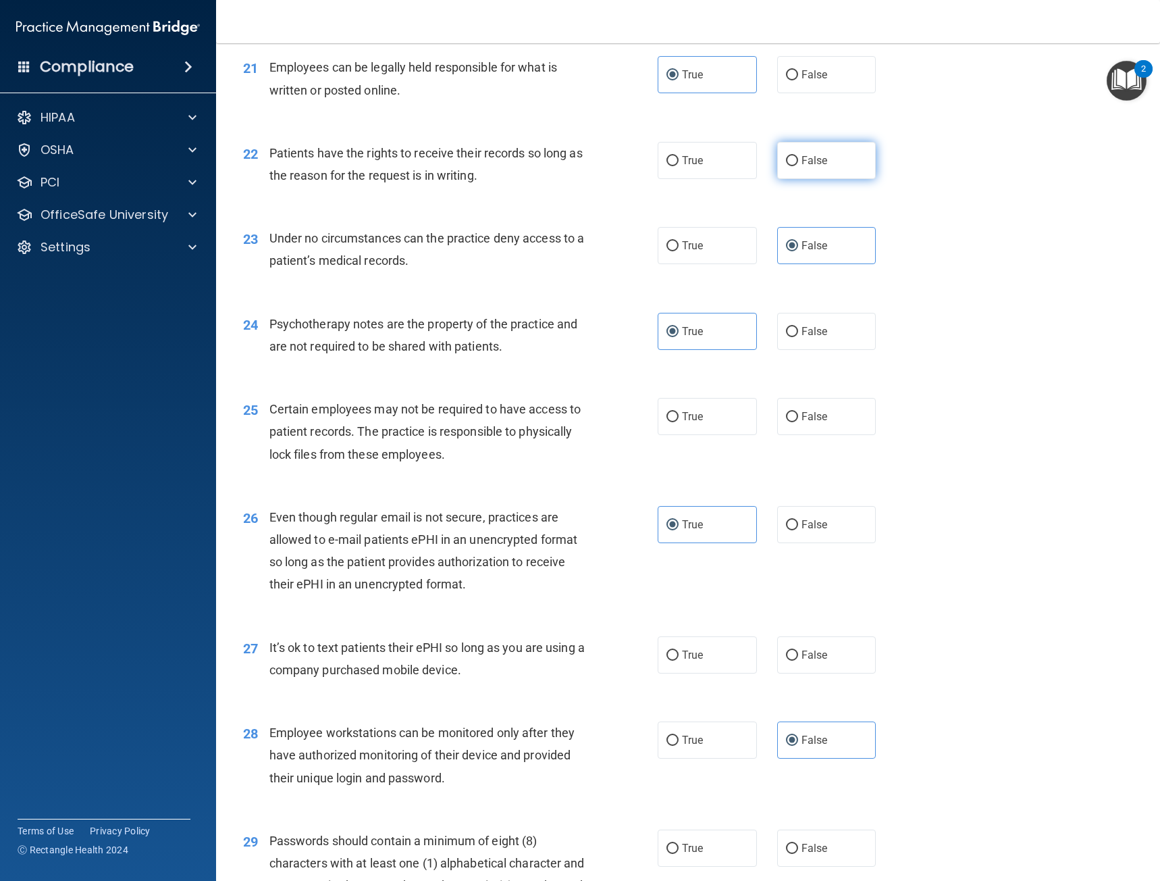
click at [786, 163] on input "False" at bounding box center [792, 161] width 12 height 10
radio input "true"
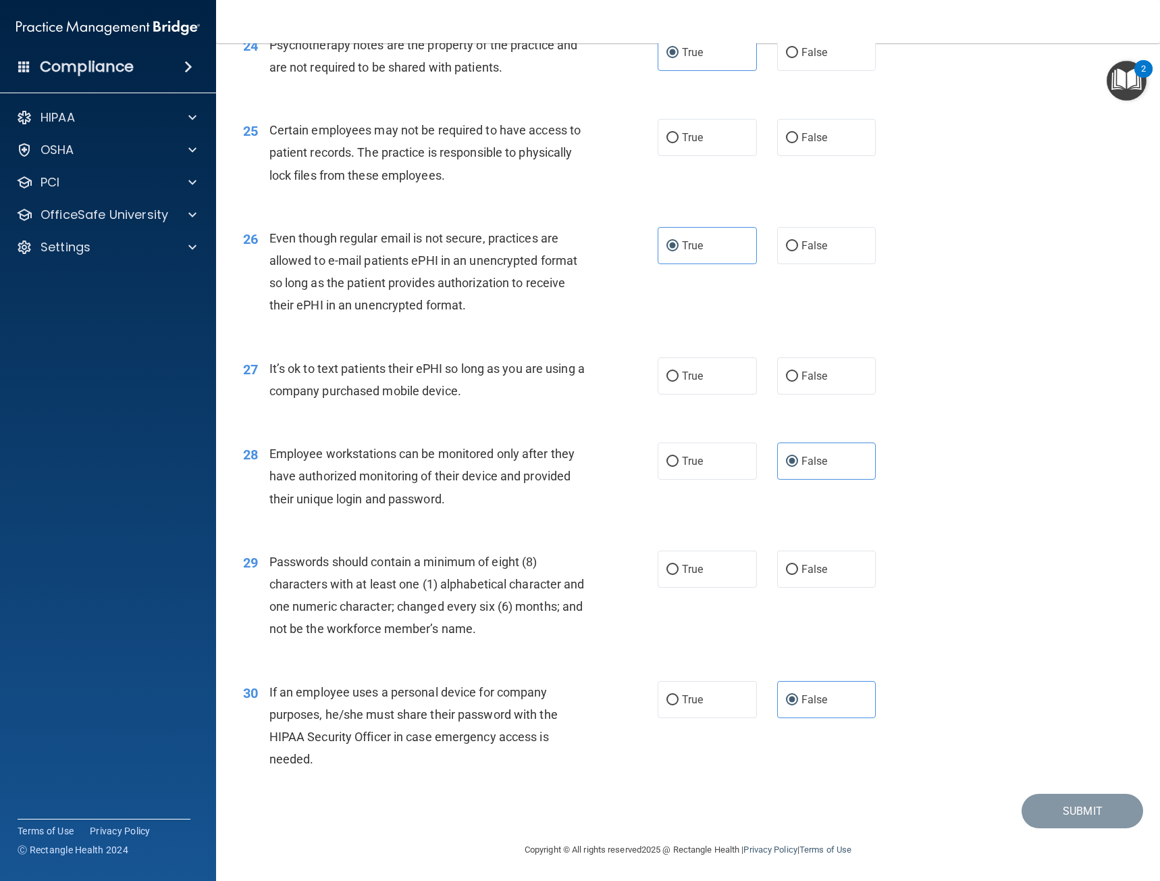
scroll to position [2779, 0]
click at [658, 143] on label "True" at bounding box center [707, 136] width 99 height 37
click at [667, 142] on input "True" at bounding box center [673, 137] width 12 height 10
radio input "true"
click at [823, 381] on label "False" at bounding box center [826, 374] width 99 height 37
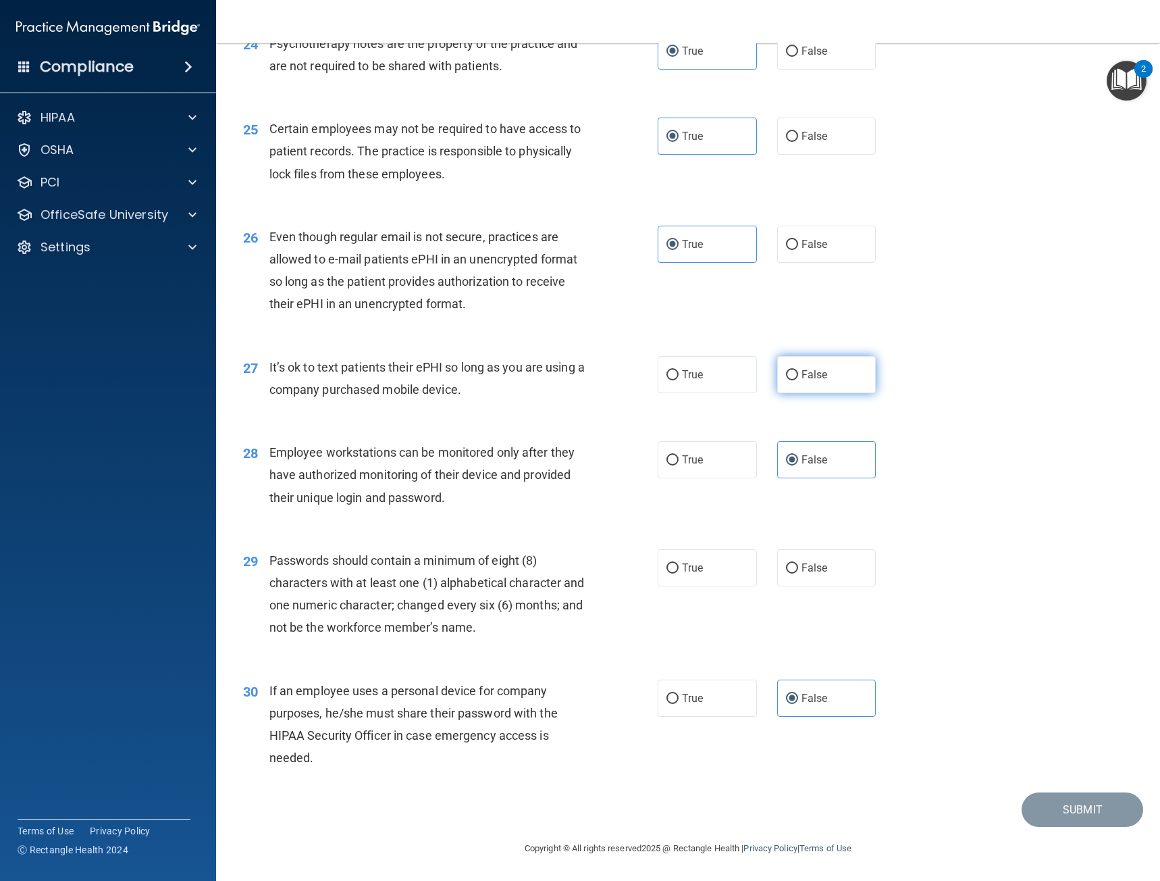
click at [798, 380] on input "False" at bounding box center [792, 375] width 12 height 10
radio input "true"
click at [688, 566] on span "True" at bounding box center [692, 567] width 21 height 13
click at [679, 566] on input "True" at bounding box center [673, 568] width 12 height 10
radio input "true"
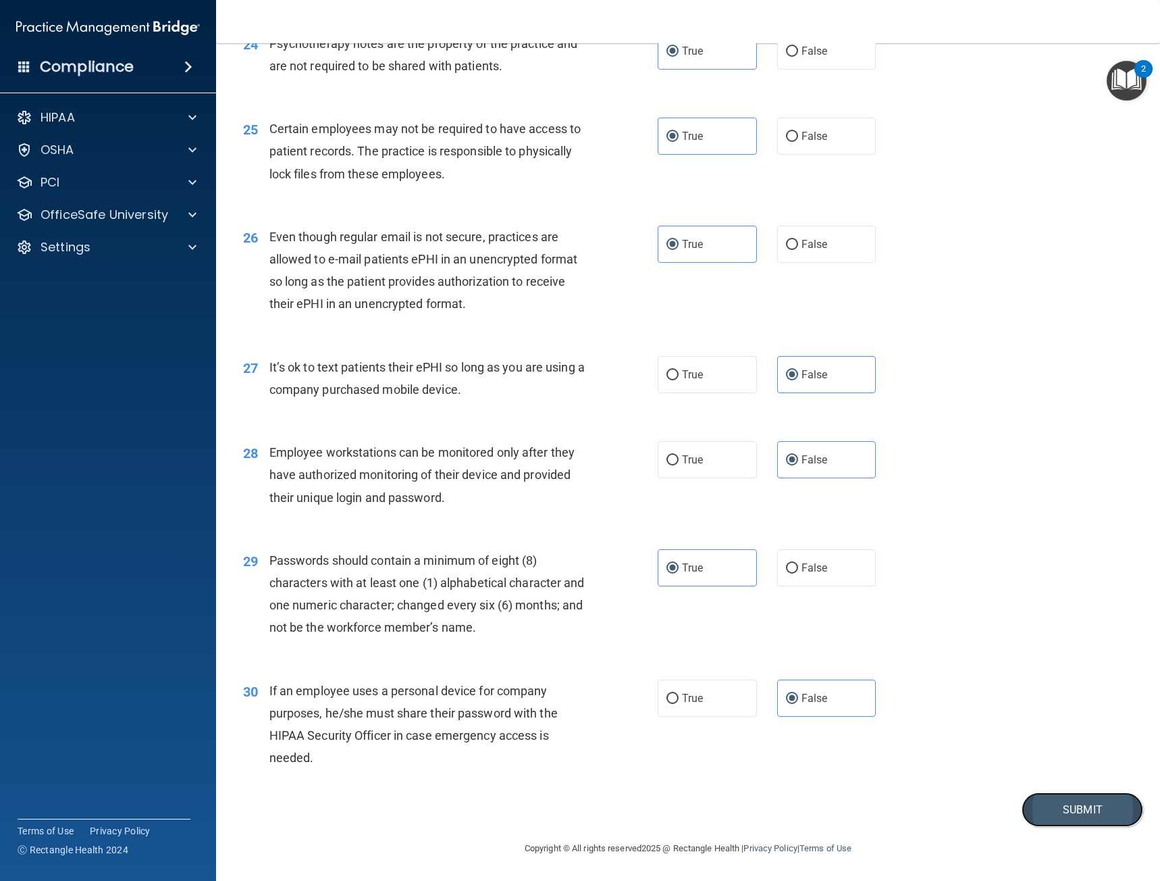
click at [1086, 805] on button "Submit" at bounding box center [1083, 809] width 122 height 34
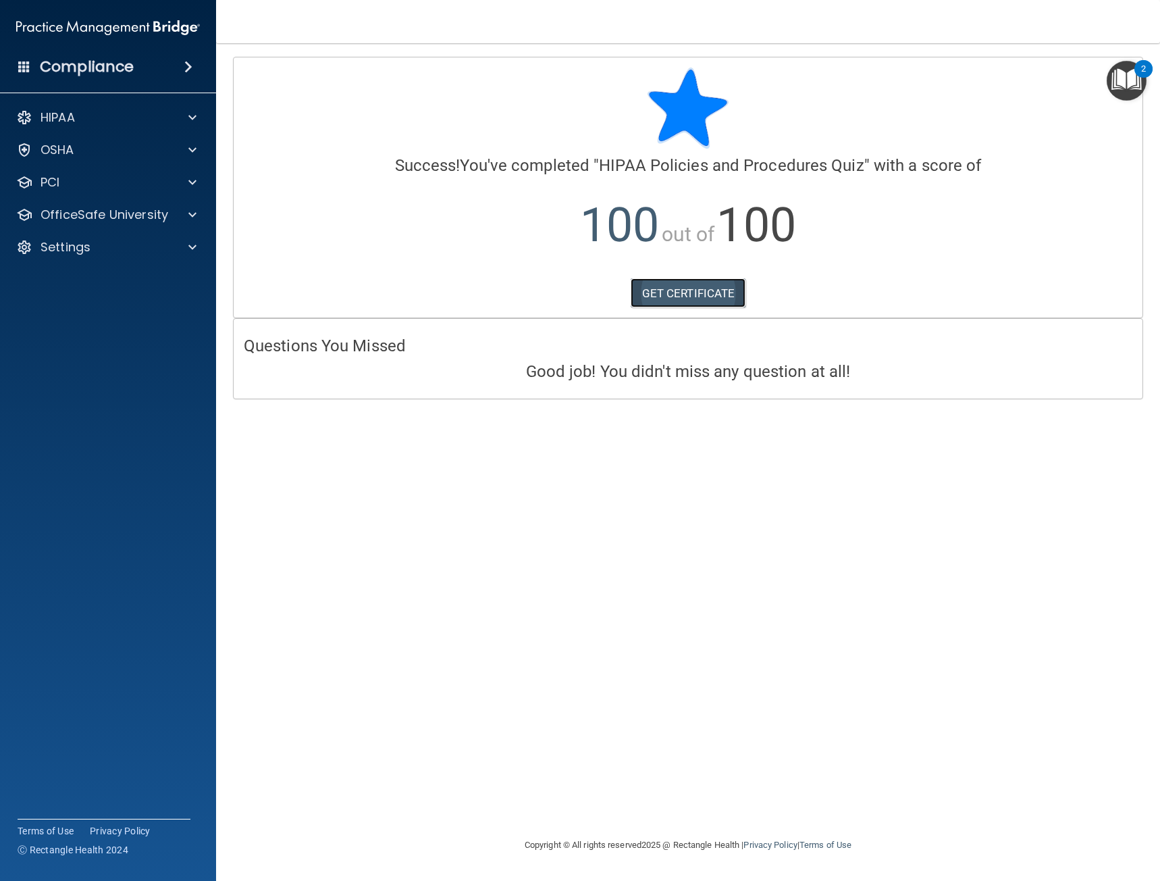
click at [694, 297] on link "GET CERTIFICATE" at bounding box center [689, 293] width 116 height 30
click at [101, 130] on div "HIPAA" at bounding box center [108, 117] width 217 height 27
drag, startPoint x: 119, startPoint y: 215, endPoint x: 125, endPoint y: 226, distance: 11.8
click at [119, 215] on p "OfficeSafe University" at bounding box center [105, 215] width 128 height 16
click at [114, 246] on p "HIPAA Training" at bounding box center [64, 247] width 111 height 14
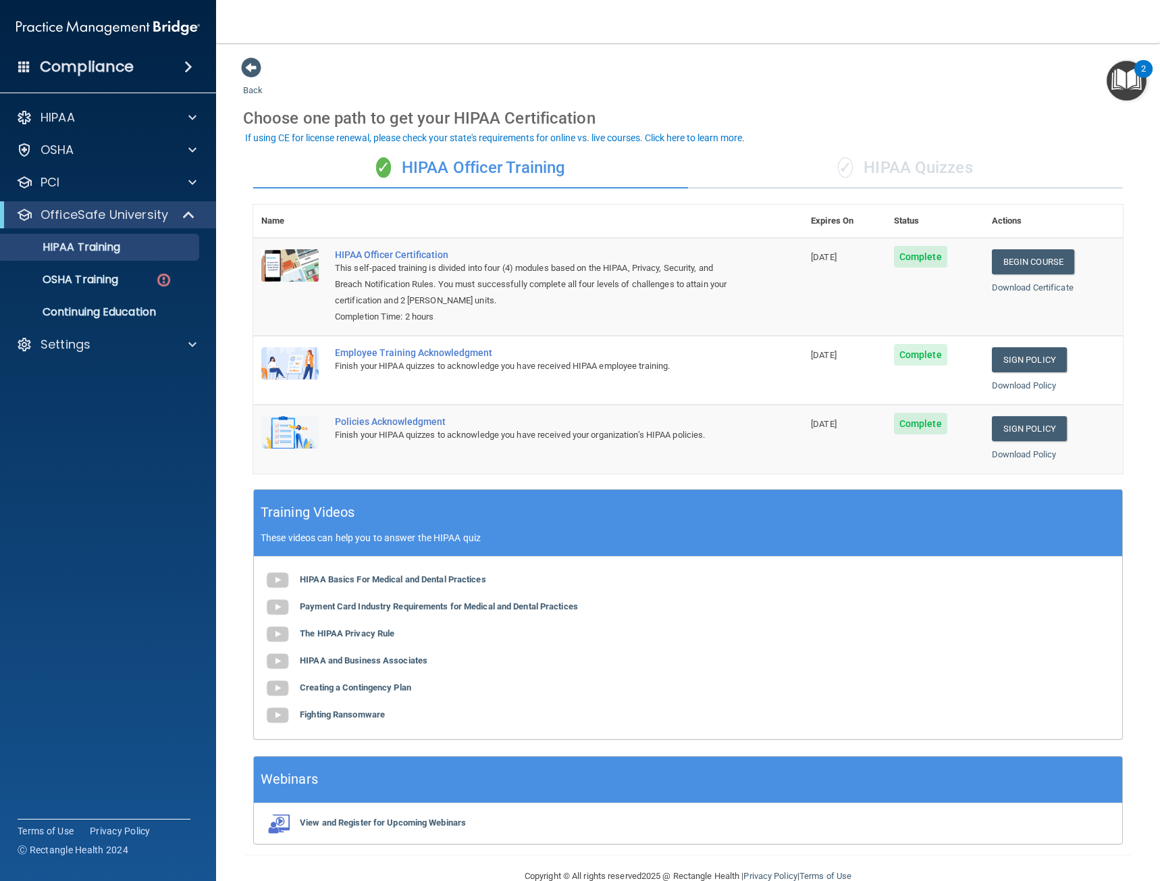
click at [883, 168] on div "✓ HIPAA Quizzes" at bounding box center [905, 168] width 435 height 41
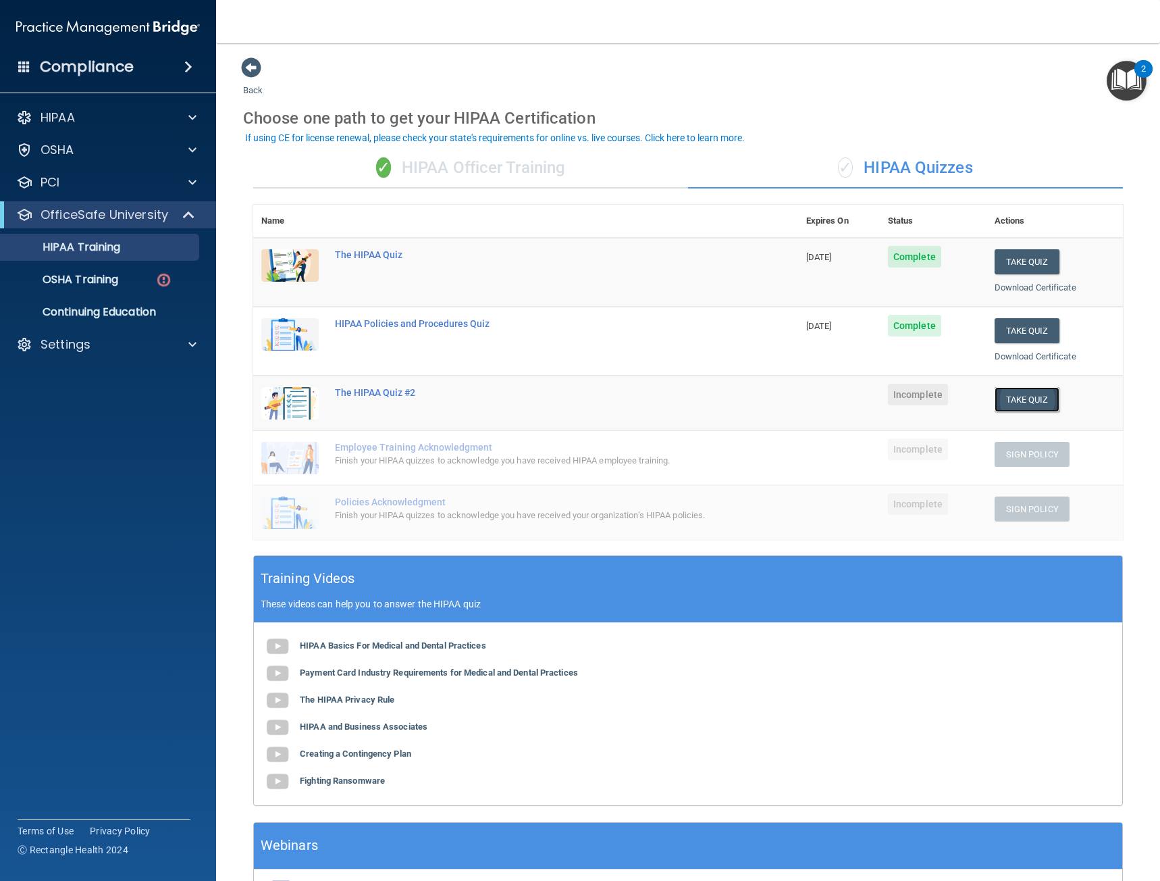
click at [1020, 398] on button "Take Quiz" at bounding box center [1027, 399] width 65 height 25
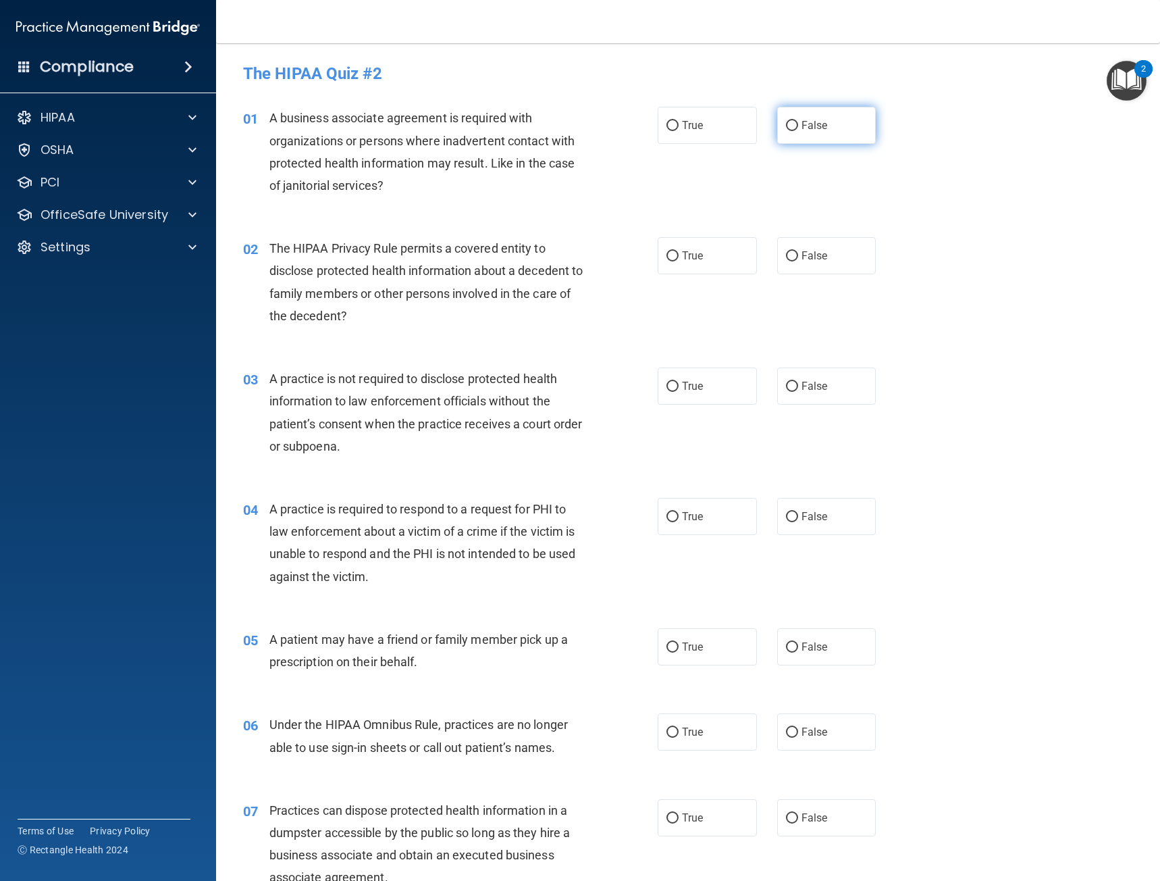
click at [788, 122] on input "False" at bounding box center [792, 126] width 12 height 10
radio input "true"
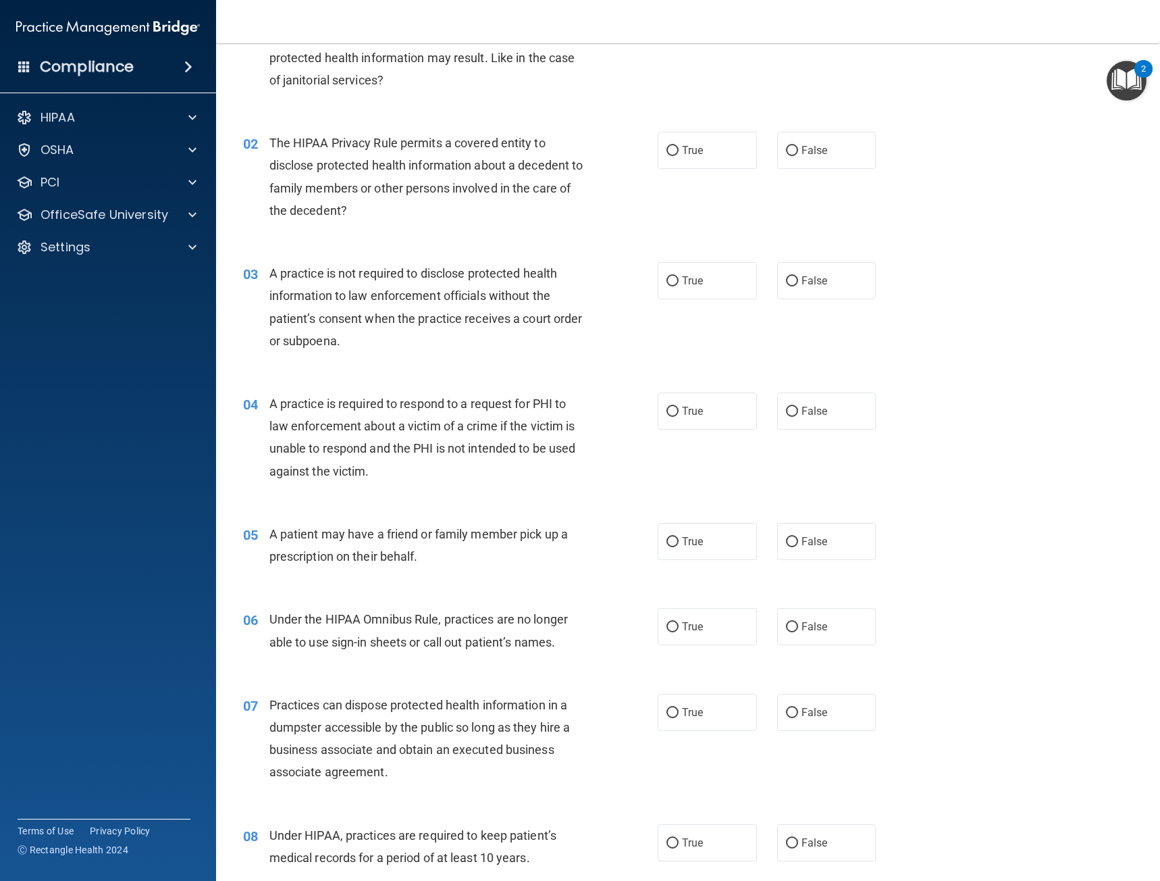
scroll to position [135, 0]
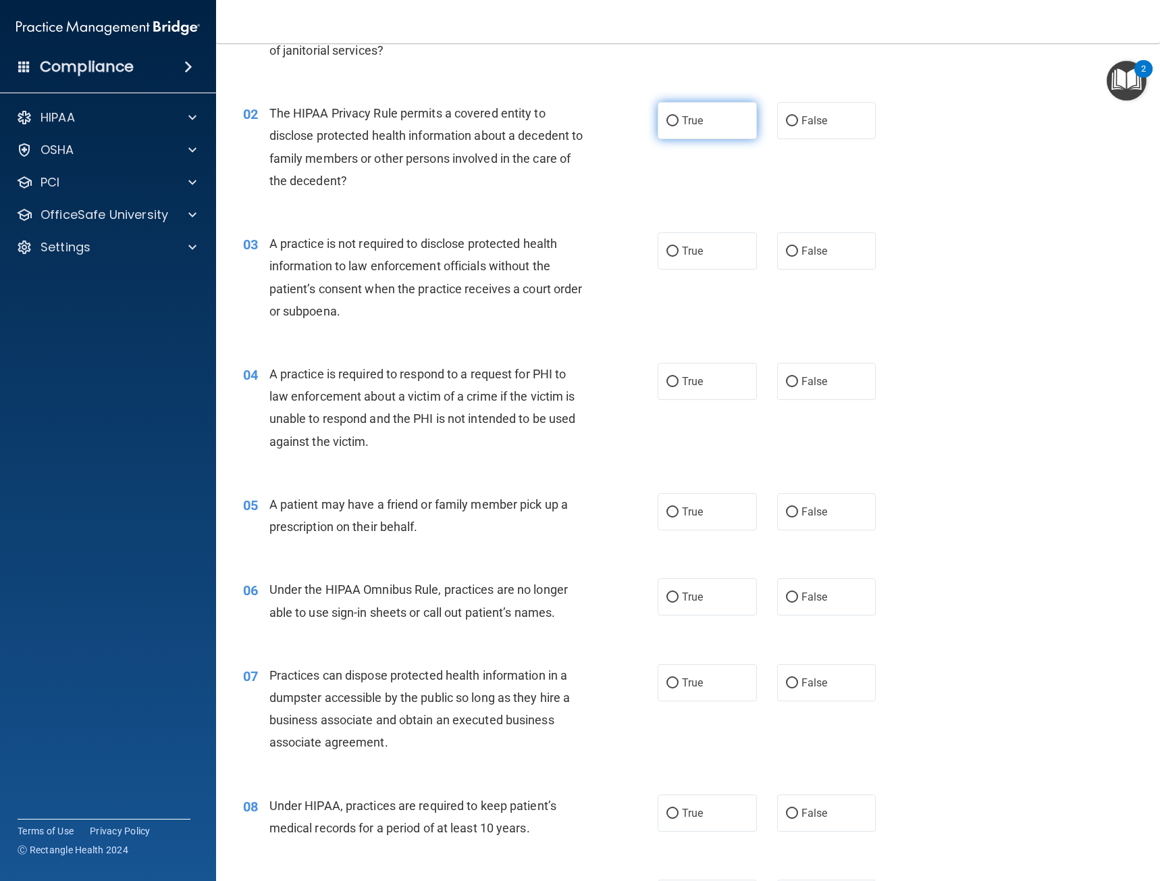
click at [659, 123] on label "True" at bounding box center [707, 120] width 99 height 37
click at [667, 123] on input "True" at bounding box center [673, 121] width 12 height 10
radio input "true"
click at [835, 251] on label "False" at bounding box center [826, 250] width 99 height 37
click at [798, 251] on input "False" at bounding box center [792, 252] width 12 height 10
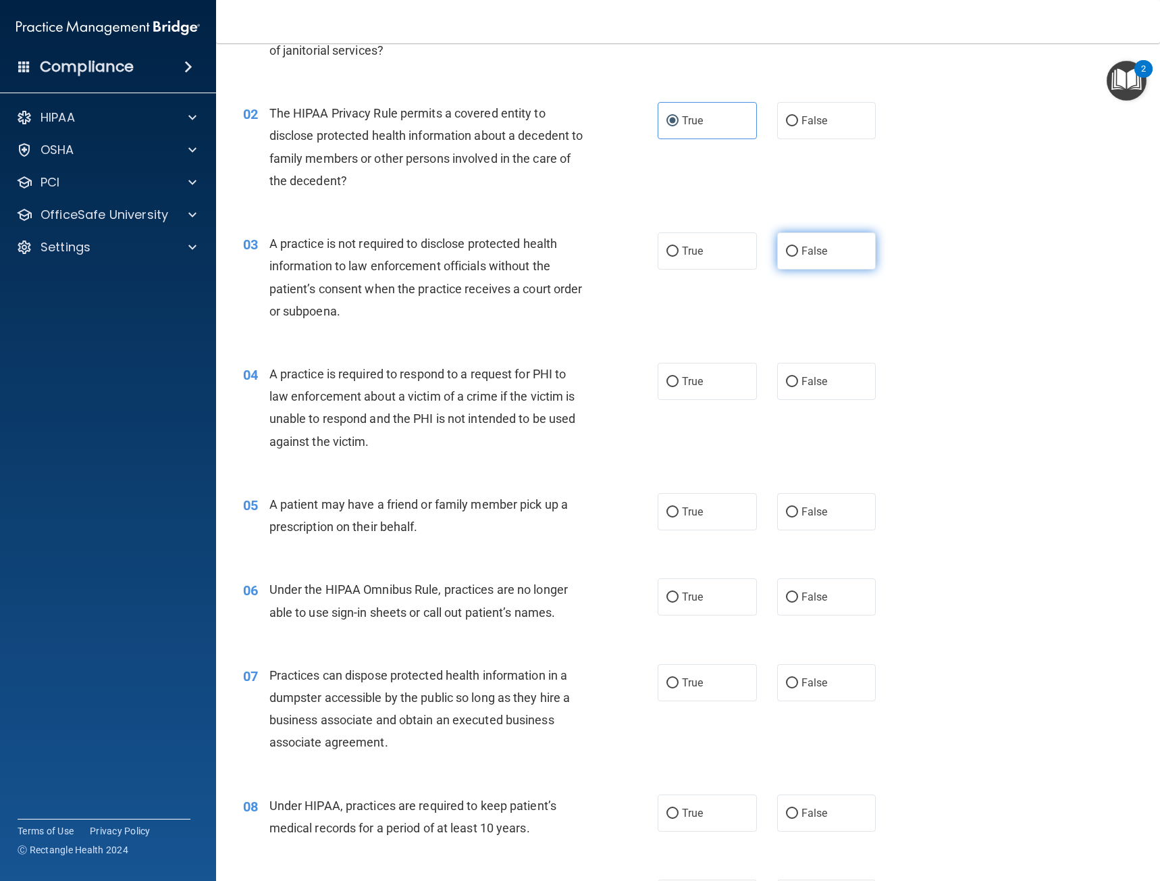
radio input "true"
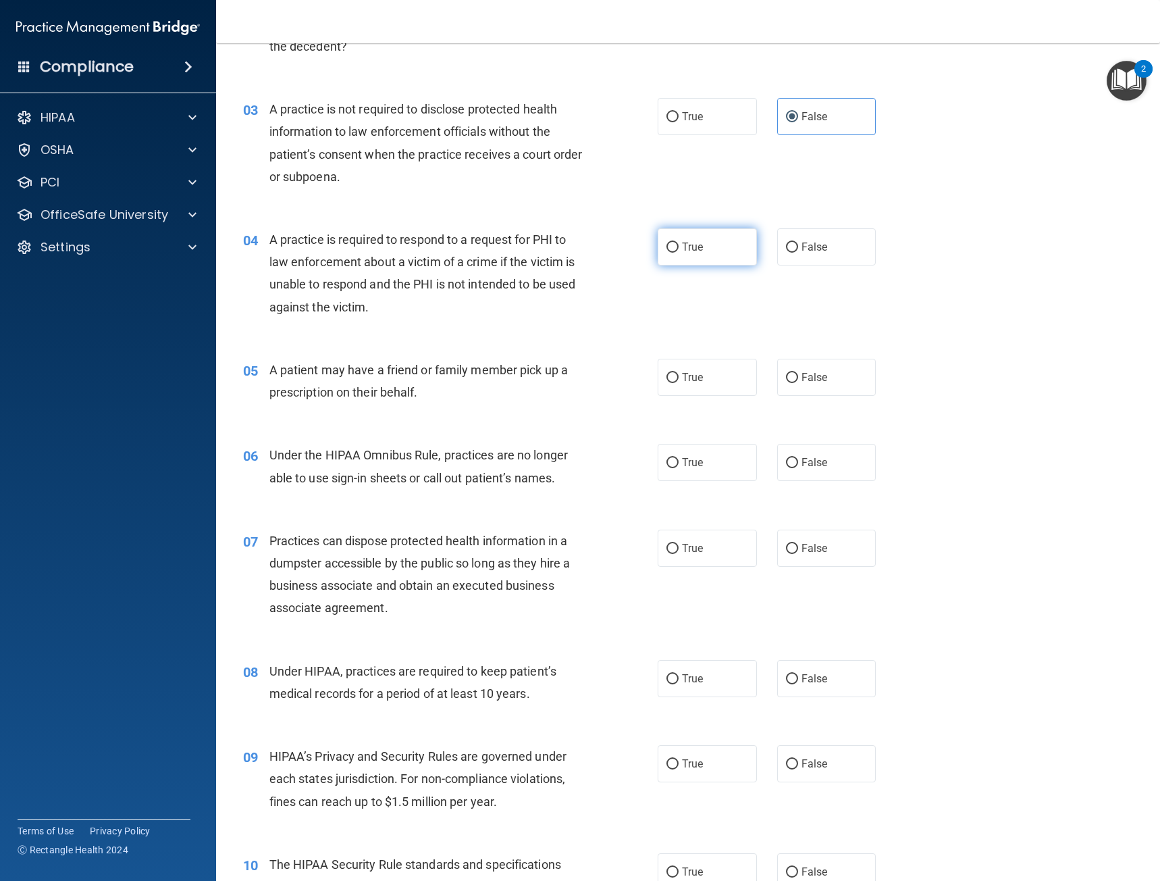
scroll to position [270, 0]
click at [682, 255] on label "True" at bounding box center [707, 246] width 99 height 37
click at [679, 252] on input "True" at bounding box center [673, 247] width 12 height 10
radio input "true"
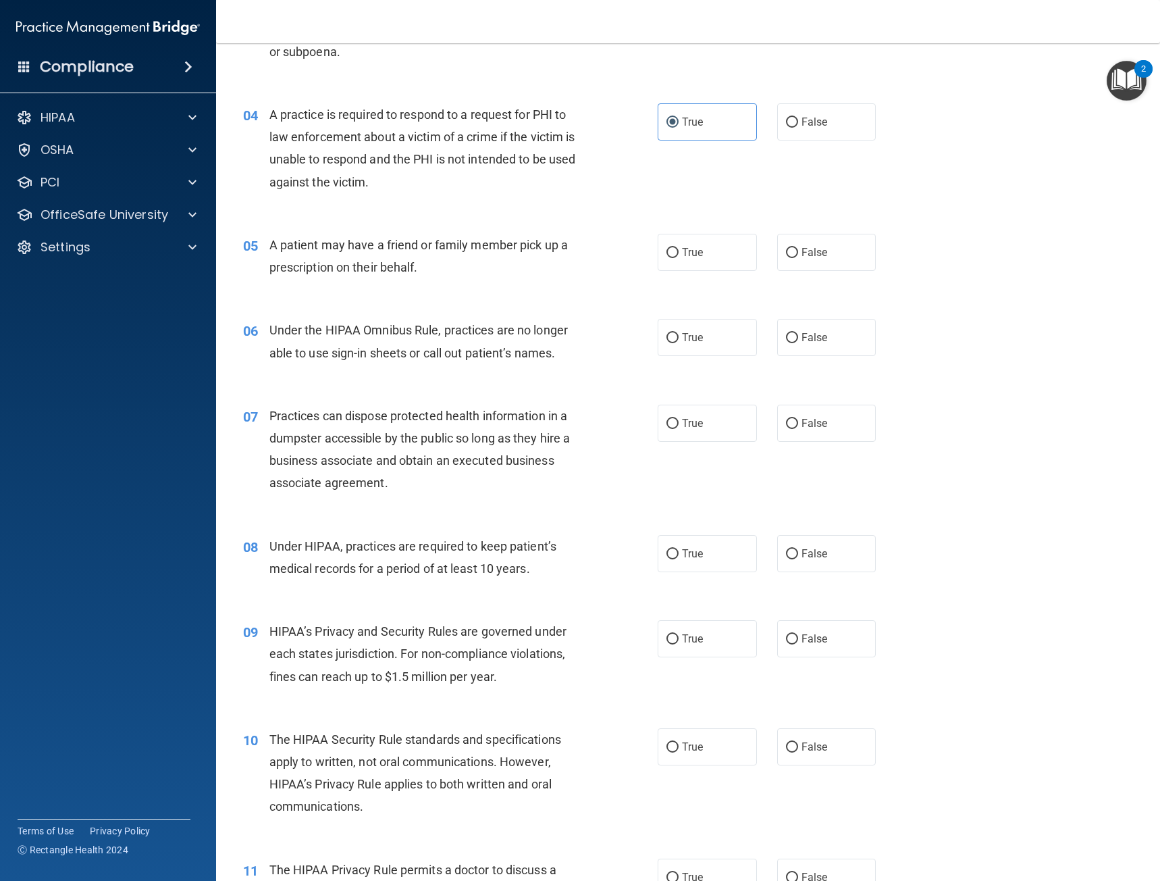
scroll to position [405, 0]
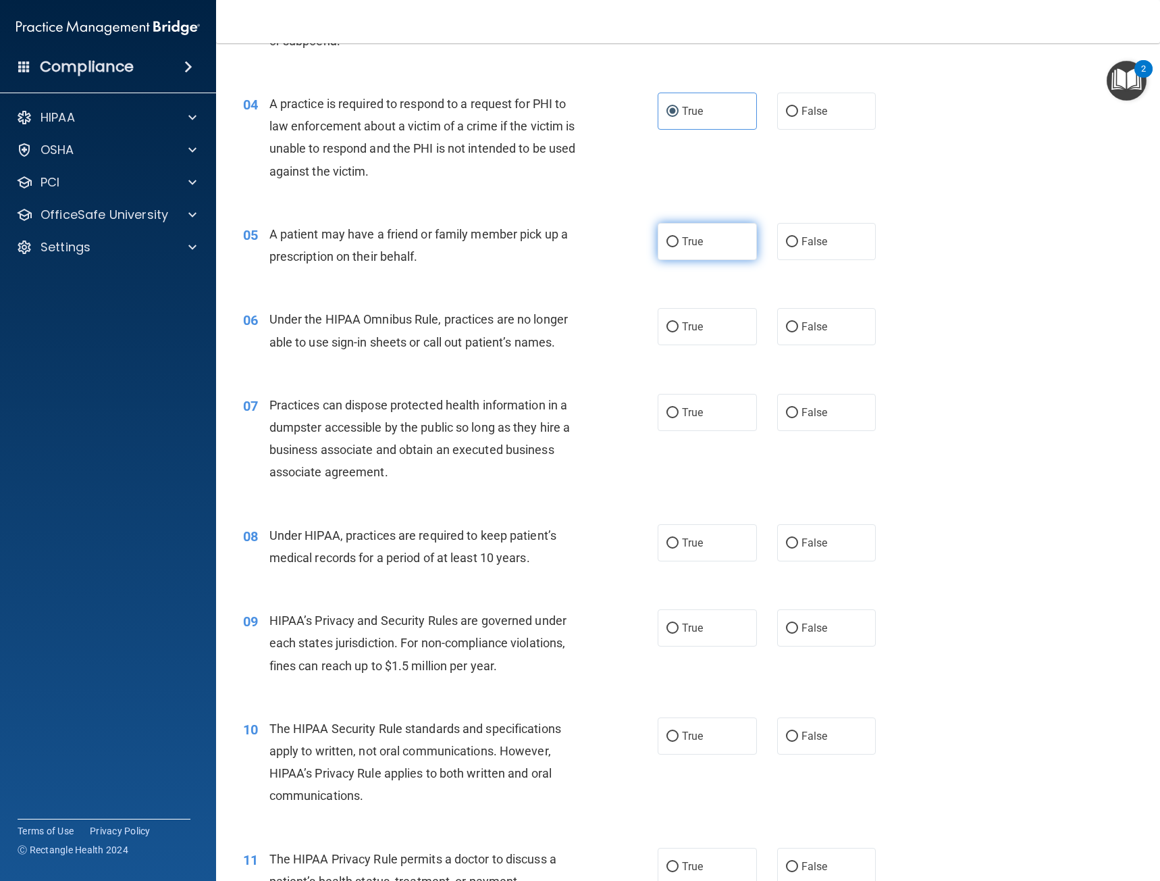
click at [690, 245] on span "True" at bounding box center [692, 241] width 21 height 13
click at [679, 245] on input "True" at bounding box center [673, 242] width 12 height 10
radio input "true"
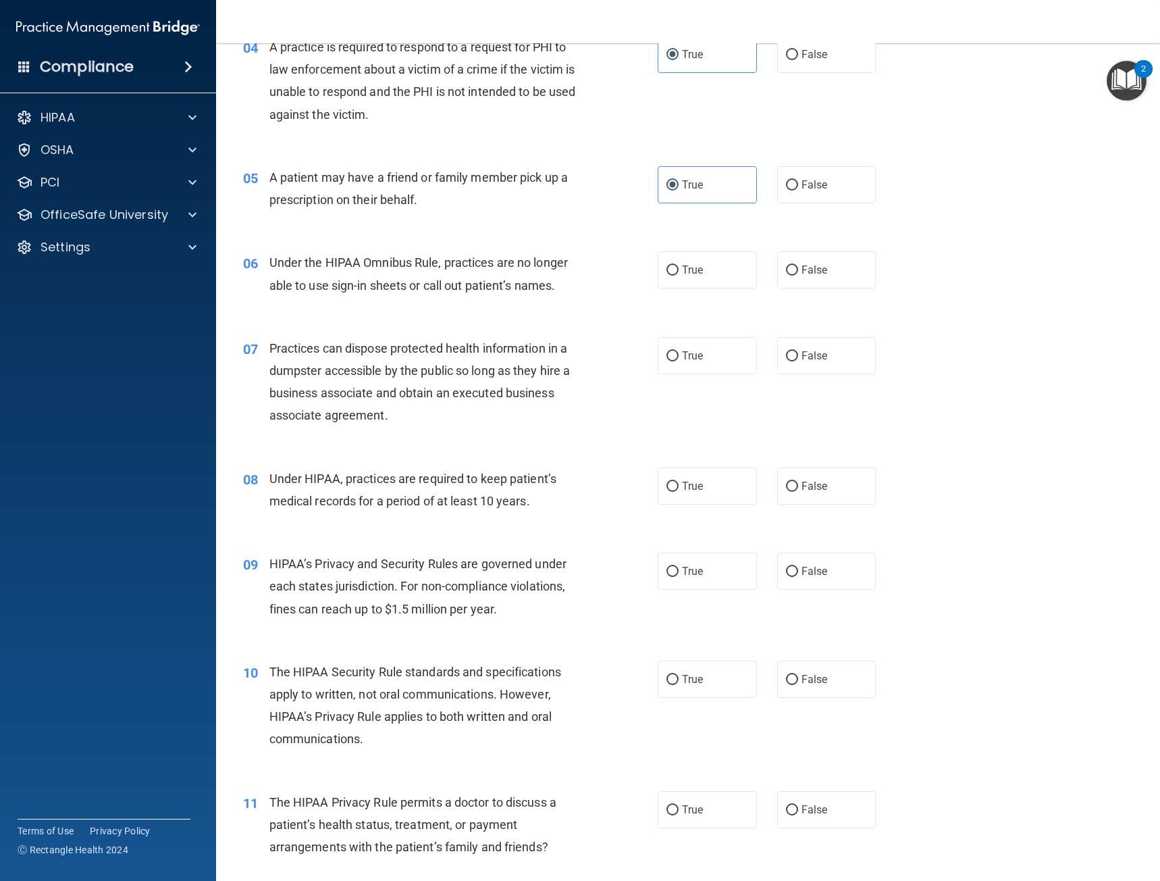
scroll to position [540, 0]
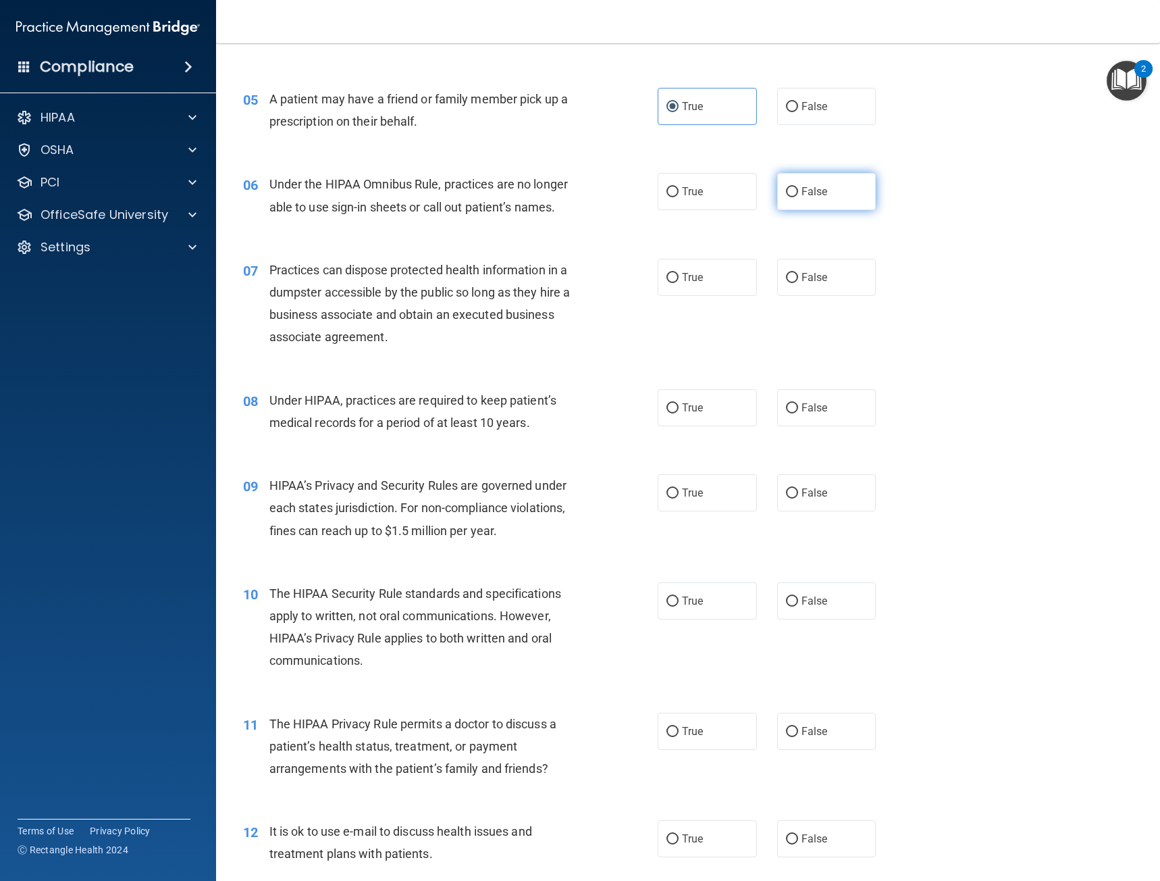
click at [823, 197] on label "False" at bounding box center [826, 191] width 99 height 37
click at [798, 197] on input "False" at bounding box center [792, 192] width 12 height 10
radio input "true"
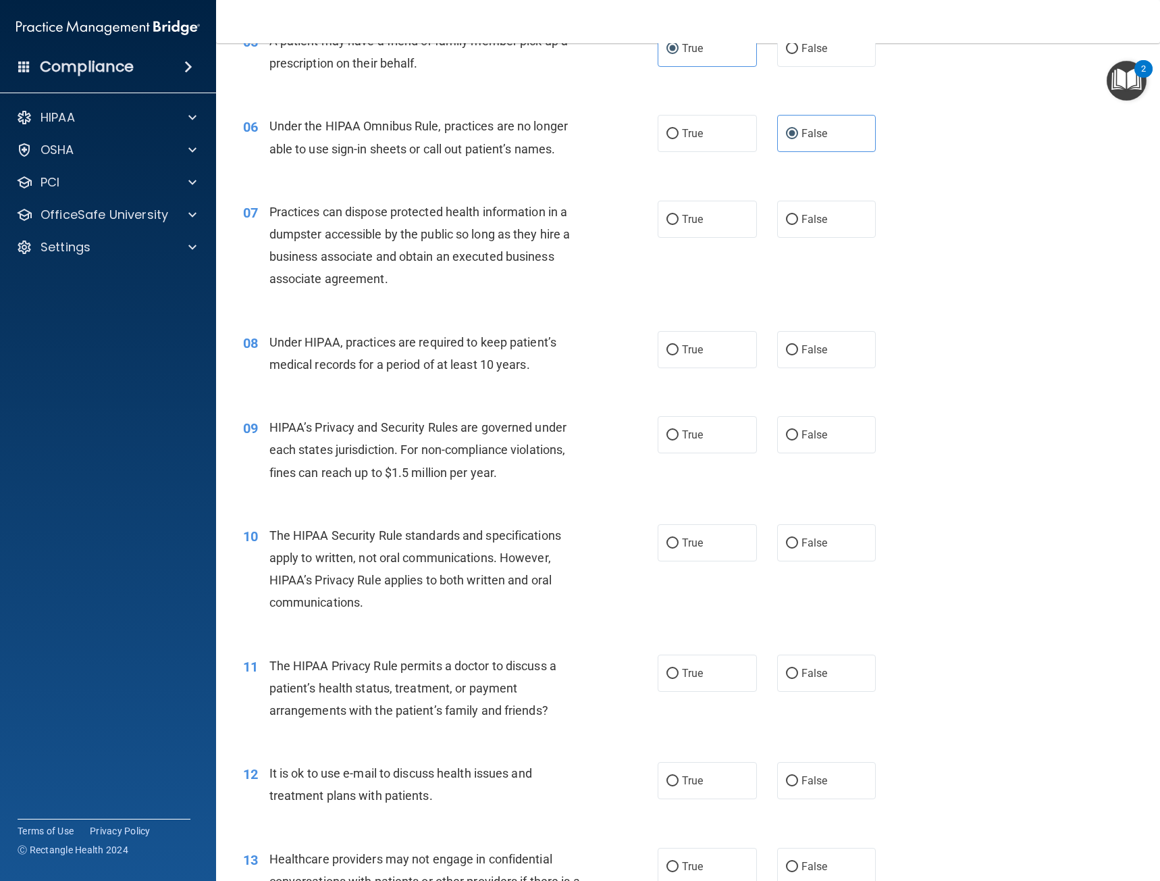
scroll to position [675, 0]
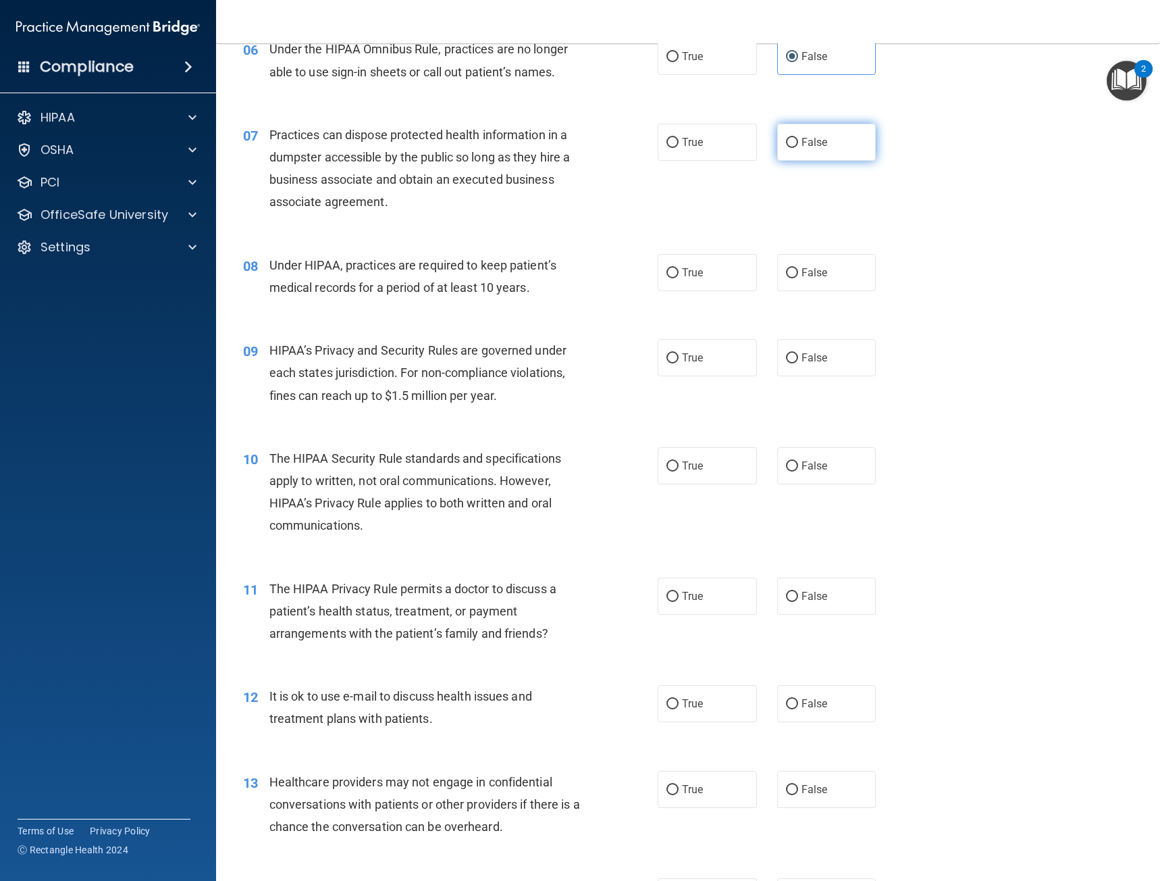
click at [831, 148] on label "False" at bounding box center [826, 142] width 99 height 37
click at [798, 148] on input "False" at bounding box center [792, 143] width 12 height 10
radio input "true"
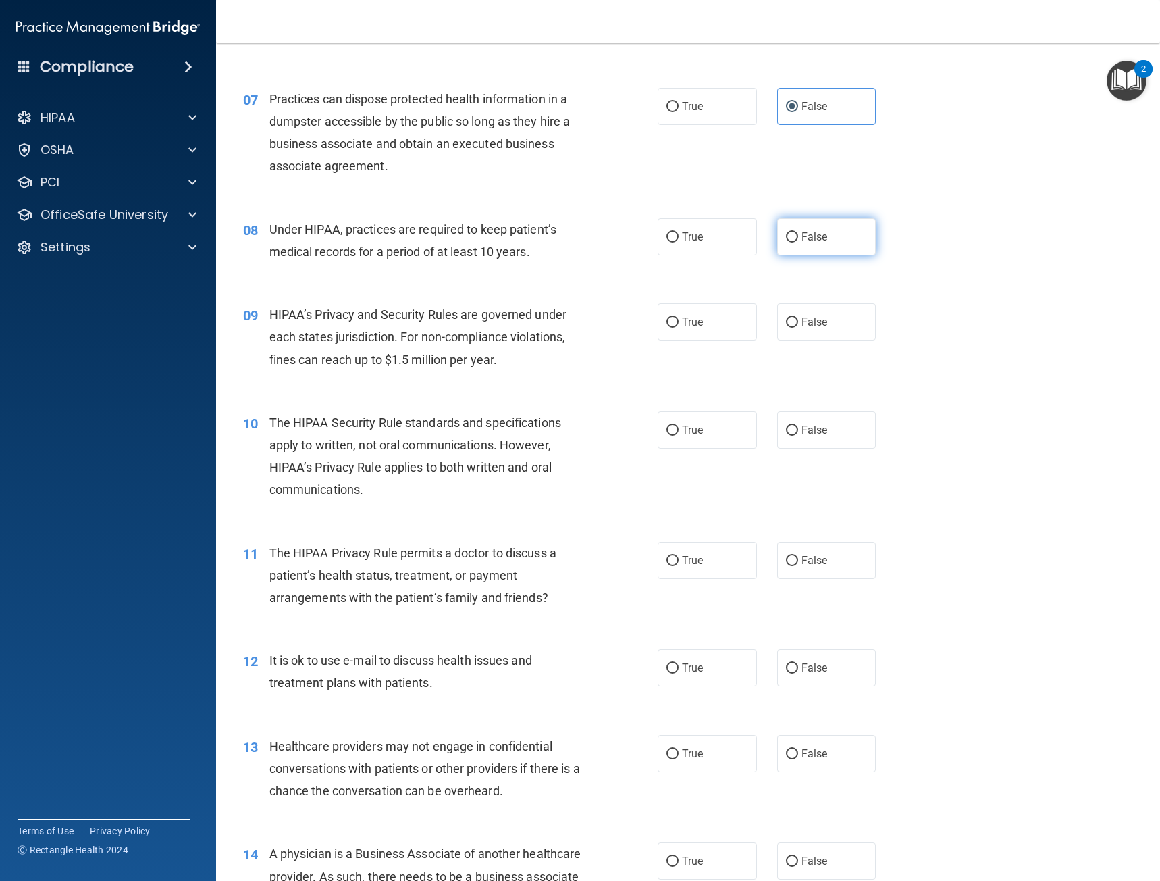
scroll to position [811, 0]
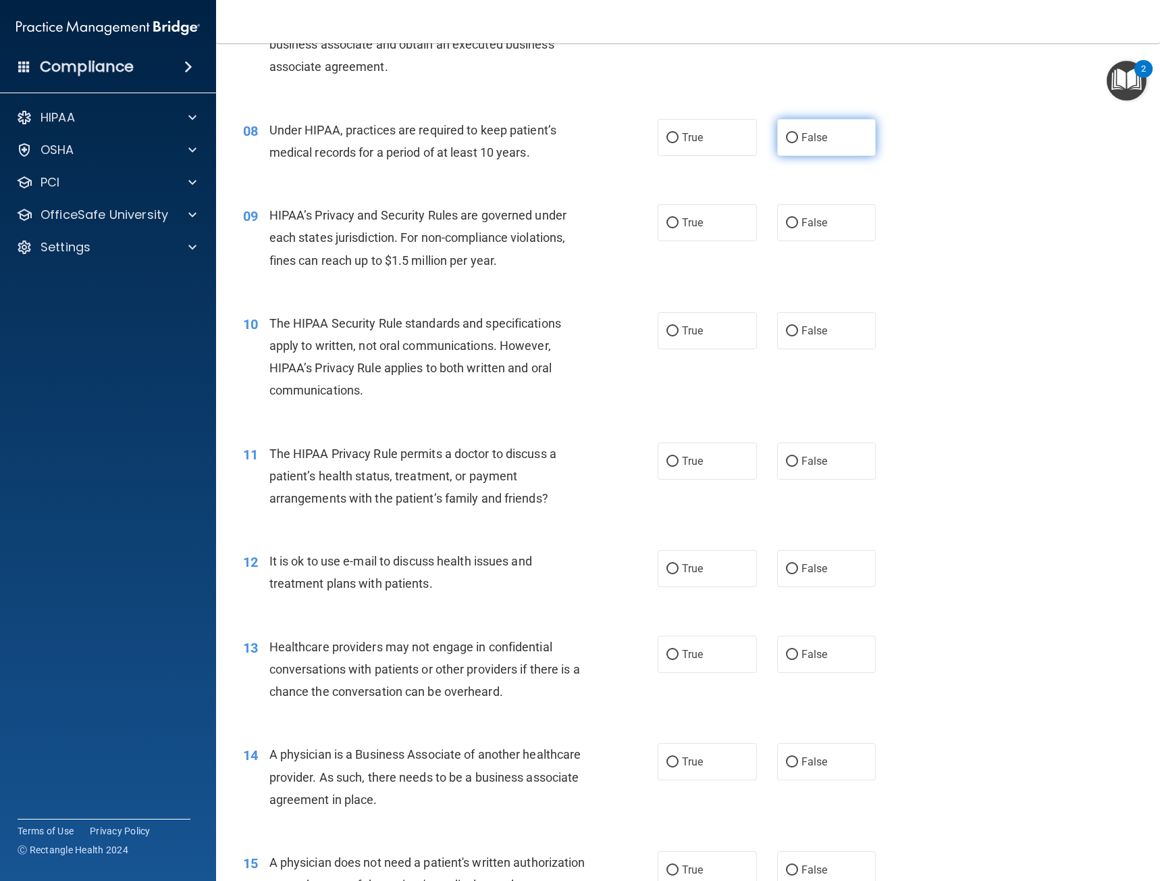
click at [823, 146] on label "False" at bounding box center [826, 137] width 99 height 37
click at [798, 143] on input "False" at bounding box center [792, 138] width 12 height 10
radio input "true"
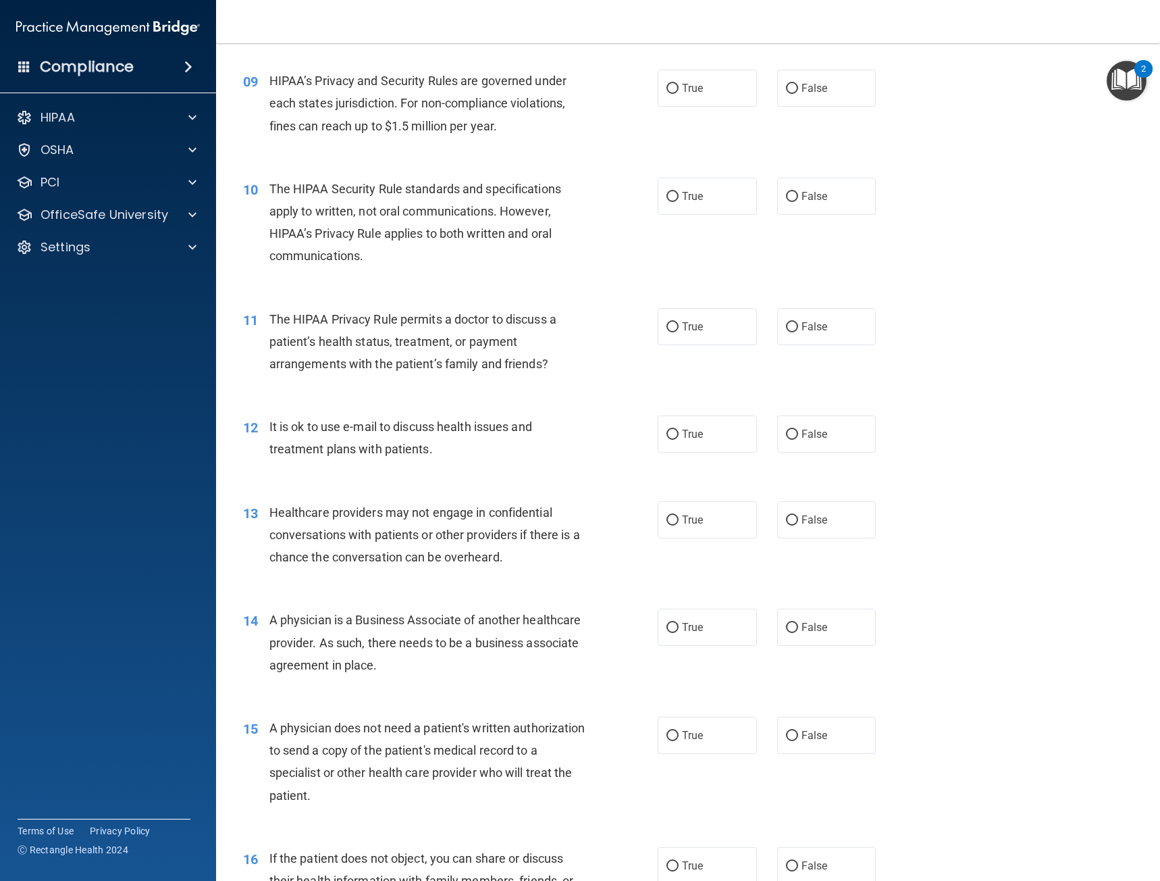
scroll to position [946, 0]
click at [706, 96] on label "True" at bounding box center [707, 87] width 99 height 37
click at [679, 93] on input "True" at bounding box center [673, 88] width 12 height 10
radio input "true"
click at [777, 201] on label "False" at bounding box center [826, 195] width 99 height 37
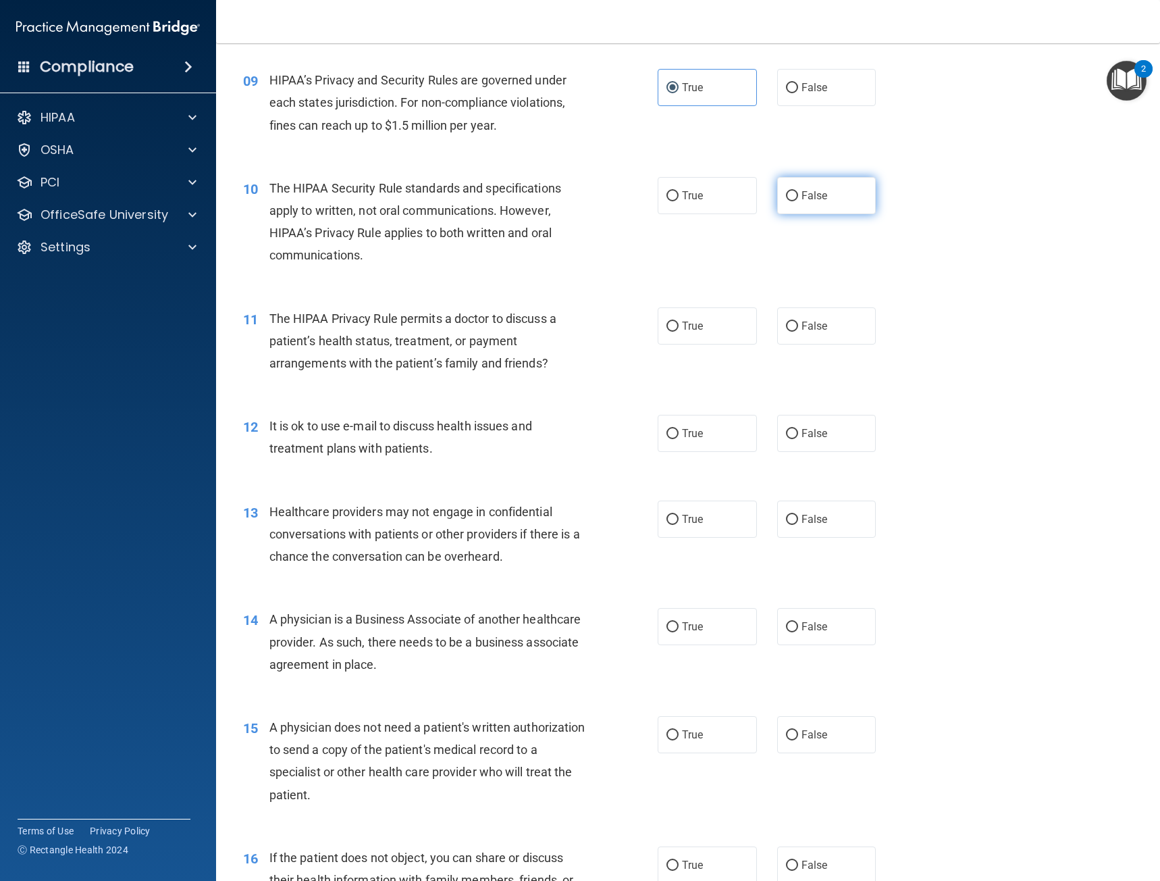
click at [786, 201] on input "False" at bounding box center [792, 196] width 12 height 10
radio input "true"
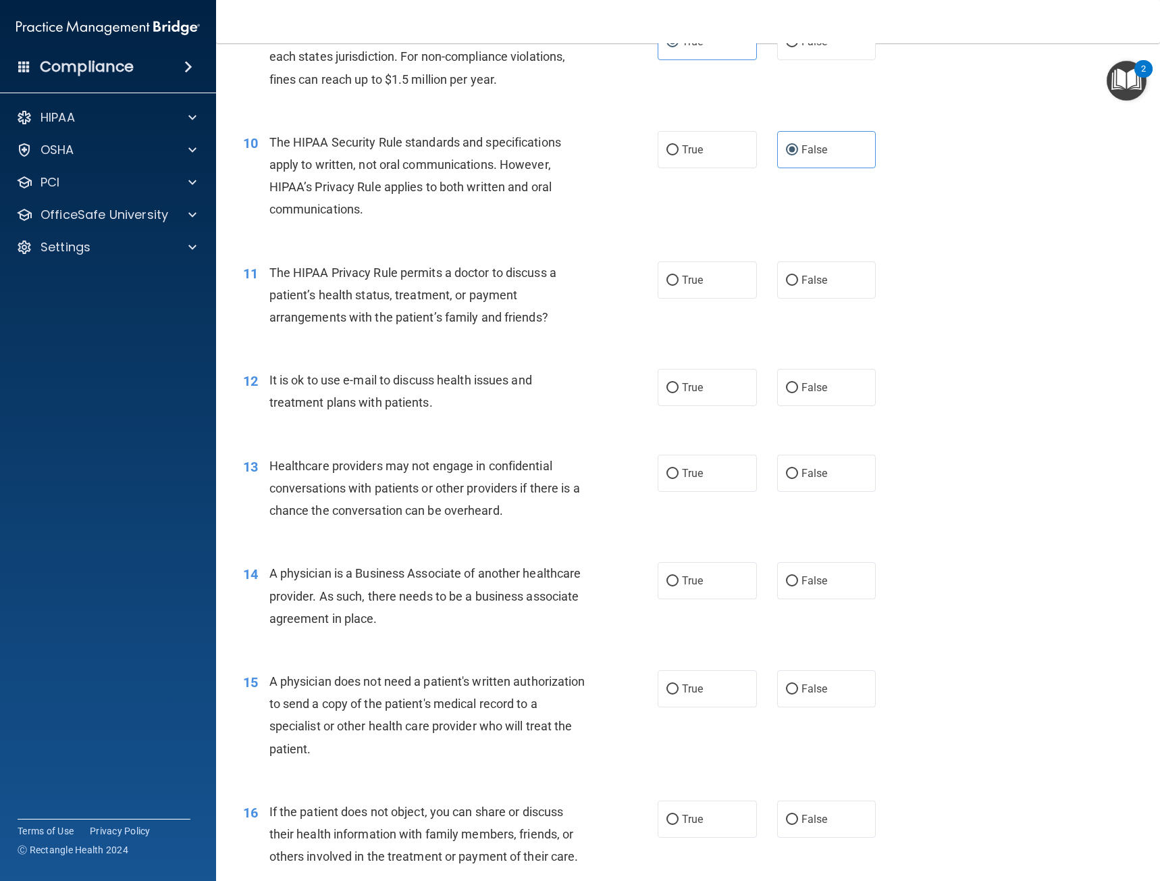
scroll to position [1013, 0]
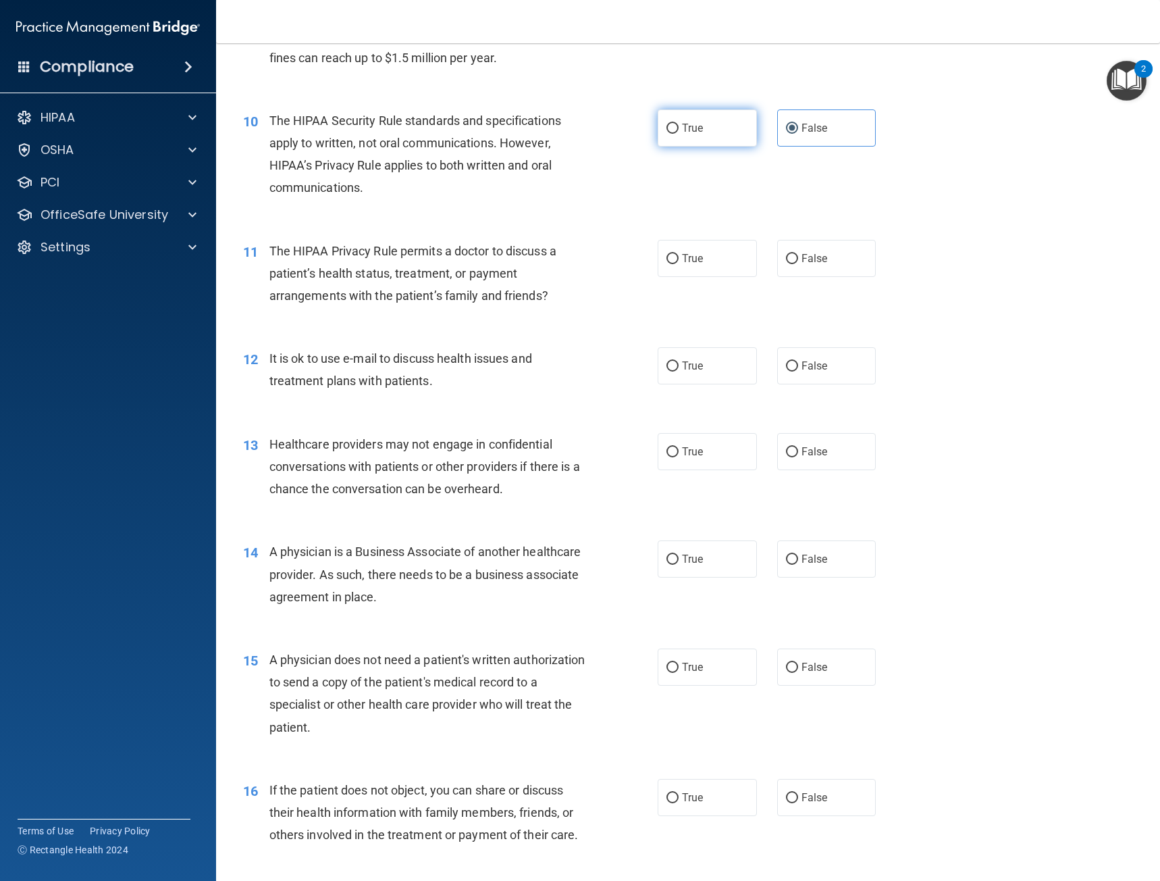
click at [694, 126] on span "True" at bounding box center [692, 128] width 21 height 13
click at [679, 126] on input "True" at bounding box center [673, 129] width 12 height 10
radio input "true"
radio input "false"
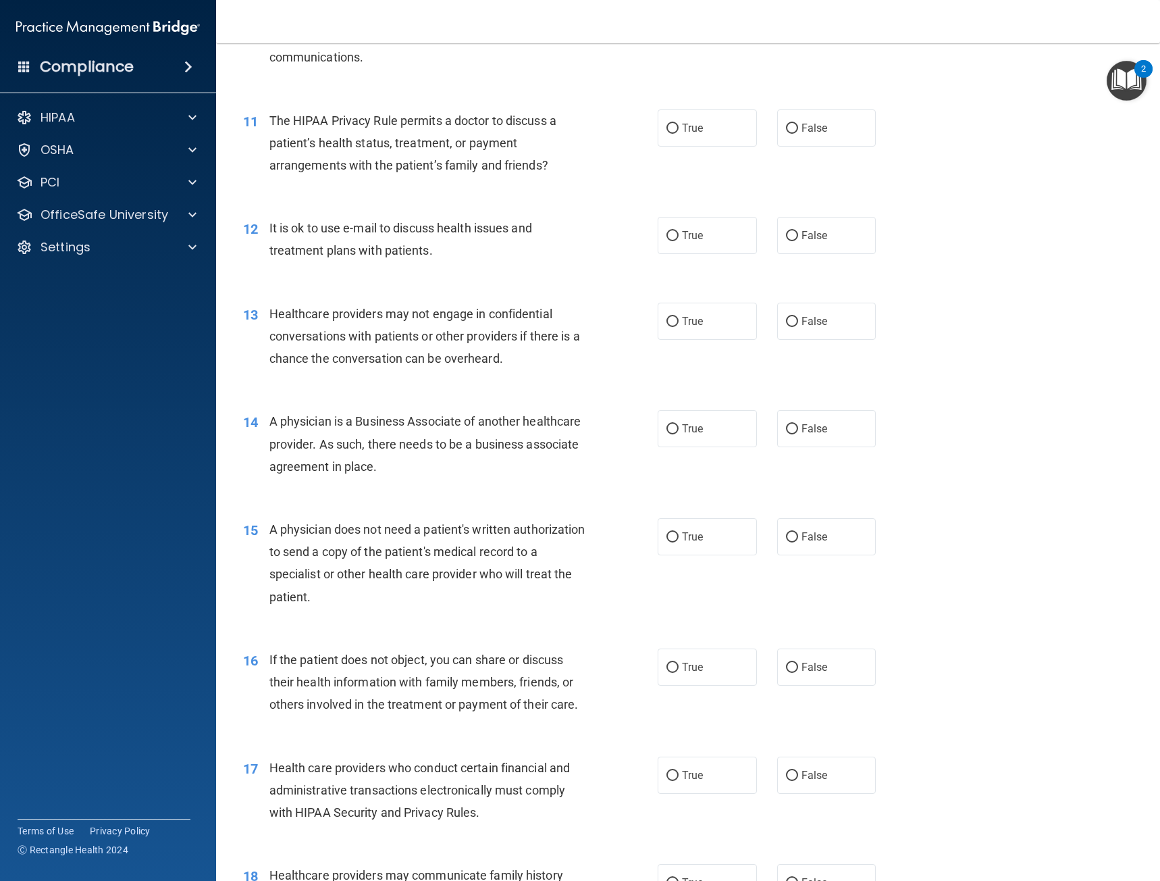
scroll to position [1148, 0]
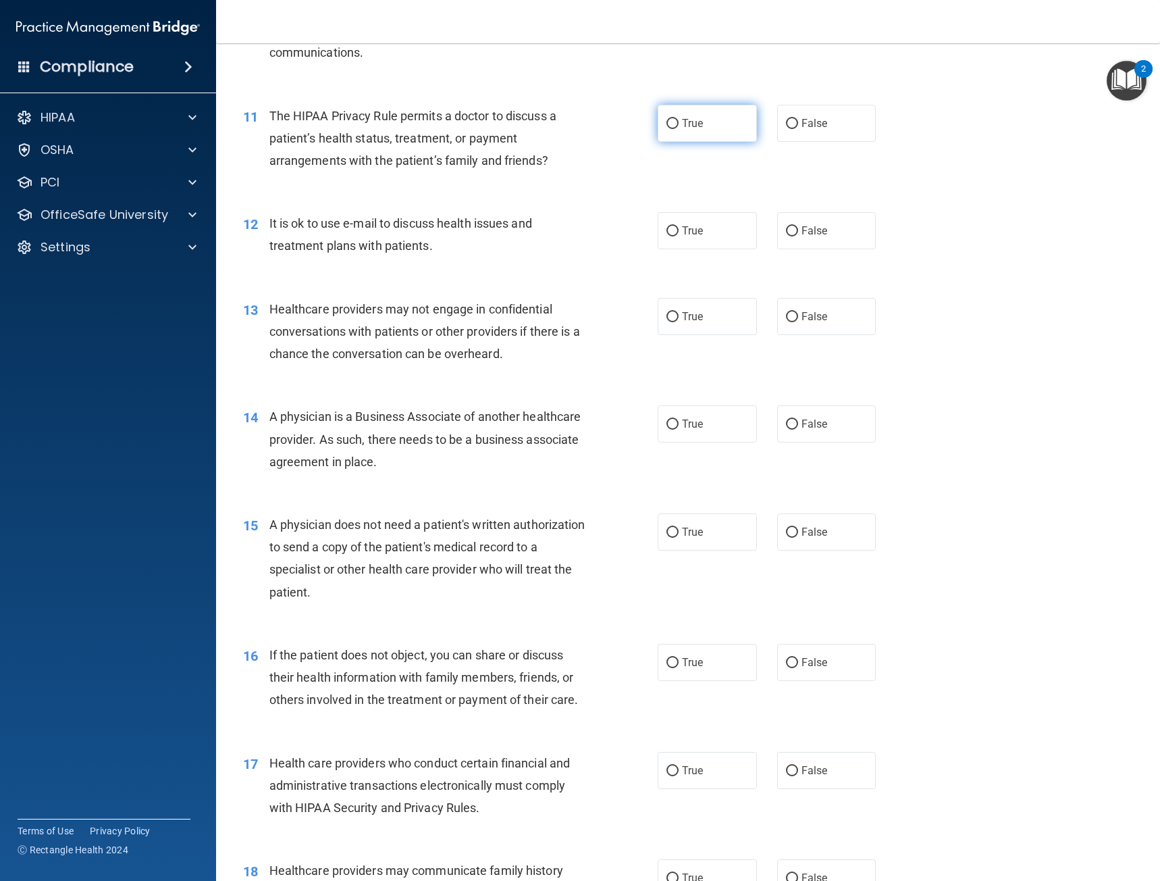
click at [675, 132] on label "True" at bounding box center [707, 123] width 99 height 37
click at [675, 129] on input "True" at bounding box center [673, 124] width 12 height 10
radio input "true"
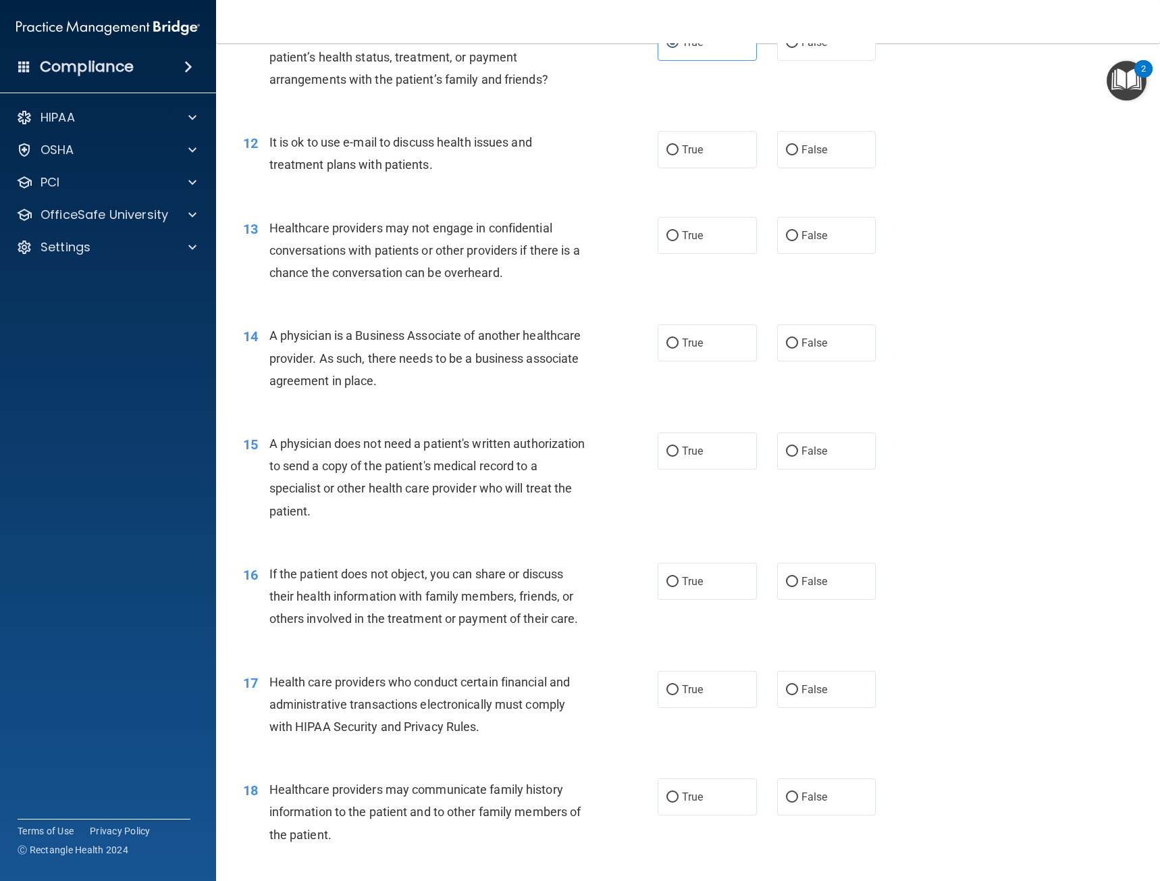
scroll to position [1283, 0]
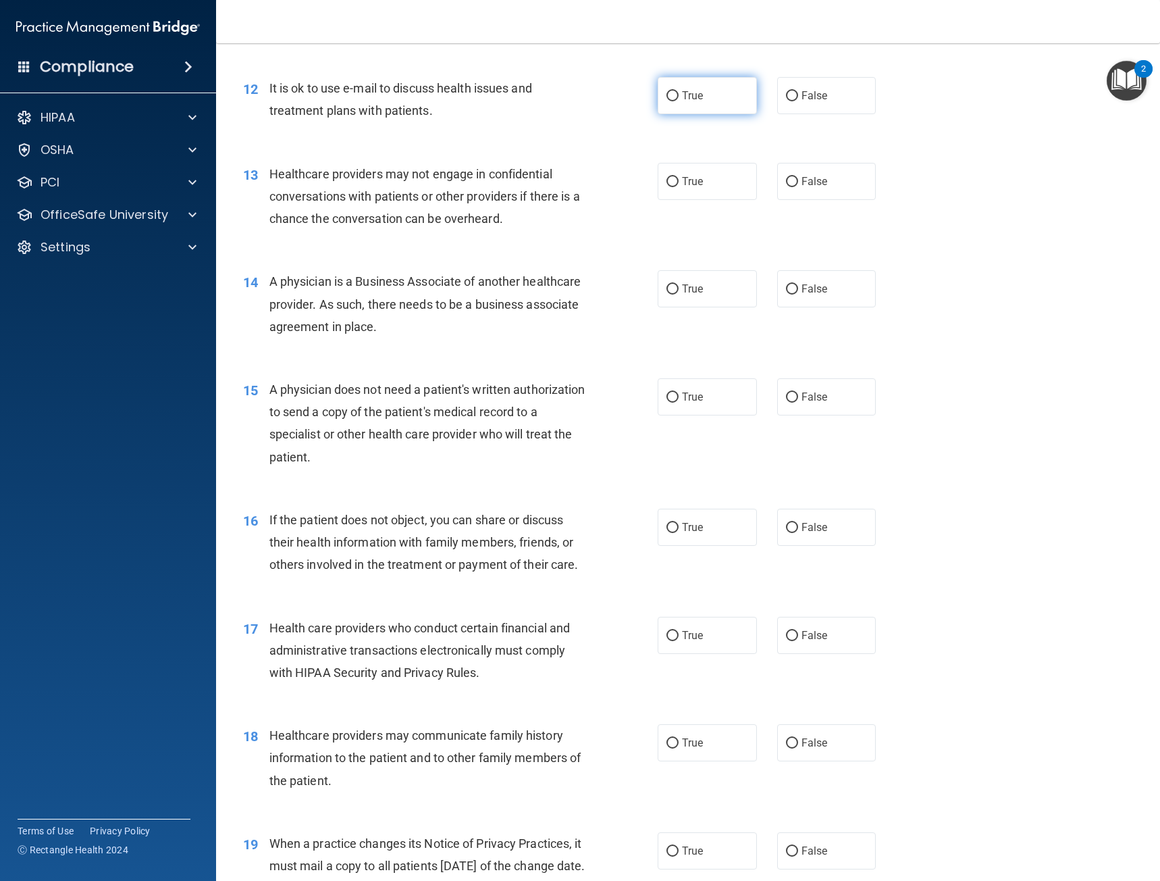
click at [679, 105] on label "True" at bounding box center [707, 95] width 99 height 37
click at [679, 101] on input "True" at bounding box center [673, 96] width 12 height 10
radio input "true"
click at [679, 193] on label "True" at bounding box center [707, 181] width 99 height 37
click at [679, 187] on input "True" at bounding box center [673, 182] width 12 height 10
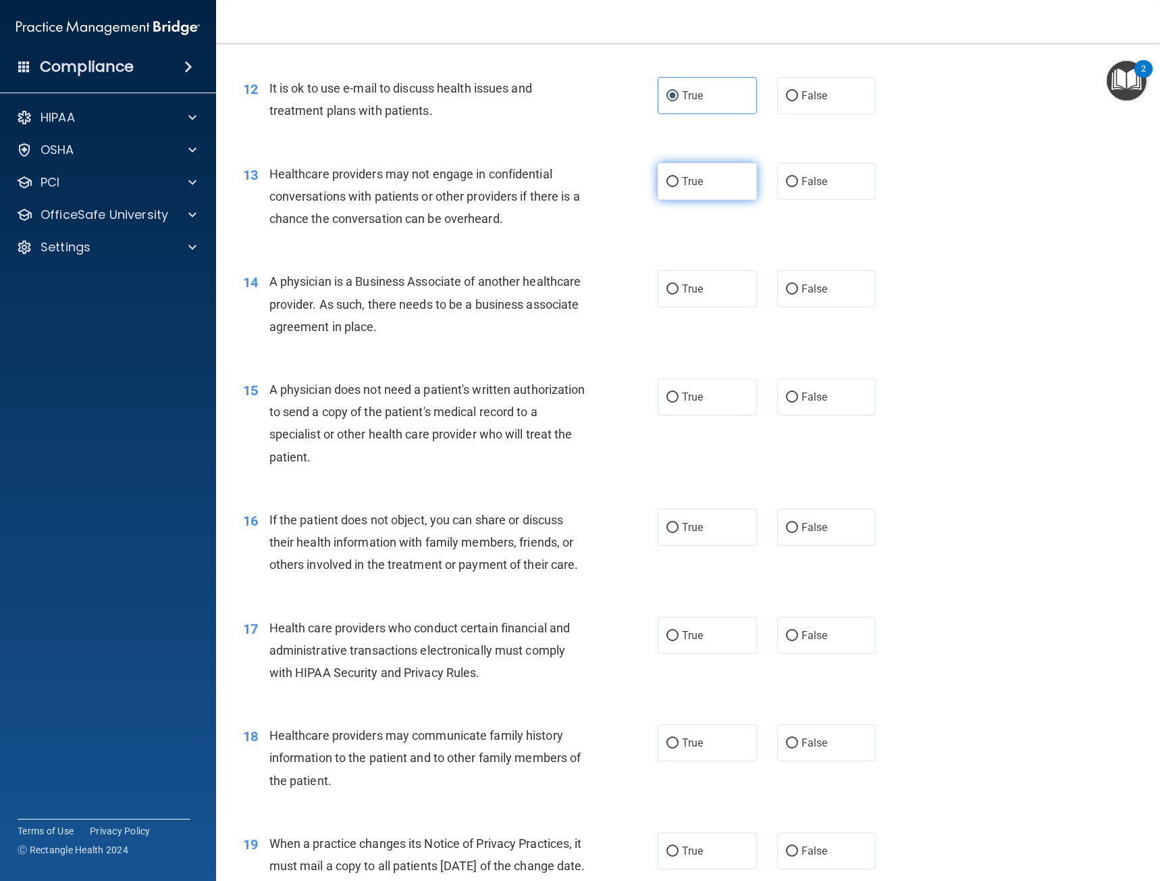
radio input "true"
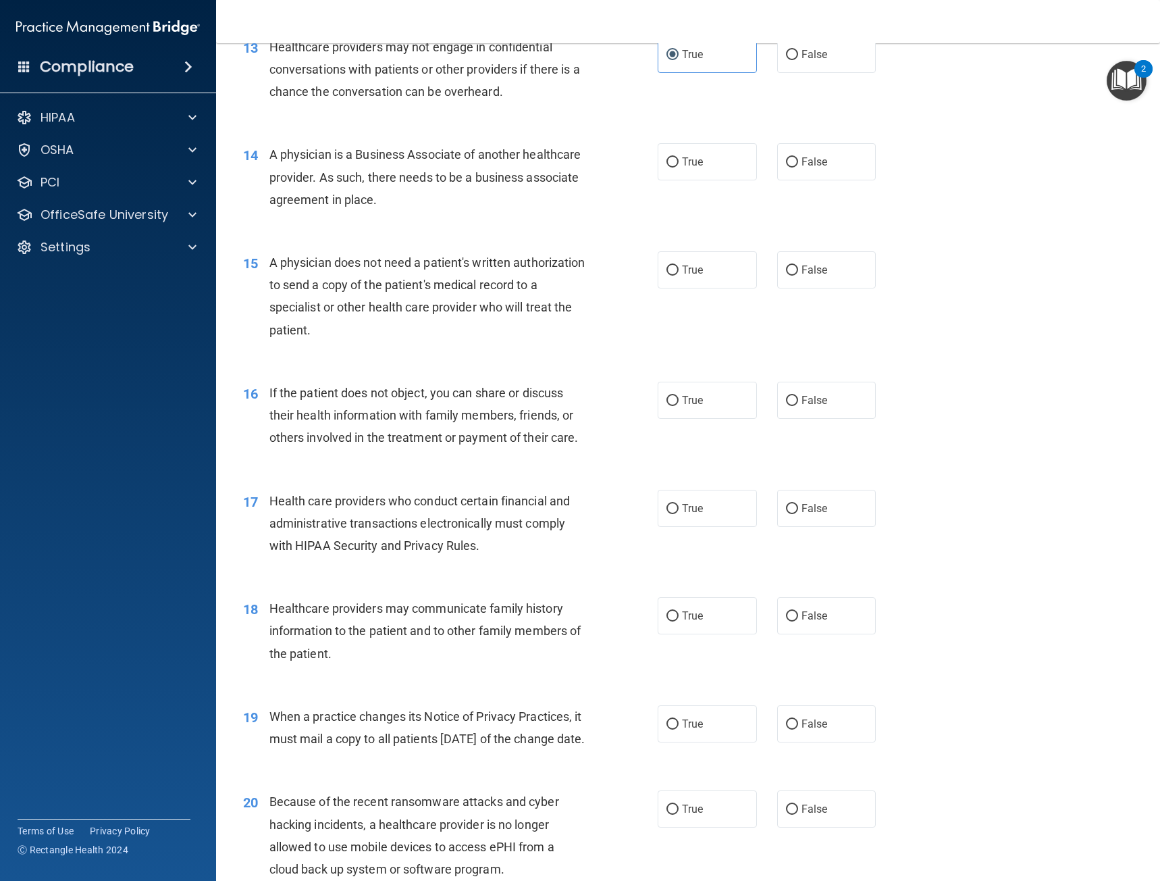
scroll to position [1418, 0]
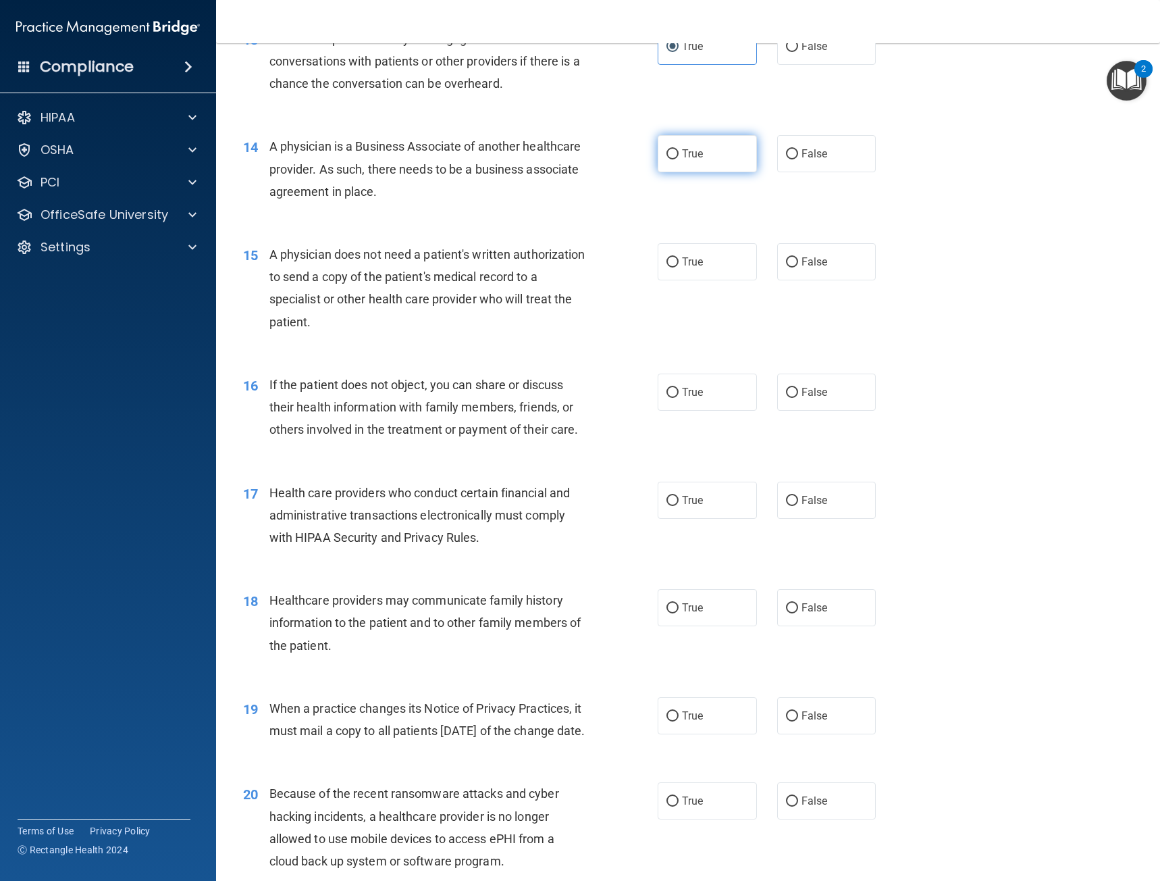
click at [719, 153] on label "True" at bounding box center [707, 153] width 99 height 37
click at [679, 153] on input "True" at bounding box center [673, 154] width 12 height 10
radio input "true"
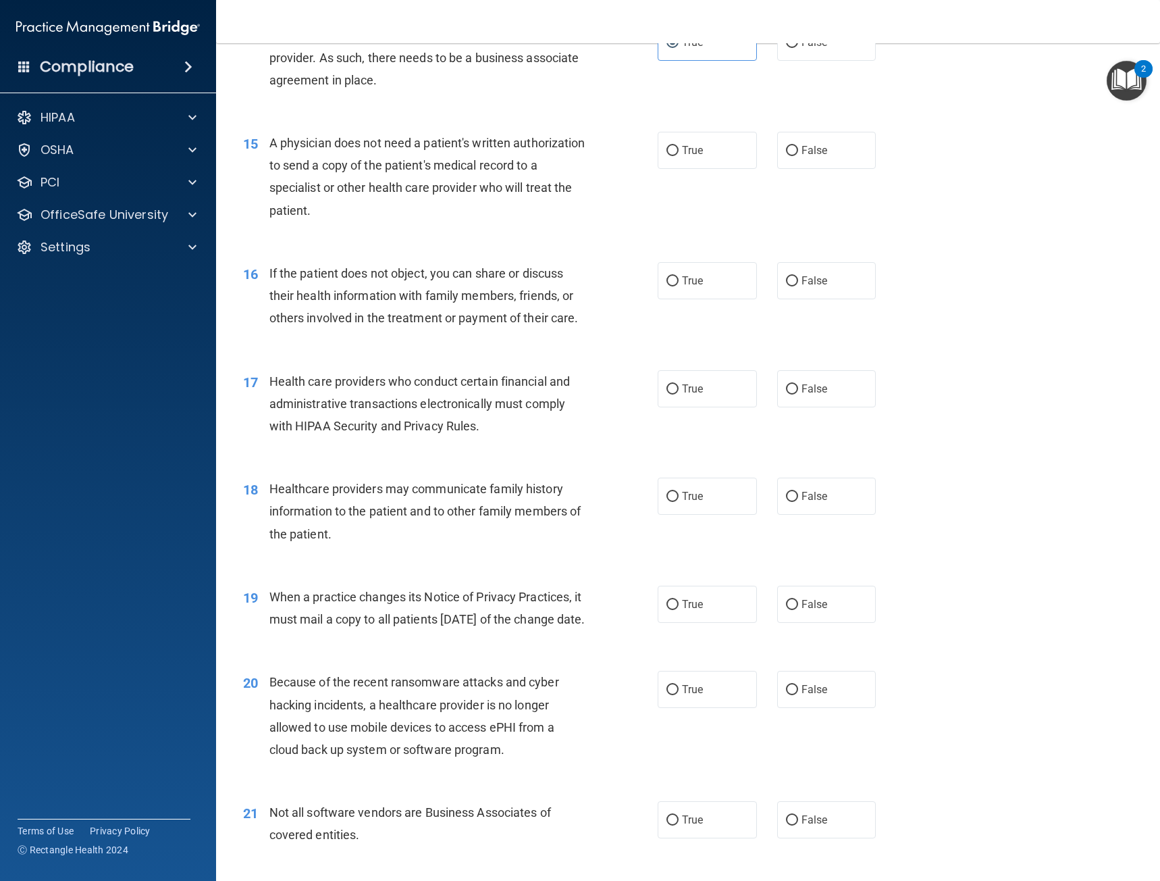
scroll to position [1554, 0]
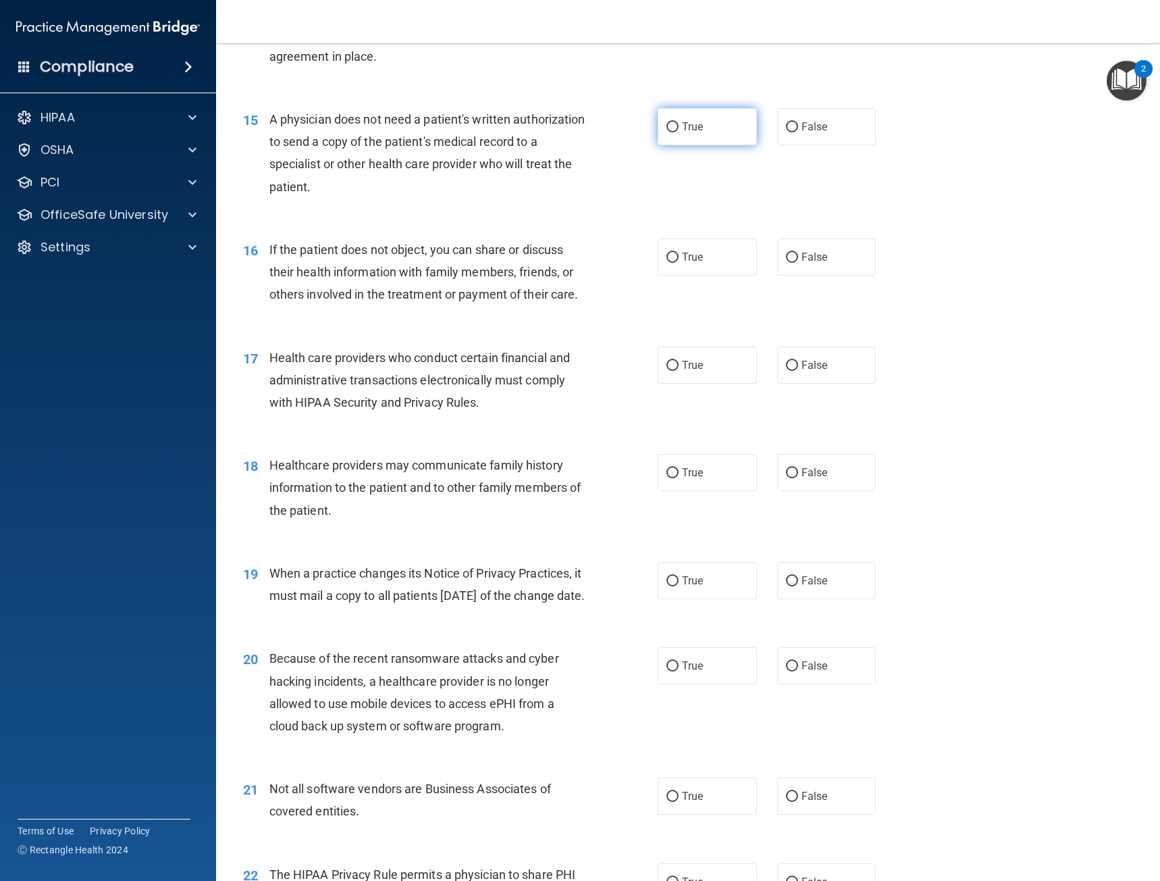
click at [677, 136] on label "True" at bounding box center [707, 126] width 99 height 37
click at [677, 132] on input "True" at bounding box center [673, 127] width 12 height 10
radio input "true"
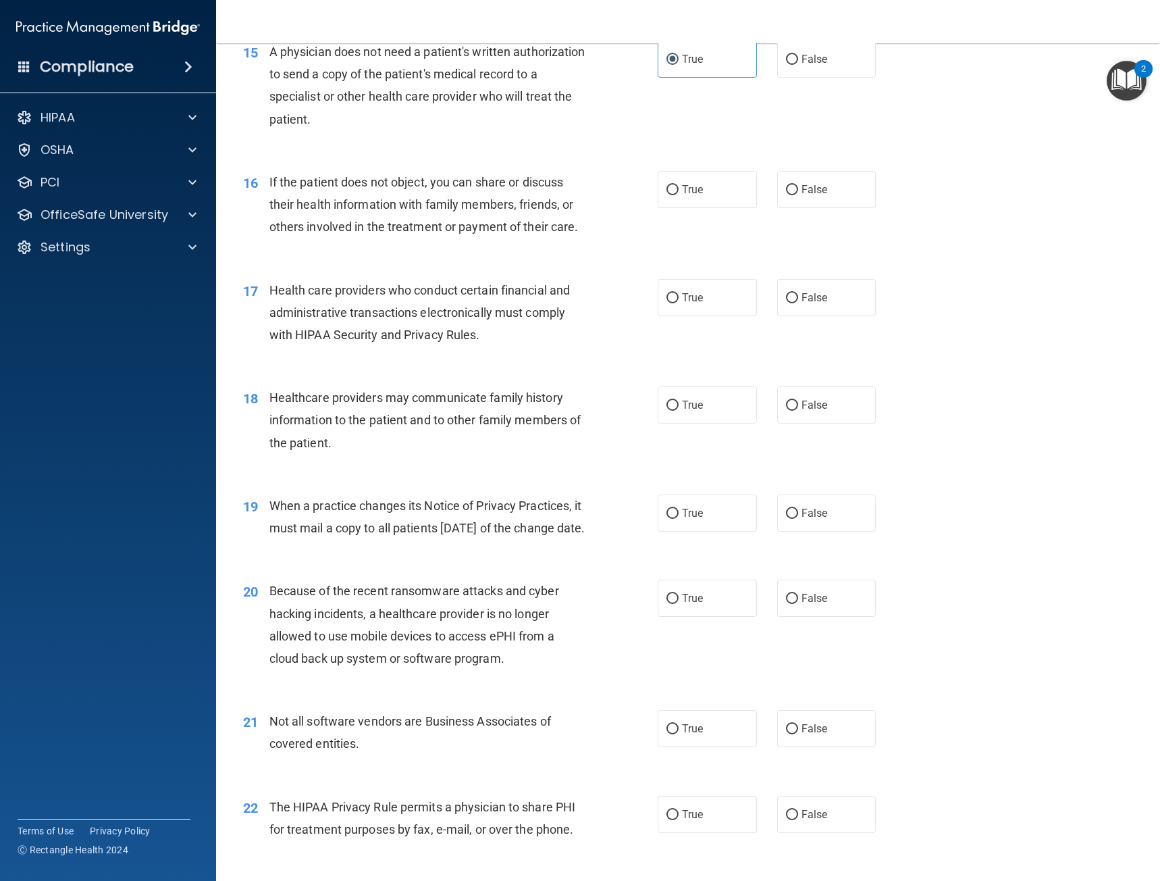
scroll to position [1689, 0]
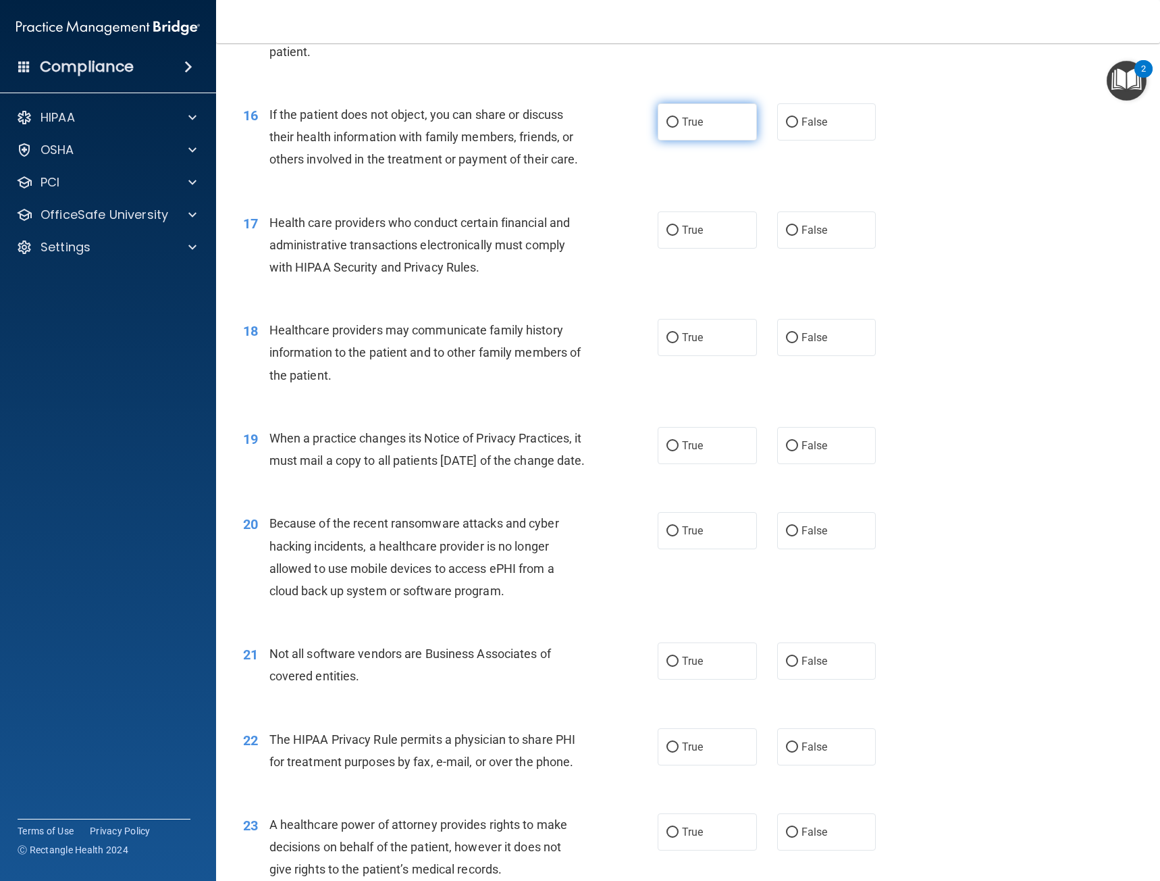
click at [675, 124] on label "True" at bounding box center [707, 121] width 99 height 37
click at [675, 124] on input "True" at bounding box center [673, 123] width 12 height 10
radio input "true"
click at [707, 230] on label "True" at bounding box center [707, 229] width 99 height 37
click at [679, 230] on input "True" at bounding box center [673, 231] width 12 height 10
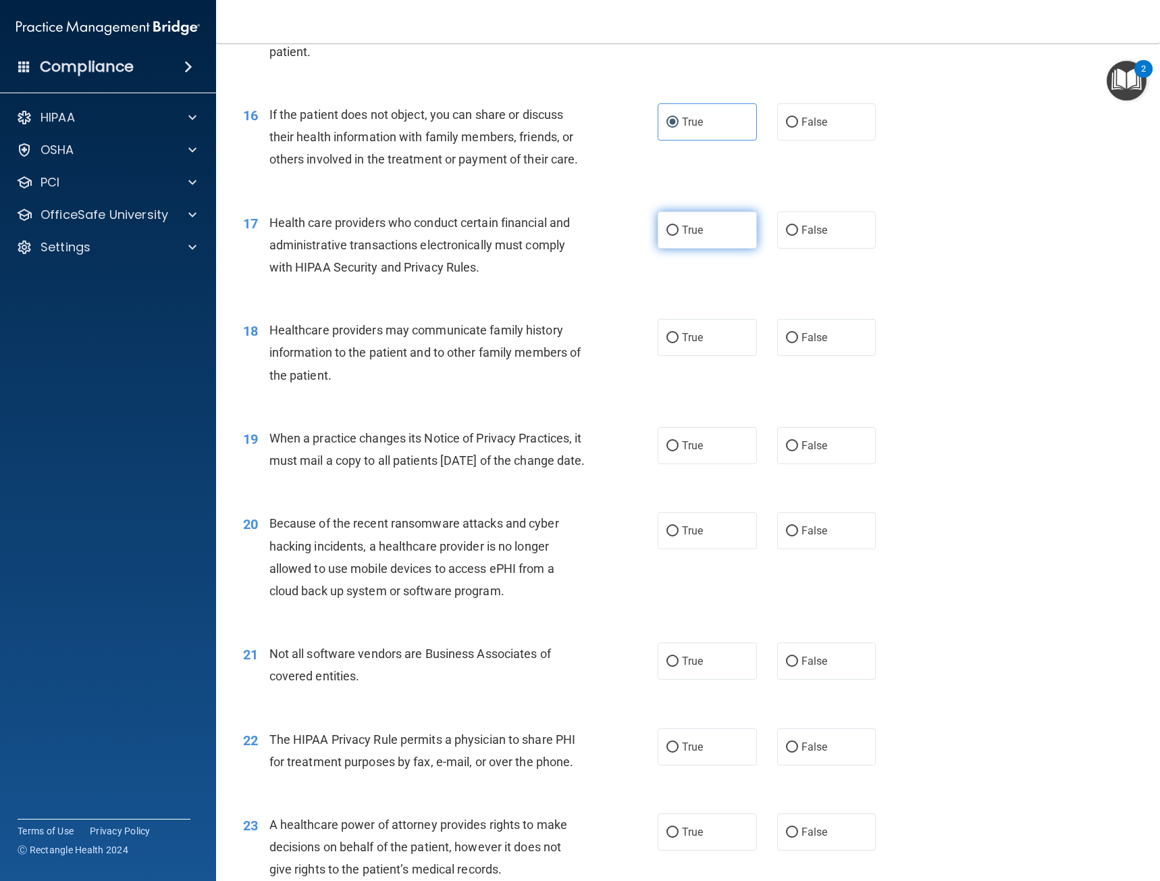
radio input "true"
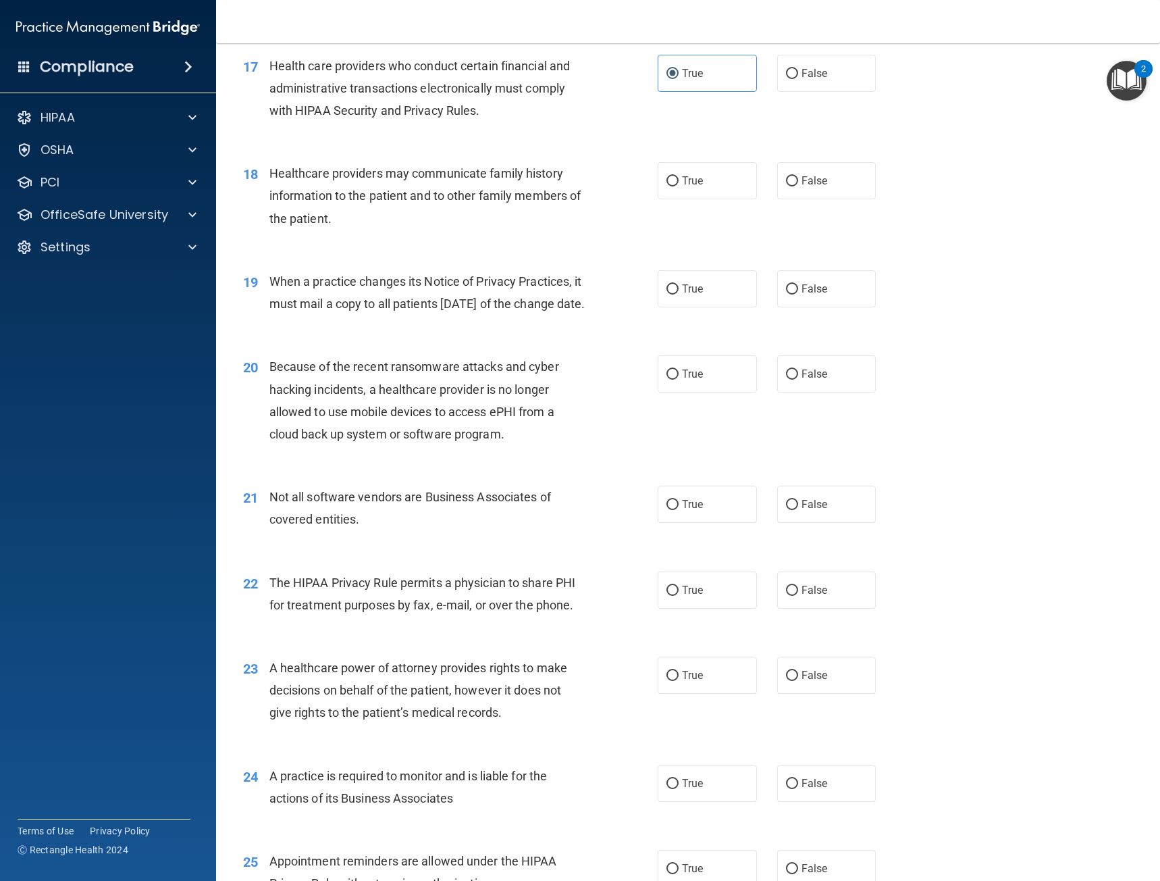
scroll to position [1891, 0]
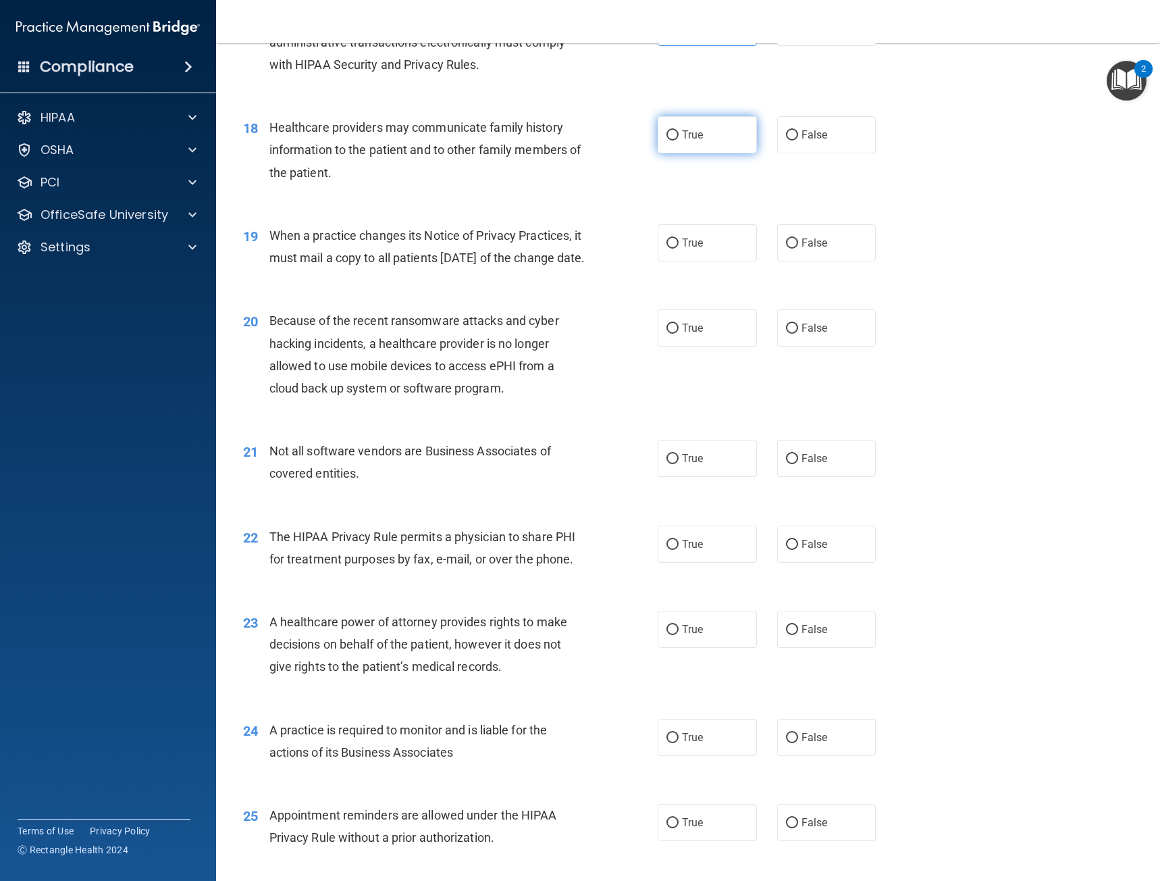
click at [667, 130] on input "True" at bounding box center [673, 135] width 12 height 10
radio input "true"
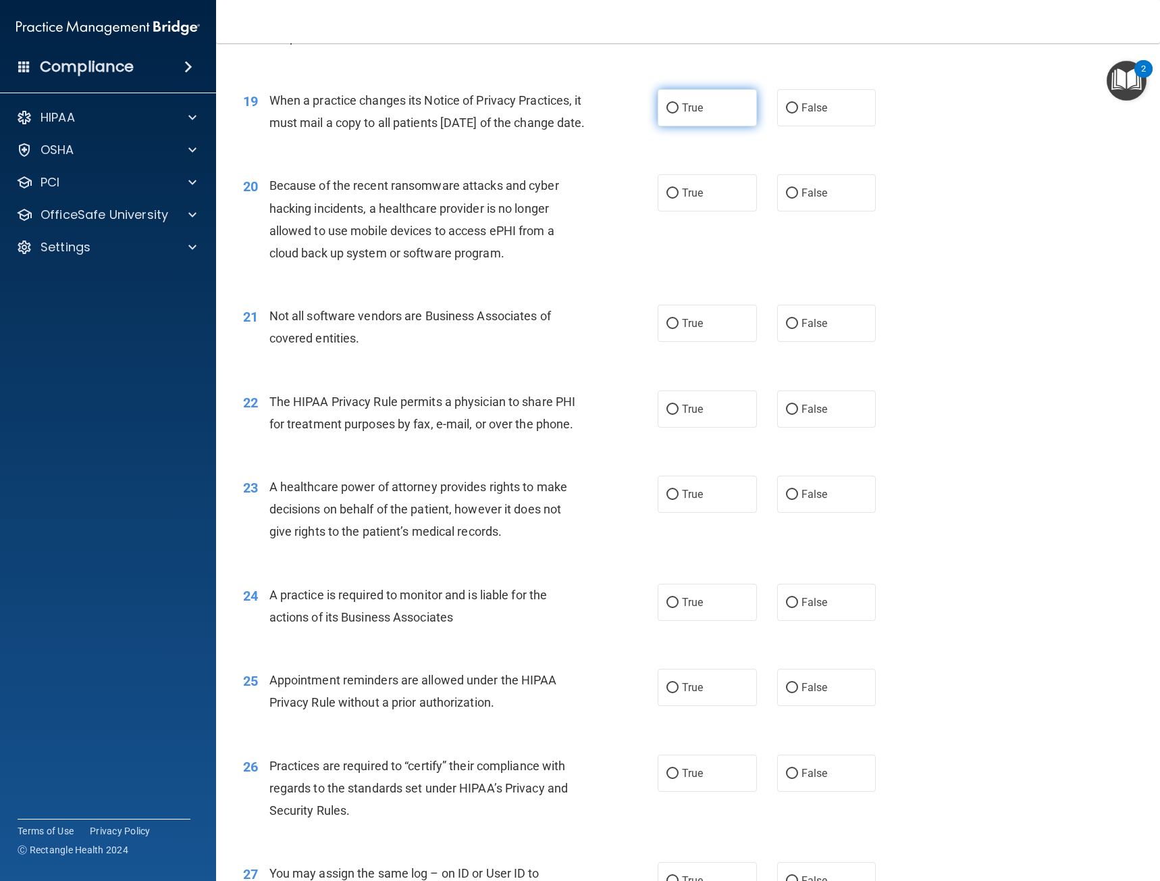
click at [673, 111] on input "True" at bounding box center [673, 108] width 12 height 10
radio input "true"
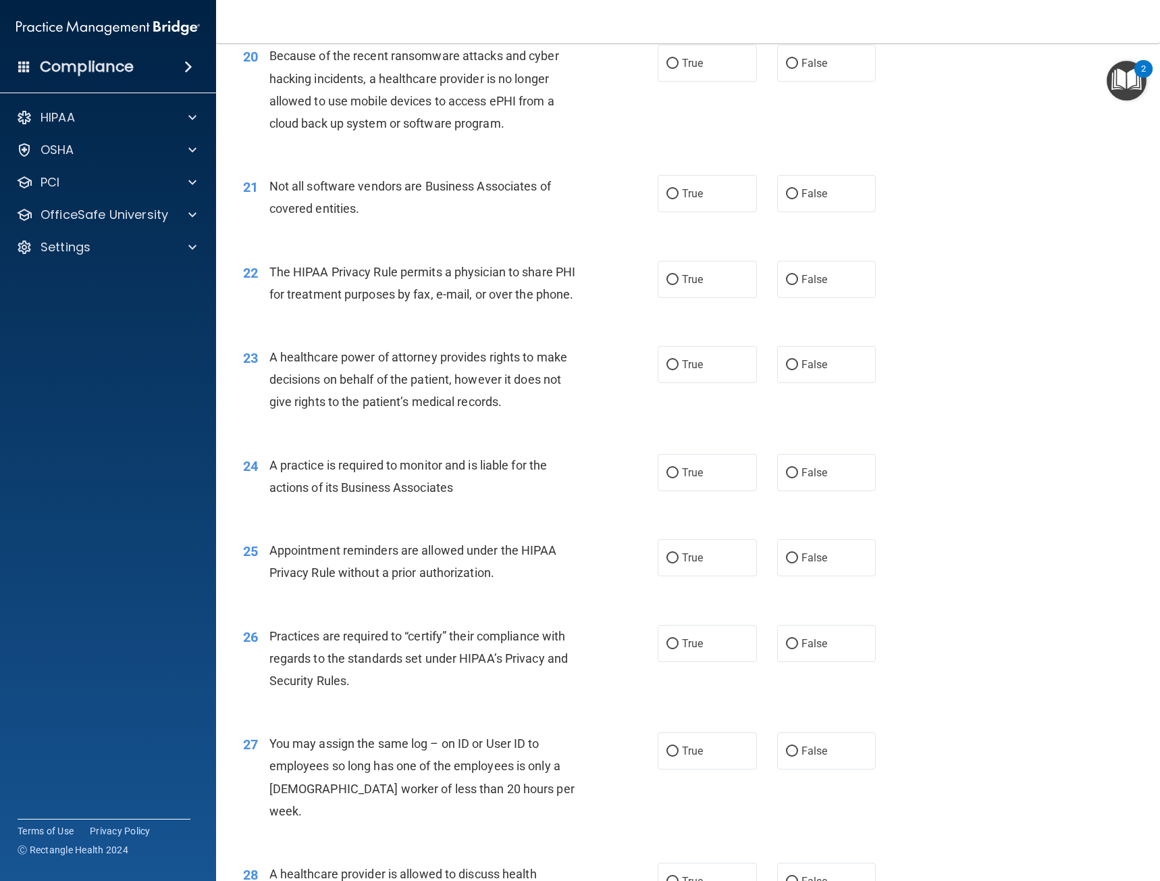
scroll to position [2161, 0]
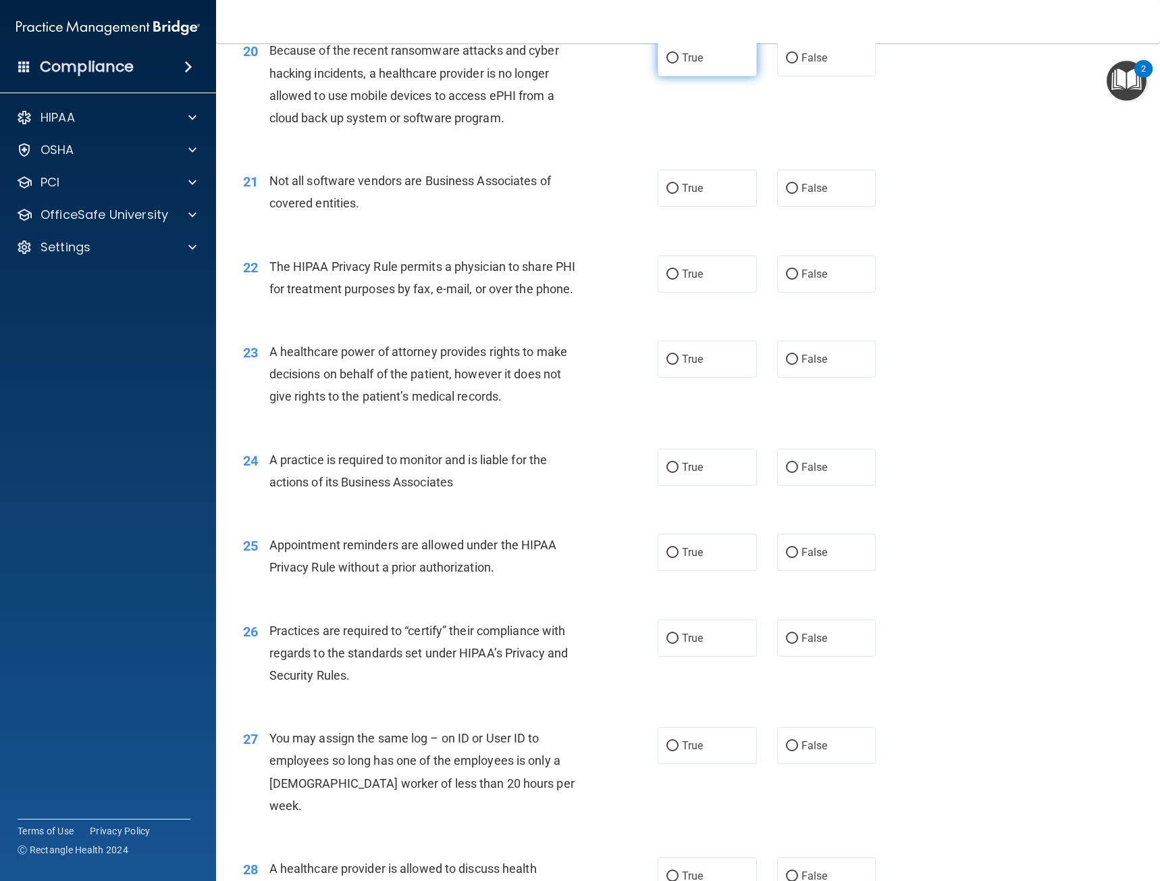
click at [682, 64] on span "True" at bounding box center [692, 57] width 21 height 13
click at [679, 63] on input "True" at bounding box center [673, 58] width 12 height 10
radio input "true"
click at [812, 195] on span "False" at bounding box center [815, 188] width 26 height 13
click at [798, 194] on input "False" at bounding box center [792, 189] width 12 height 10
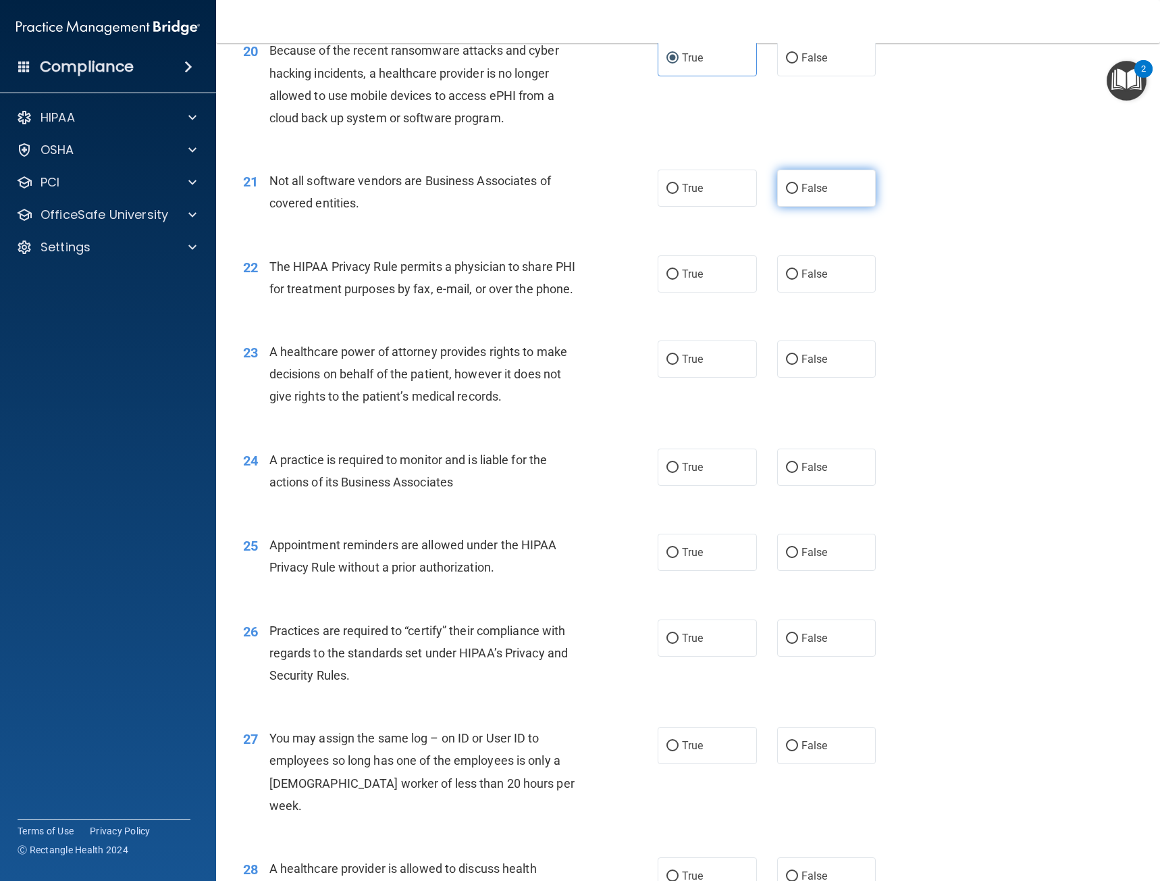
radio input "true"
click at [716, 207] on label "True" at bounding box center [707, 188] width 99 height 37
click at [679, 194] on input "True" at bounding box center [673, 189] width 12 height 10
radio input "true"
radio input "false"
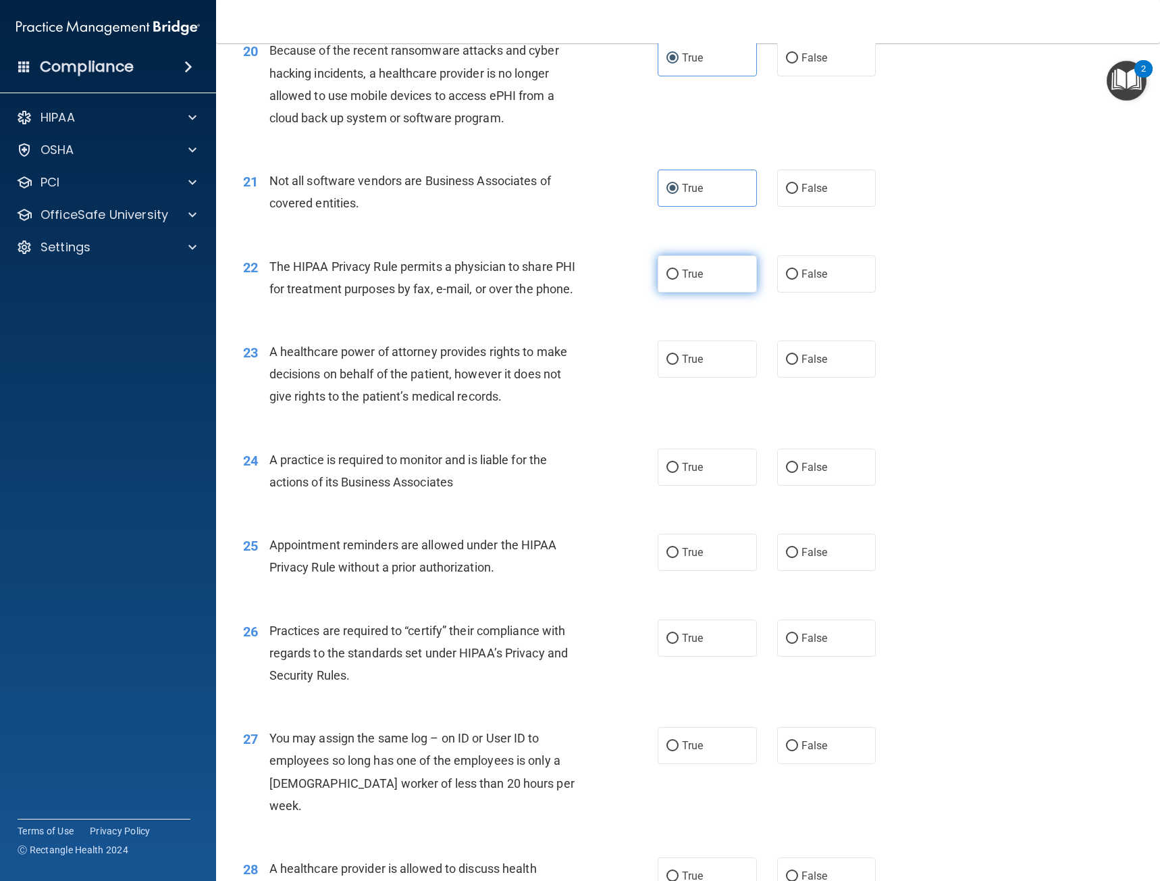
click at [667, 280] on input "True" at bounding box center [673, 275] width 12 height 10
radio input "true"
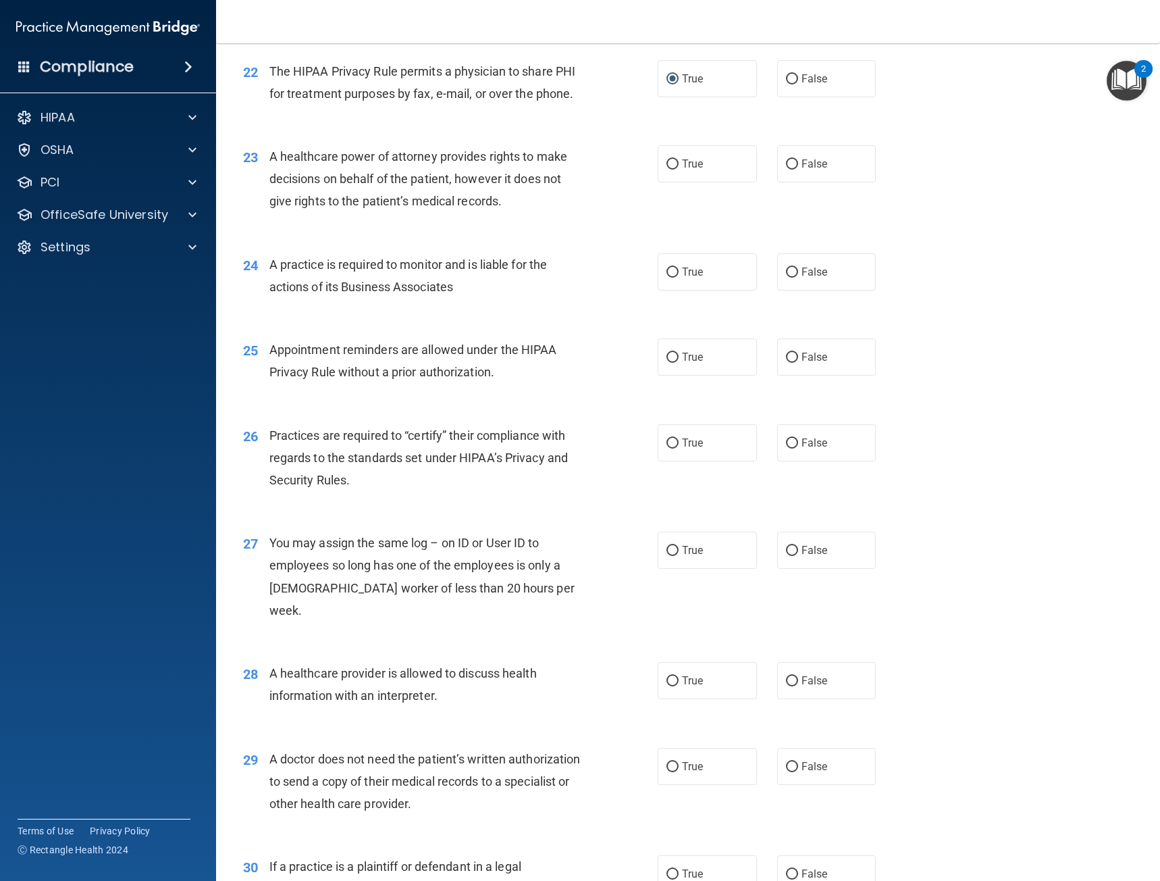
scroll to position [2364, 0]
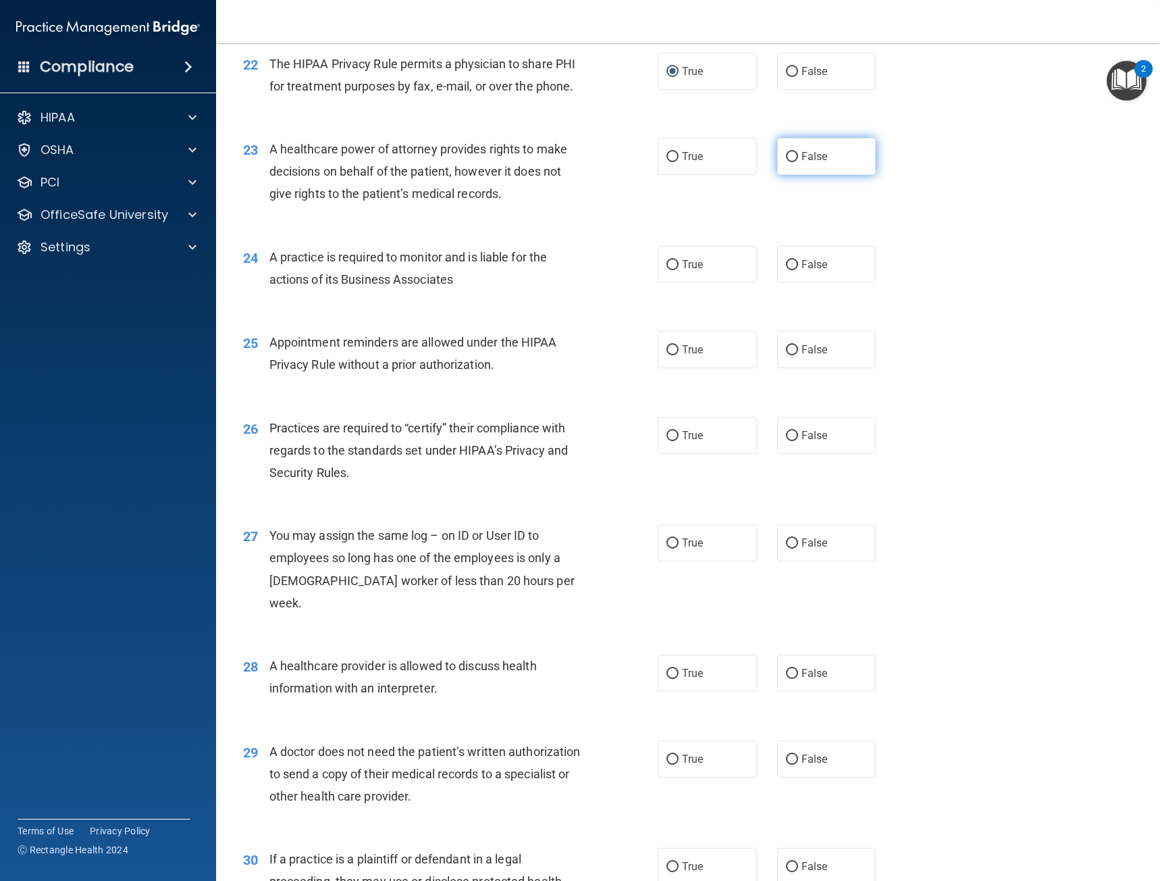
click at [813, 175] on label "False" at bounding box center [826, 156] width 99 height 37
click at [798, 162] on input "False" at bounding box center [792, 157] width 12 height 10
radio input "true"
click at [717, 283] on label "True" at bounding box center [707, 264] width 99 height 37
click at [679, 270] on input "True" at bounding box center [673, 265] width 12 height 10
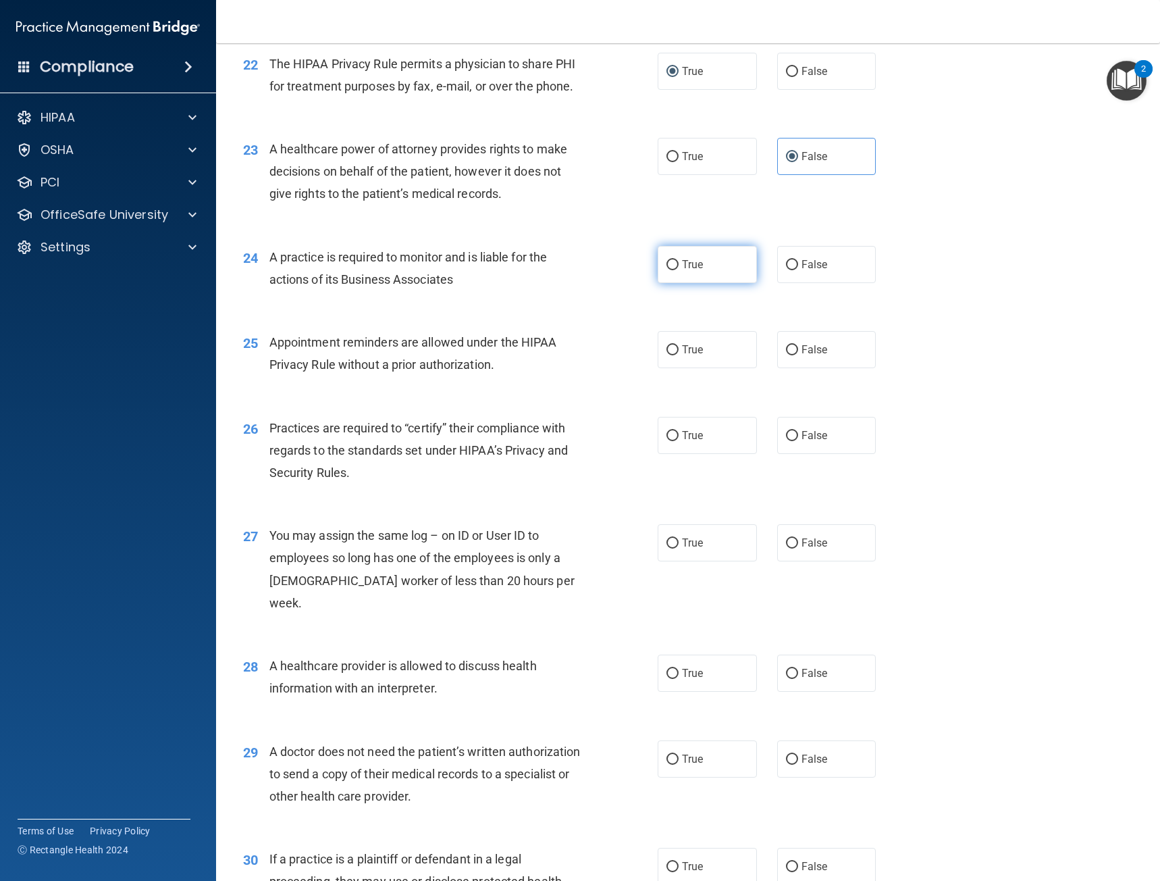
radio input "true"
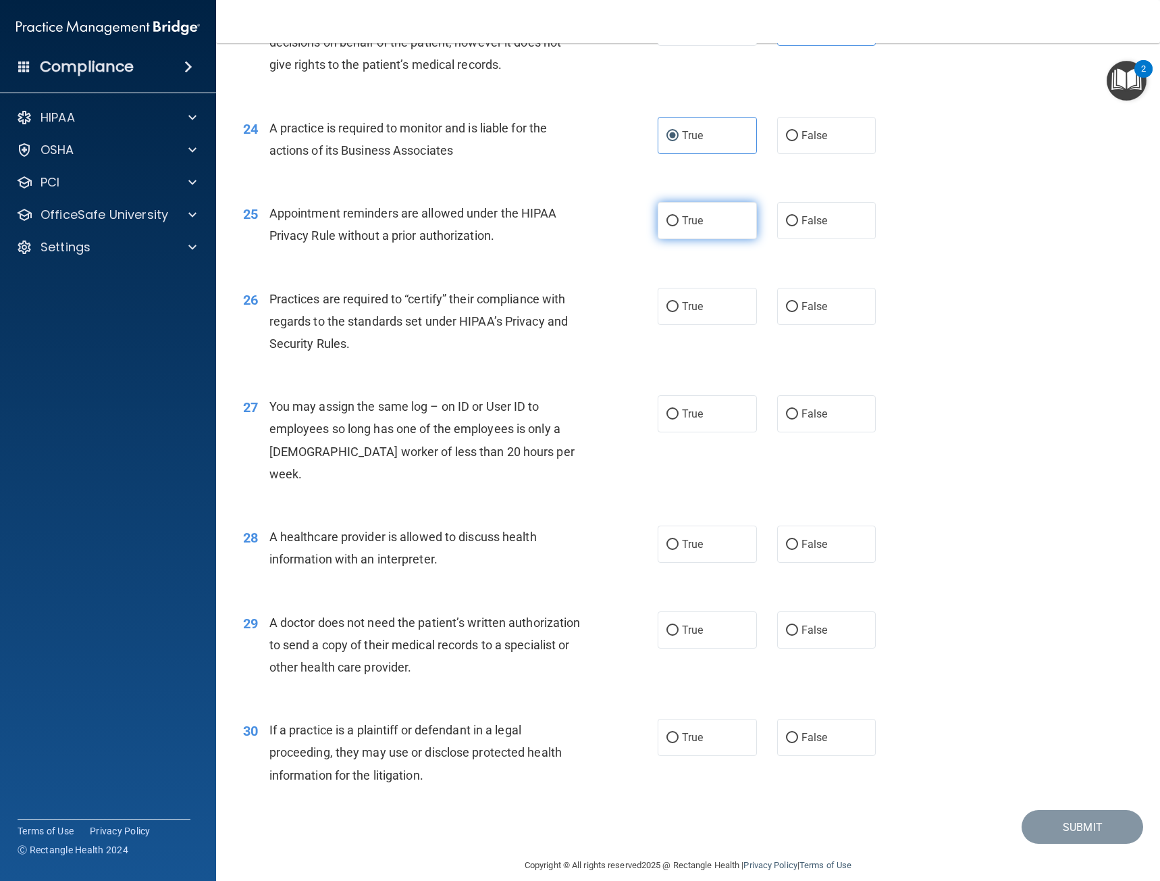
scroll to position [2499, 0]
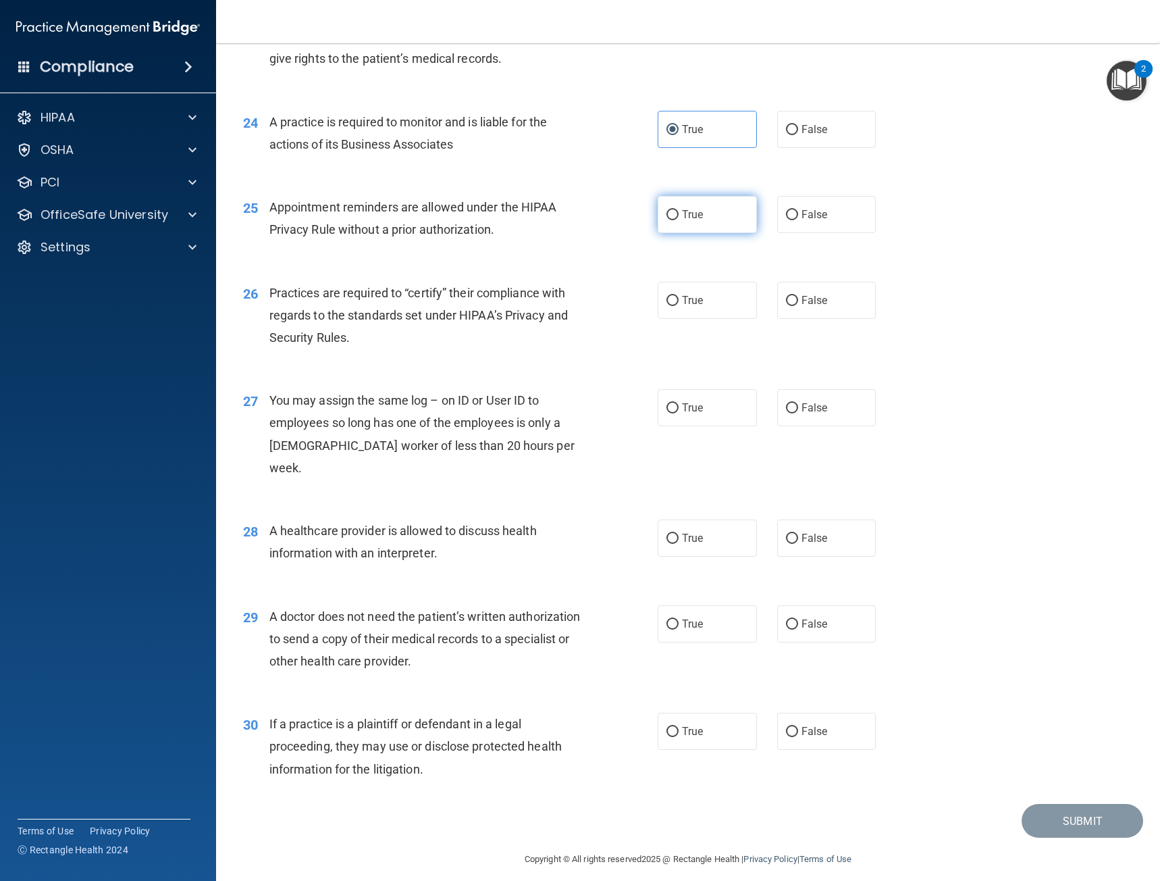
click at [713, 233] on label "True" at bounding box center [707, 214] width 99 height 37
click at [679, 220] on input "True" at bounding box center [673, 215] width 12 height 10
radio input "true"
click at [696, 319] on label "True" at bounding box center [707, 300] width 99 height 37
click at [679, 306] on input "True" at bounding box center [673, 301] width 12 height 10
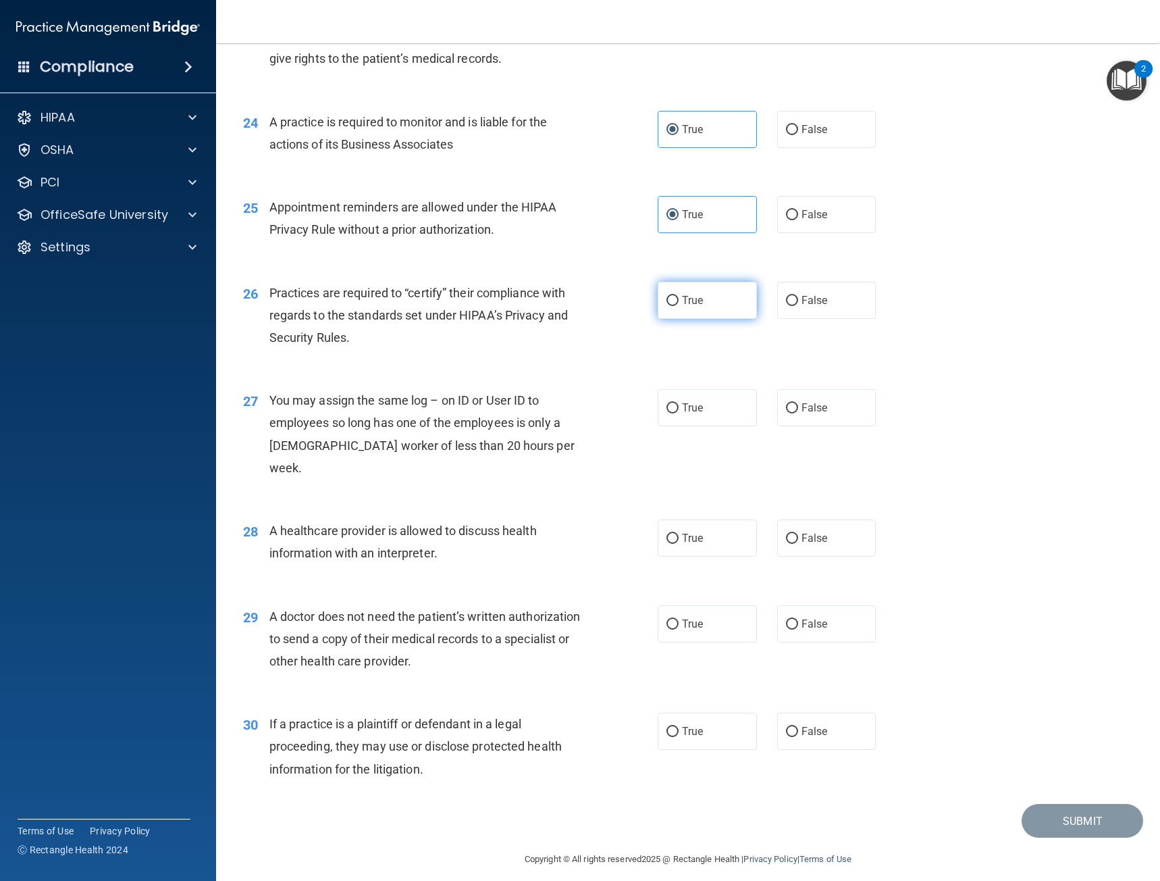
radio input "true"
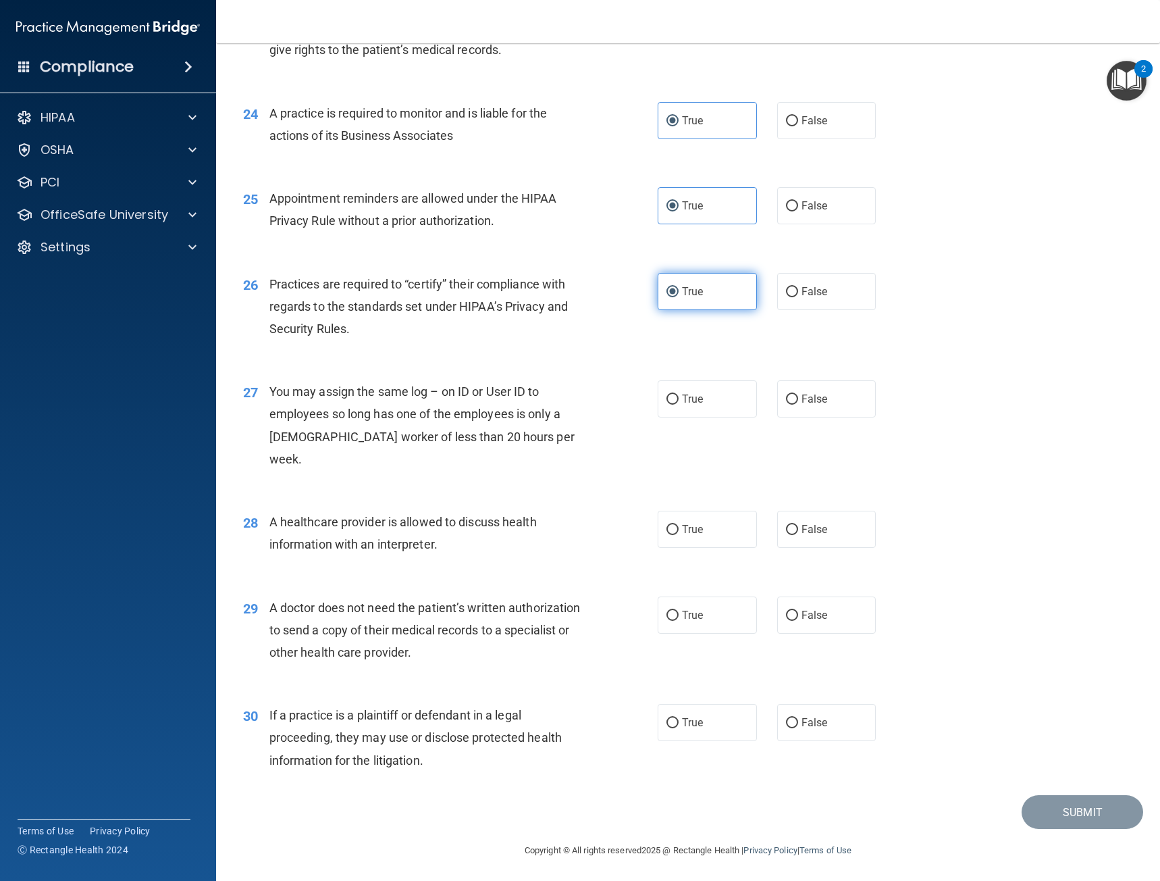
scroll to position [2510, 0]
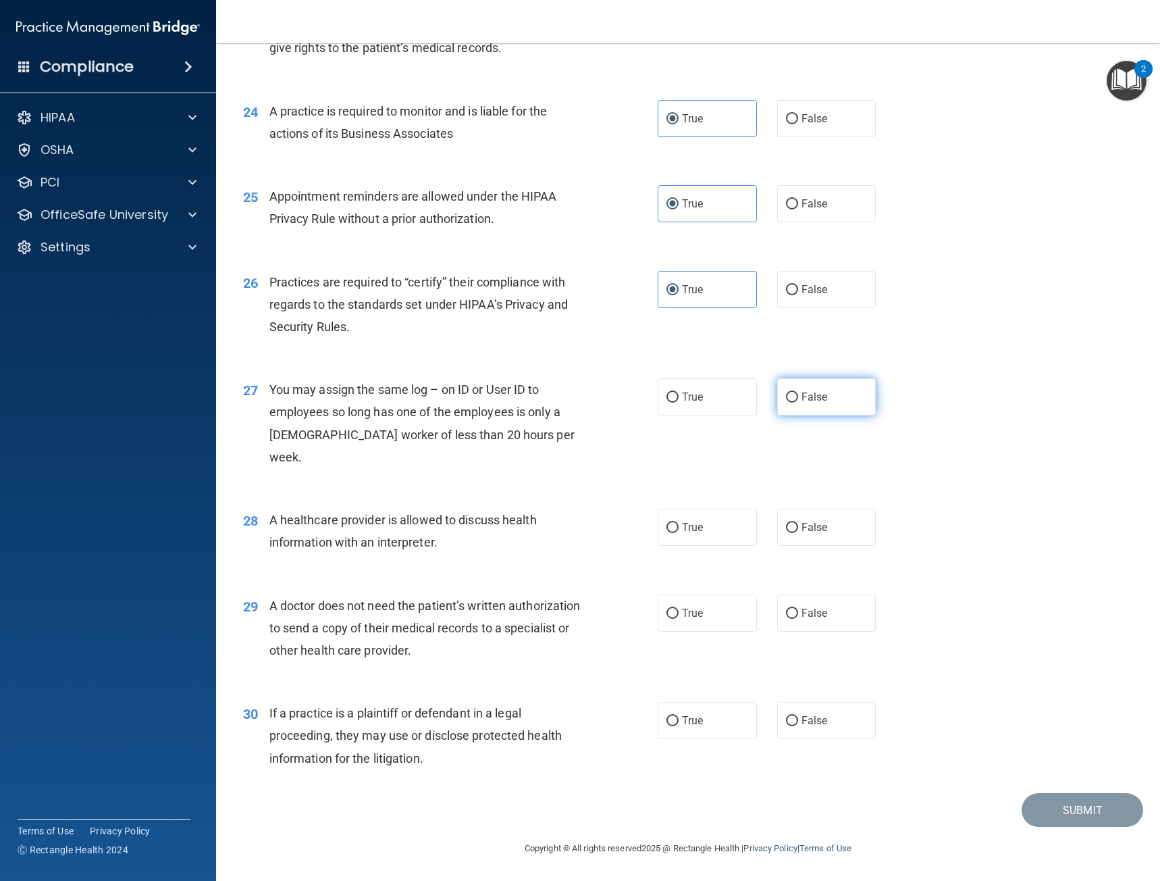
click at [803, 415] on label "False" at bounding box center [826, 396] width 99 height 37
click at [798, 403] on input "False" at bounding box center [792, 397] width 12 height 10
radio input "true"
click at [677, 534] on label "True" at bounding box center [707, 527] width 99 height 37
click at [677, 533] on input "True" at bounding box center [673, 528] width 12 height 10
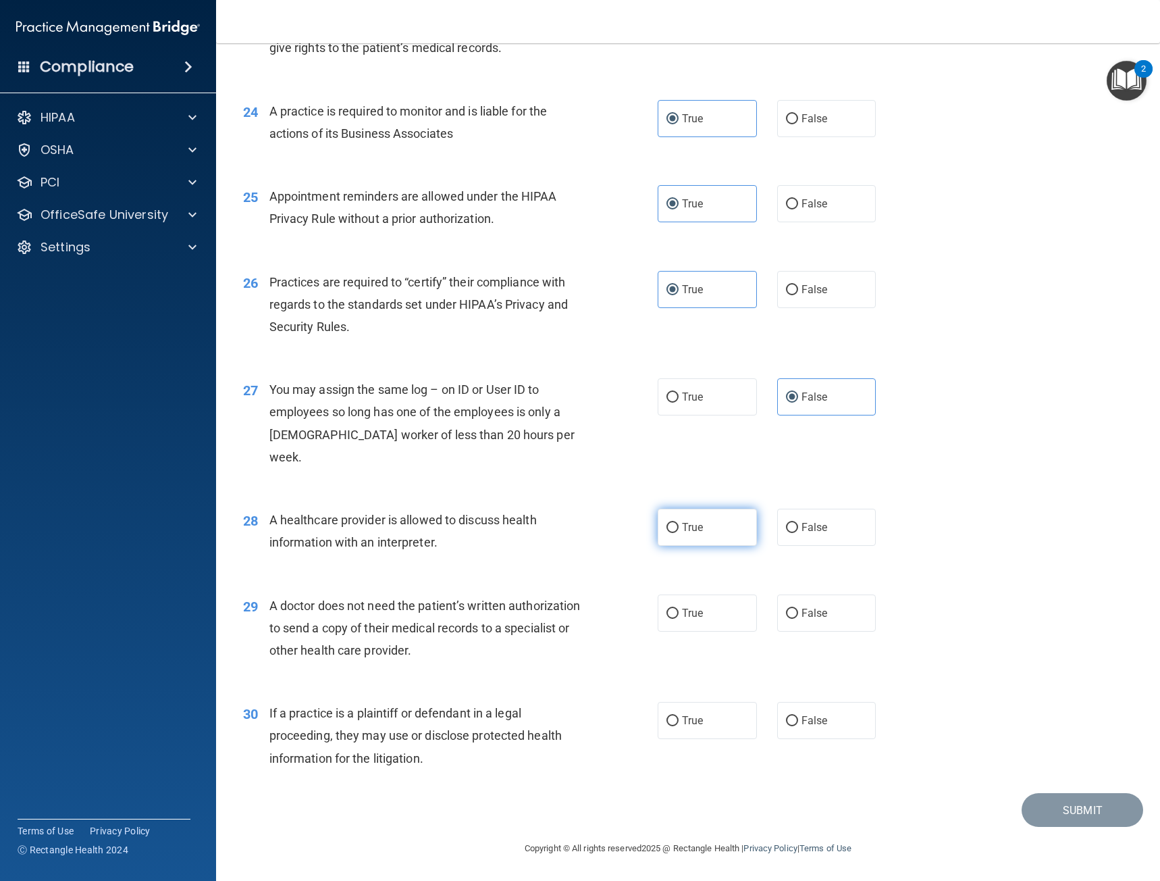
radio input "true"
click at [698, 613] on span "True" at bounding box center [692, 613] width 21 height 13
click at [679, 613] on input "True" at bounding box center [673, 614] width 12 height 10
radio input "true"
click at [697, 711] on label "True" at bounding box center [707, 720] width 99 height 37
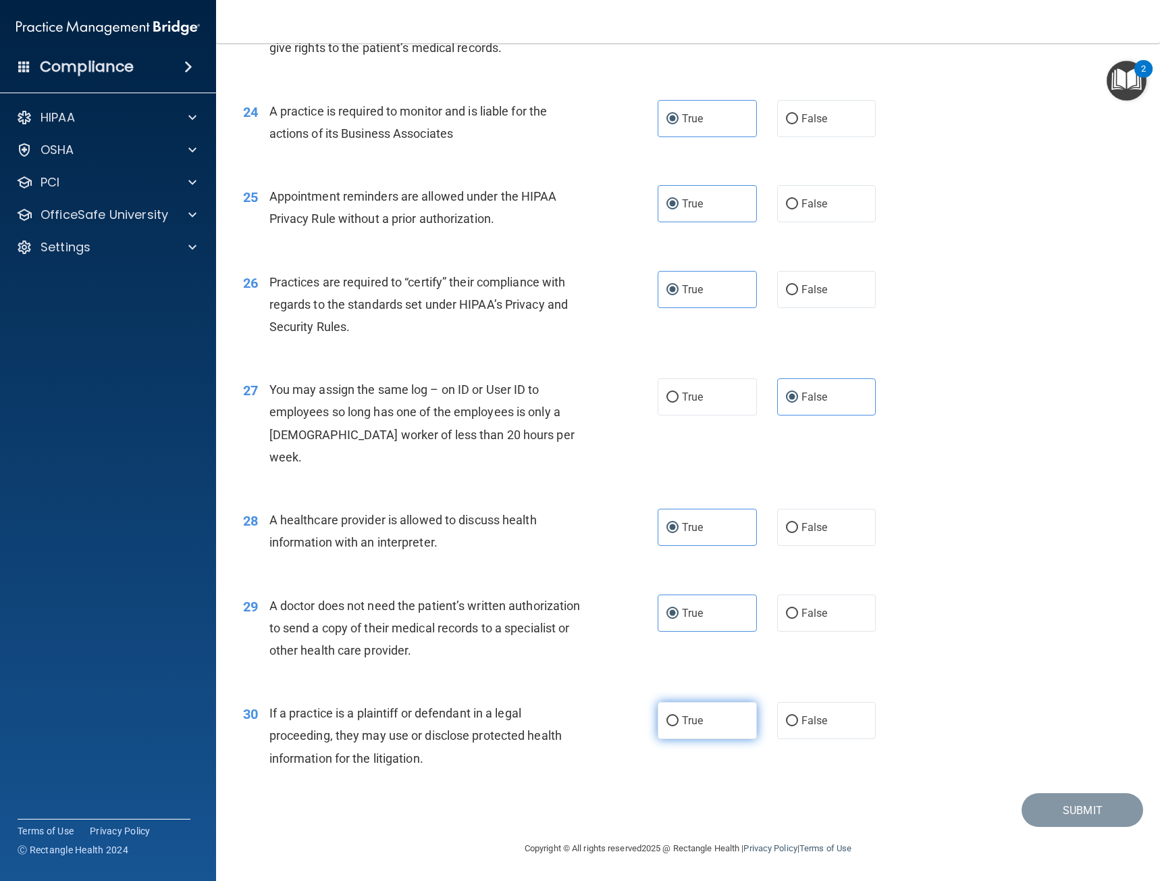
click at [679, 716] on input "True" at bounding box center [673, 721] width 12 height 10
radio input "true"
click at [1098, 803] on button "Submit" at bounding box center [1083, 810] width 122 height 34
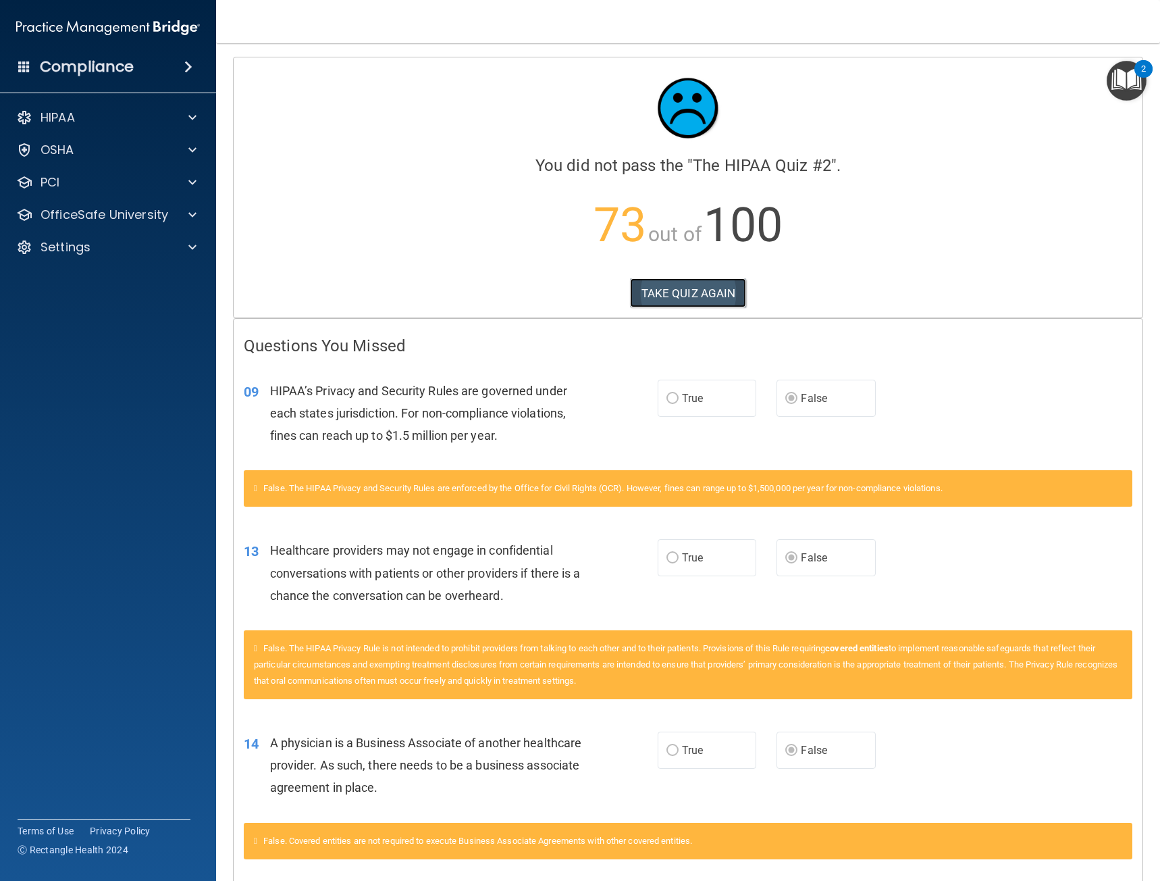
click at [682, 296] on button "TAKE QUIZ AGAIN" at bounding box center [688, 293] width 117 height 30
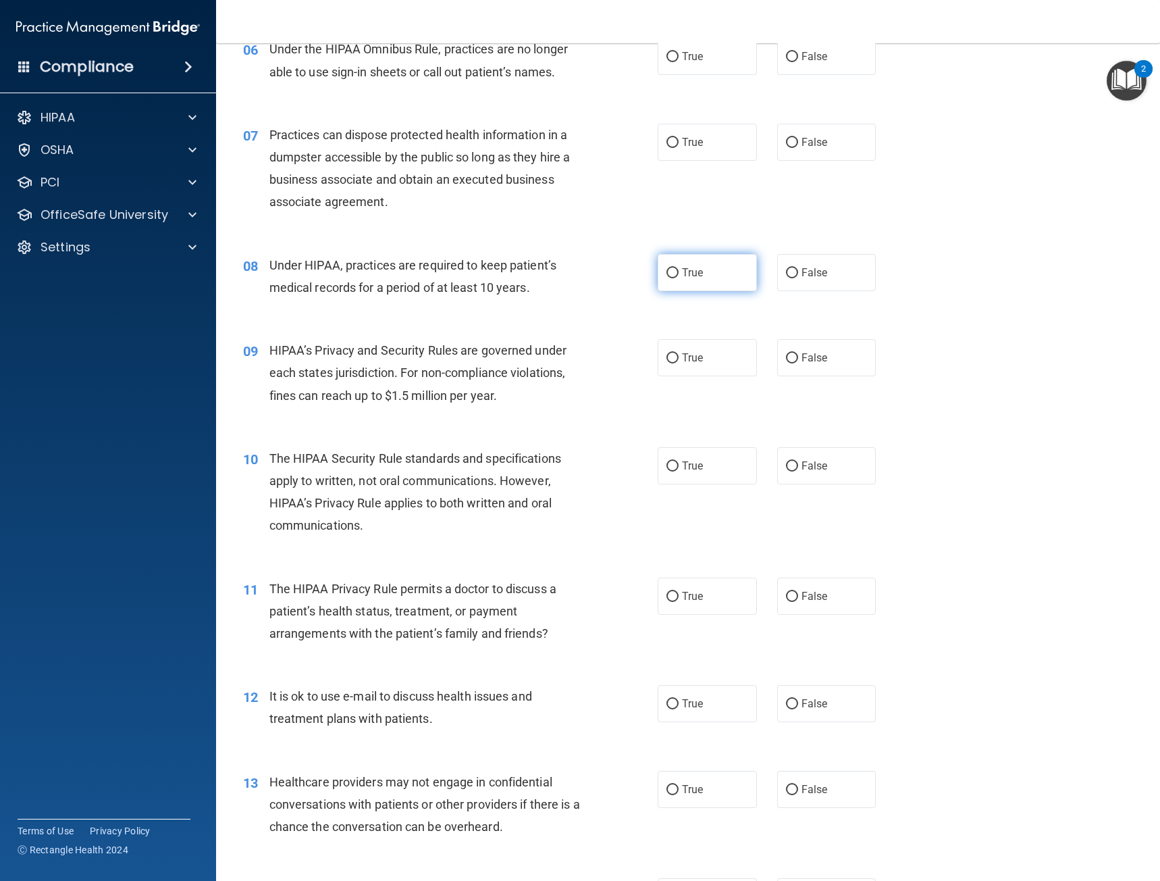
scroll to position [811, 0]
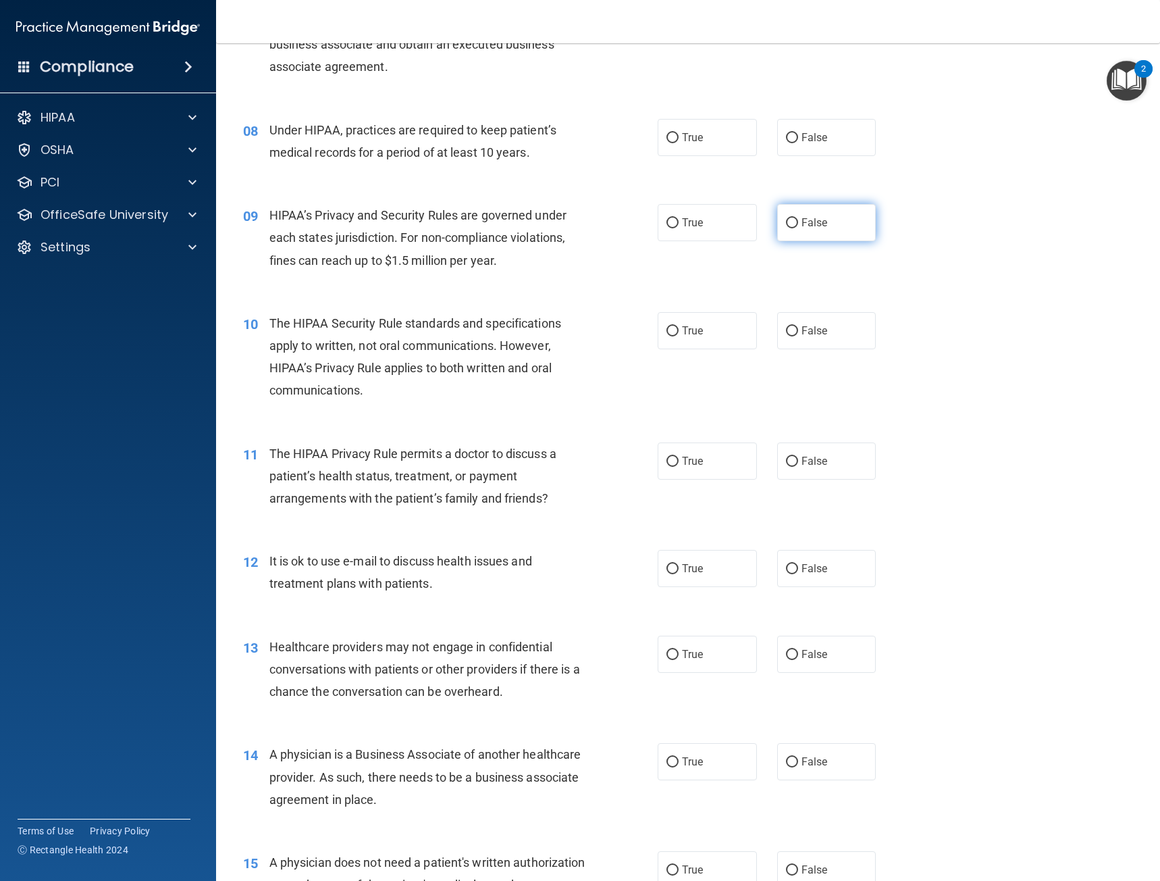
click at [817, 227] on span "False" at bounding box center [815, 222] width 26 height 13
click at [798, 227] on input "False" at bounding box center [792, 223] width 12 height 10
radio input "true"
click at [804, 663] on label "False" at bounding box center [826, 654] width 99 height 37
click at [798, 660] on input "False" at bounding box center [792, 655] width 12 height 10
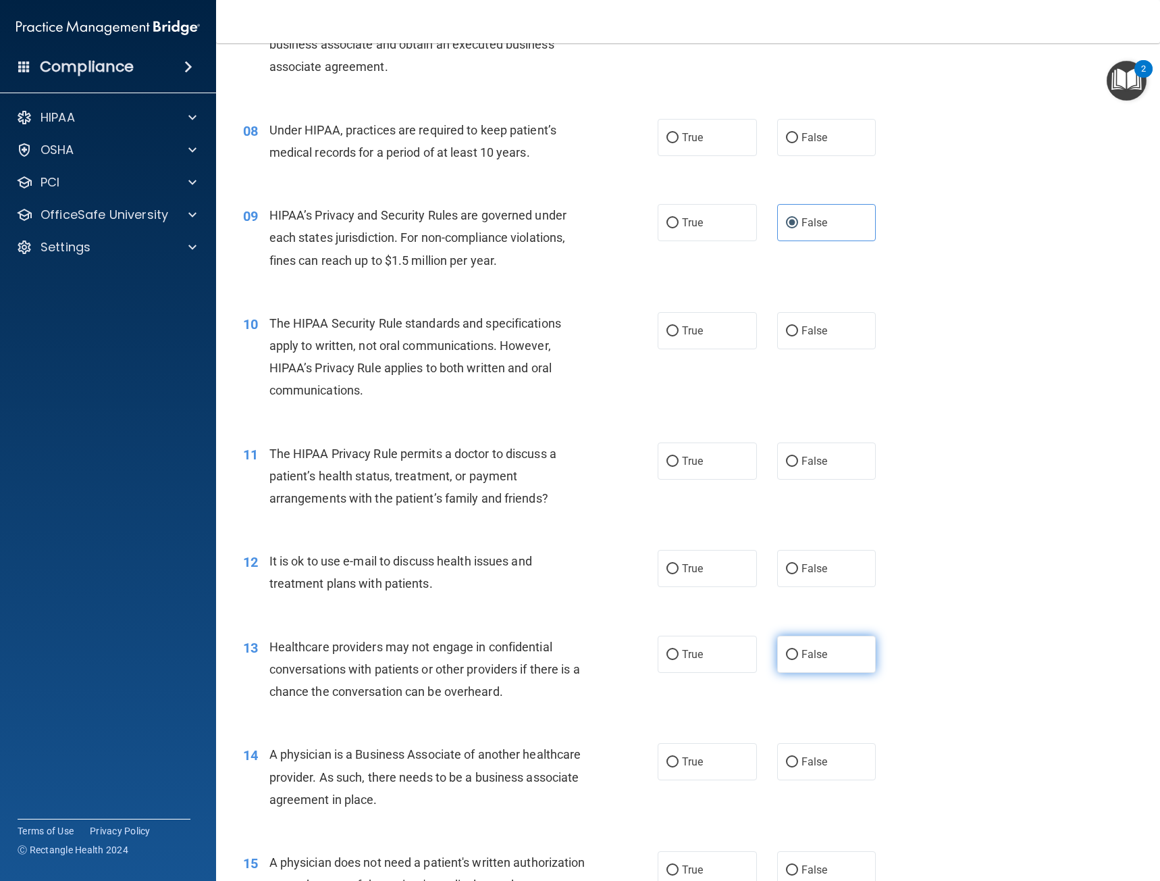
radio input "true"
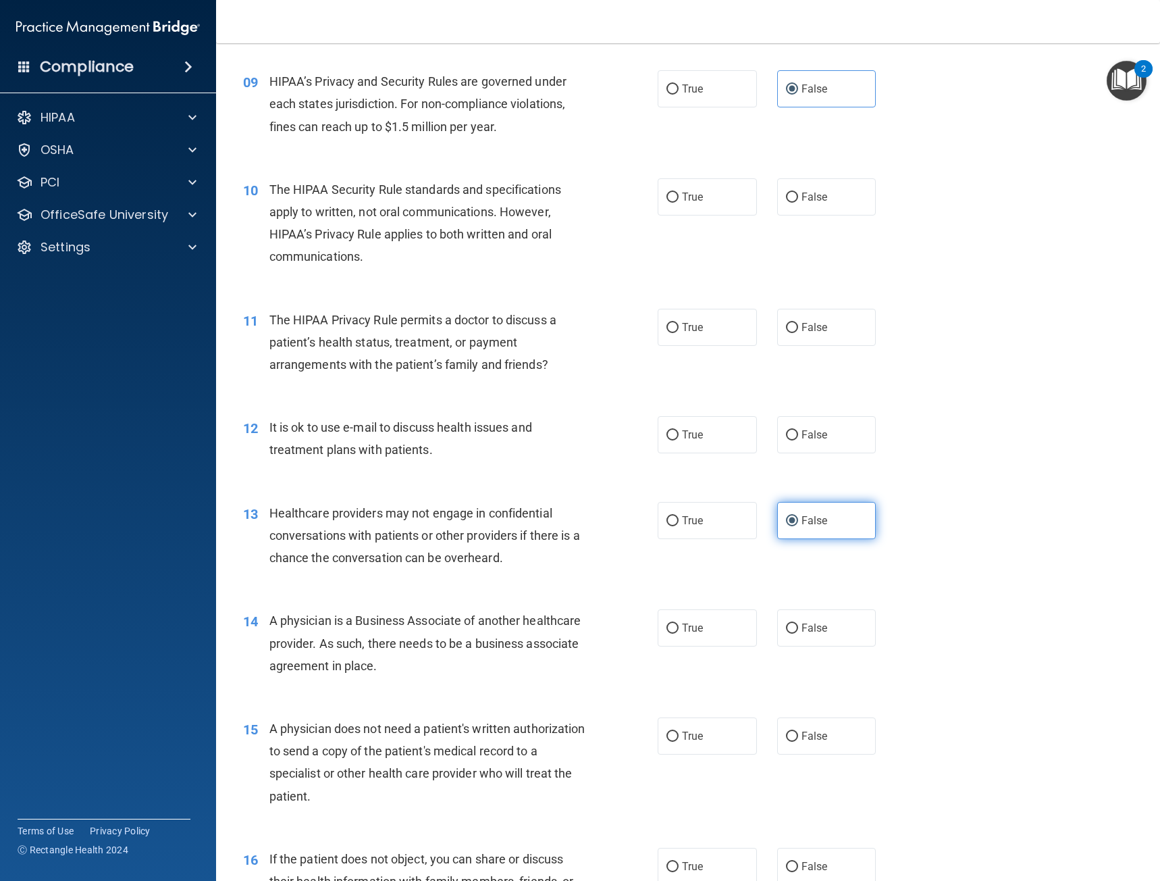
scroll to position [946, 0]
click at [802, 630] on span "False" at bounding box center [815, 626] width 26 height 13
click at [798, 630] on input "False" at bounding box center [792, 627] width 12 height 10
radio input "true"
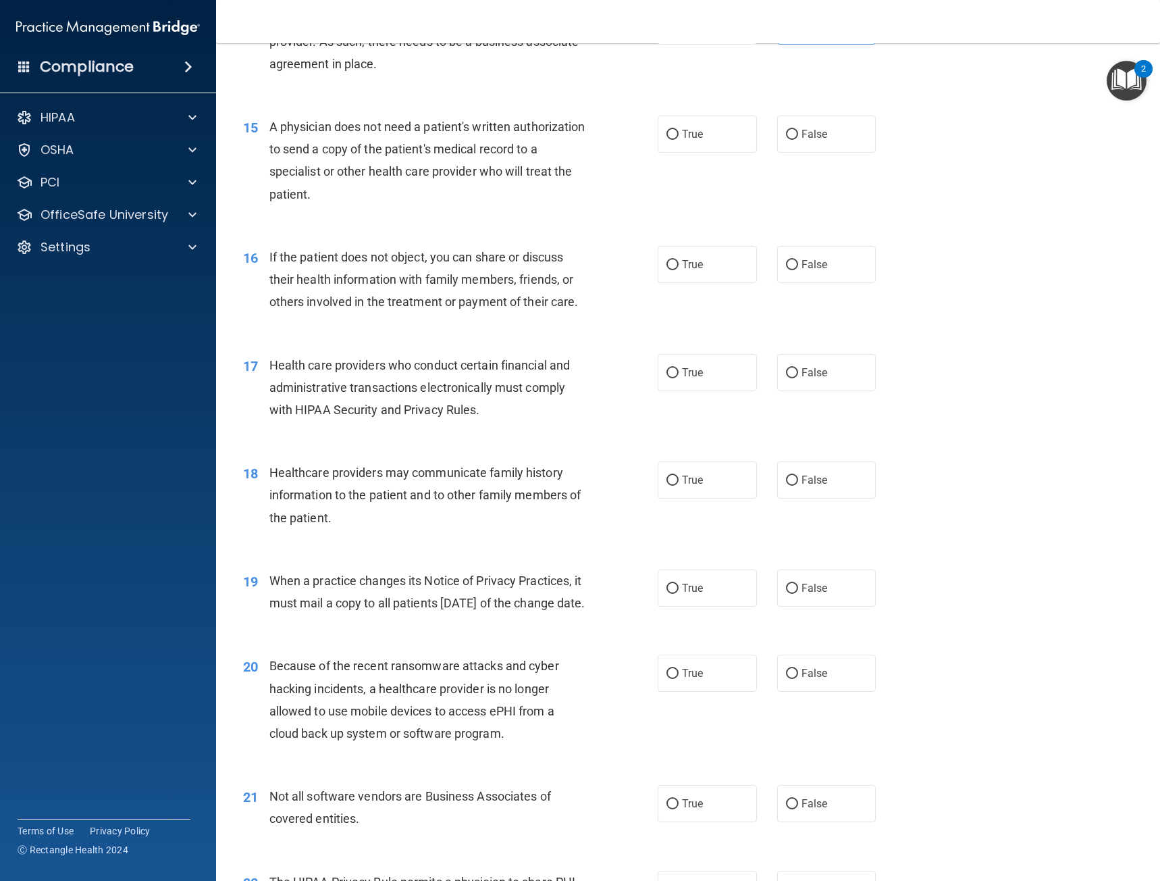
scroll to position [1554, 0]
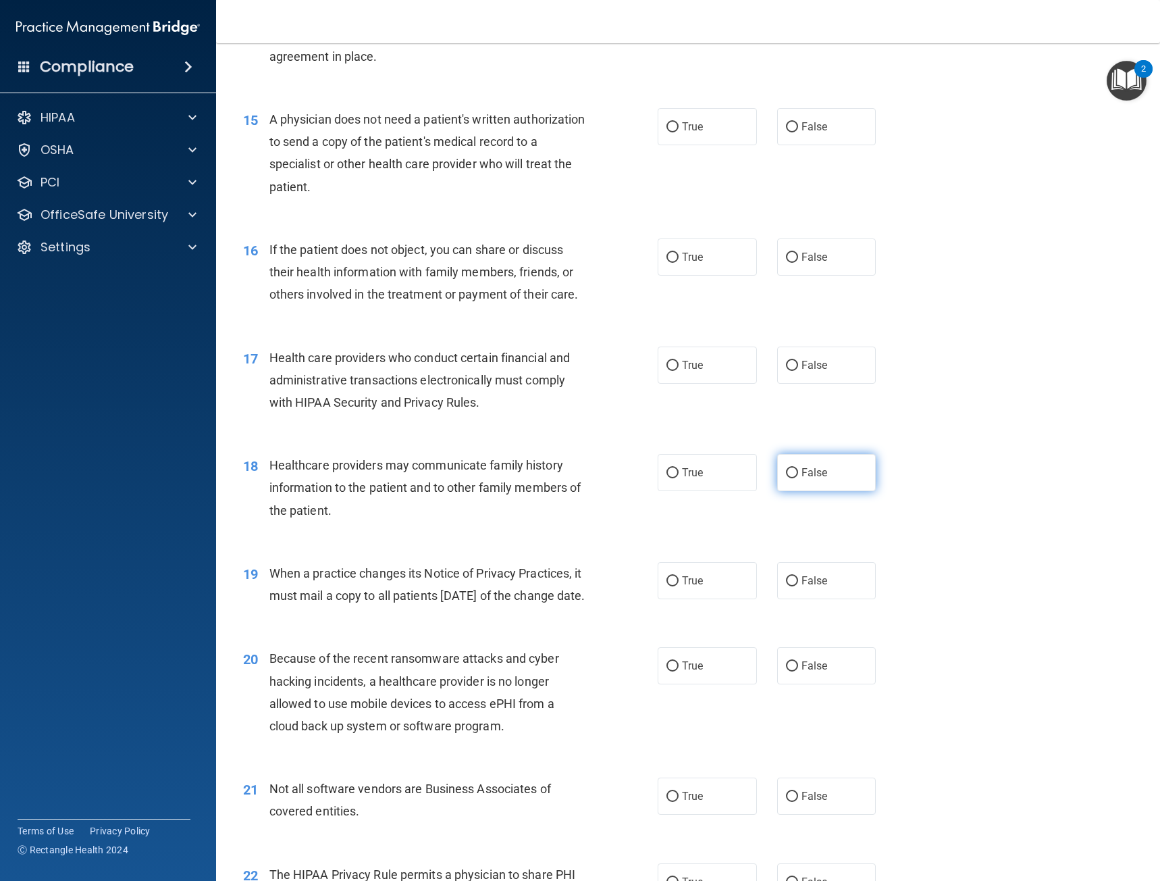
click at [840, 465] on label "False" at bounding box center [826, 472] width 99 height 37
click at [798, 468] on input "False" at bounding box center [792, 473] width 12 height 10
radio input "true"
click at [829, 572] on label "False" at bounding box center [826, 580] width 99 height 37
click at [798, 576] on input "False" at bounding box center [792, 581] width 12 height 10
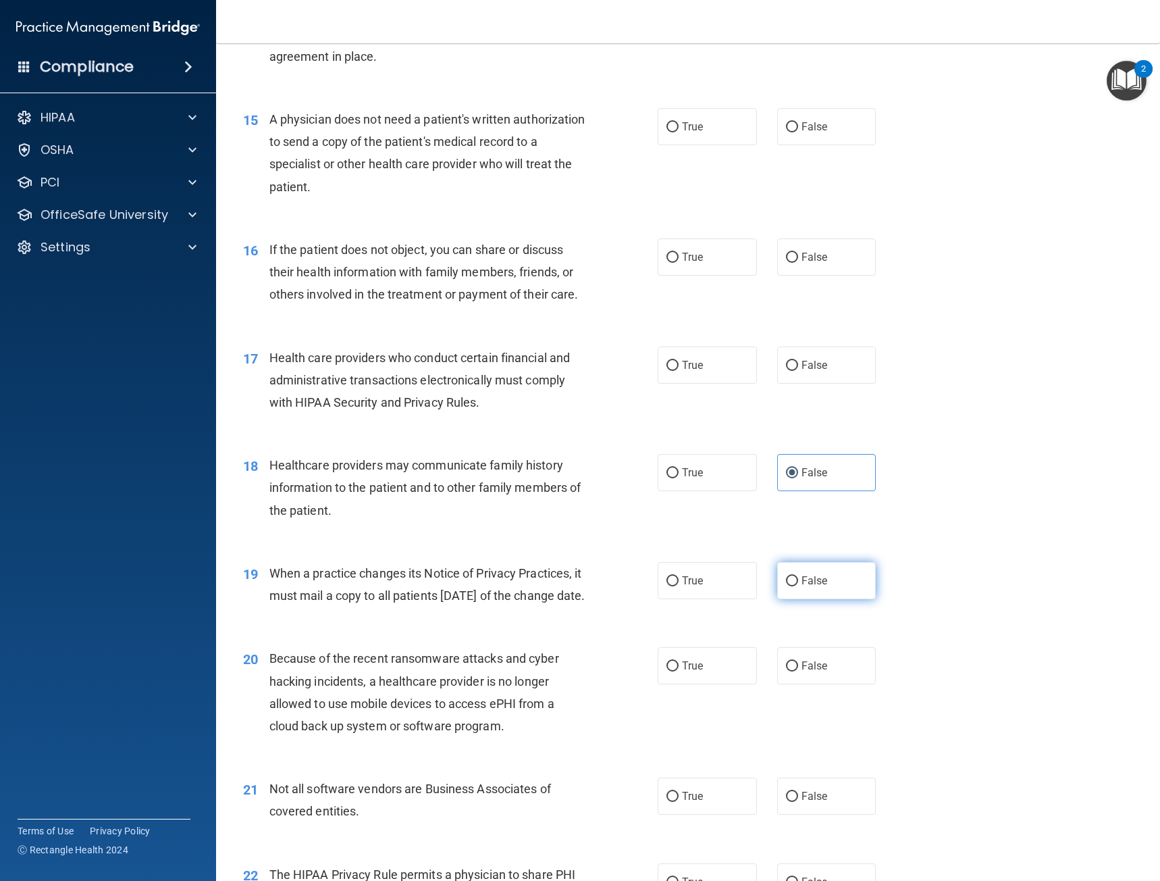
radio input "true"
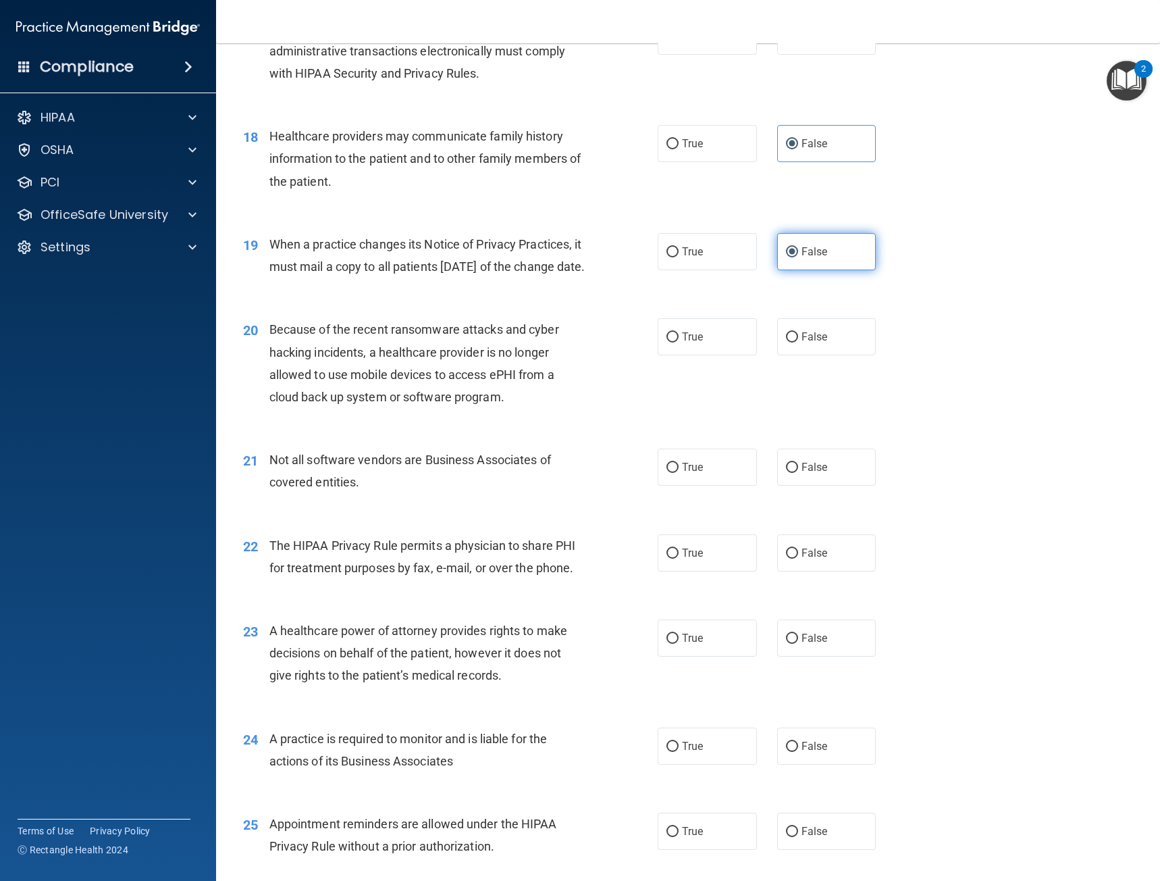
scroll to position [1891, 0]
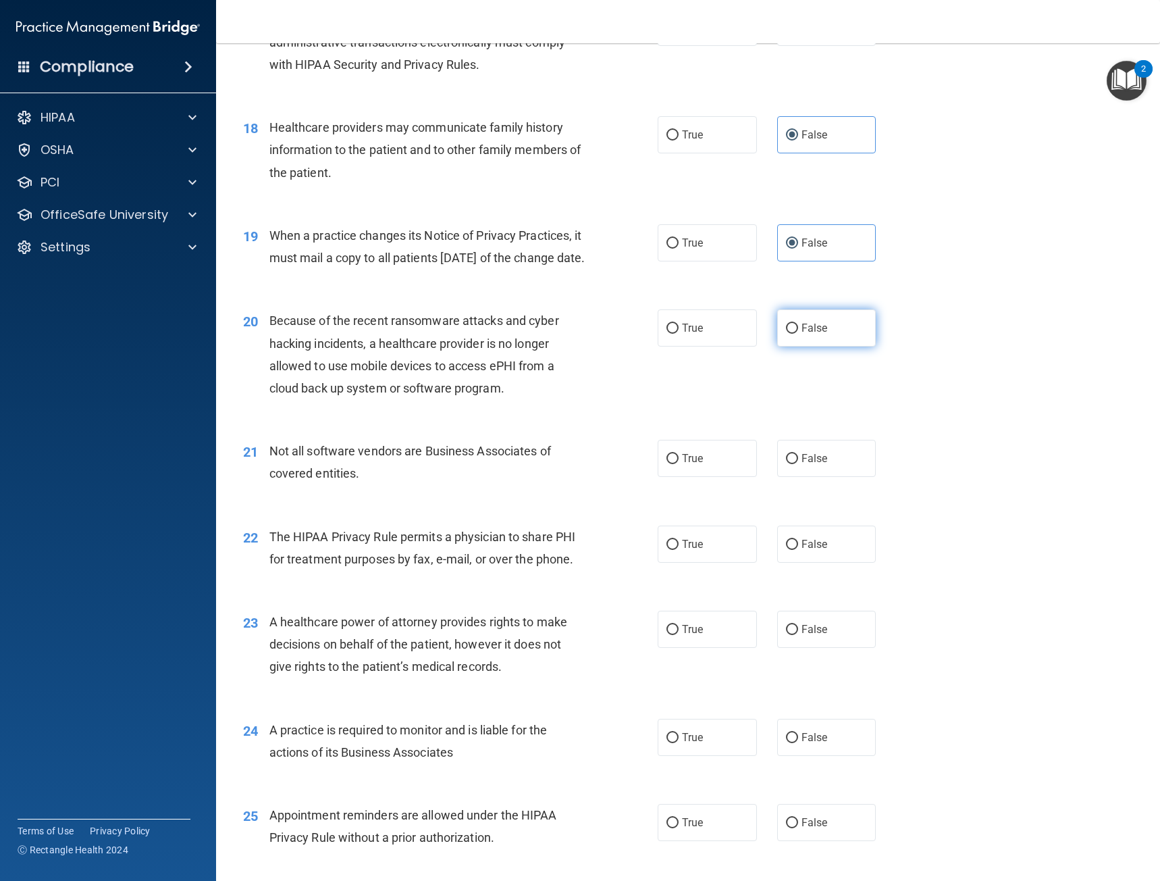
click at [813, 334] on span "False" at bounding box center [815, 328] width 26 height 13
click at [798, 334] on input "False" at bounding box center [792, 329] width 12 height 10
radio input "true"
click at [802, 744] on span "False" at bounding box center [815, 737] width 26 height 13
click at [798, 743] on input "False" at bounding box center [792, 738] width 12 height 10
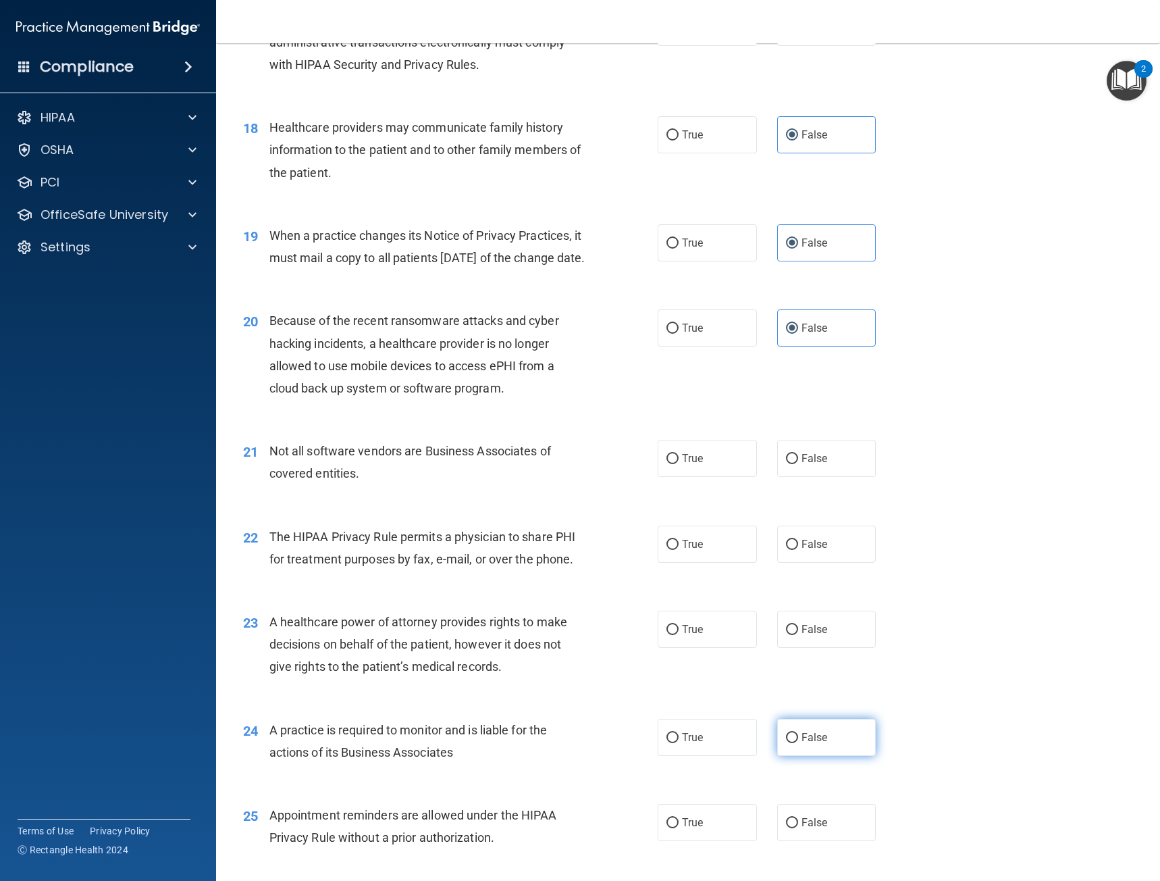
radio input "true"
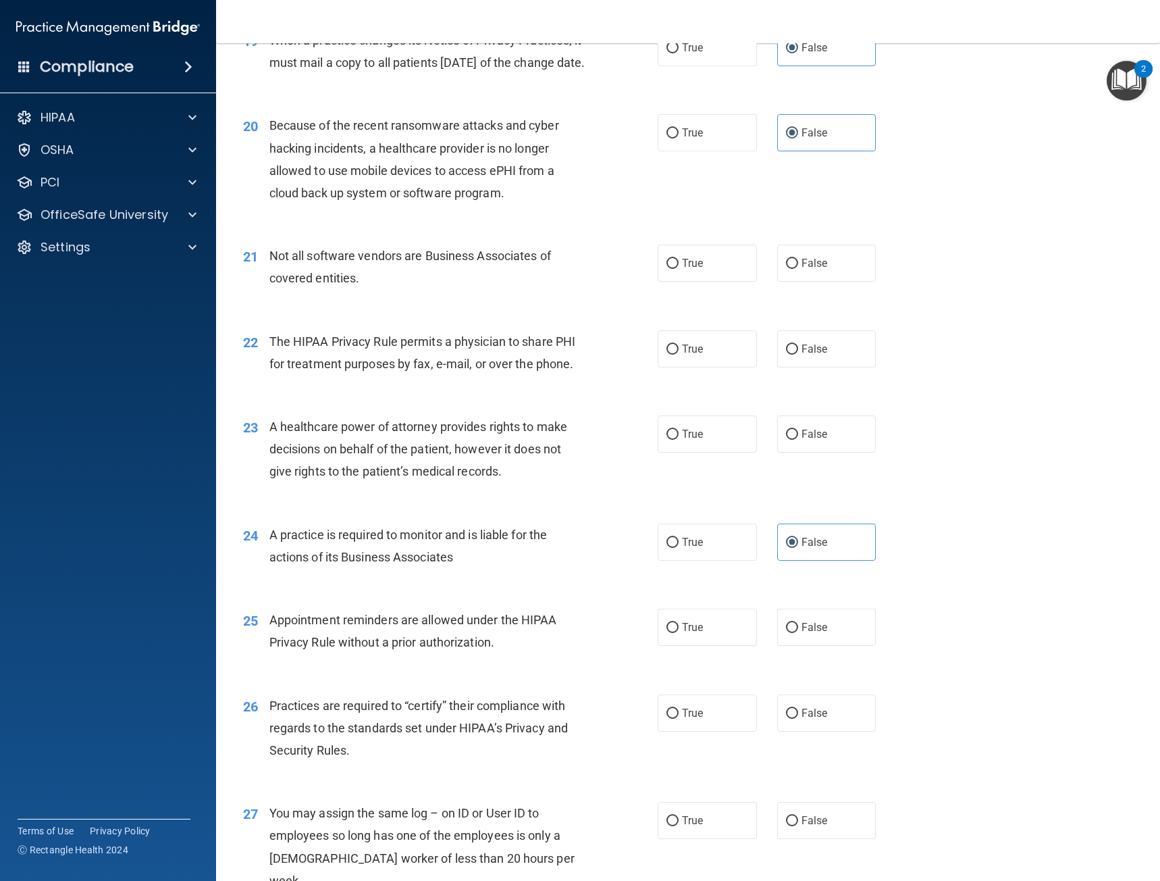
scroll to position [2094, 0]
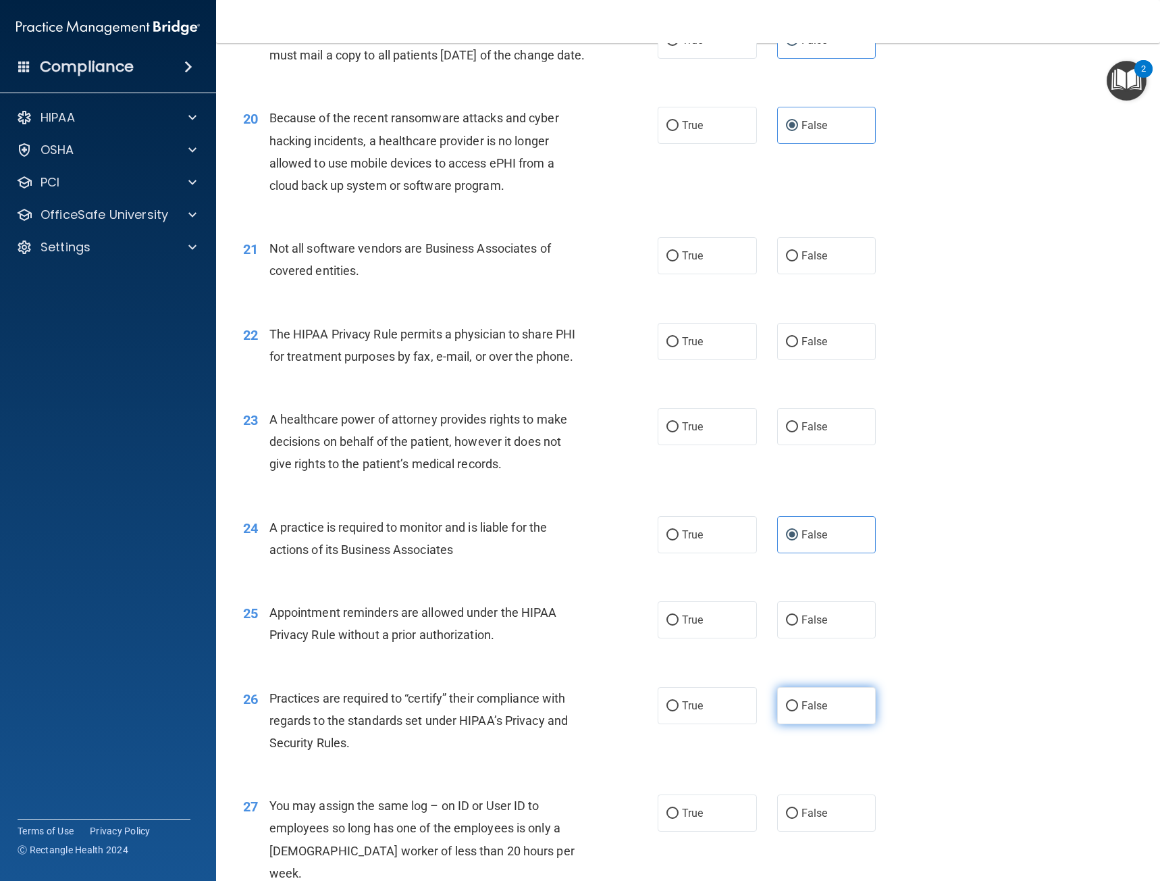
click at [810, 712] on span "False" at bounding box center [815, 705] width 26 height 13
click at [798, 711] on input "False" at bounding box center [792, 706] width 12 height 10
radio input "true"
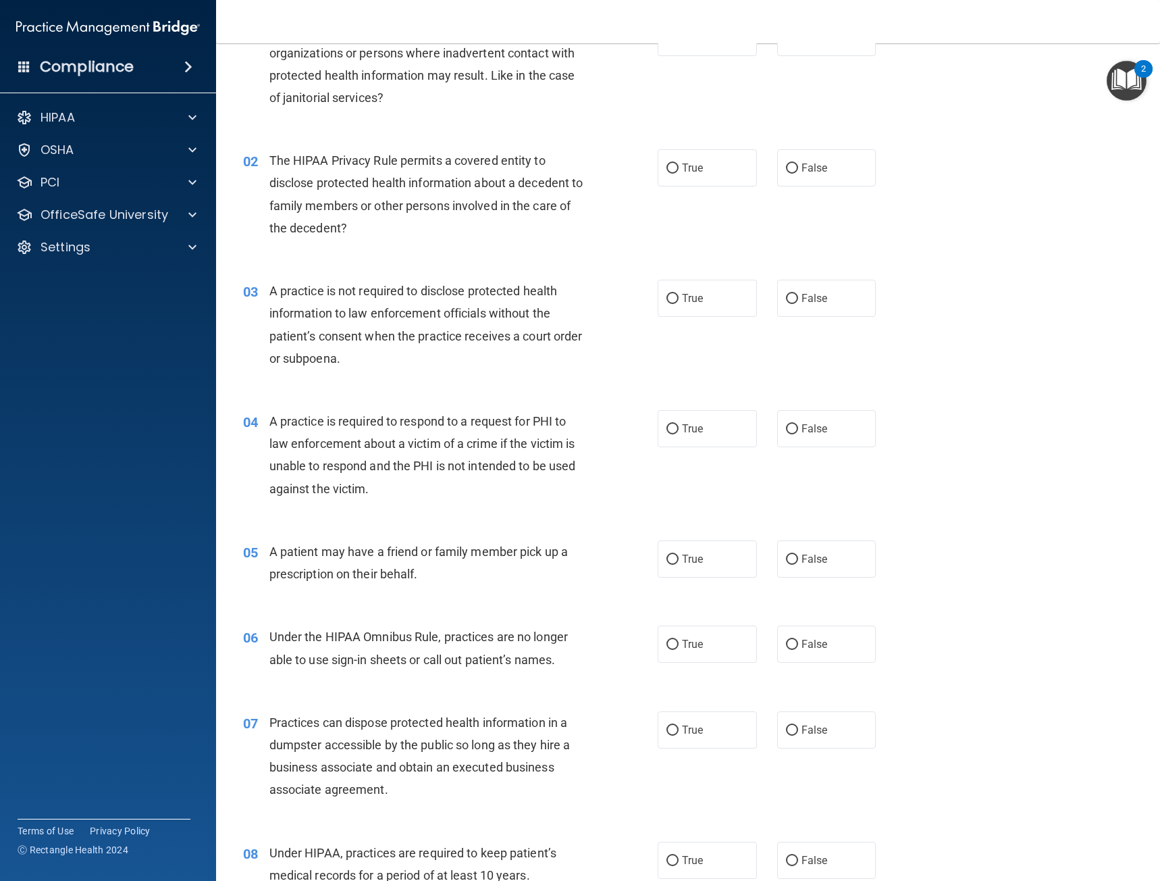
scroll to position [0, 0]
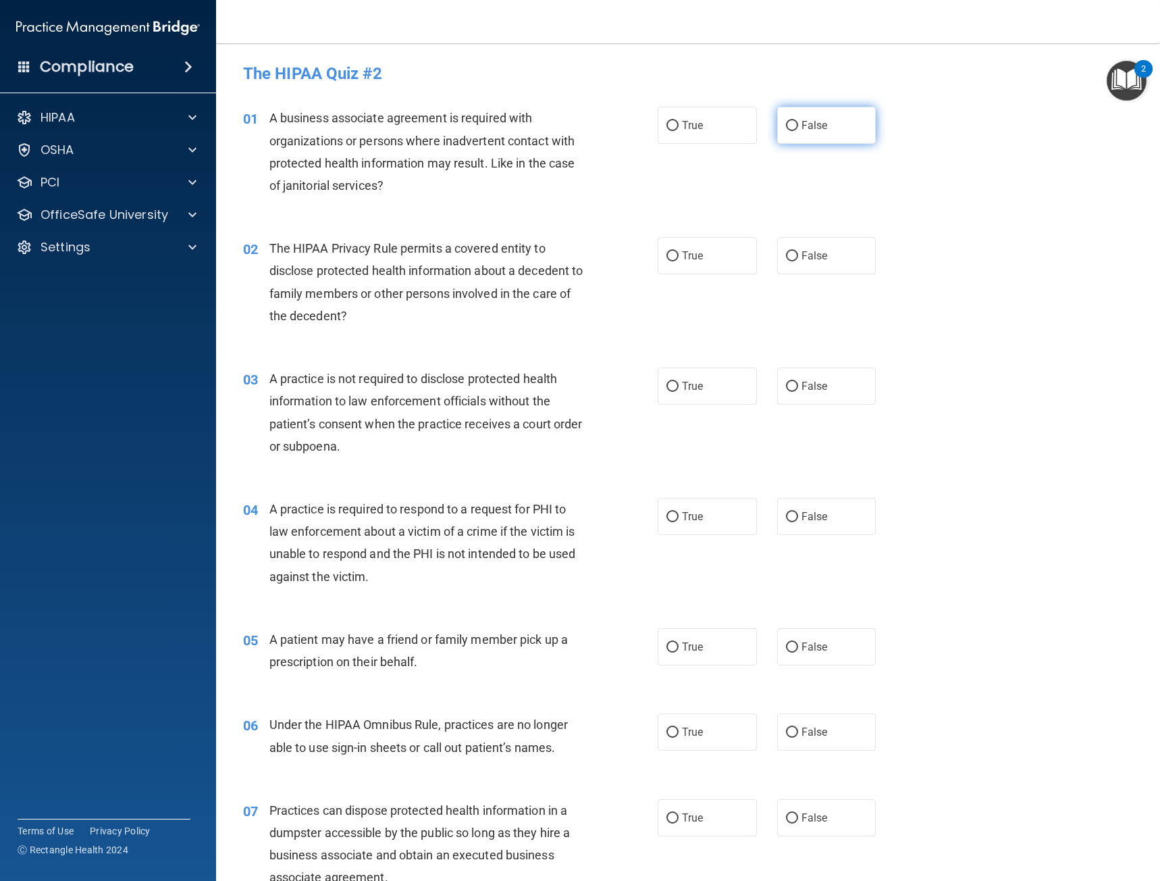
click at [817, 132] on label "False" at bounding box center [826, 125] width 99 height 37
click at [798, 131] on input "False" at bounding box center [792, 126] width 12 height 10
radio input "true"
click at [703, 252] on label "True" at bounding box center [707, 255] width 99 height 37
click at [679, 252] on input "True" at bounding box center [673, 256] width 12 height 10
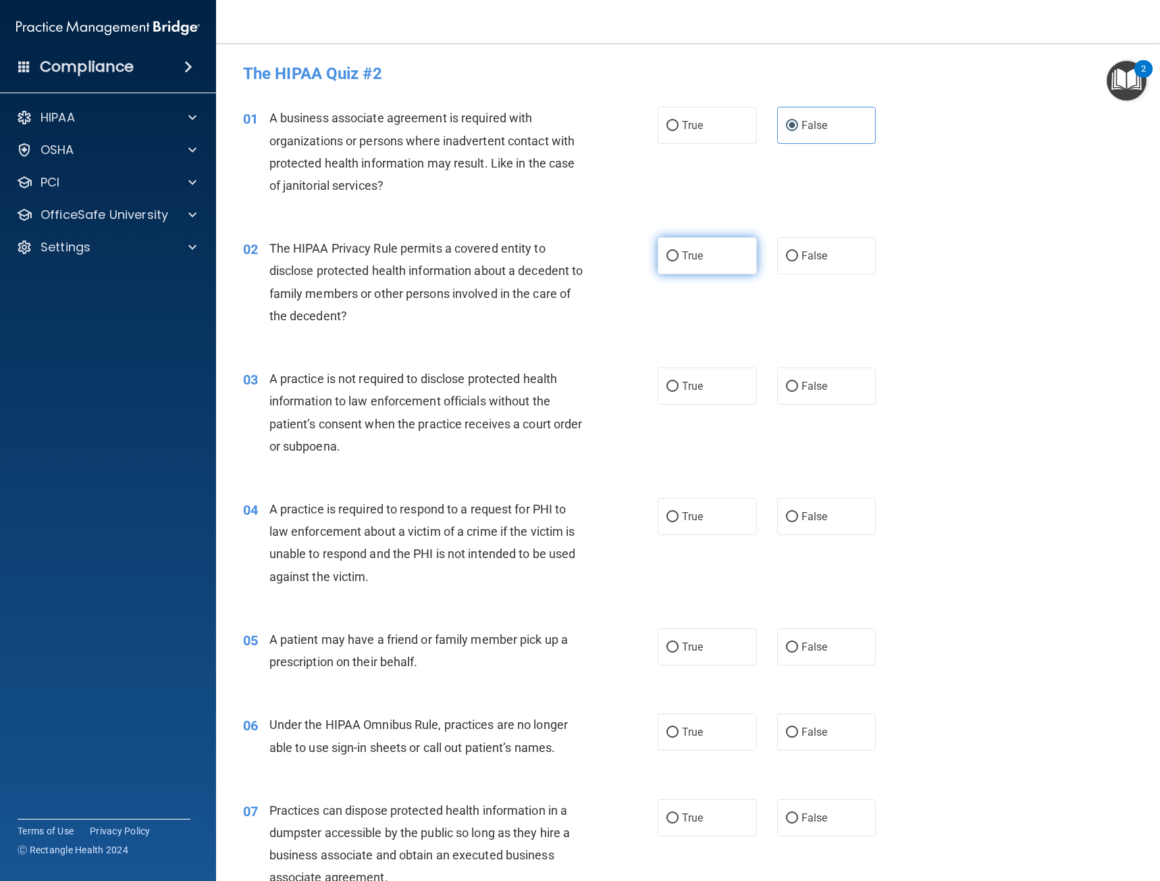
radio input "true"
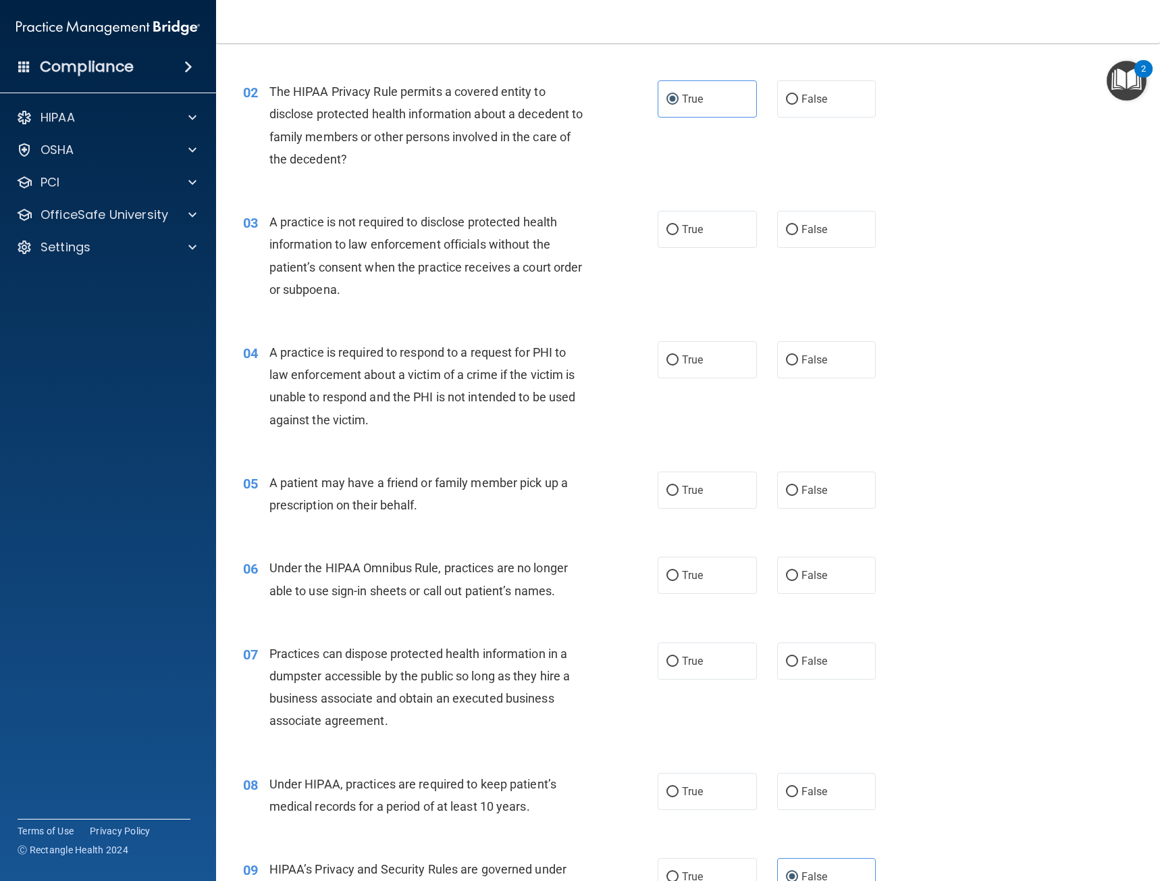
scroll to position [203, 0]
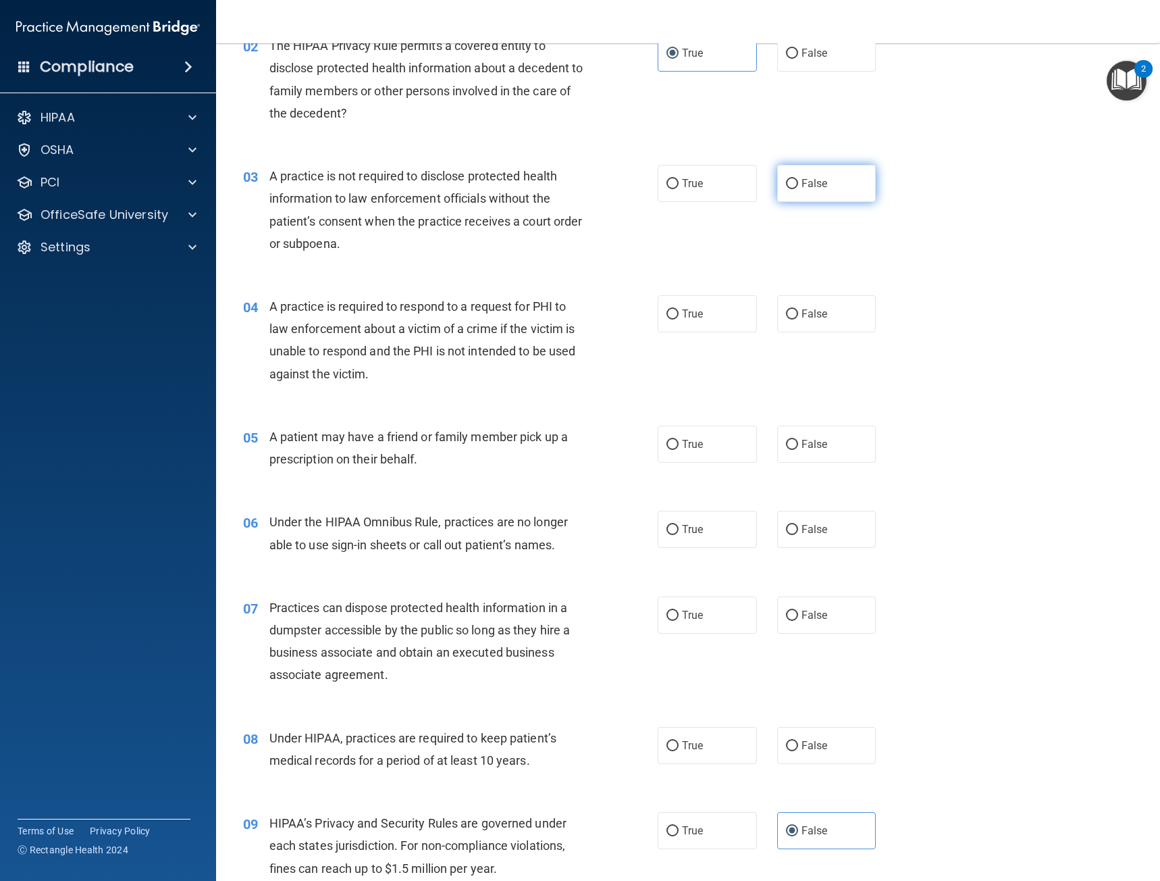
click at [794, 176] on label "False" at bounding box center [826, 183] width 99 height 37
click at [794, 179] on input "False" at bounding box center [792, 184] width 12 height 10
radio input "true"
click at [696, 305] on label "True" at bounding box center [707, 313] width 99 height 37
click at [679, 309] on input "True" at bounding box center [673, 314] width 12 height 10
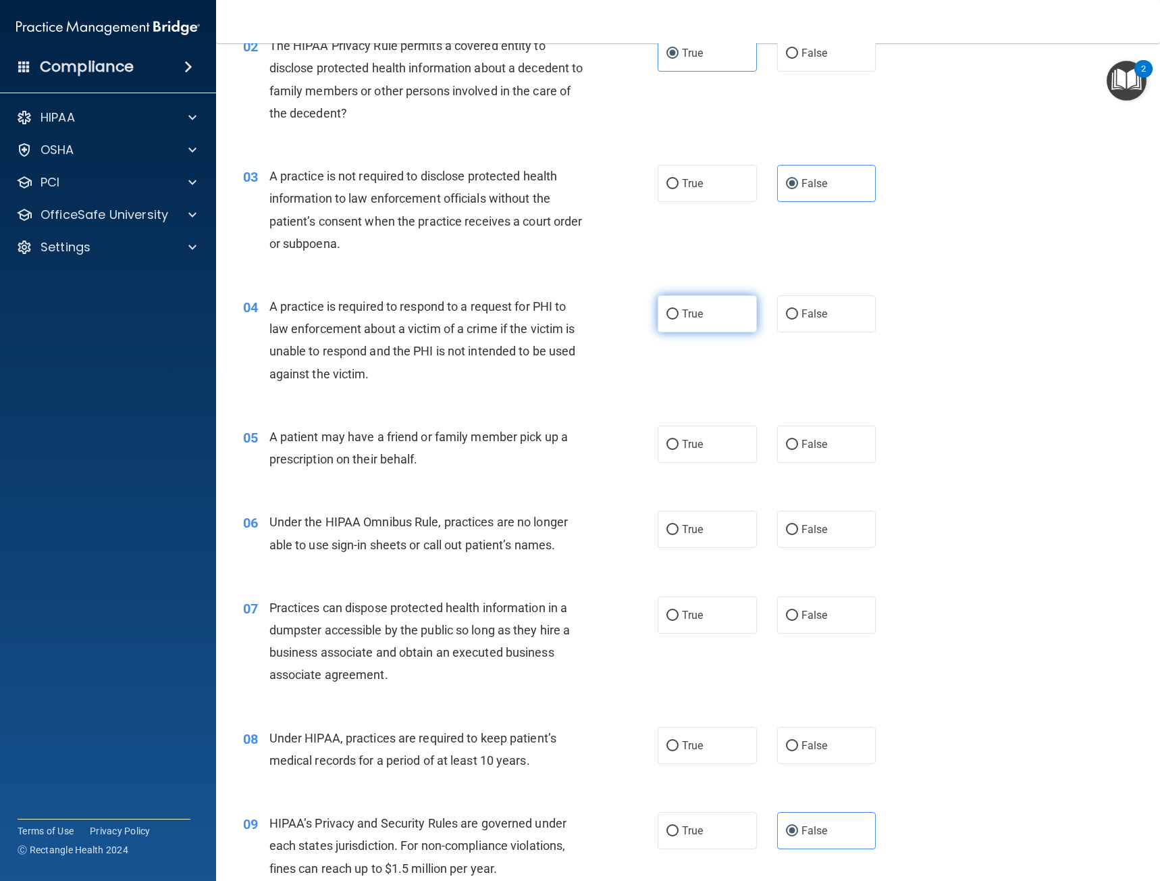
radio input "true"
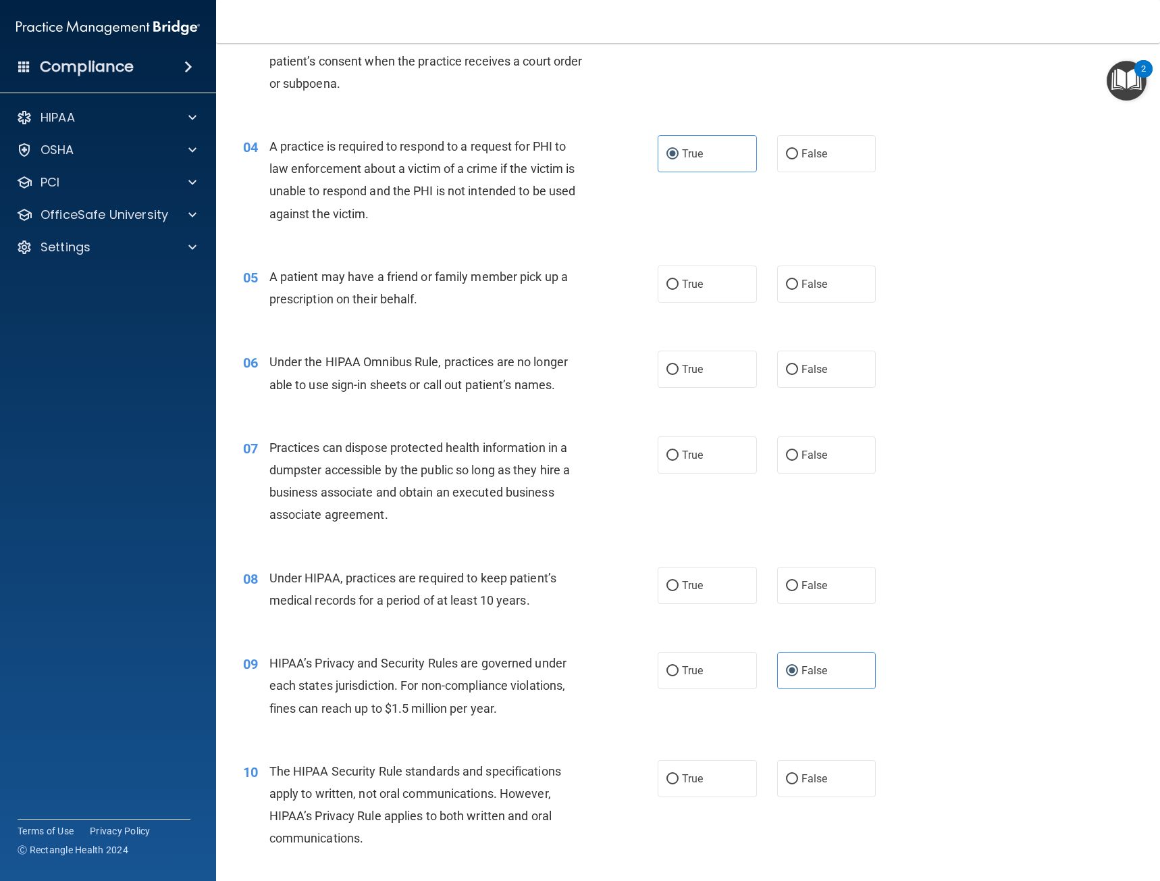
scroll to position [405, 0]
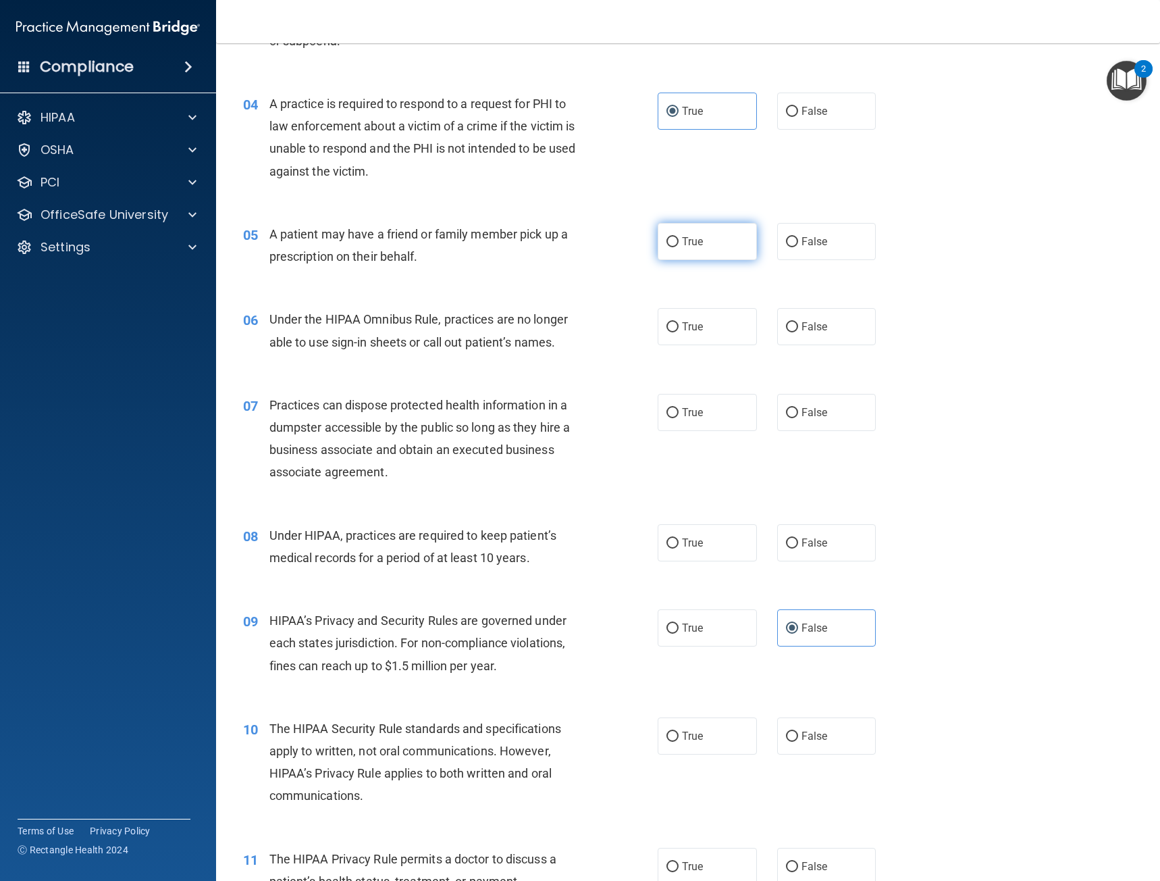
click at [709, 252] on label "True" at bounding box center [707, 241] width 99 height 37
click at [679, 247] on input "True" at bounding box center [673, 242] width 12 height 10
radio input "true"
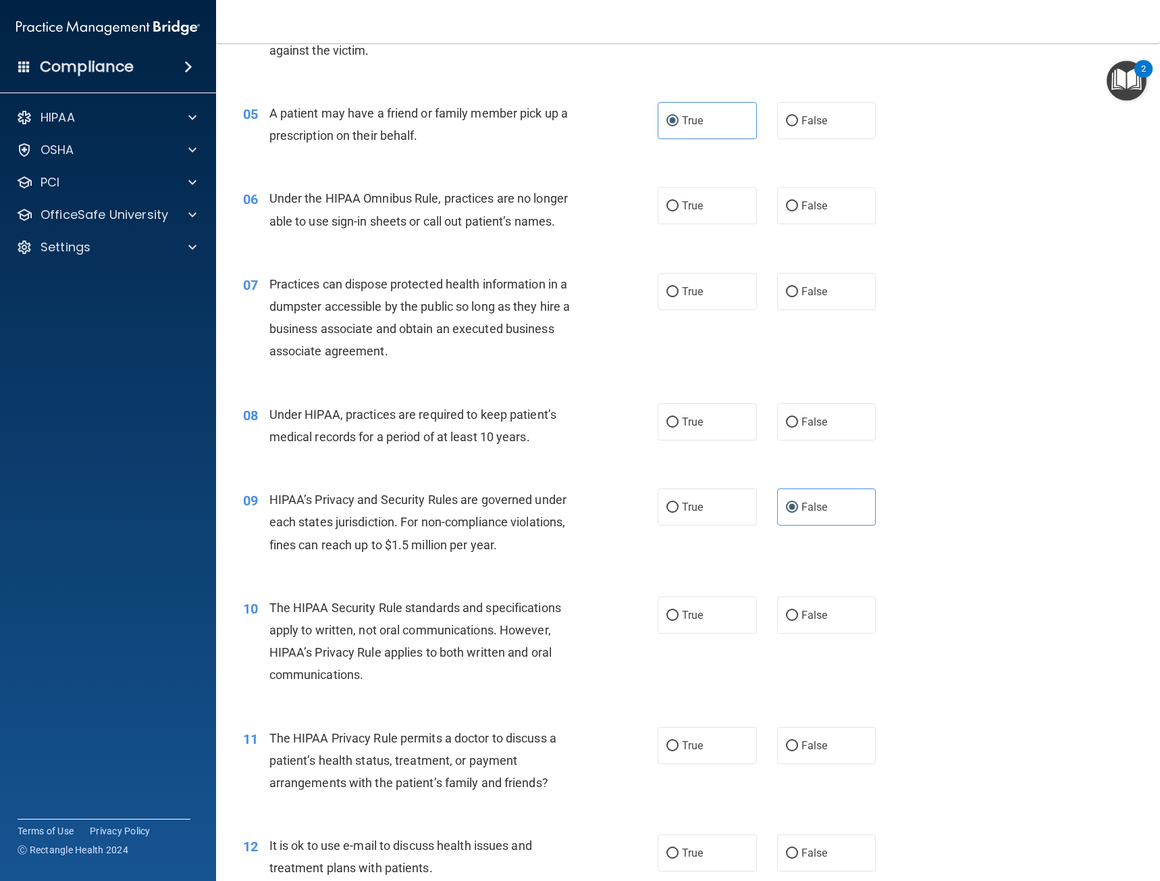
scroll to position [540, 0]
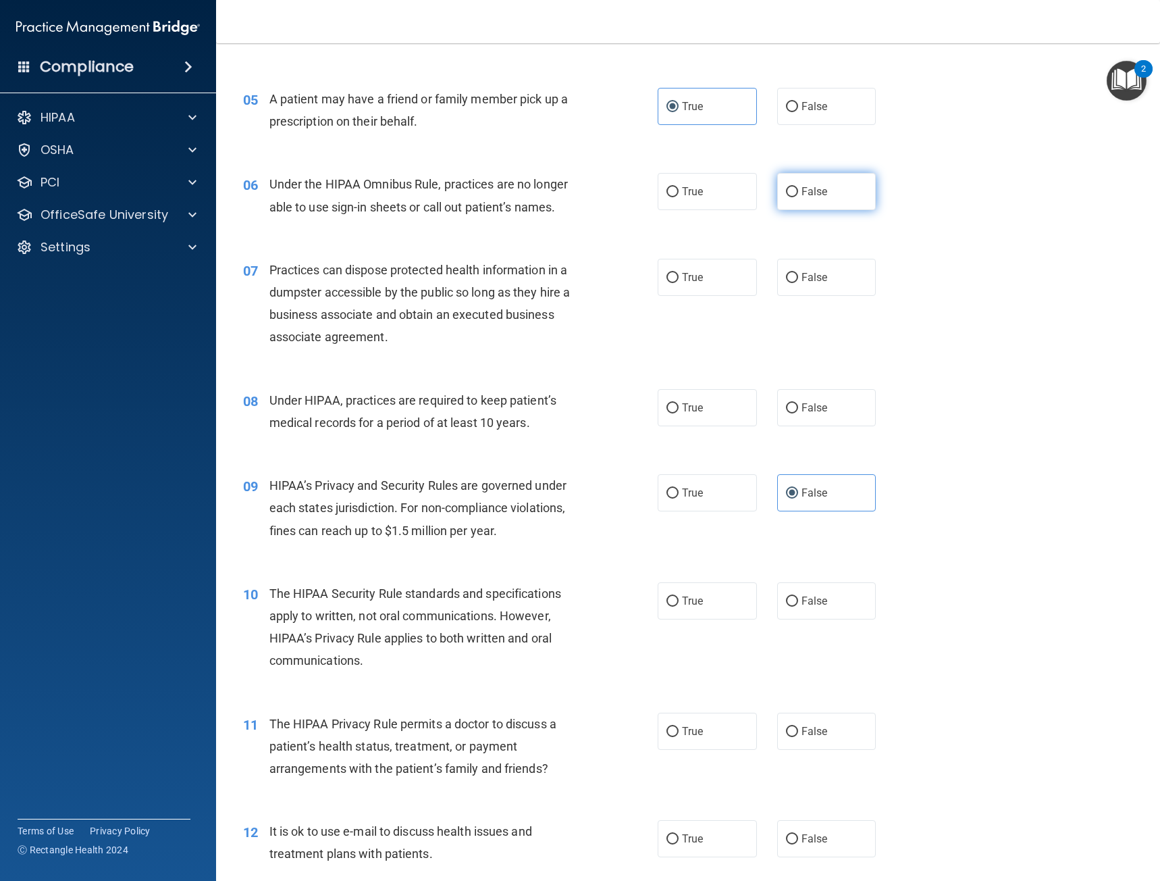
click at [792, 194] on label "False" at bounding box center [826, 191] width 99 height 37
click at [792, 194] on input "False" at bounding box center [792, 192] width 12 height 10
radio input "true"
click at [794, 289] on label "False" at bounding box center [826, 277] width 99 height 37
click at [794, 283] on input "False" at bounding box center [792, 278] width 12 height 10
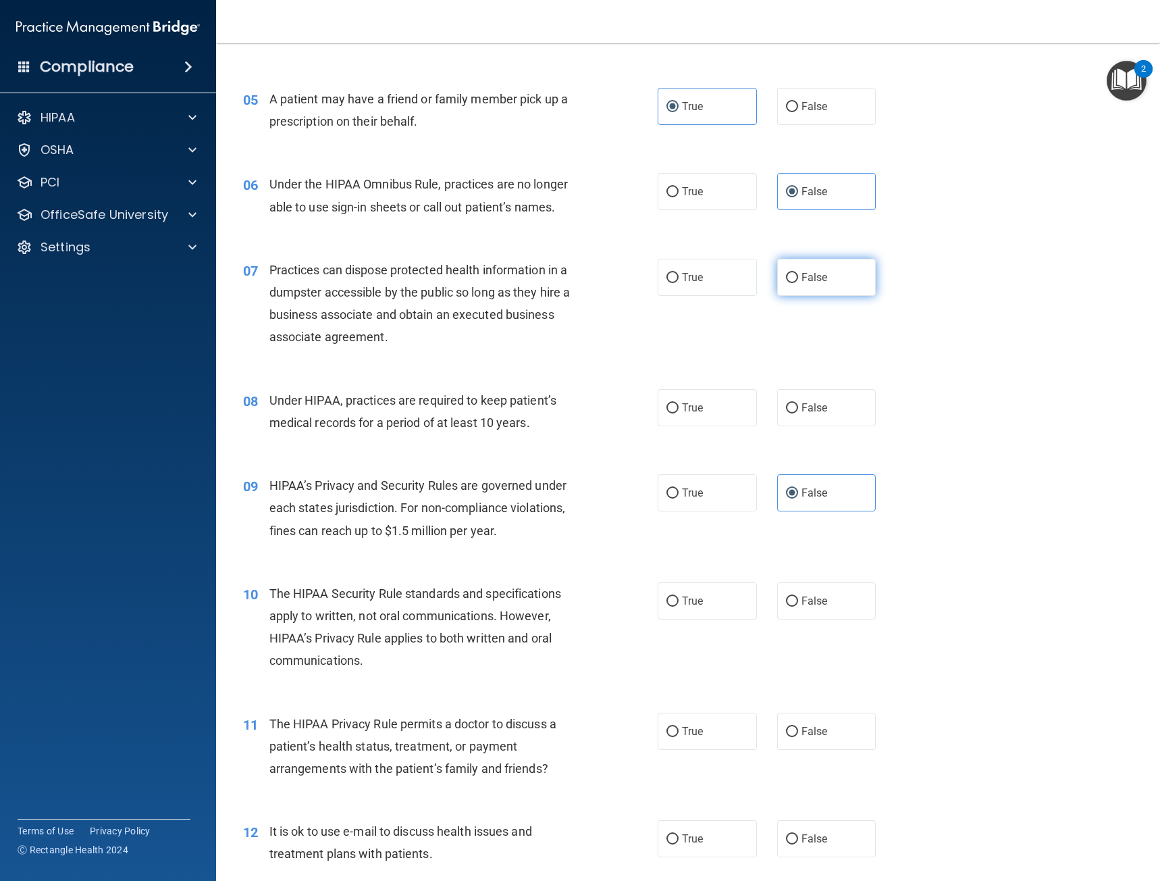
radio input "true"
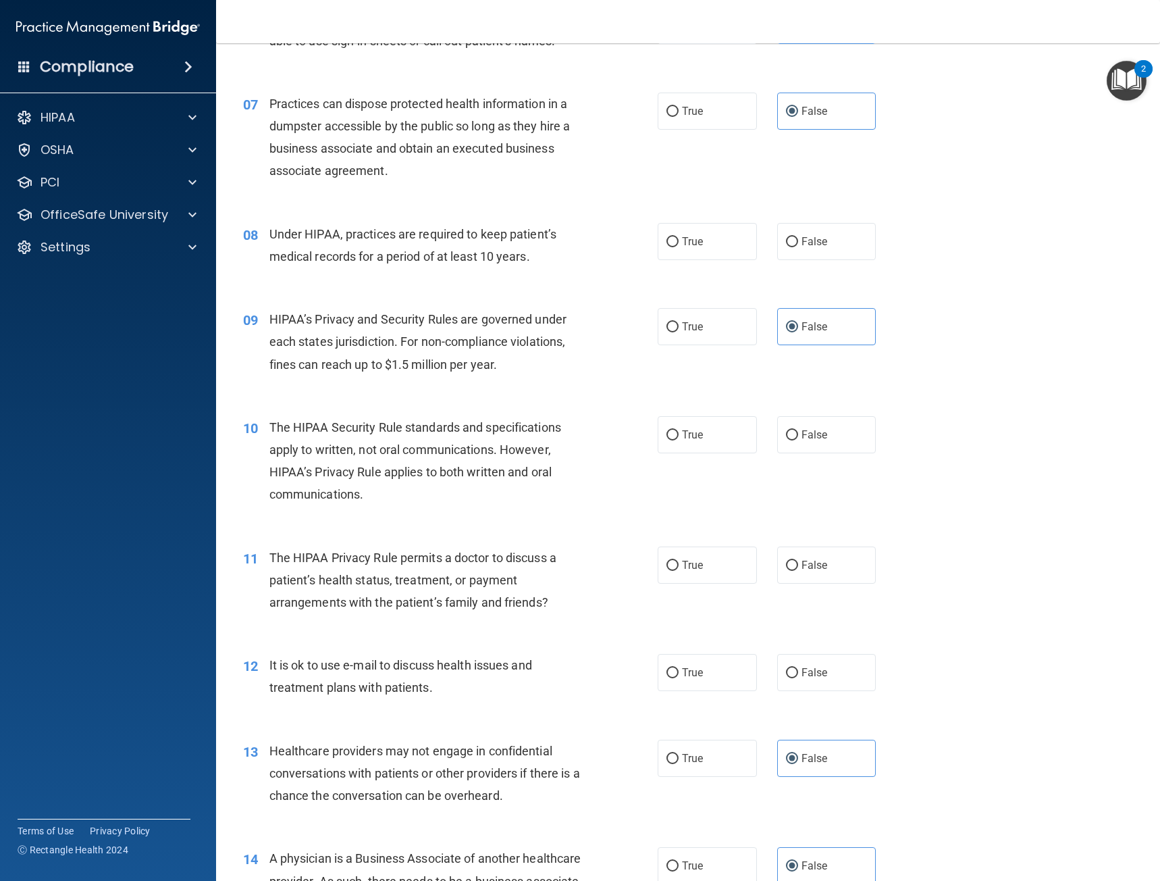
scroll to position [743, 0]
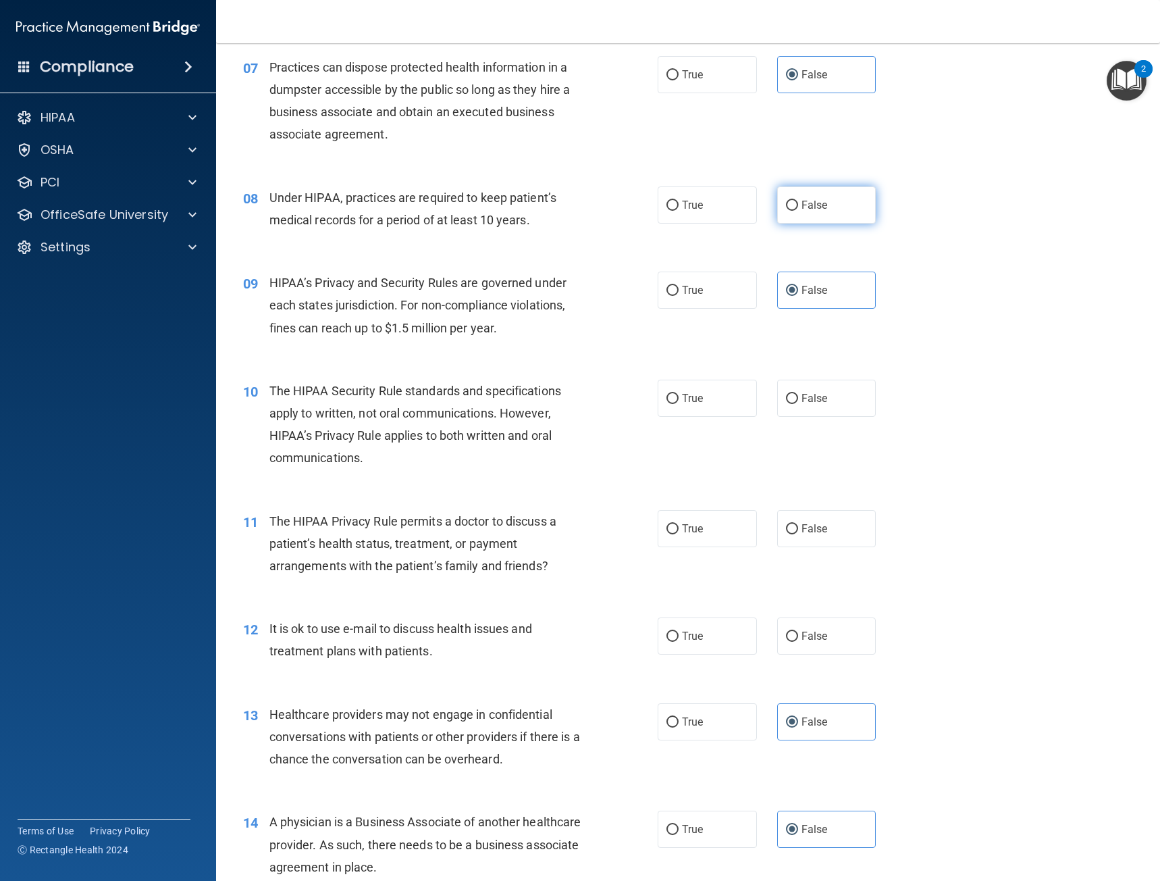
click at [819, 211] on label "False" at bounding box center [826, 204] width 99 height 37
click at [798, 211] on input "False" at bounding box center [792, 206] width 12 height 10
radio input "true"
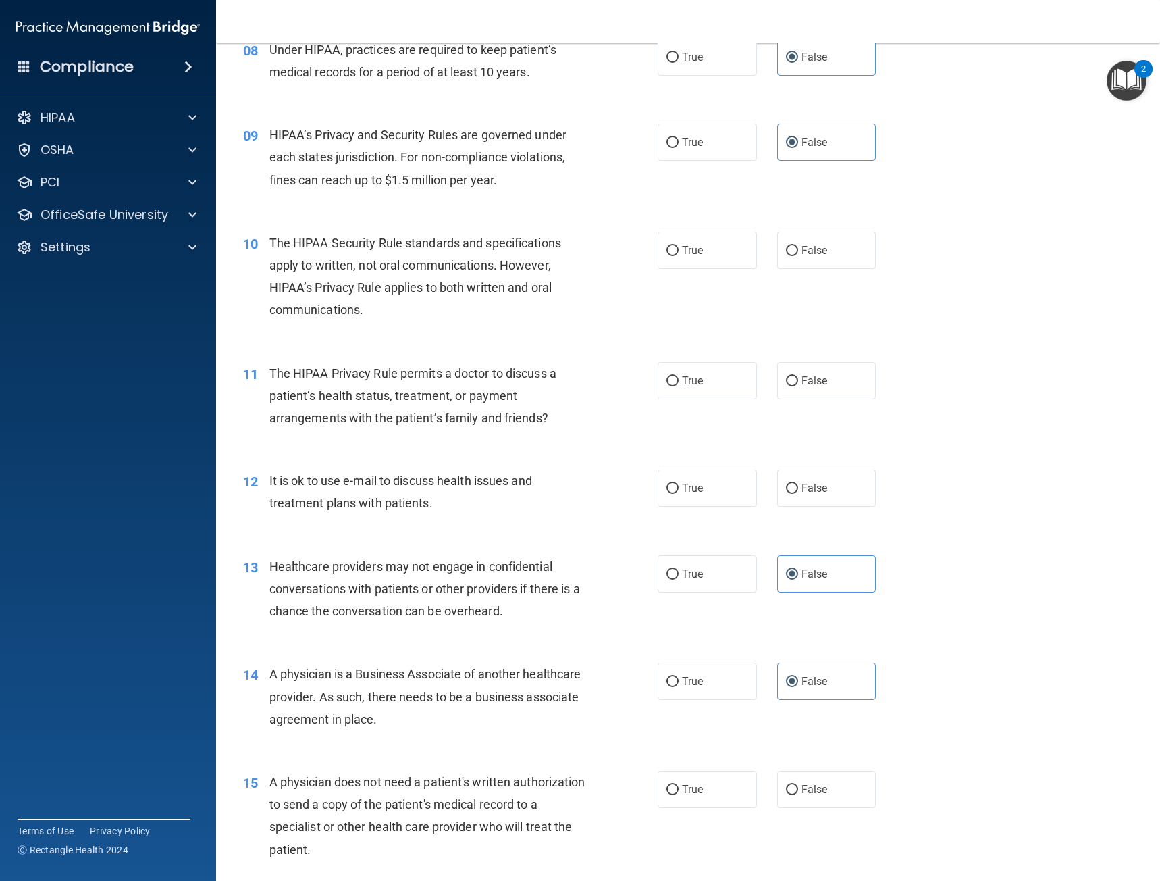
scroll to position [946, 0]
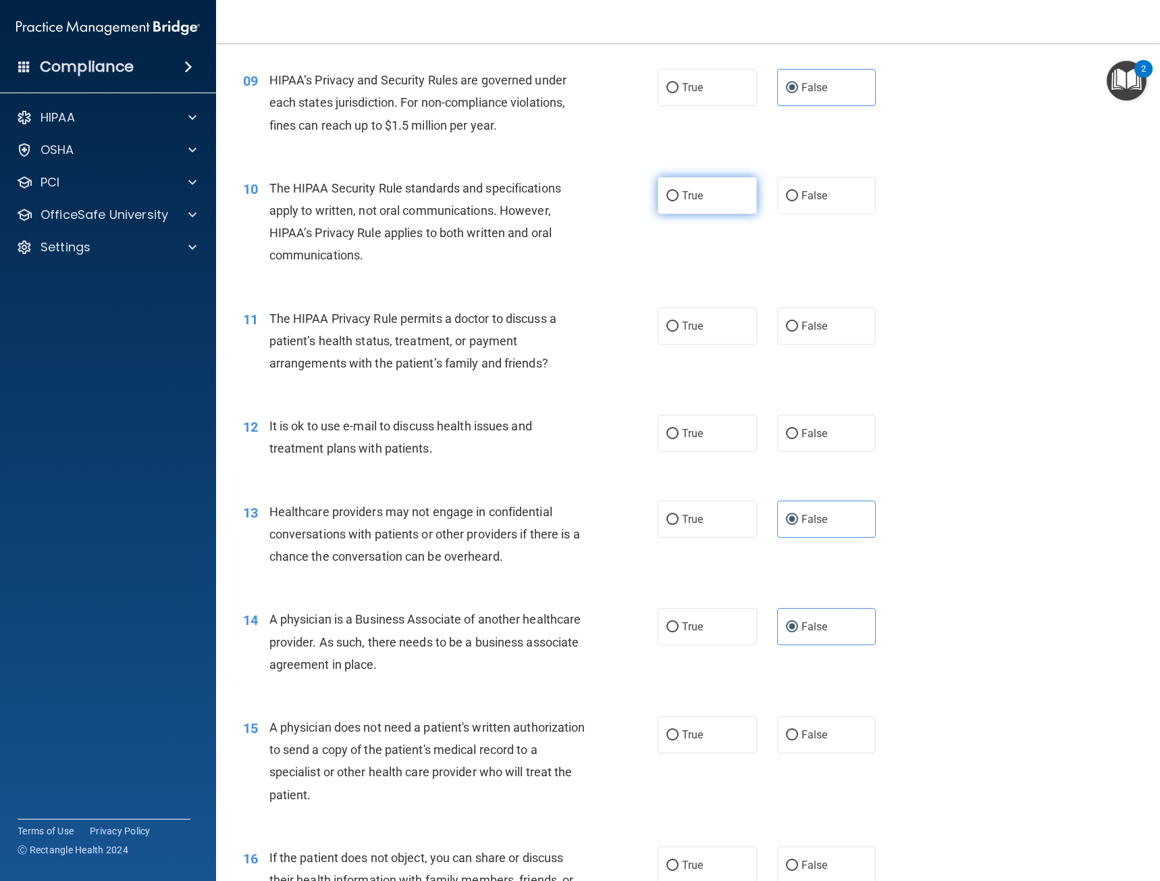
click at [712, 202] on label "True" at bounding box center [707, 195] width 99 height 37
click at [679, 201] on input "True" at bounding box center [673, 196] width 12 height 10
radio input "true"
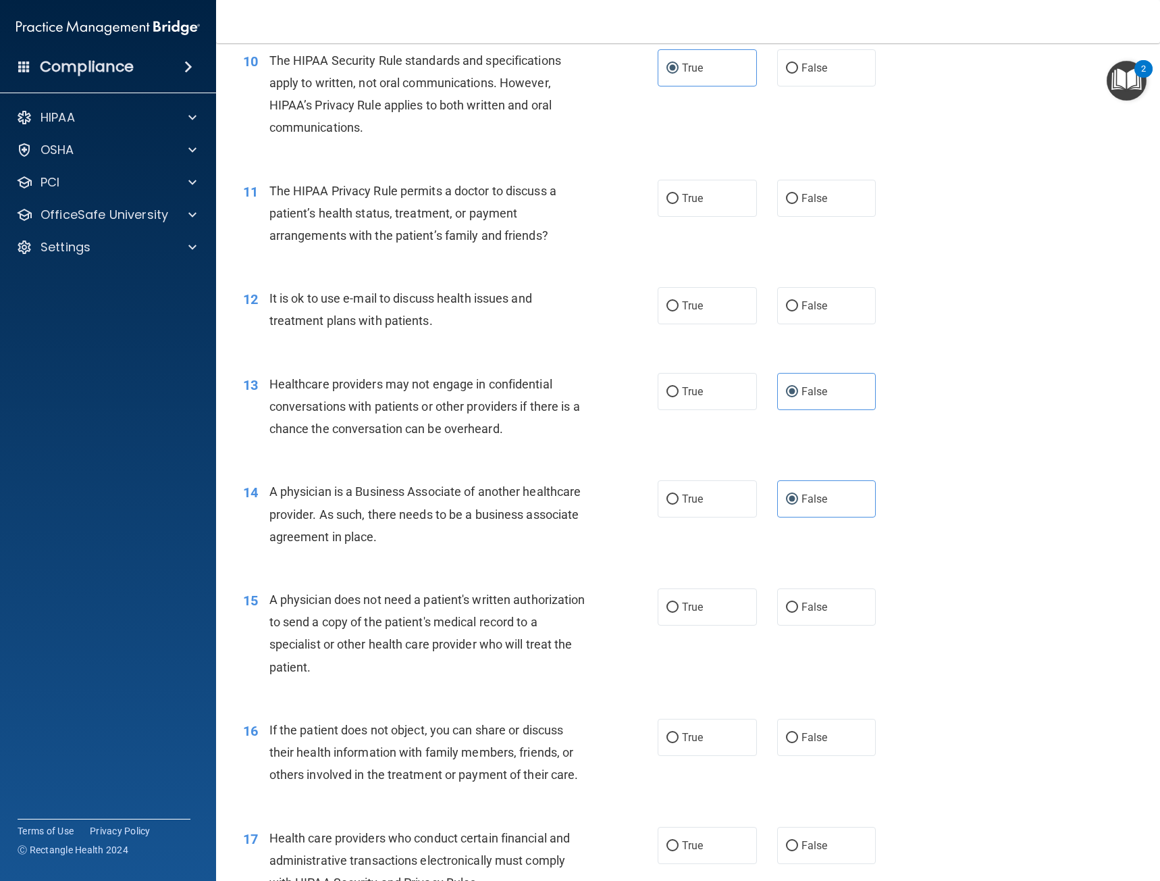
scroll to position [1148, 0]
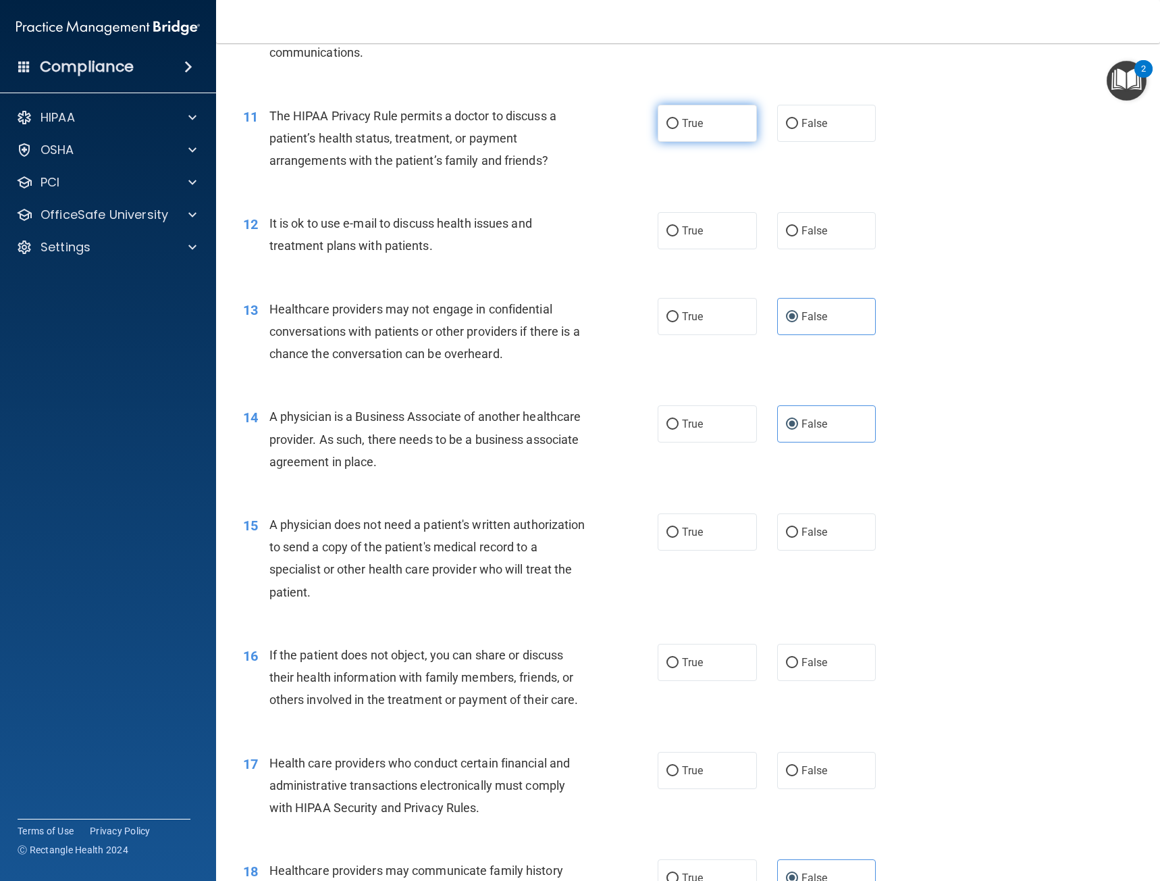
click at [713, 130] on label "True" at bounding box center [707, 123] width 99 height 37
click at [679, 129] on input "True" at bounding box center [673, 124] width 12 height 10
radio input "true"
click at [688, 236] on span "True" at bounding box center [692, 230] width 21 height 13
click at [679, 236] on input "True" at bounding box center [673, 231] width 12 height 10
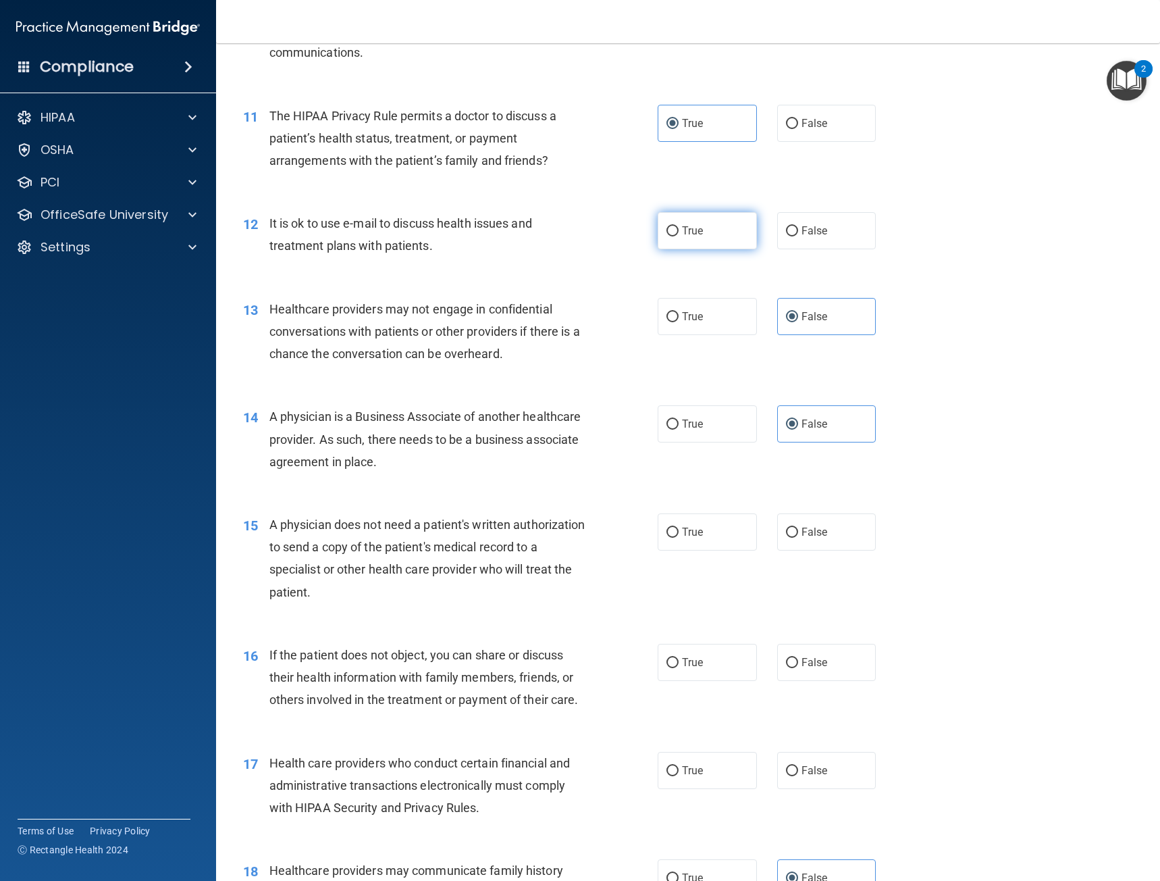
radio input "true"
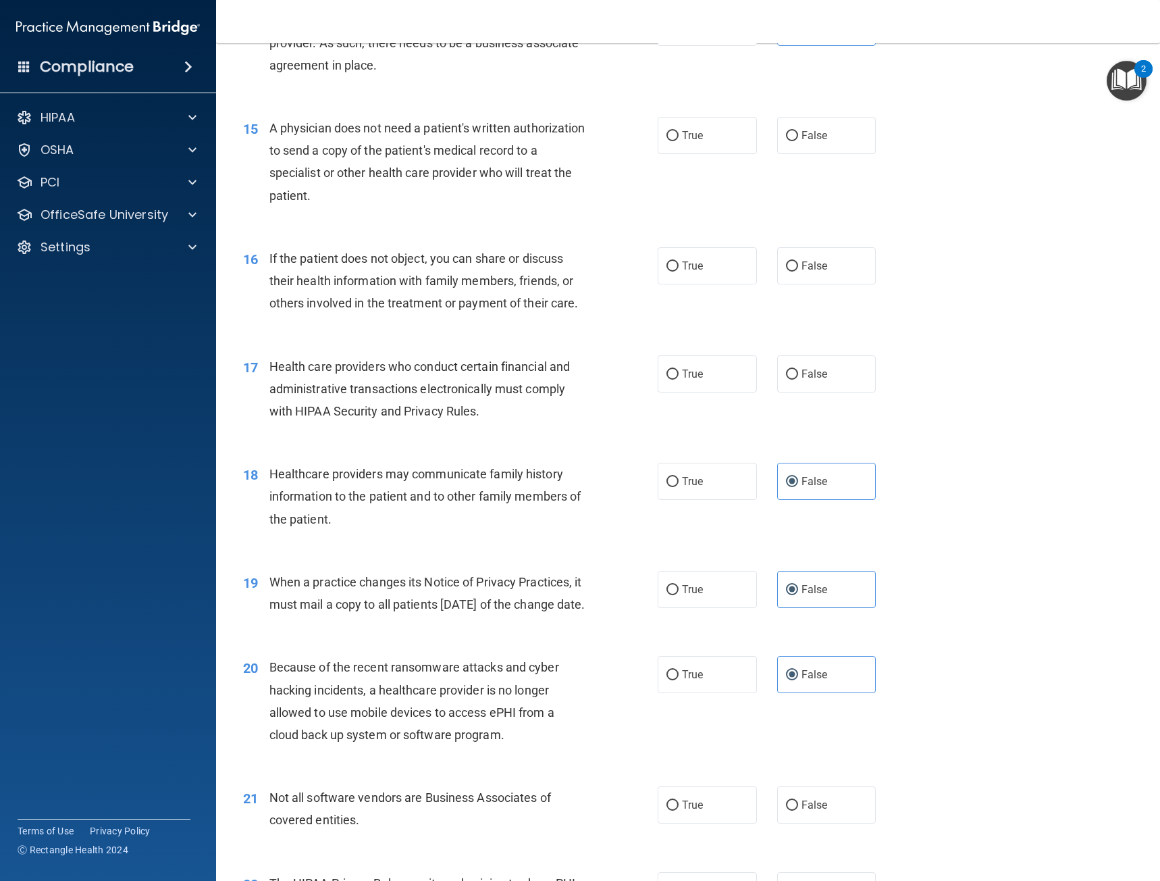
scroll to position [1554, 0]
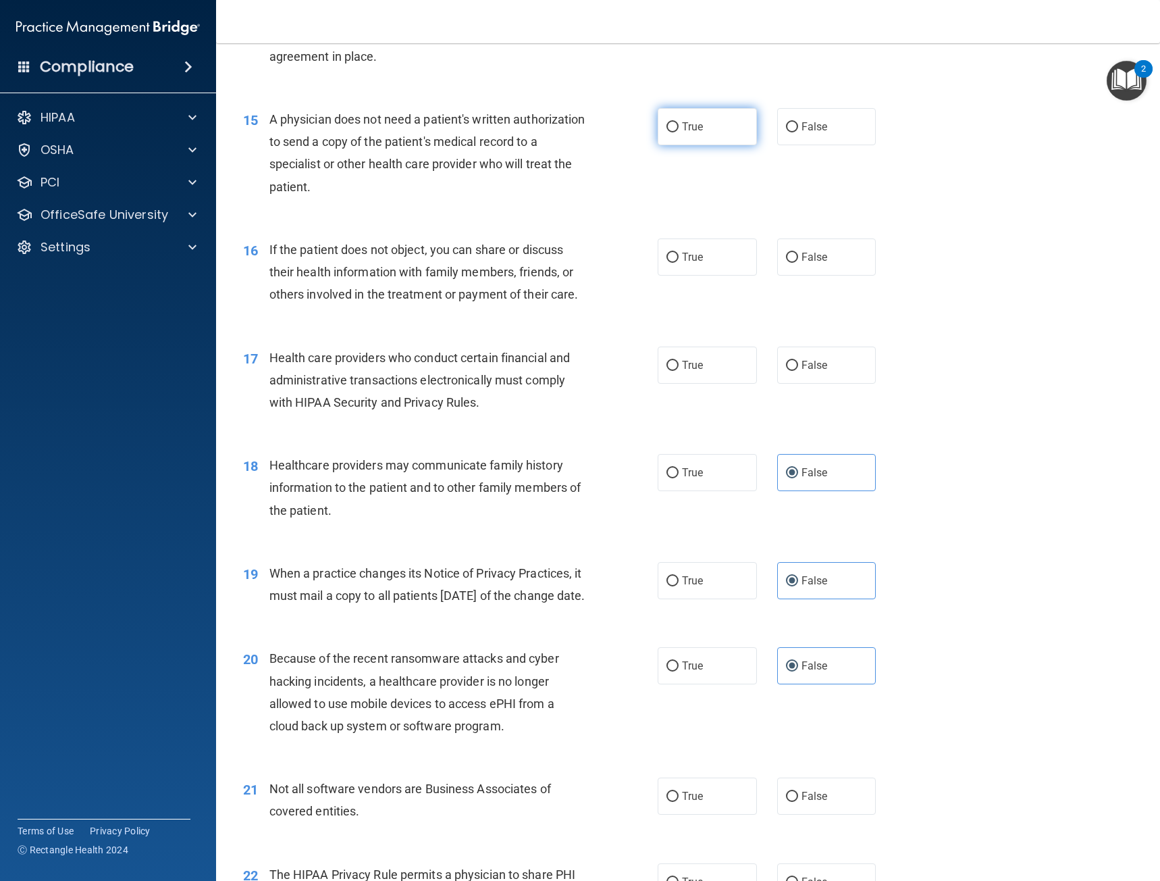
click at [679, 137] on label "True" at bounding box center [707, 126] width 99 height 37
click at [679, 132] on input "True" at bounding box center [673, 127] width 12 height 10
radio input "true"
click at [700, 257] on label "True" at bounding box center [707, 256] width 99 height 37
click at [679, 257] on input "True" at bounding box center [673, 258] width 12 height 10
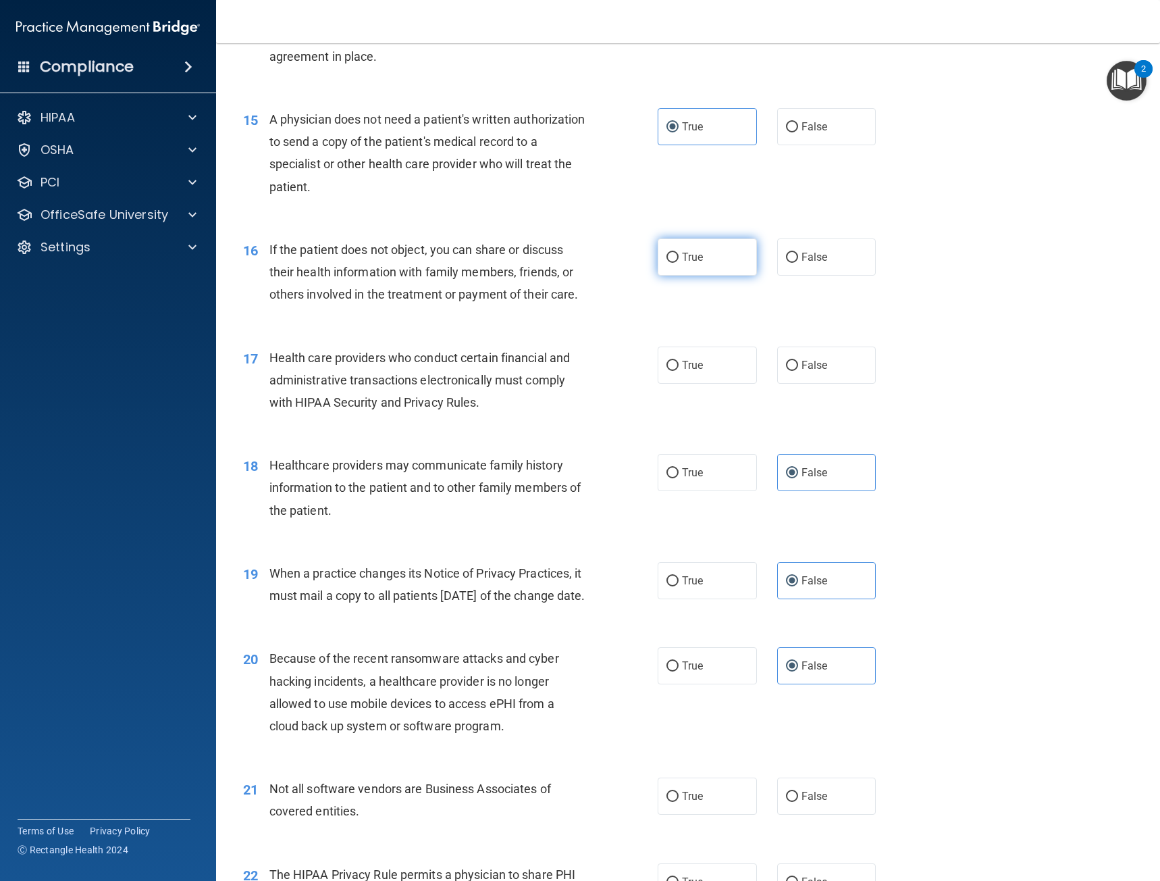
radio input "true"
click at [704, 377] on label "True" at bounding box center [707, 365] width 99 height 37
click at [679, 371] on input "True" at bounding box center [673, 366] width 12 height 10
radio input "true"
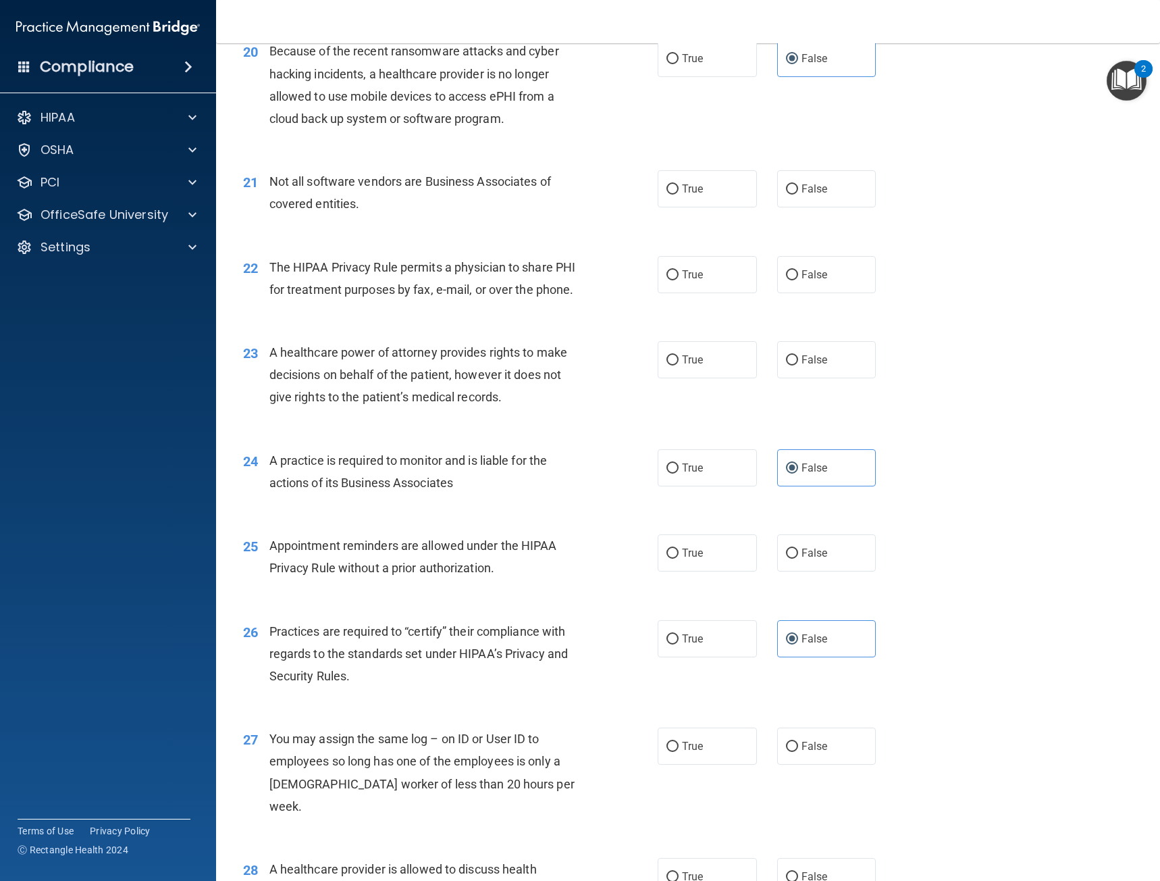
scroll to position [2161, 0]
click at [682, 207] on label "True" at bounding box center [707, 188] width 99 height 37
click at [679, 194] on input "True" at bounding box center [673, 189] width 12 height 10
radio input "true"
click at [704, 292] on label "True" at bounding box center [707, 273] width 99 height 37
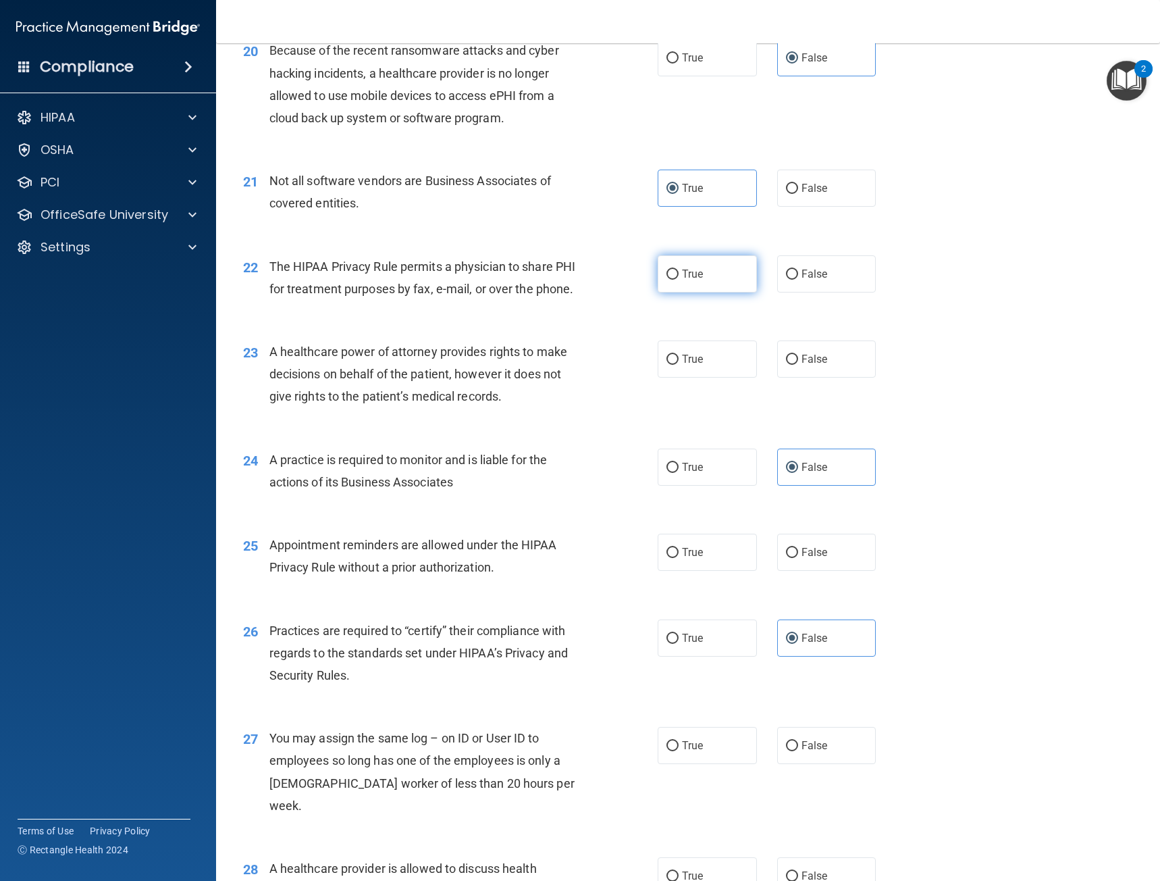
click at [679, 280] on input "True" at bounding box center [673, 275] width 12 height 10
radio input "true"
click at [819, 365] on span "False" at bounding box center [815, 359] width 26 height 13
click at [798, 365] on input "False" at bounding box center [792, 360] width 12 height 10
radio input "true"
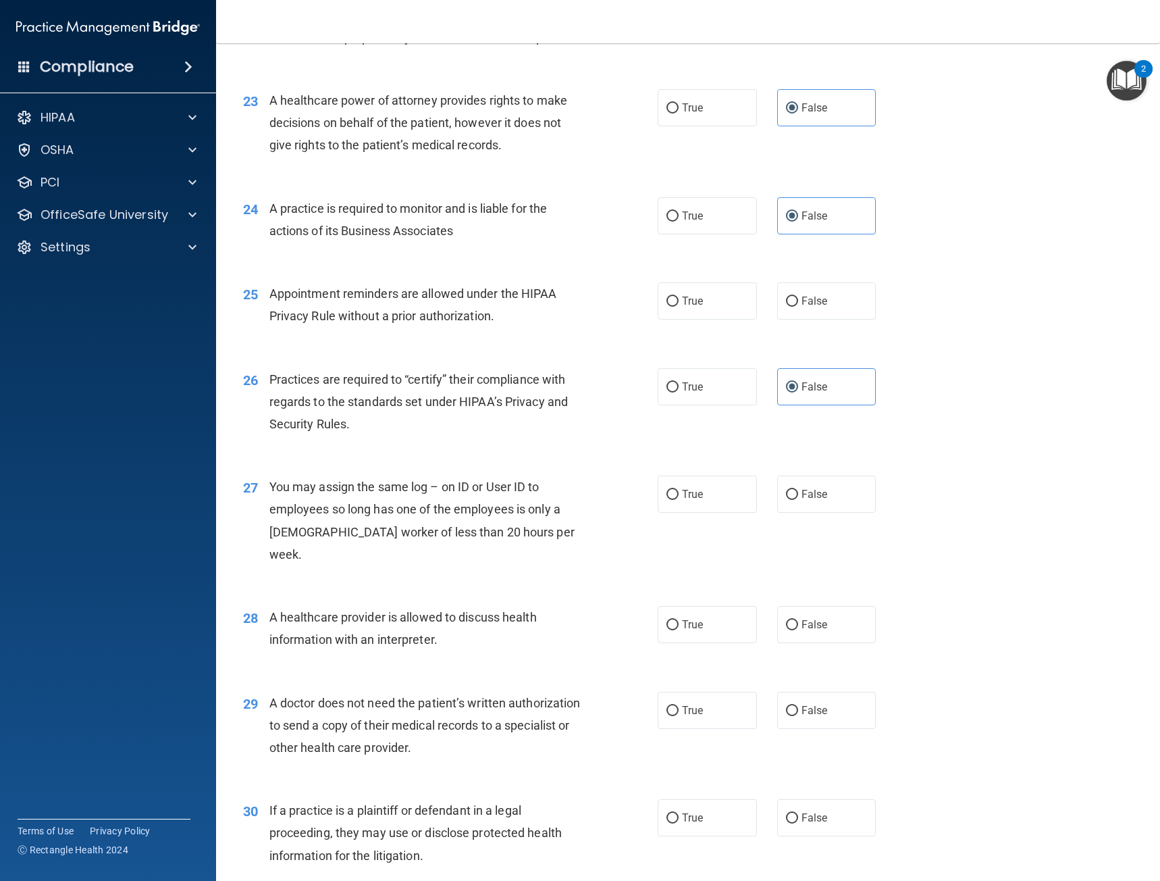
scroll to position [2432, 0]
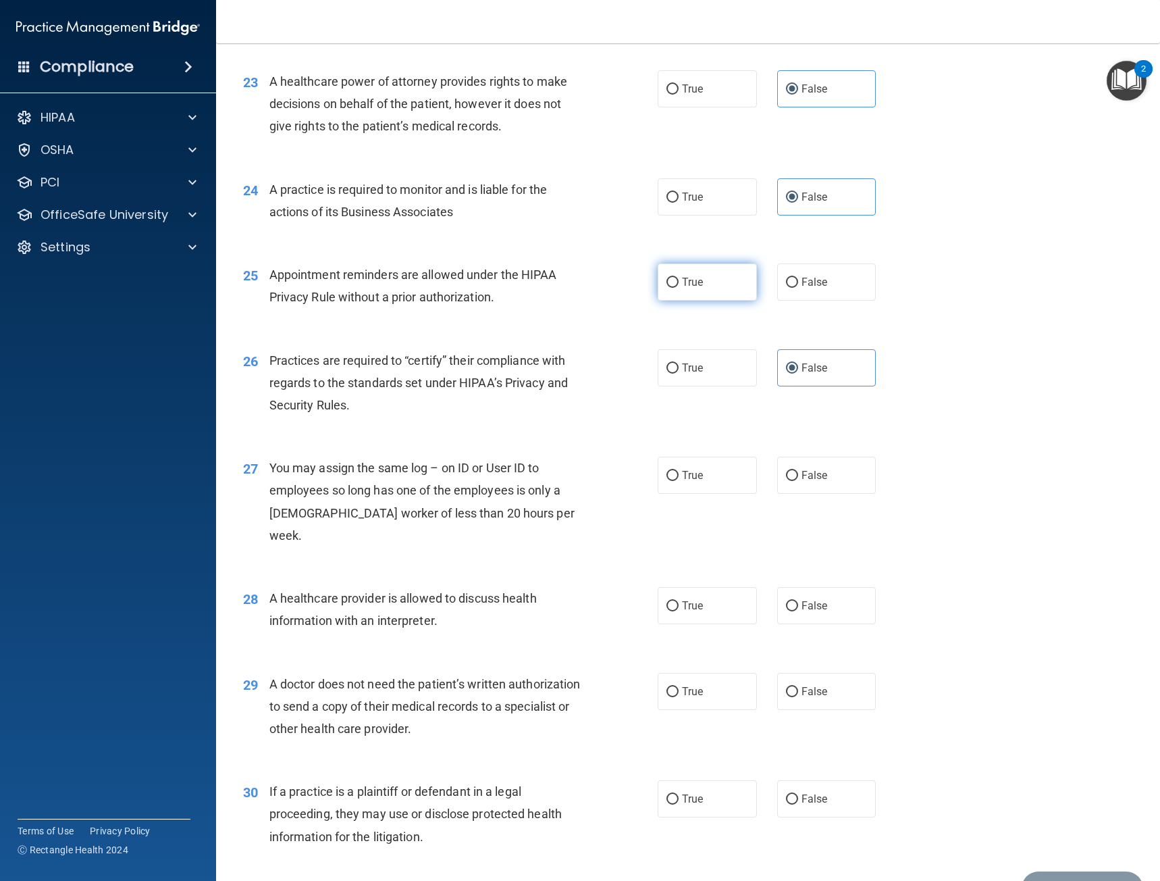
click at [699, 301] on label "True" at bounding box center [707, 281] width 99 height 37
click at [679, 288] on input "True" at bounding box center [673, 283] width 12 height 10
radio input "true"
click at [802, 482] on span "False" at bounding box center [815, 475] width 26 height 13
click at [798, 481] on input "False" at bounding box center [792, 476] width 12 height 10
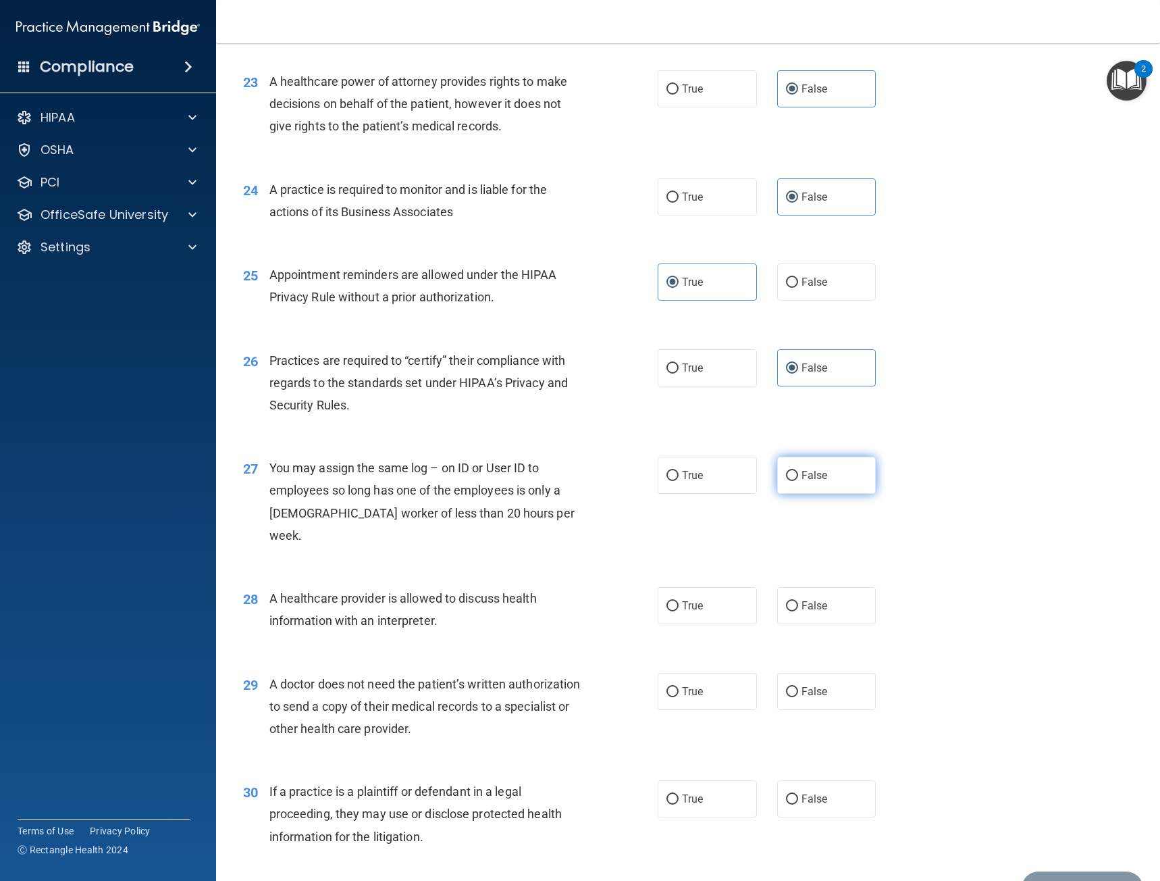
radio input "true"
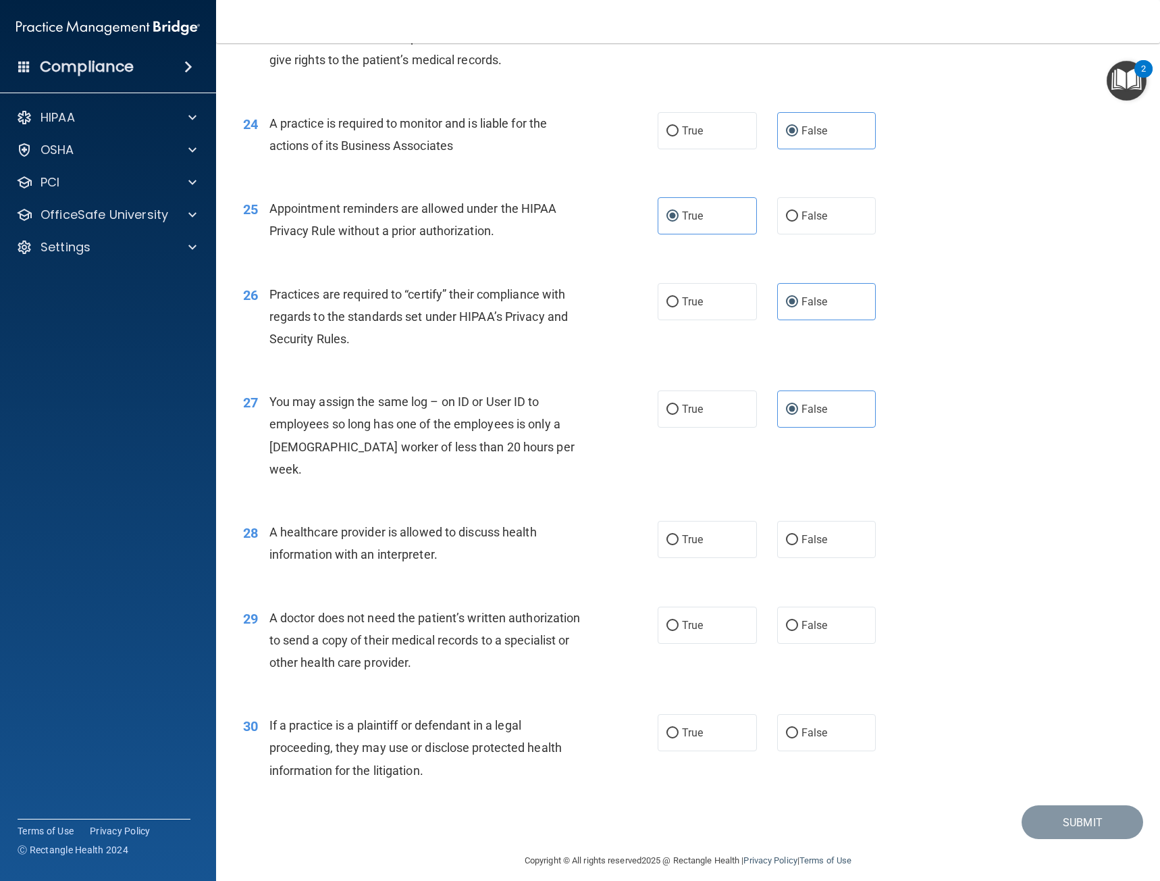
scroll to position [2510, 0]
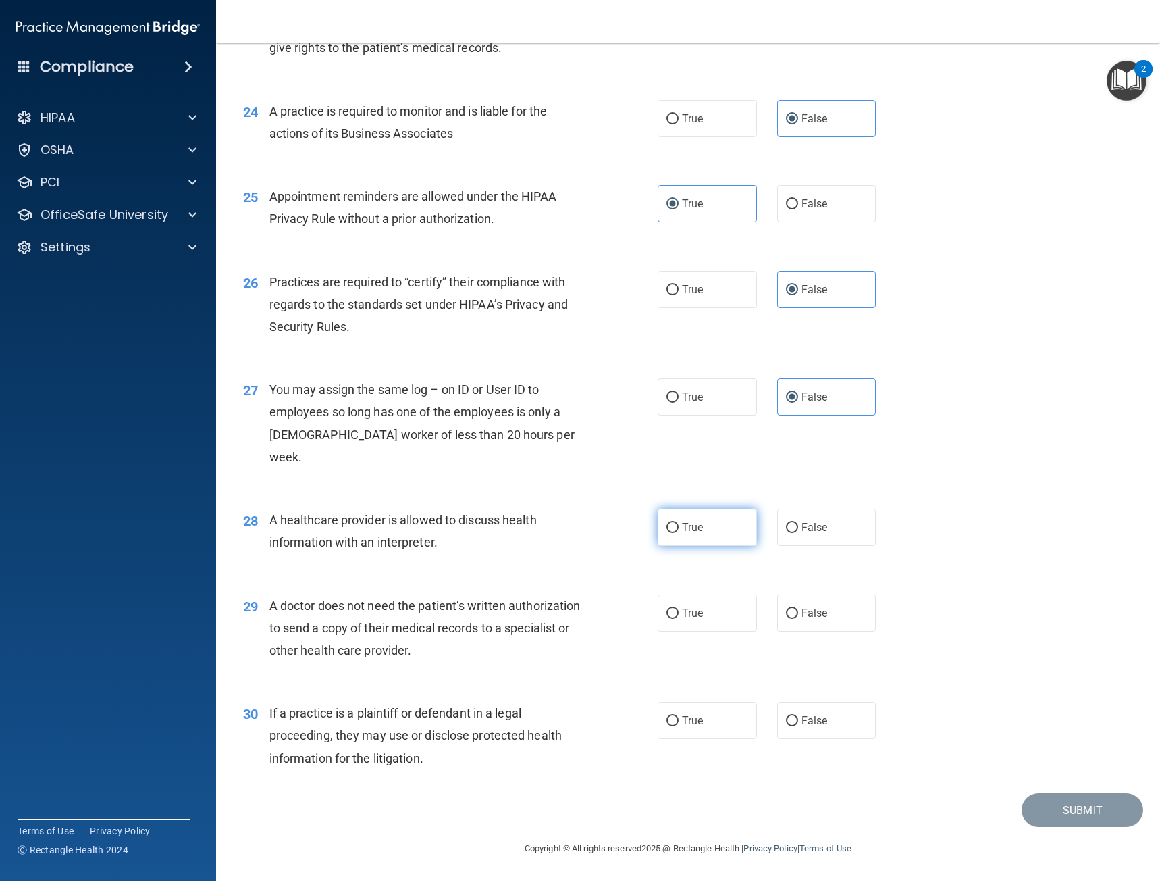
click at [702, 536] on label "True" at bounding box center [707, 527] width 99 height 37
click at [679, 533] on input "True" at bounding box center [673, 528] width 12 height 10
radio input "true"
click at [693, 613] on span "True" at bounding box center [692, 613] width 21 height 13
click at [679, 613] on input "True" at bounding box center [673, 614] width 12 height 10
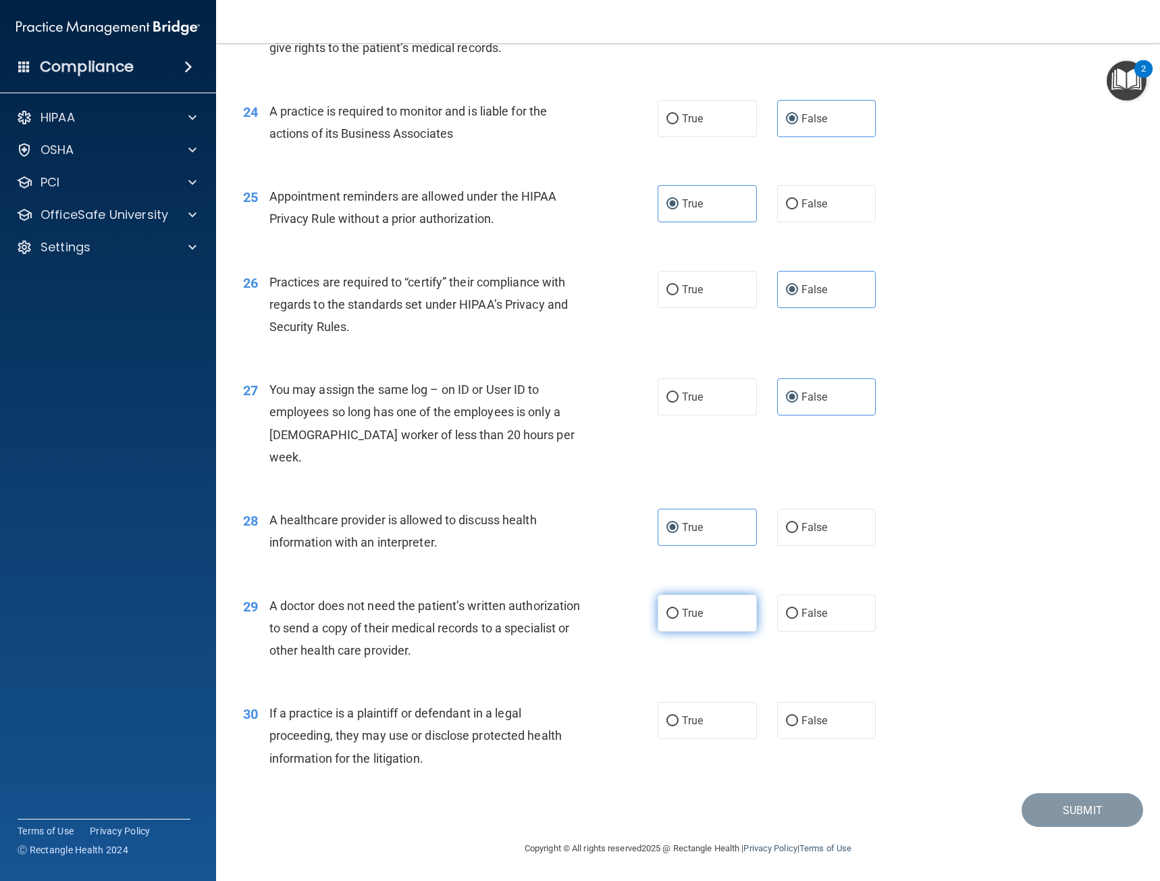
radio input "true"
click at [682, 723] on span "True" at bounding box center [692, 720] width 21 height 13
click at [679, 723] on input "True" at bounding box center [673, 721] width 12 height 10
radio input "true"
click at [1038, 806] on button "Submit" at bounding box center [1083, 810] width 122 height 34
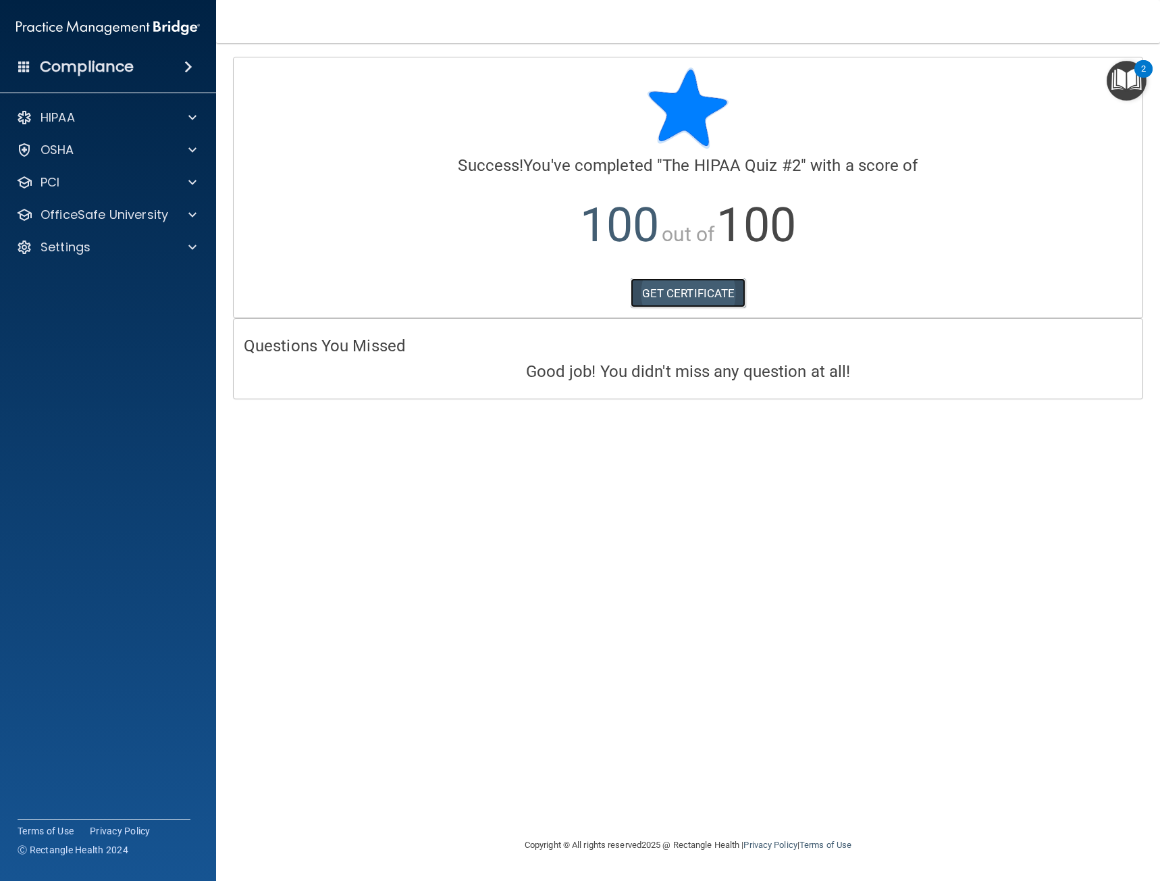
click at [696, 290] on link "GET CERTIFICATE" at bounding box center [689, 293] width 116 height 30
click at [118, 109] on div "HIPAA" at bounding box center [108, 117] width 217 height 27
click at [99, 180] on div "PCI" at bounding box center [90, 182] width 168 height 16
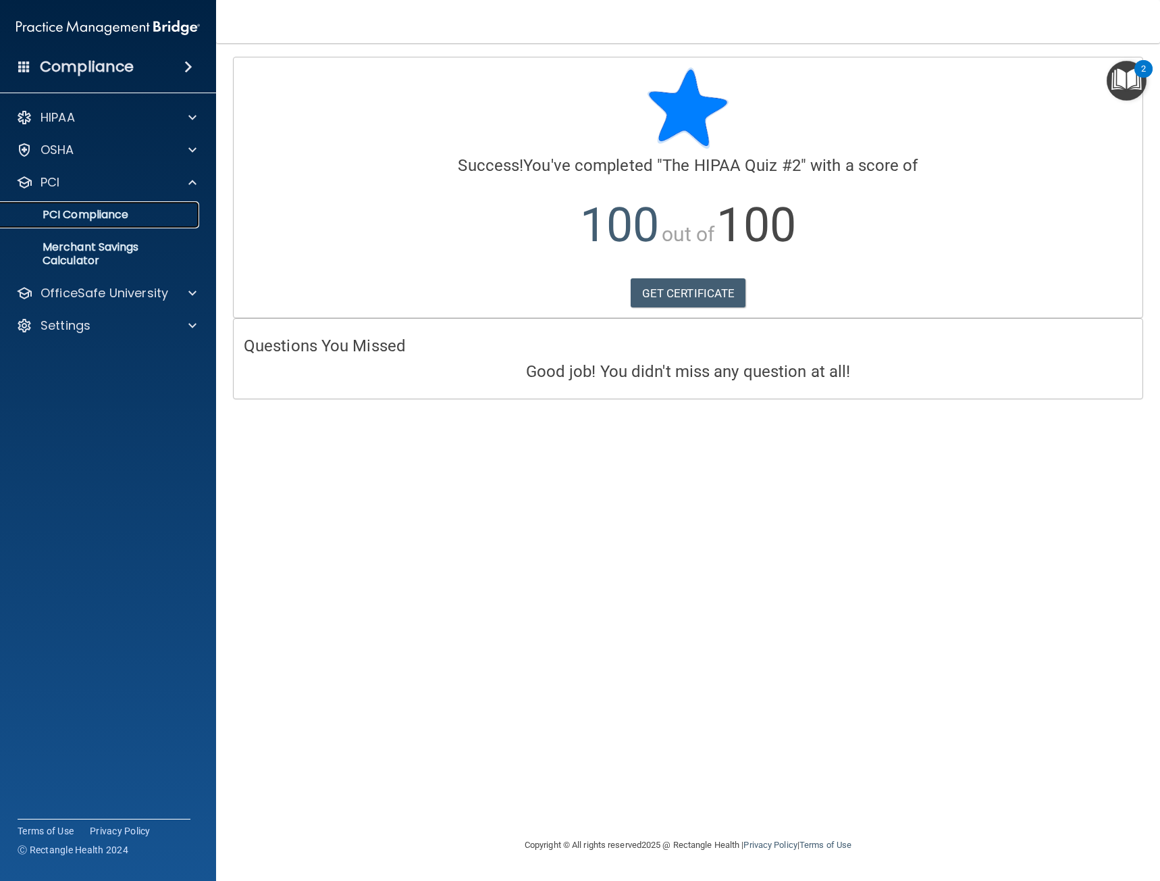
click at [105, 213] on p "PCI Compliance" at bounding box center [101, 215] width 184 height 14
click at [84, 294] on p "OfficeSafe University" at bounding box center [105, 293] width 128 height 16
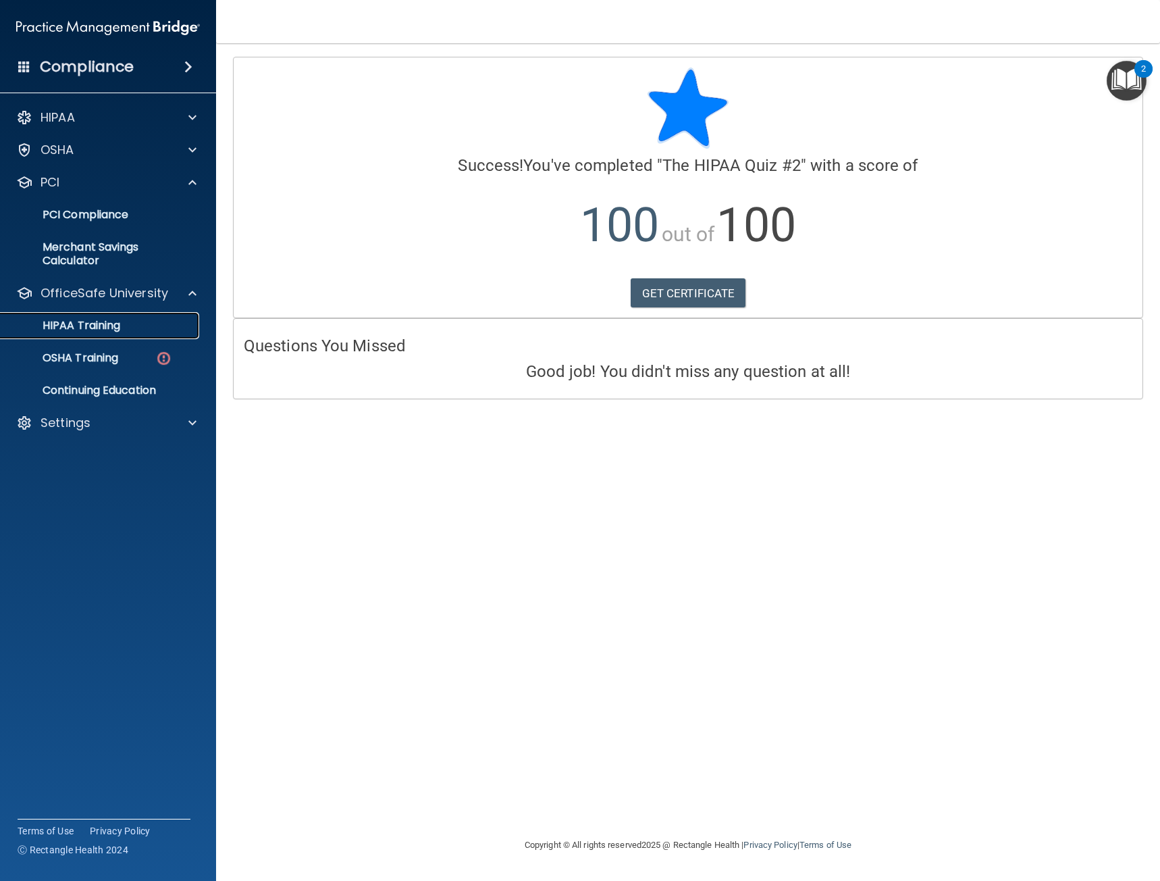
click at [110, 319] on p "HIPAA Training" at bounding box center [64, 326] width 111 height 14
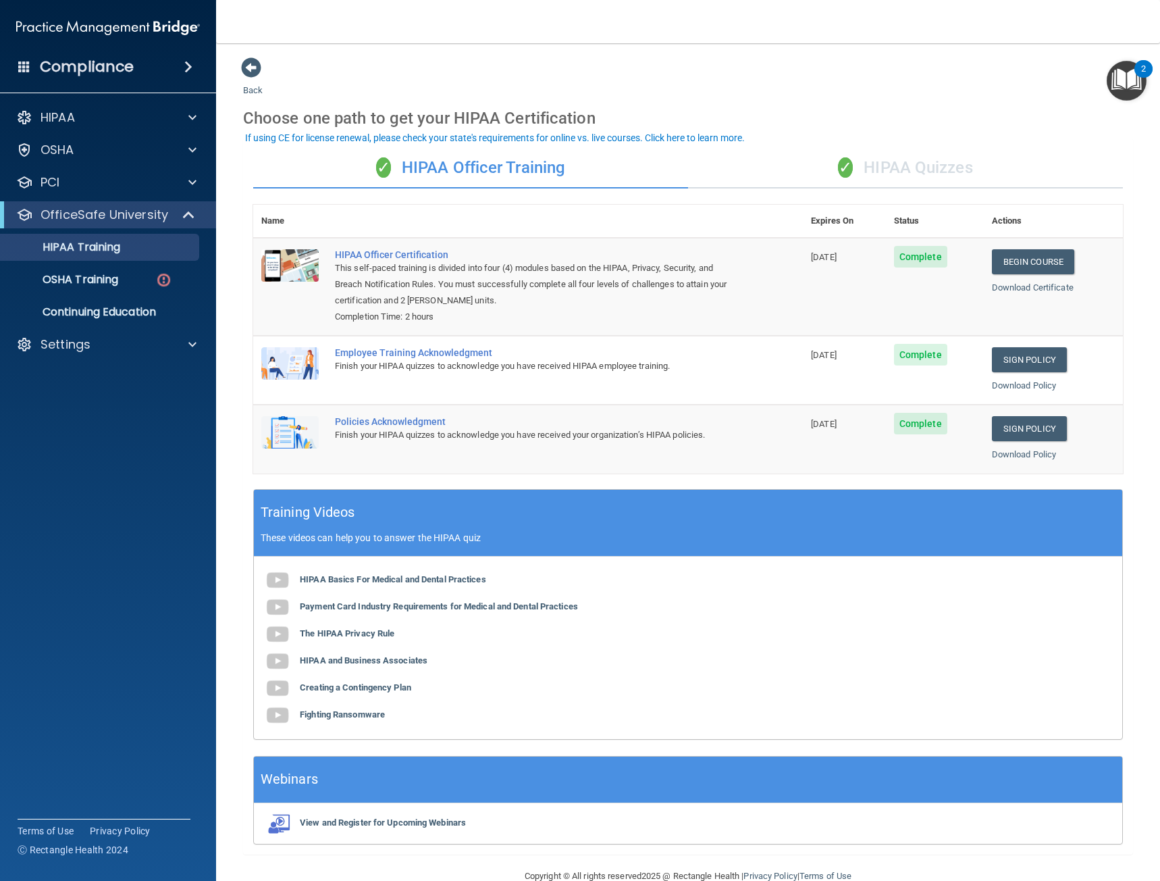
click at [922, 155] on div "✓ HIPAA Quizzes" at bounding box center [905, 168] width 435 height 41
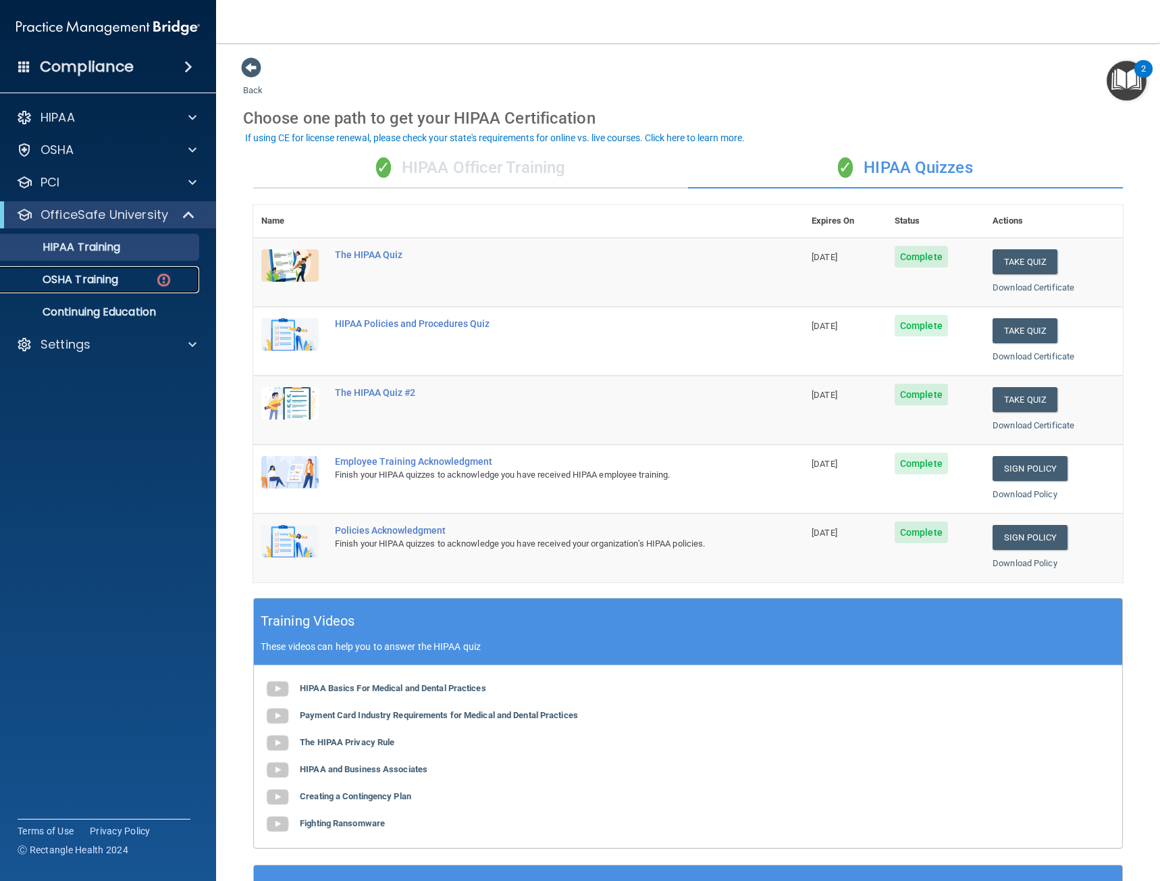
click at [125, 277] on div "OSHA Training" at bounding box center [101, 280] width 184 height 14
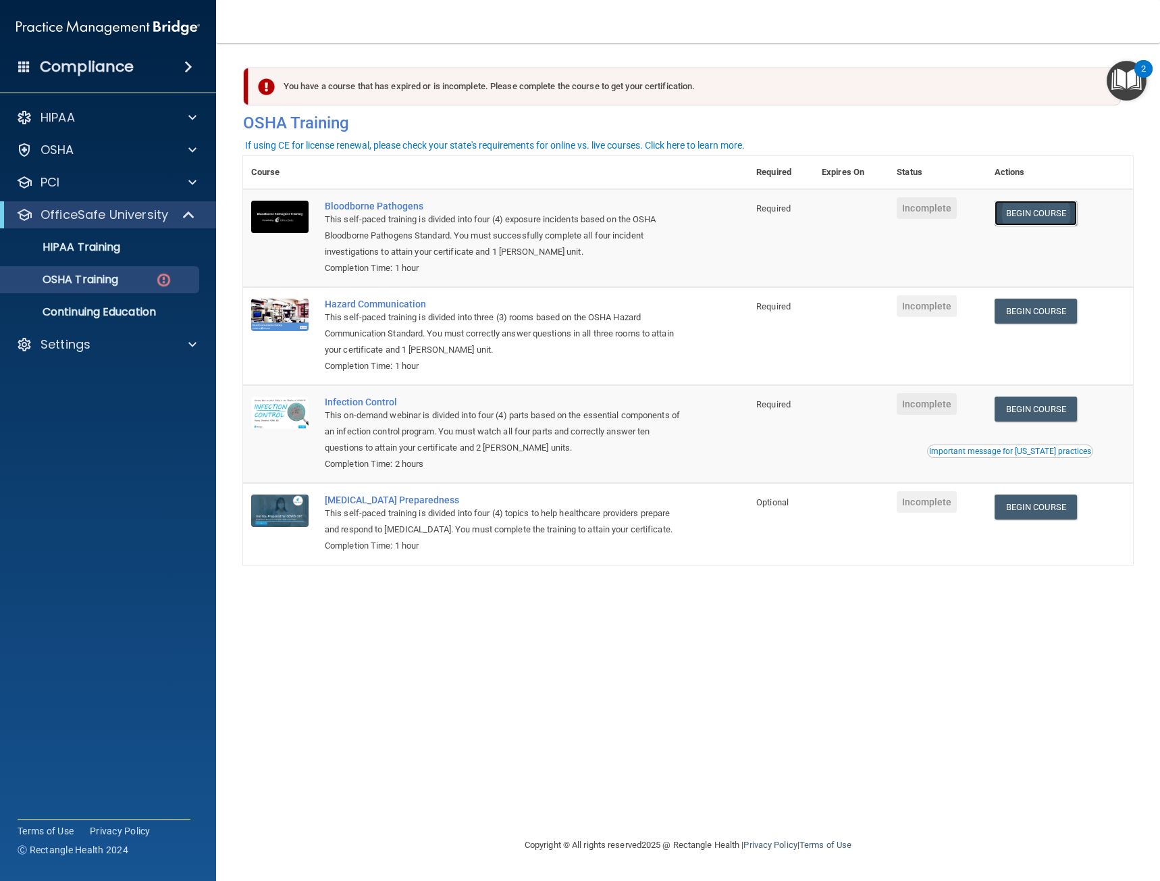
click at [1056, 207] on link "Begin Course" at bounding box center [1036, 213] width 82 height 25
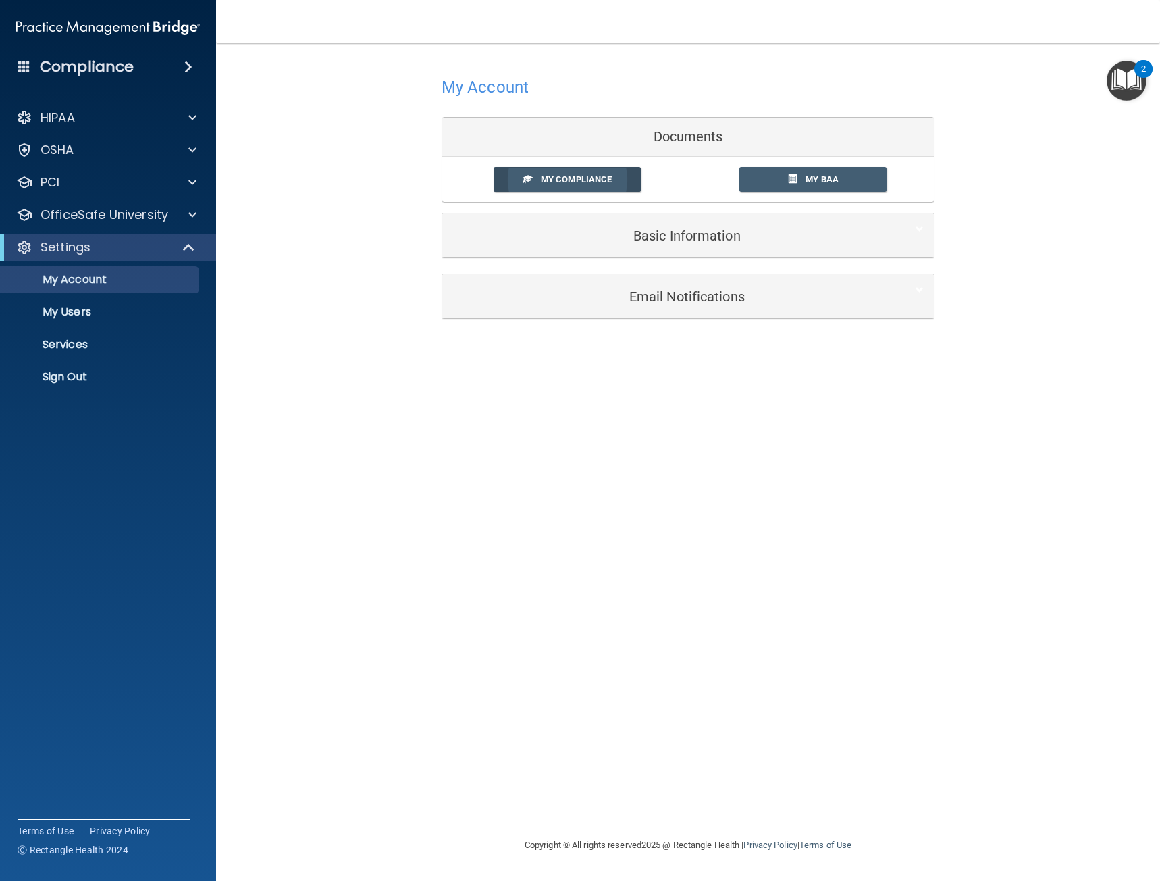
click at [559, 179] on span "My Compliance" at bounding box center [576, 179] width 71 height 10
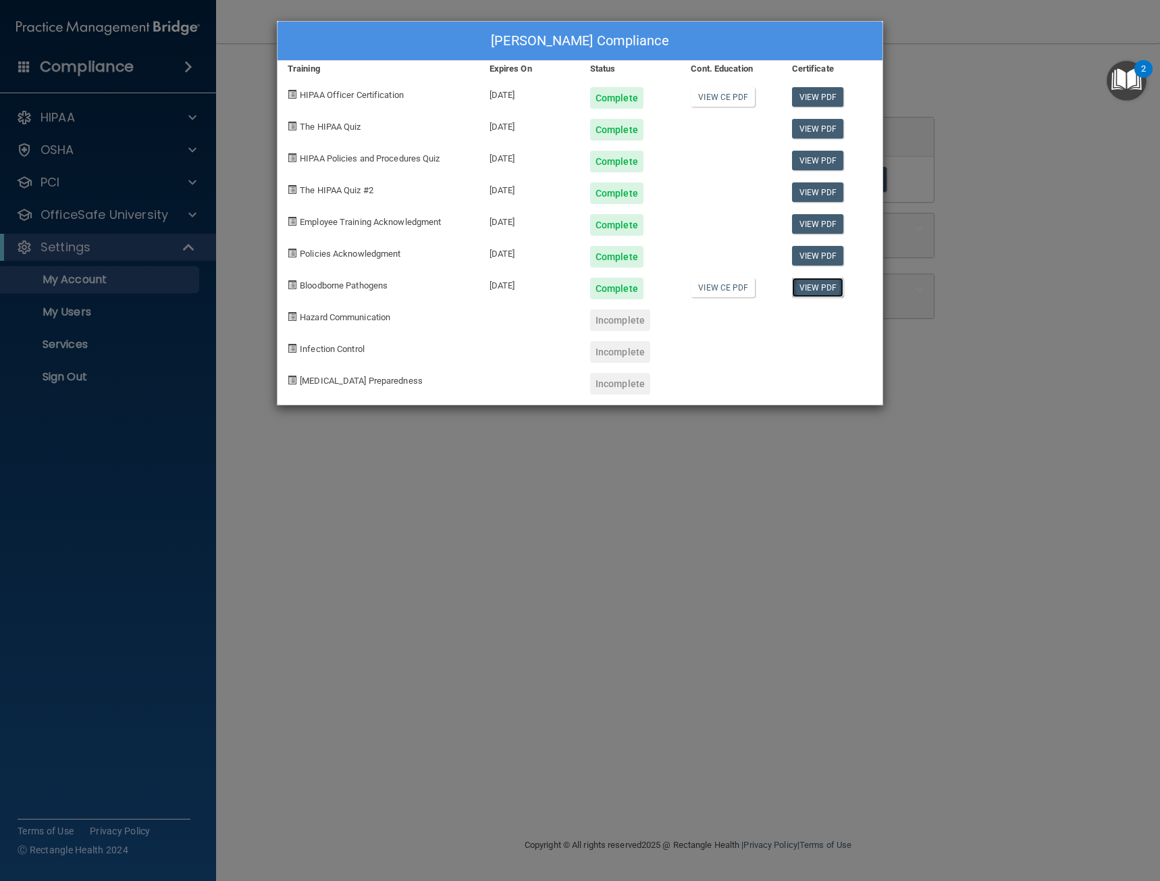
click at [811, 287] on link "View PDF" at bounding box center [818, 288] width 52 height 20
drag, startPoint x: 624, startPoint y: 317, endPoint x: 616, endPoint y: 317, distance: 8.1
click at [624, 317] on div "Incomplete" at bounding box center [620, 320] width 60 height 22
click at [598, 509] on div "Isela Farfan's Compliance Training Expires On Status Cont. Education Certificat…" at bounding box center [580, 440] width 1160 height 881
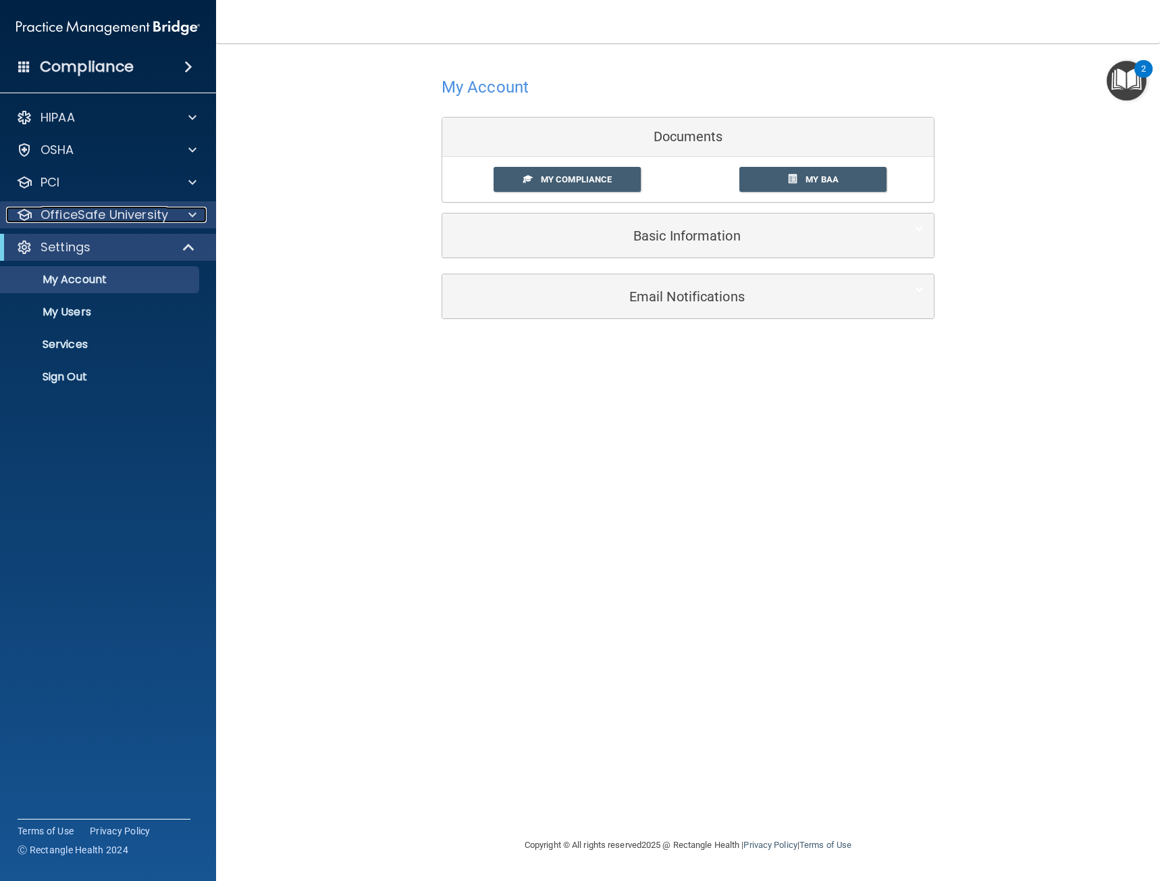
click at [83, 211] on p "OfficeSafe University" at bounding box center [105, 215] width 128 height 16
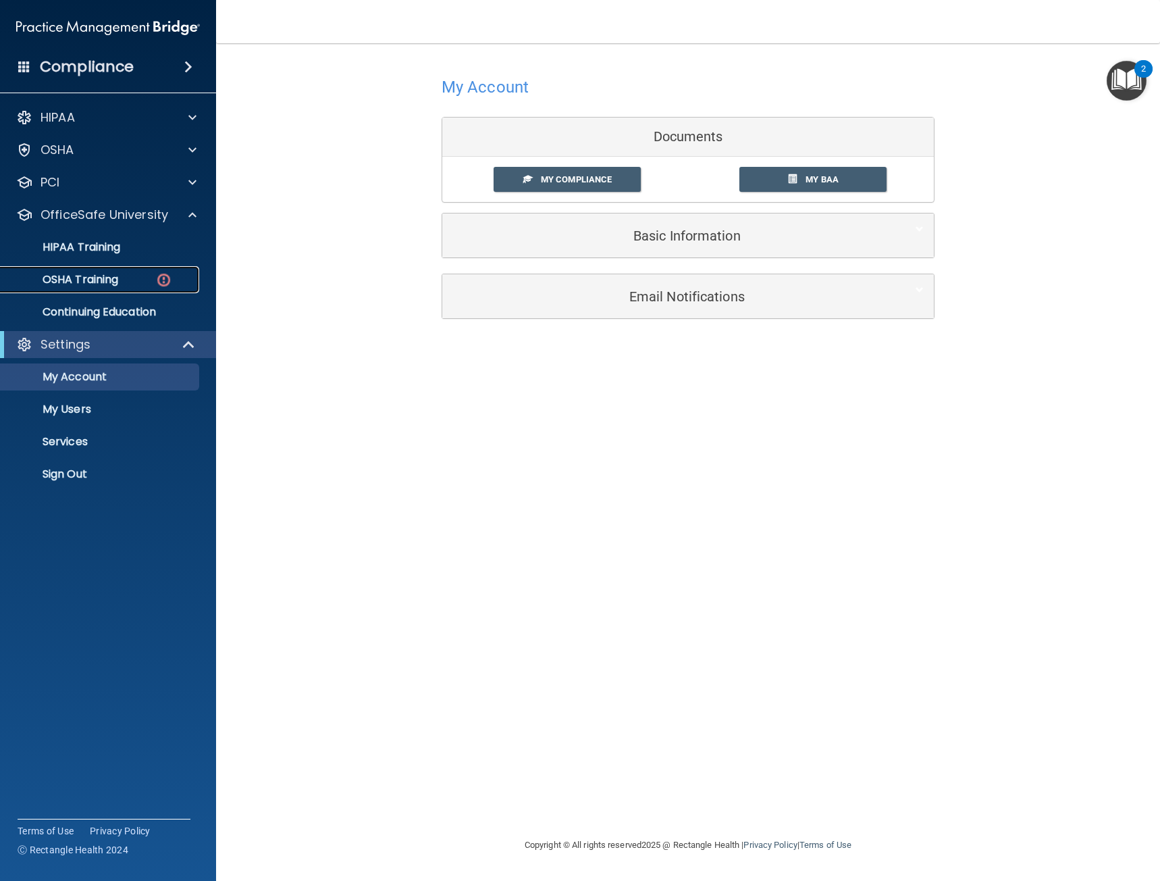
click at [84, 270] on link "OSHA Training" at bounding box center [92, 279] width 213 height 27
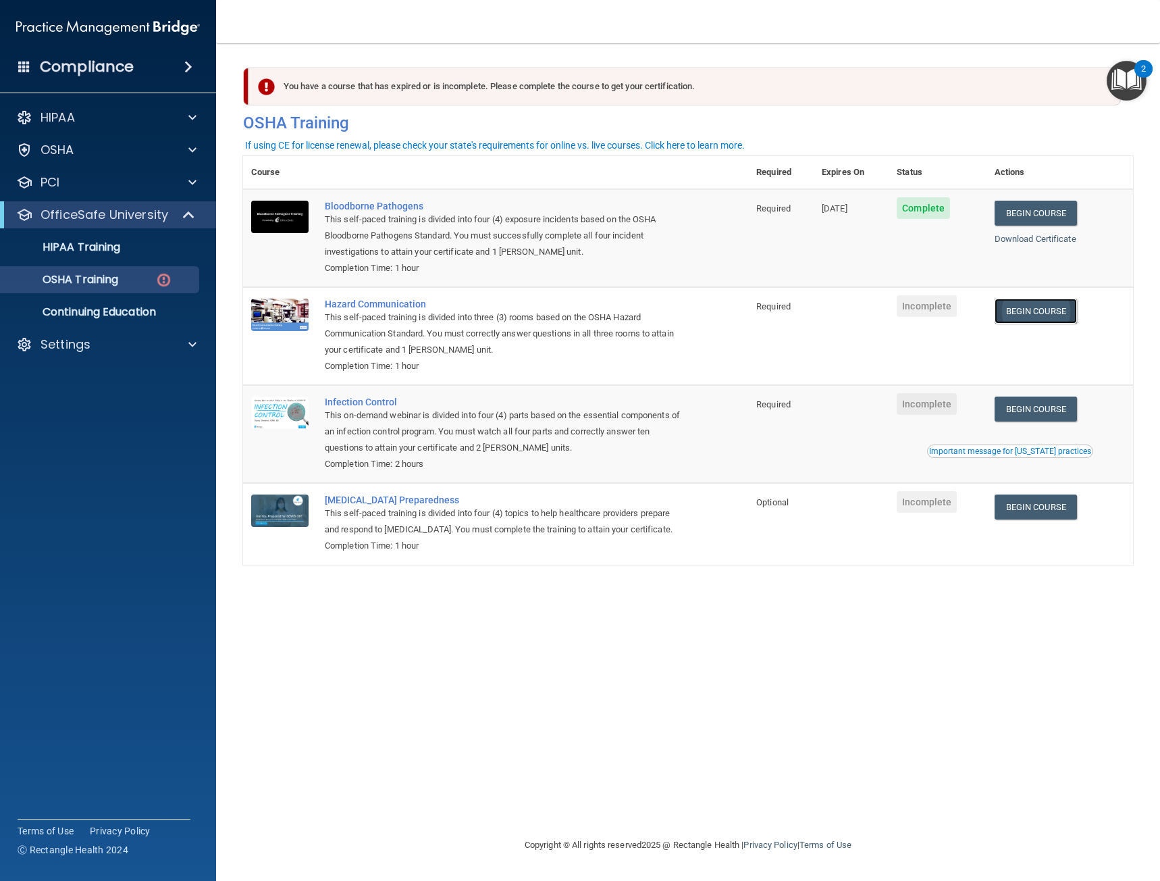
click at [1050, 314] on link "Begin Course" at bounding box center [1036, 311] width 82 height 25
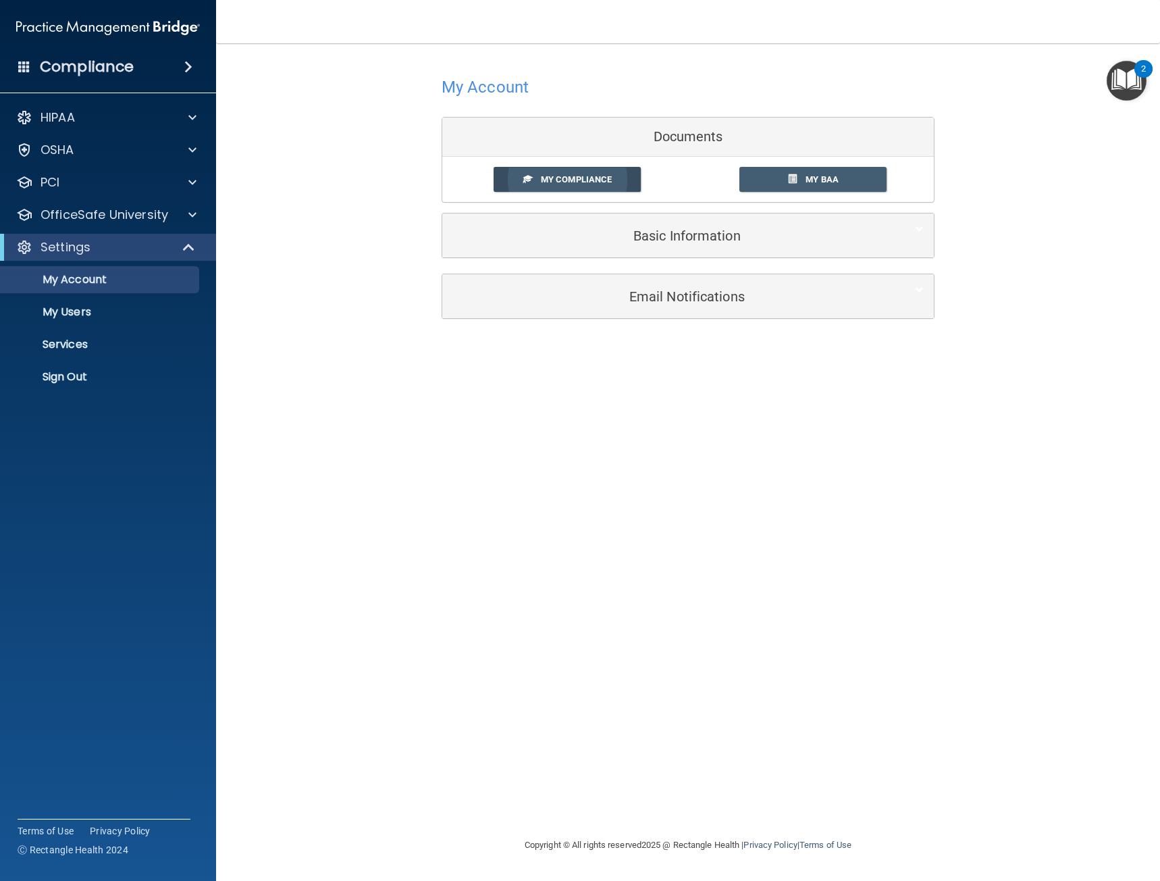
click at [585, 180] on span "My Compliance" at bounding box center [576, 179] width 71 height 10
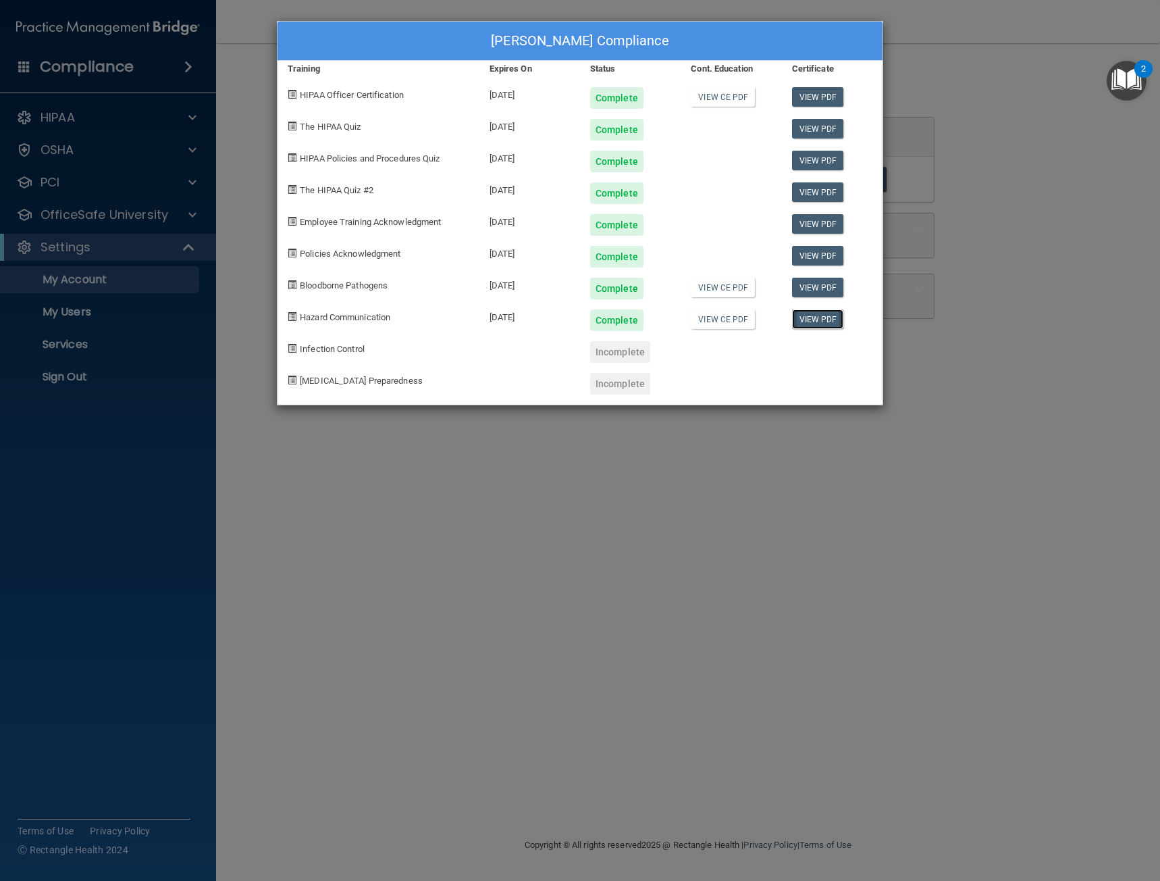
click at [821, 324] on link "View PDF" at bounding box center [818, 319] width 52 height 20
click at [334, 346] on span "Infection Control" at bounding box center [332, 349] width 65 height 10
click at [238, 265] on div "[PERSON_NAME] Compliance Training Expires On Status Cont. Education Certificate…" at bounding box center [580, 440] width 1160 height 881
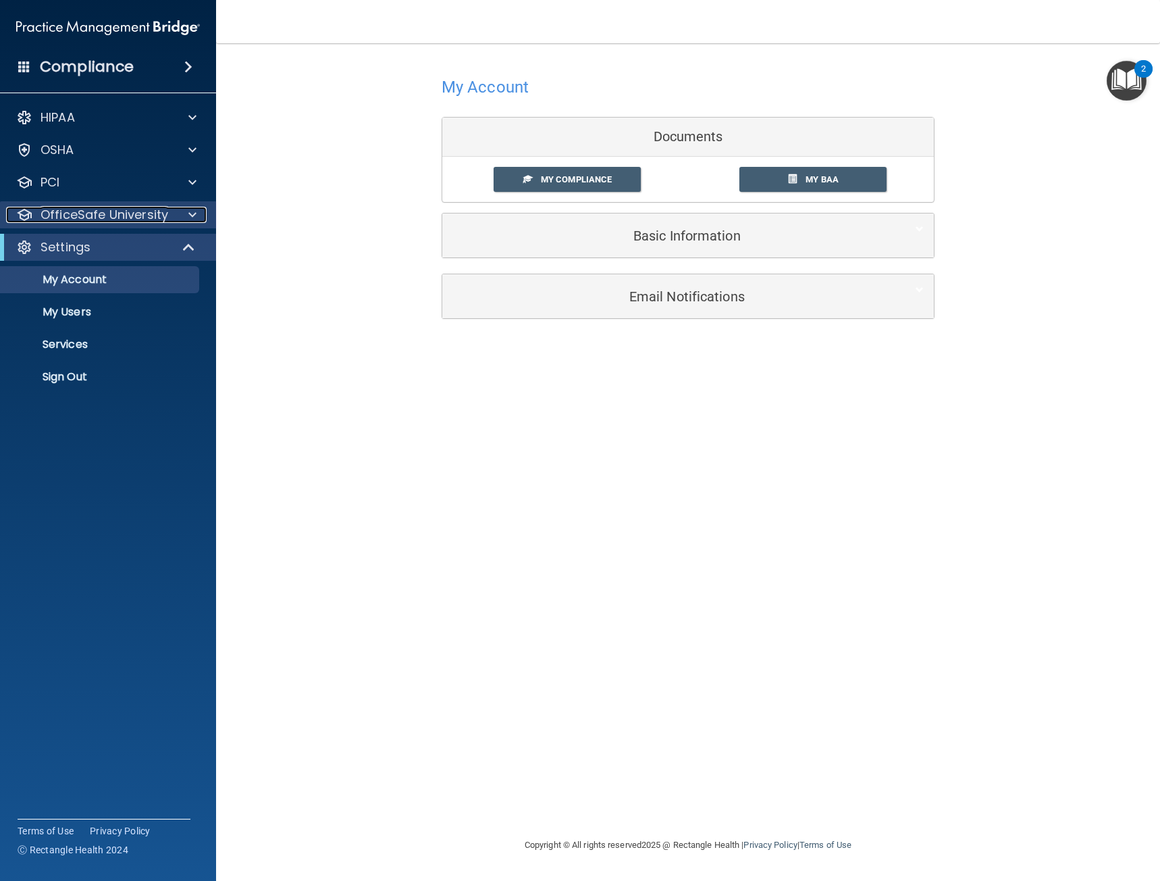
click at [91, 219] on p "OfficeSafe University" at bounding box center [105, 215] width 128 height 16
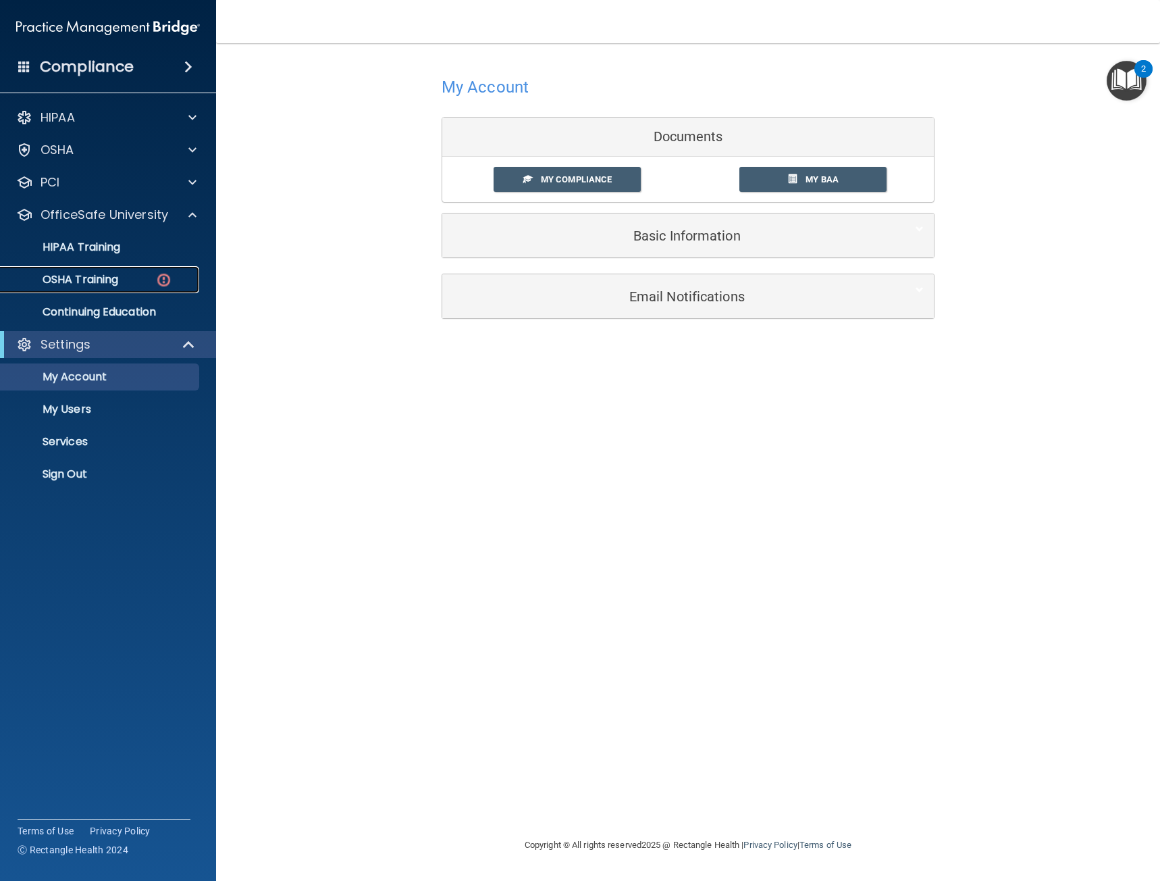
click at [95, 284] on p "OSHA Training" at bounding box center [63, 280] width 109 height 14
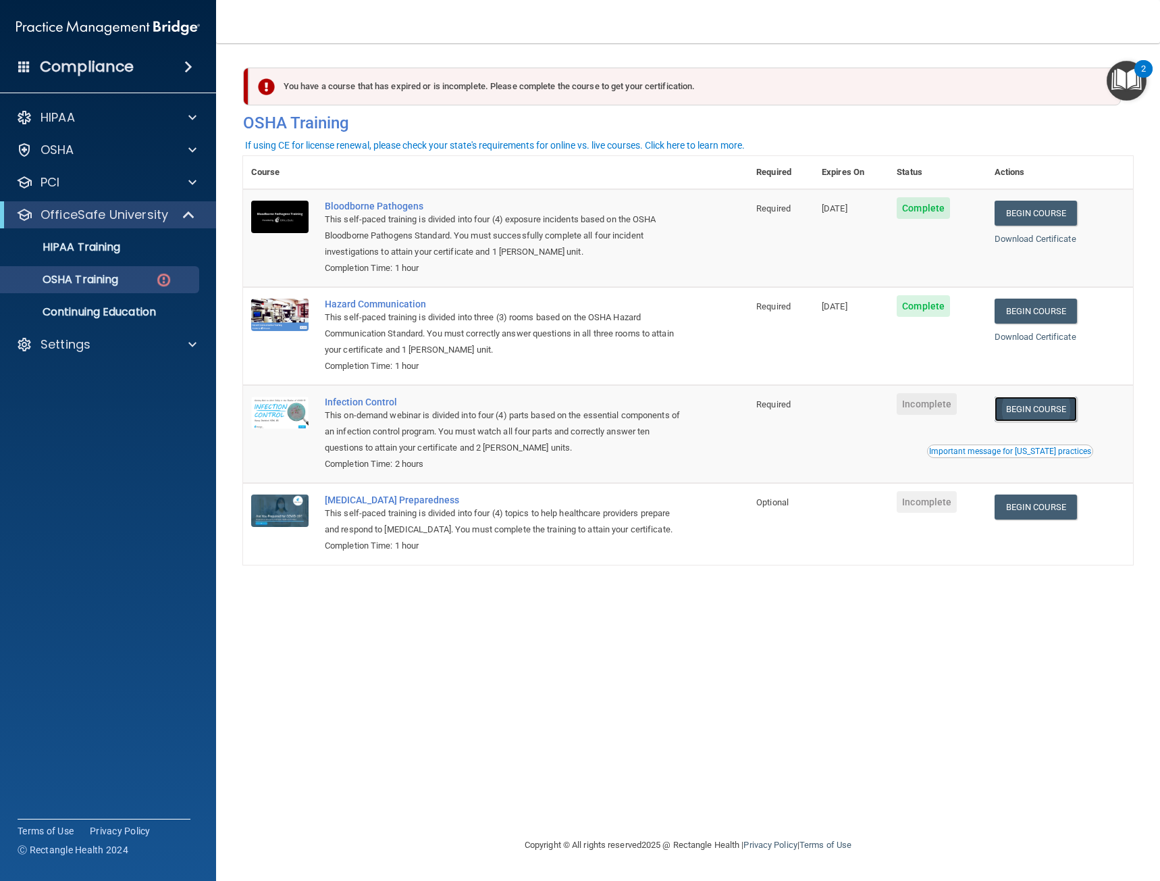
click at [1045, 411] on link "Begin Course" at bounding box center [1036, 408] width 82 height 25
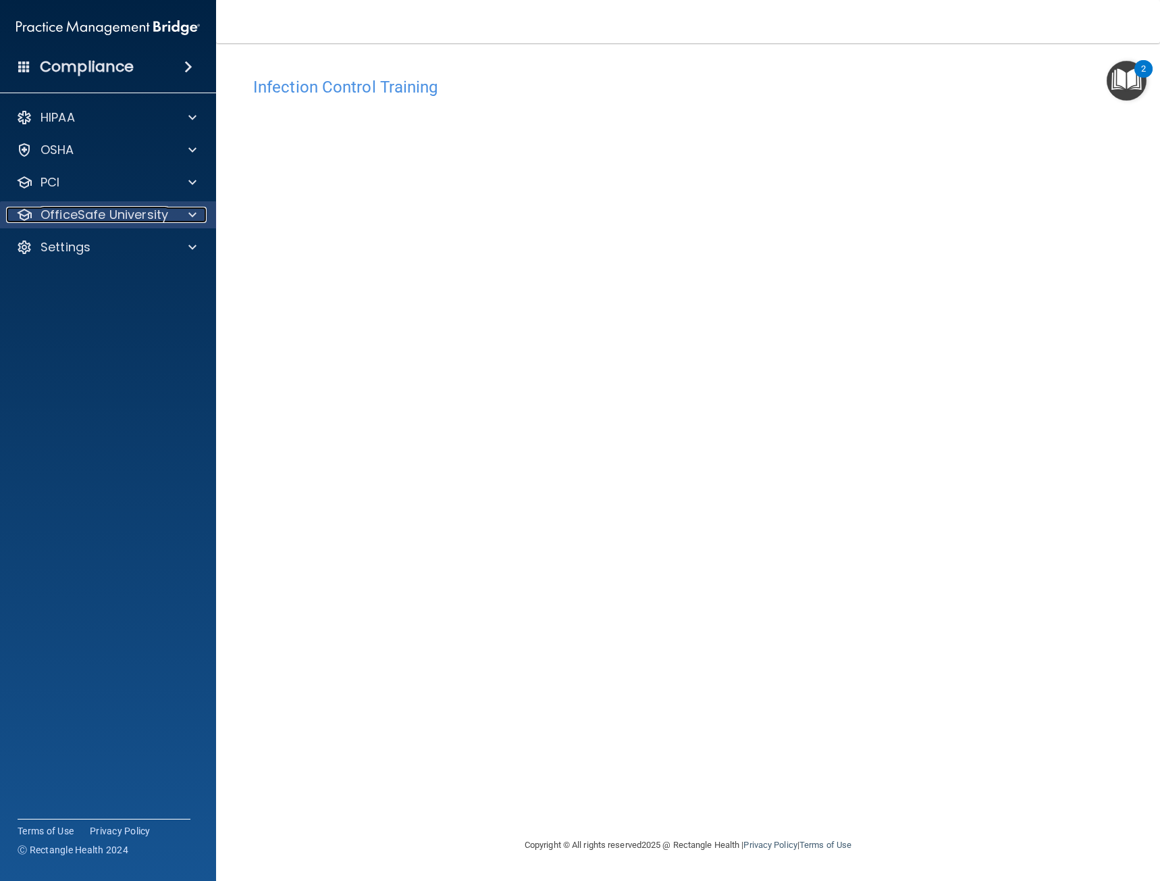
click at [76, 212] on p "OfficeSafe University" at bounding box center [105, 215] width 128 height 16
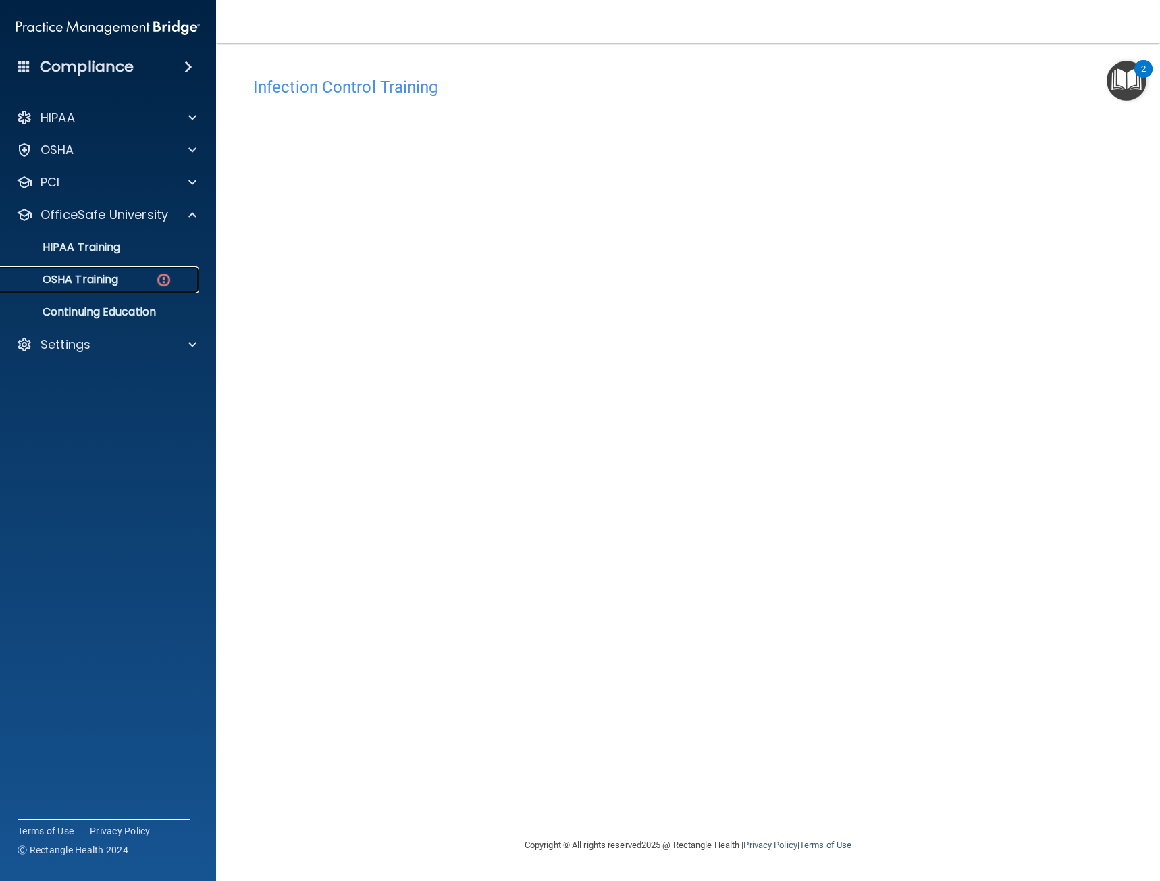
click at [97, 273] on p "OSHA Training" at bounding box center [63, 280] width 109 height 14
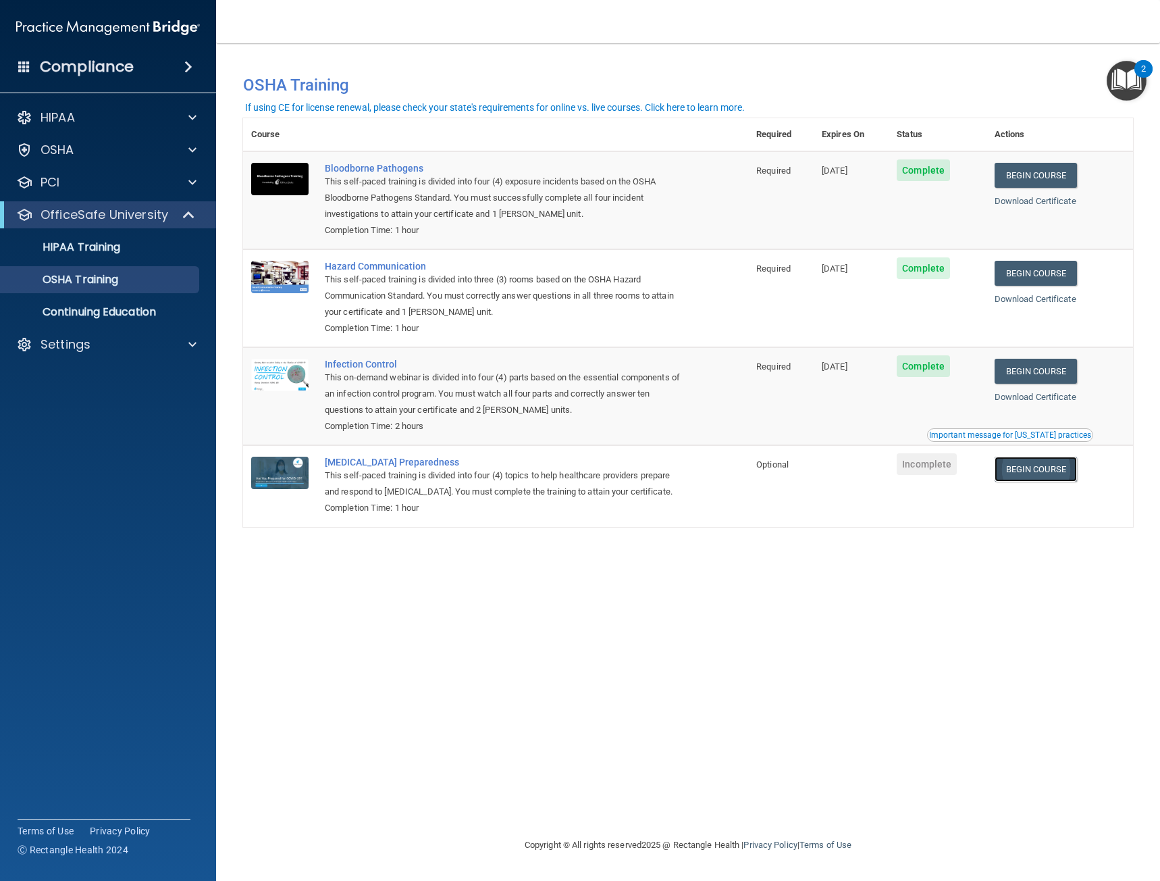
click at [1043, 472] on link "Begin Course" at bounding box center [1036, 469] width 82 height 25
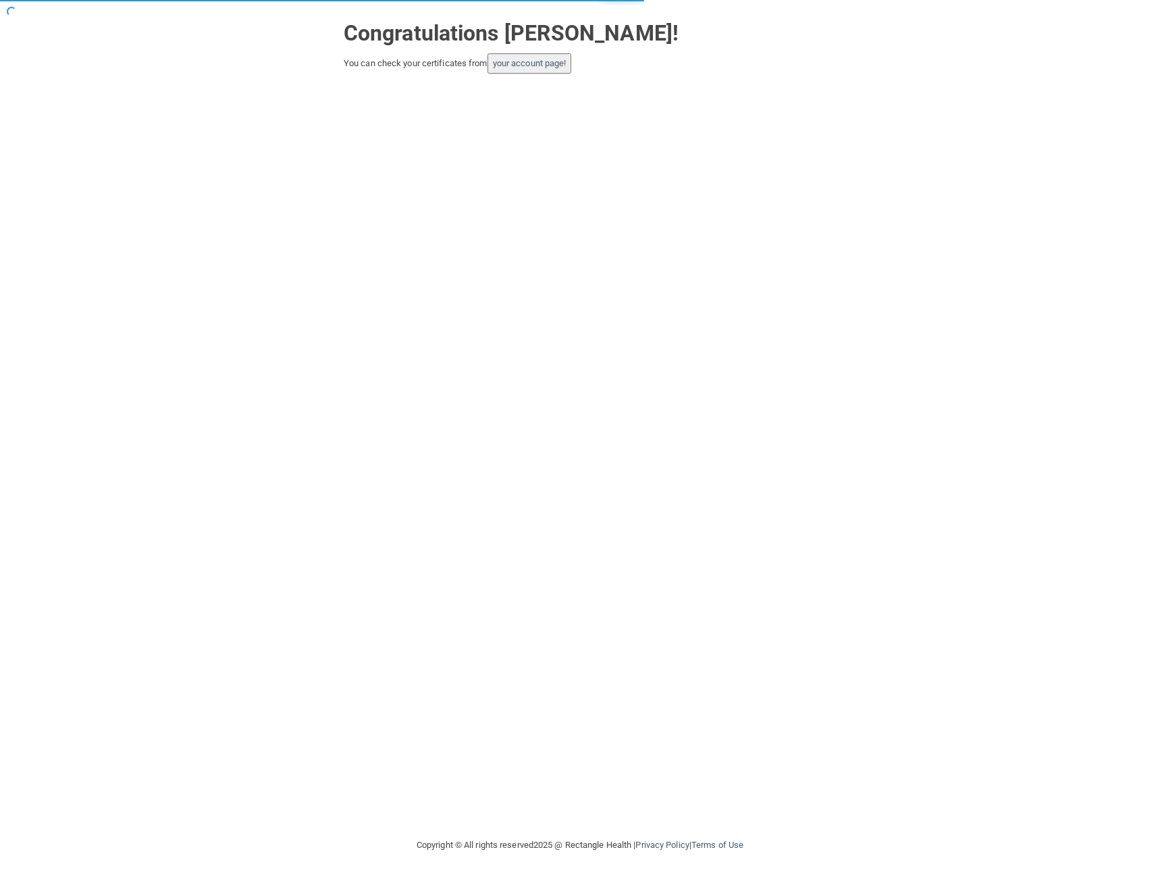
click at [563, 72] on button "your account page!" at bounding box center [530, 63] width 84 height 20
click at [536, 61] on link "your account page!" at bounding box center [530, 63] width 74 height 10
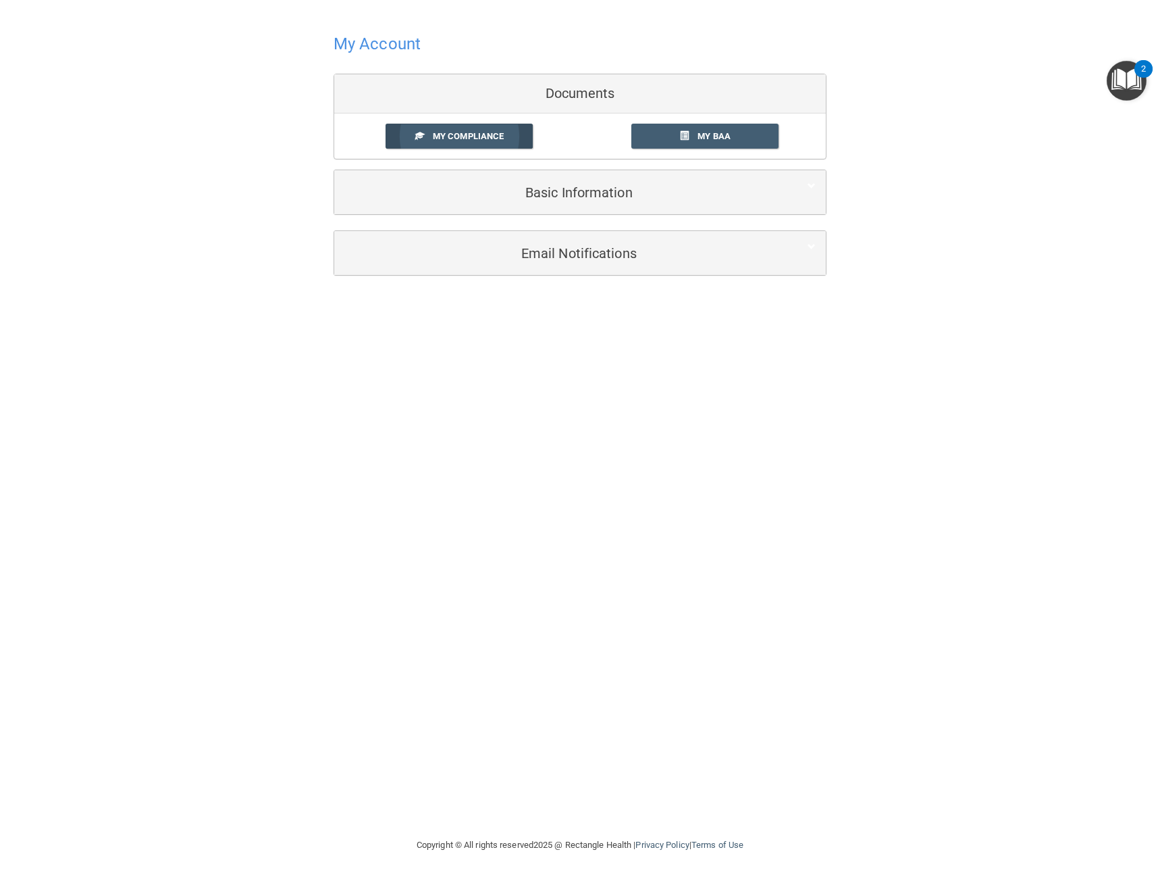
click at [461, 133] on span "My Compliance" at bounding box center [468, 136] width 71 height 10
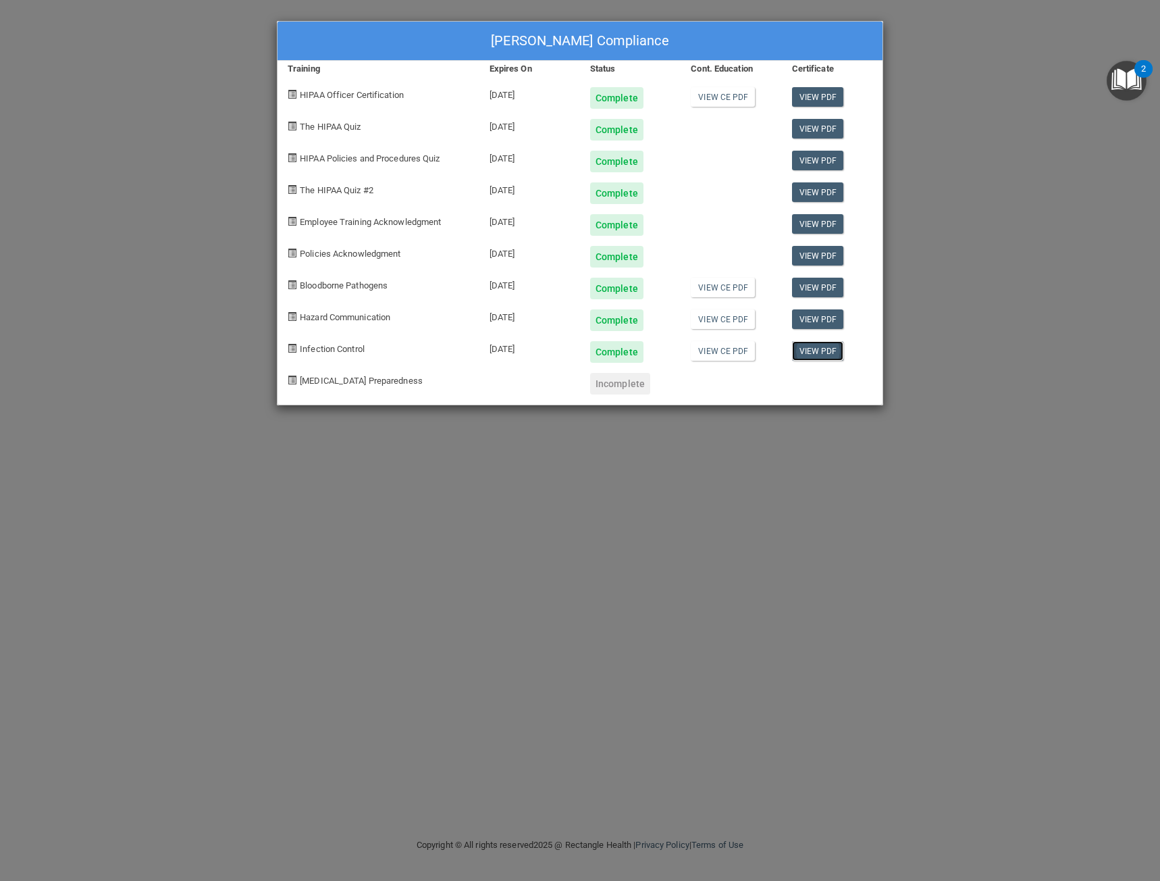
click at [813, 352] on link "View PDF" at bounding box center [818, 351] width 52 height 20
click at [109, 27] on div "Isela Farfan's Compliance Training Expires On Status Cont. Education Certificat…" at bounding box center [580, 440] width 1160 height 881
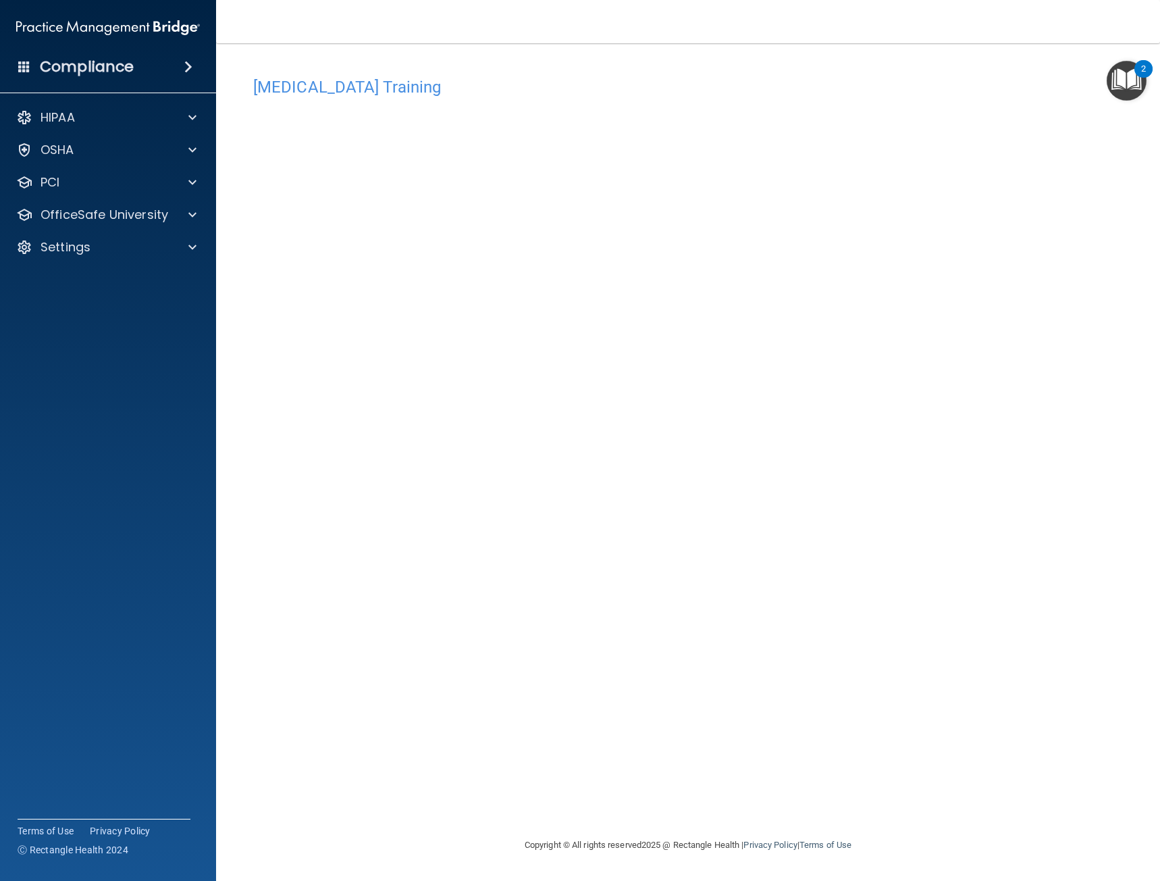
click at [954, 508] on div "[MEDICAL_DATA] Training This course doesn’t expire until . Are you sure you wan…" at bounding box center [688, 453] width 890 height 767
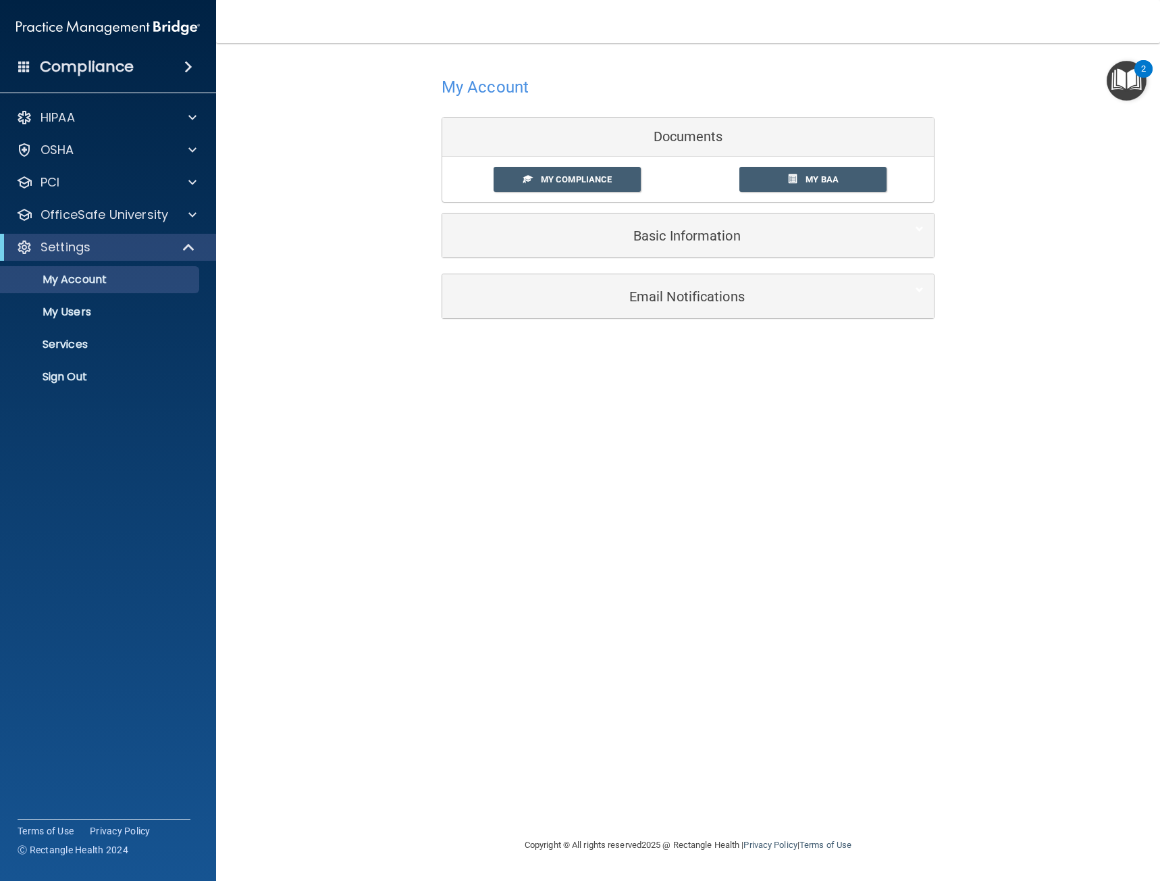
click at [573, 181] on span "My Compliance" at bounding box center [576, 179] width 71 height 10
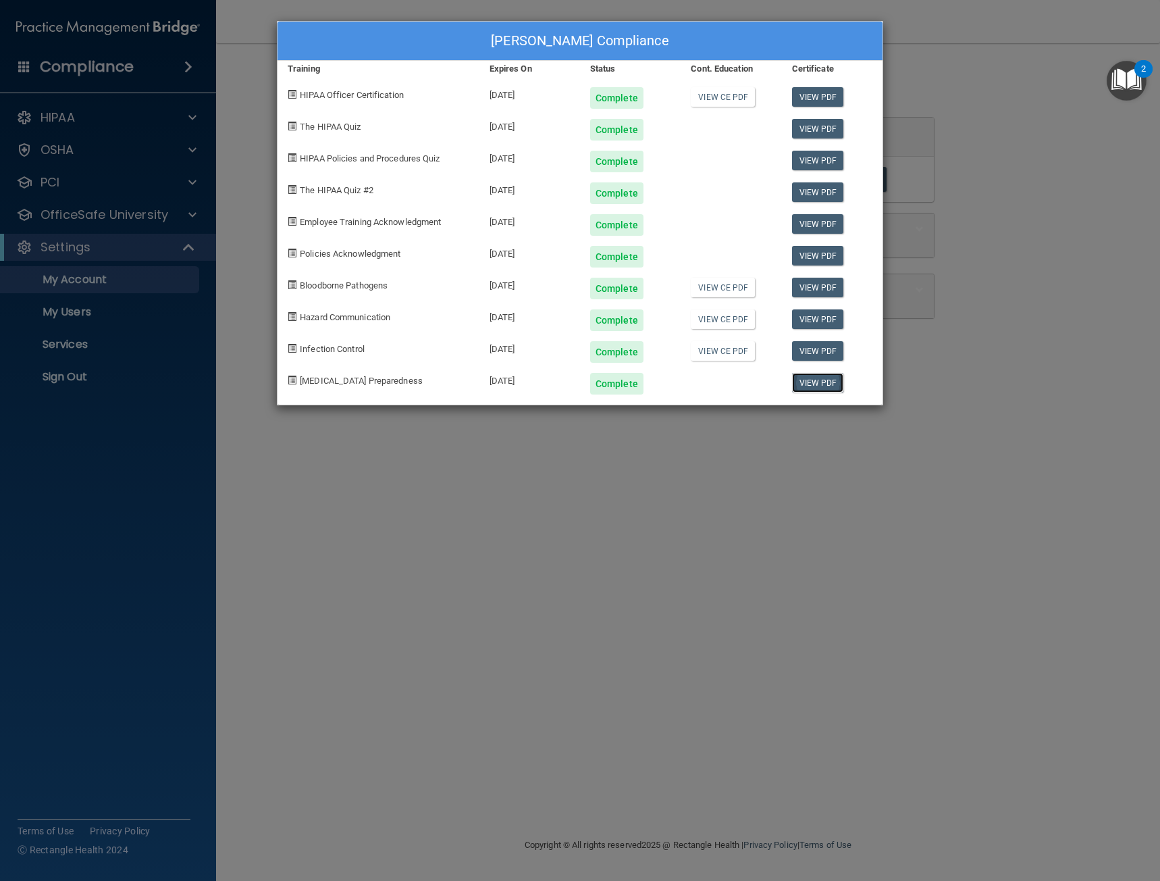
click at [826, 384] on link "View PDF" at bounding box center [818, 383] width 52 height 20
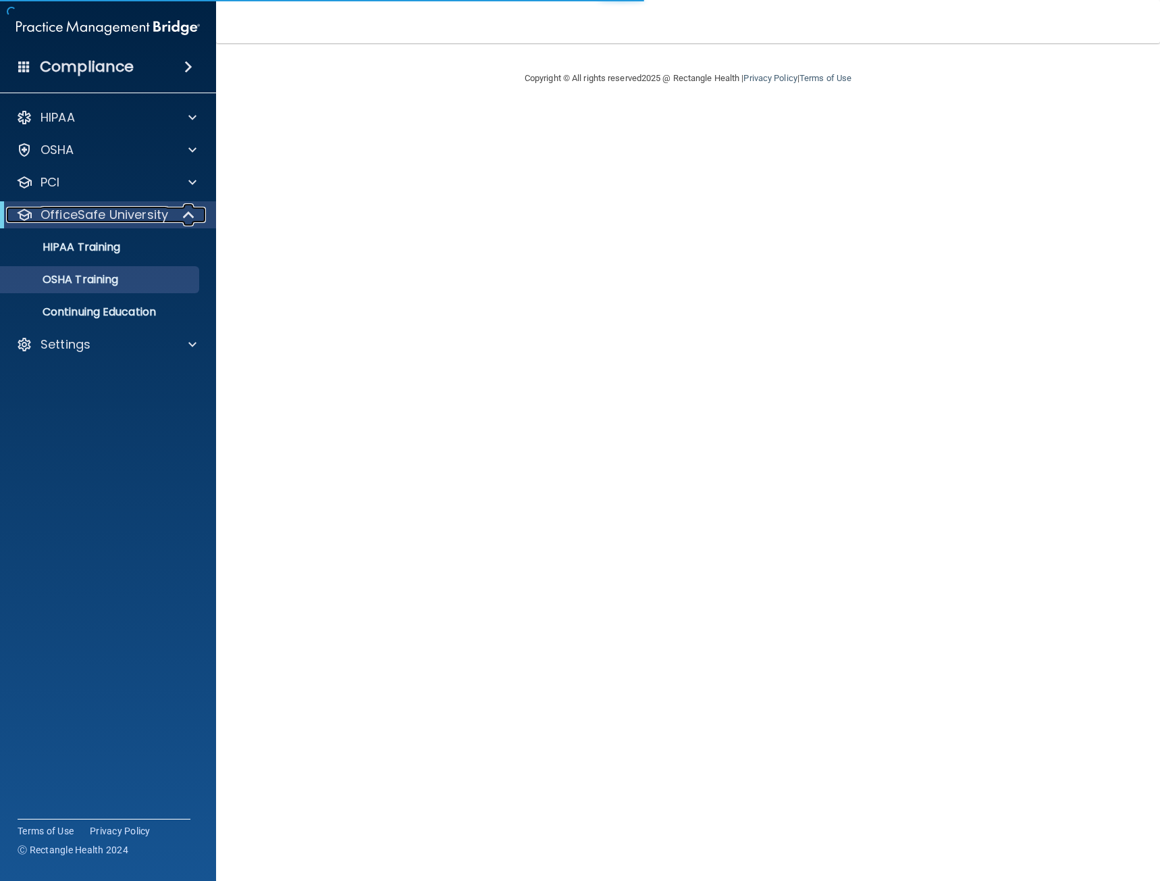
click at [87, 213] on p "OfficeSafe University" at bounding box center [105, 215] width 128 height 16
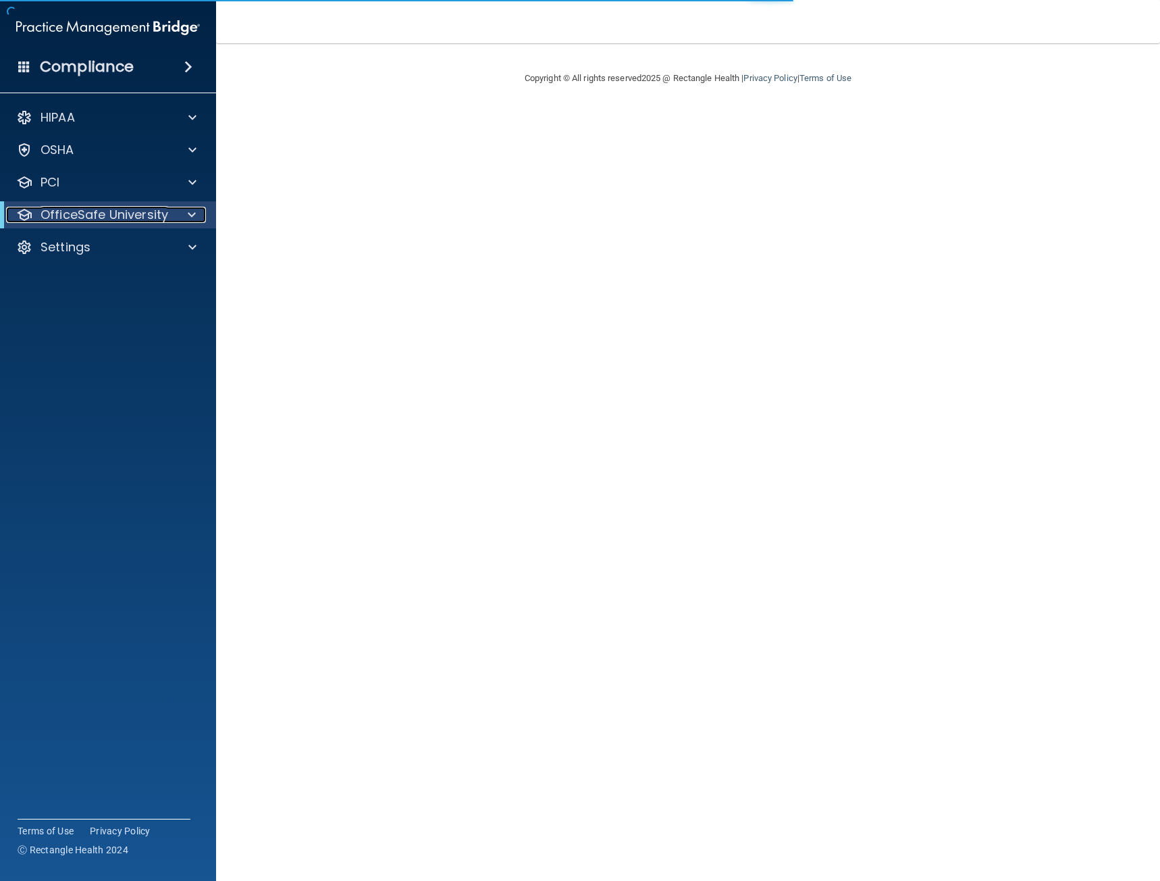
click at [87, 213] on p "OfficeSafe University" at bounding box center [105, 215] width 128 height 16
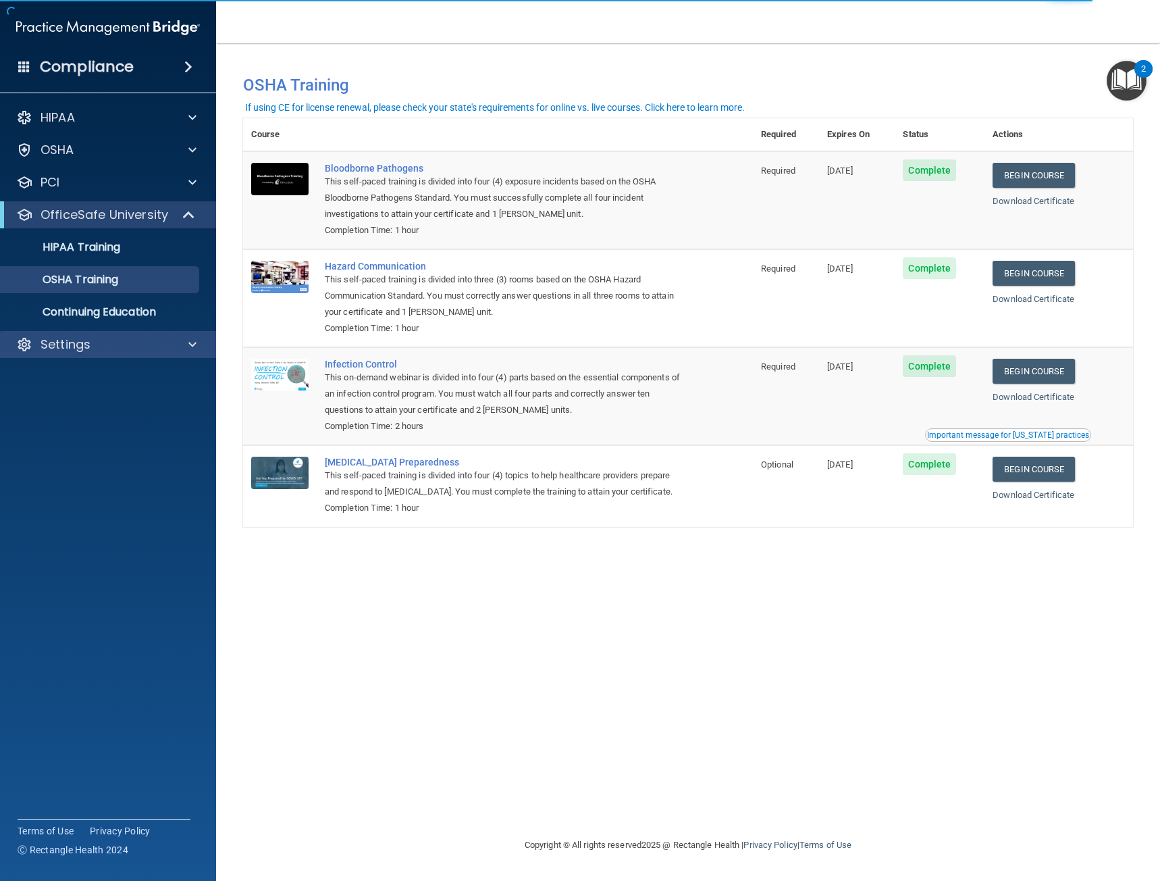
click at [59, 355] on div "Settings" at bounding box center [108, 344] width 217 height 27
click at [65, 340] on p "Settings" at bounding box center [66, 344] width 50 height 16
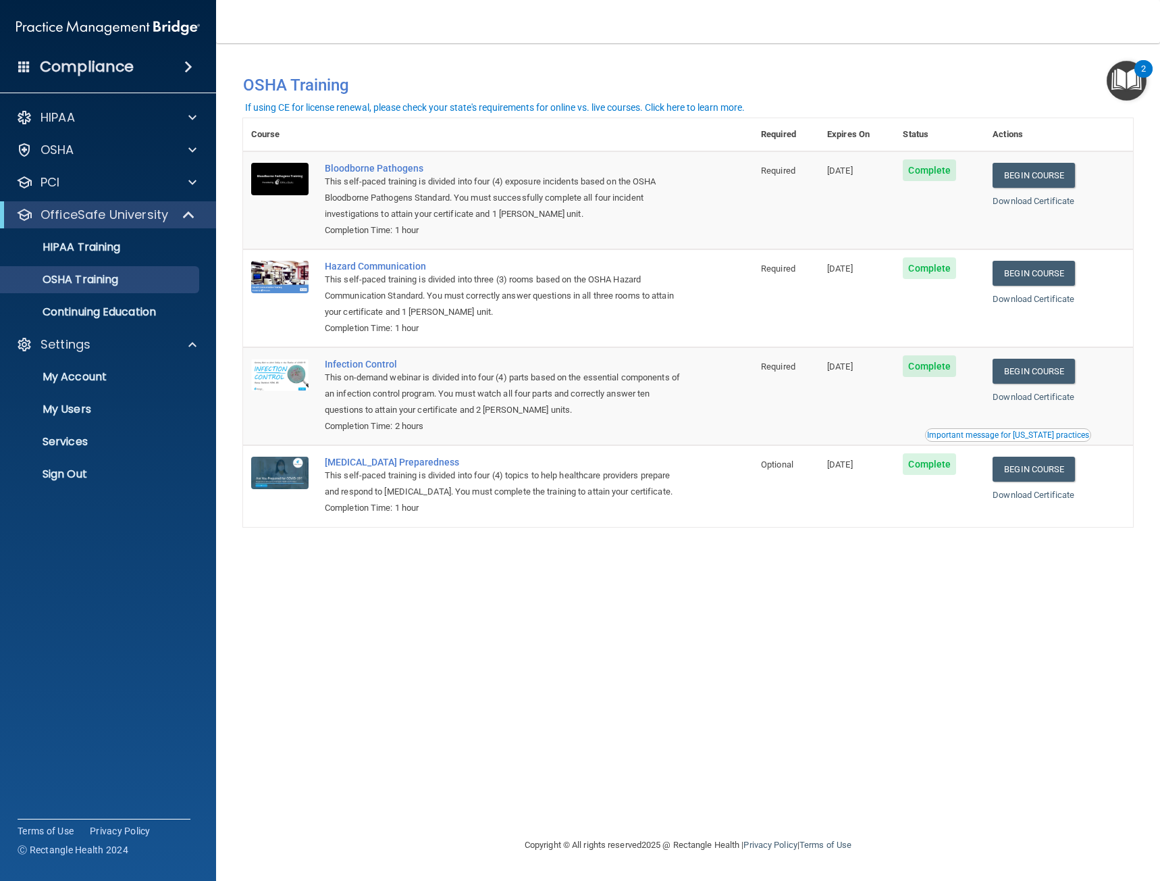
click at [78, 423] on ul "My Account My Users Services Sign Out" at bounding box center [108, 423] width 245 height 130
click at [85, 408] on p "My Users" at bounding box center [101, 410] width 184 height 14
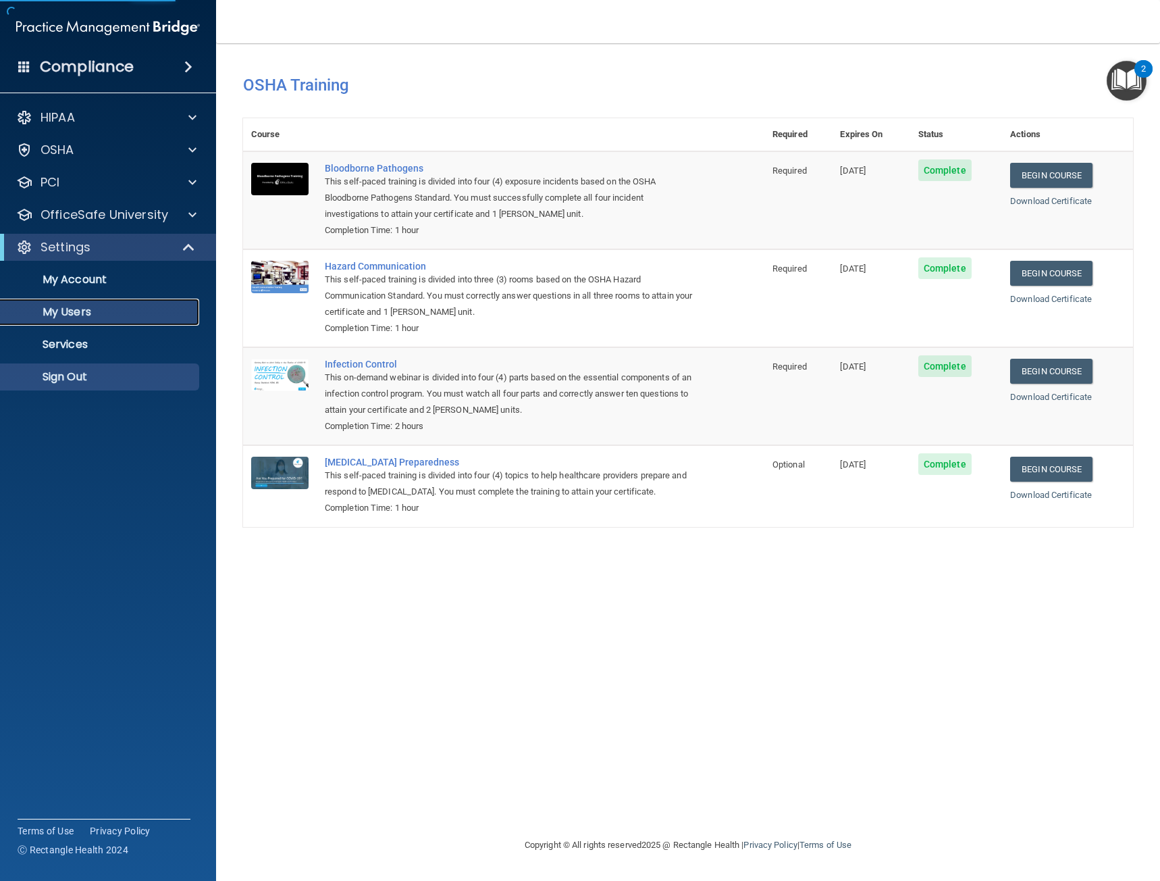
select select "20"
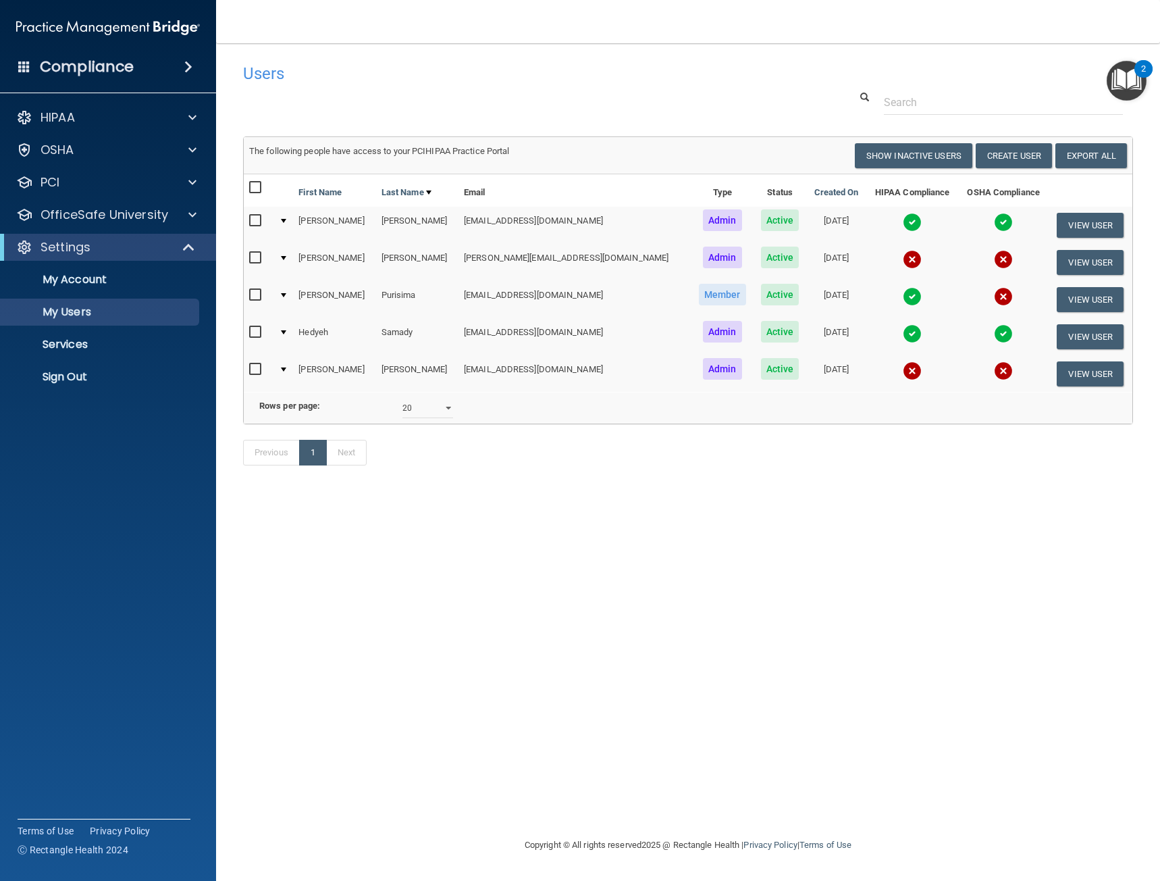
click at [317, 294] on td "[PERSON_NAME]" at bounding box center [334, 299] width 82 height 37
